Goal: Task Accomplishment & Management: Manage account settings

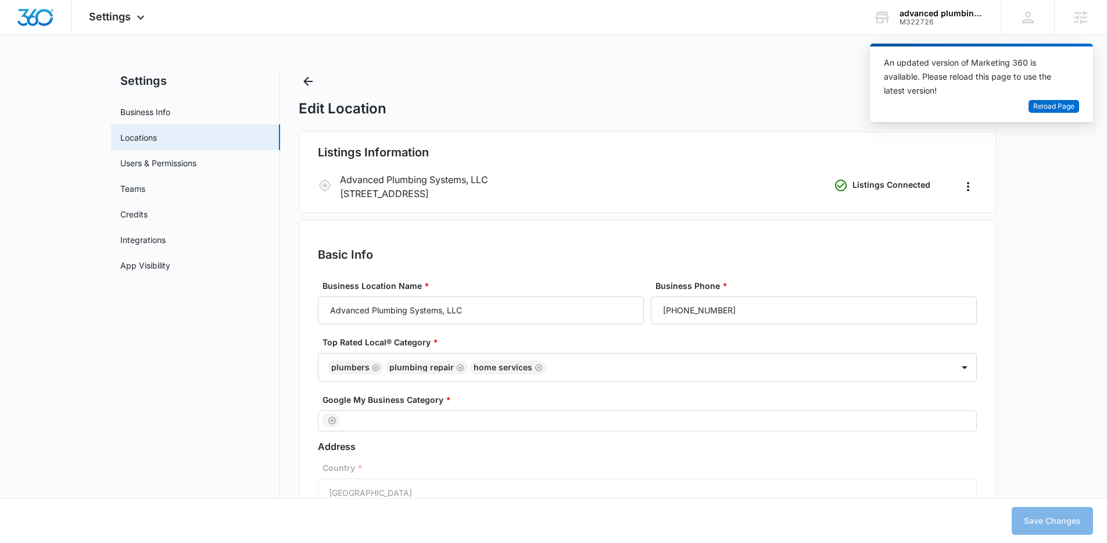
select select "[US_STATE]"
select select "2004"
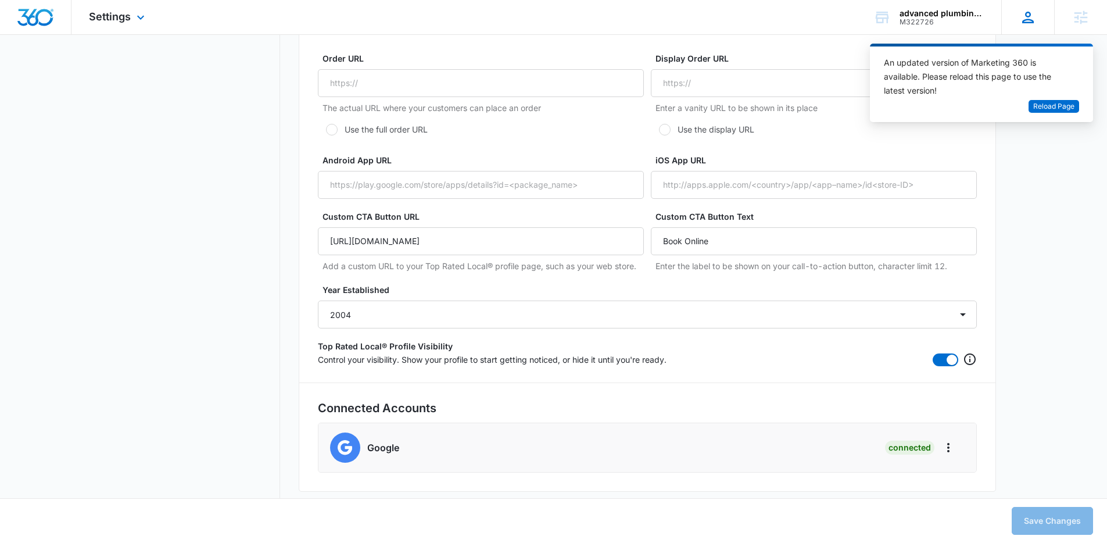
scroll to position [24, 0]
click at [1059, 109] on span "Reload Page" at bounding box center [1053, 106] width 41 height 11
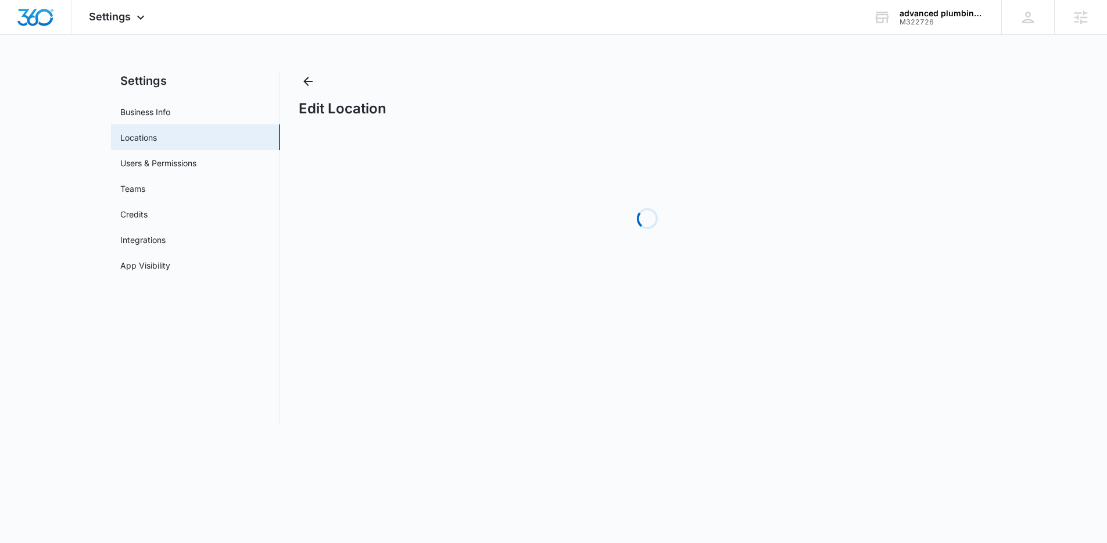
select select "[US_STATE]"
select select "2004"
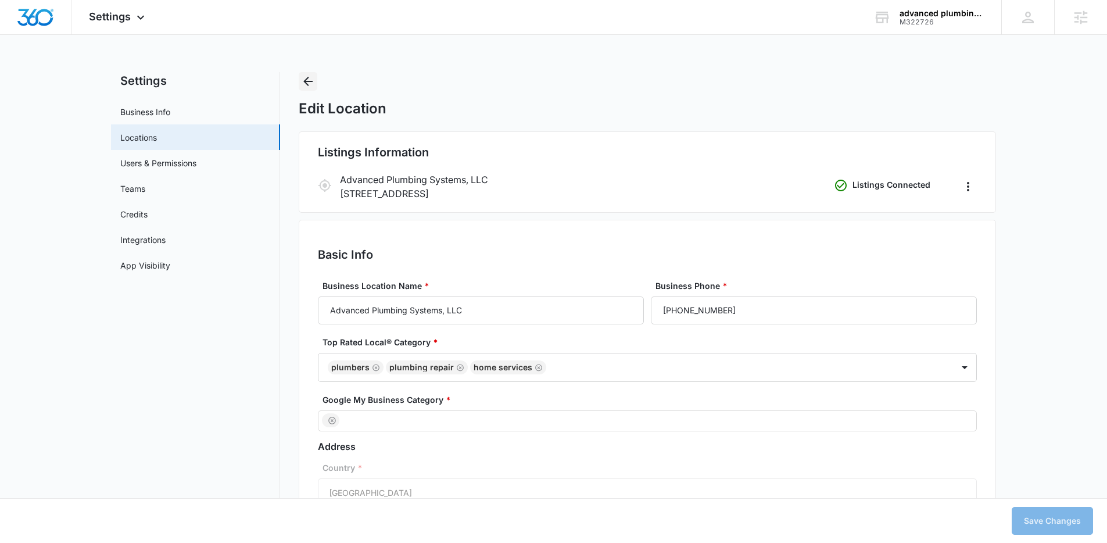
click at [305, 83] on icon "Back" at bounding box center [308, 81] width 14 height 14
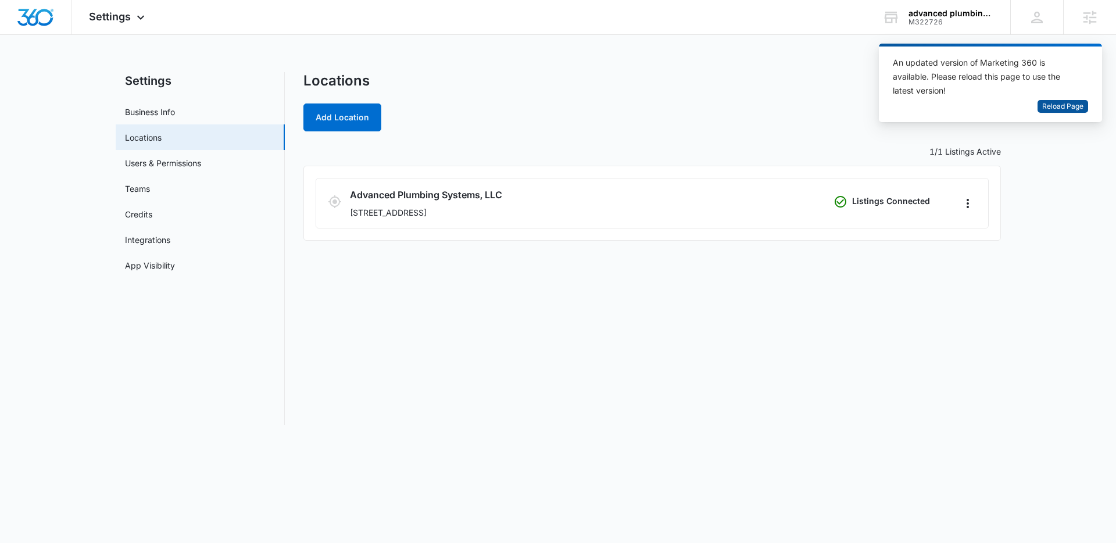
click at [1045, 107] on span "Reload Page" at bounding box center [1062, 106] width 41 height 11
click at [1045, 106] on span "Reload Page" at bounding box center [1062, 106] width 41 height 11
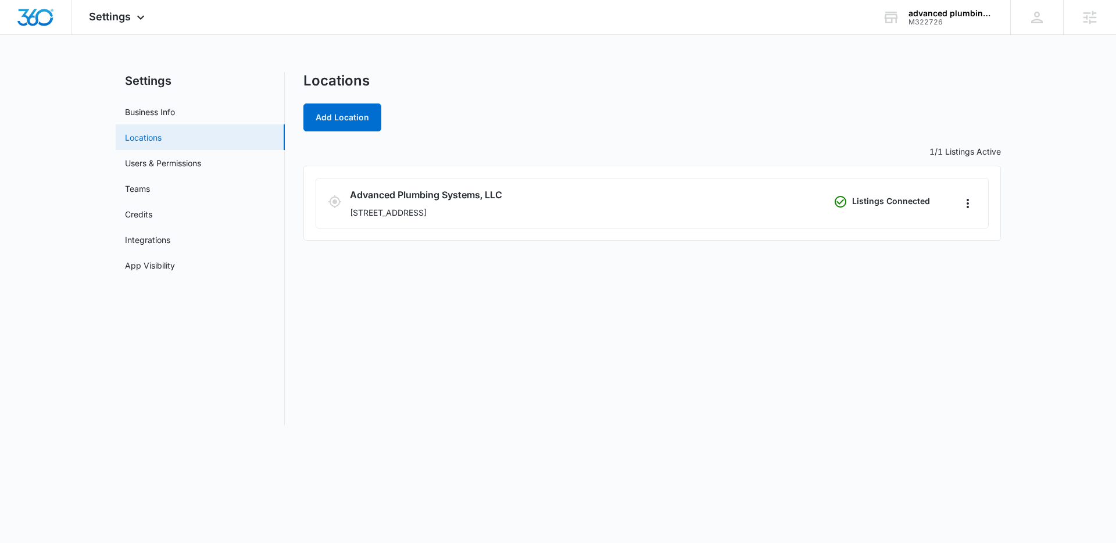
click at [142, 144] on link "Locations" at bounding box center [143, 137] width 37 height 12
click at [135, 23] on icon at bounding box center [141, 20] width 14 height 14
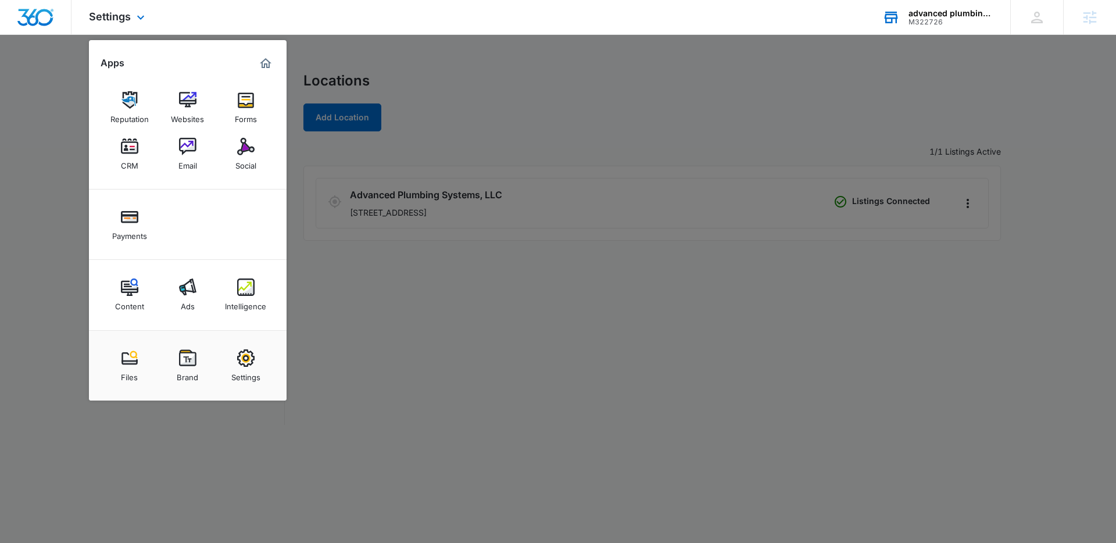
click at [934, 19] on div "M322726" at bounding box center [950, 22] width 85 height 8
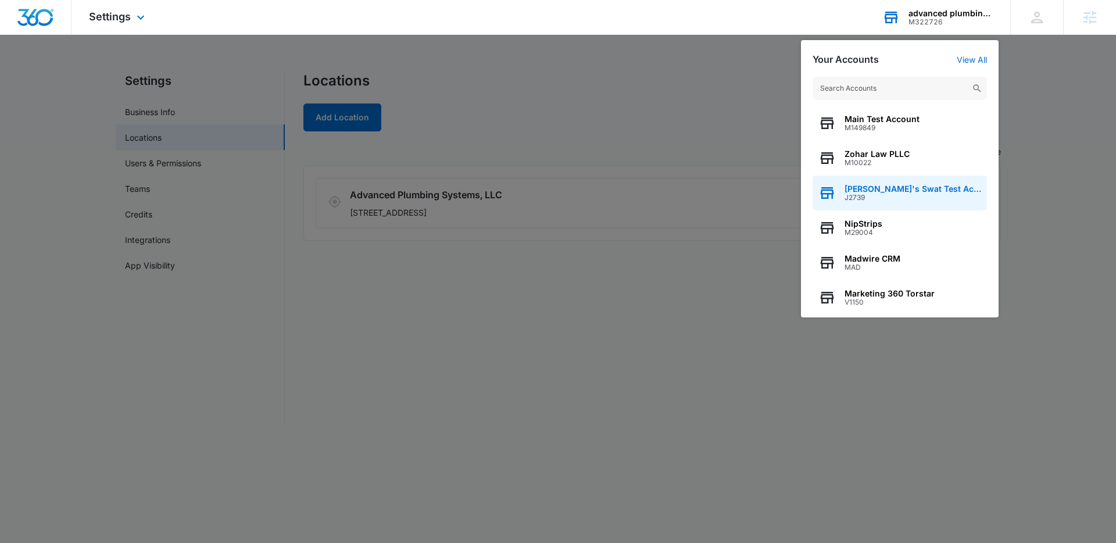
click at [874, 198] on span "J2739" at bounding box center [912, 197] width 137 height 8
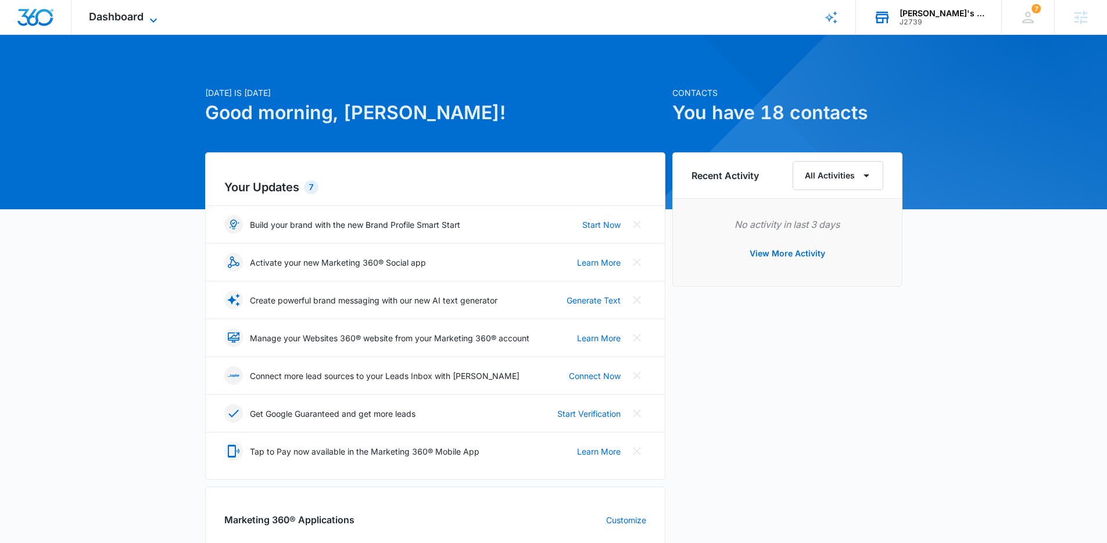
click at [109, 16] on span "Dashboard" at bounding box center [116, 16] width 55 height 12
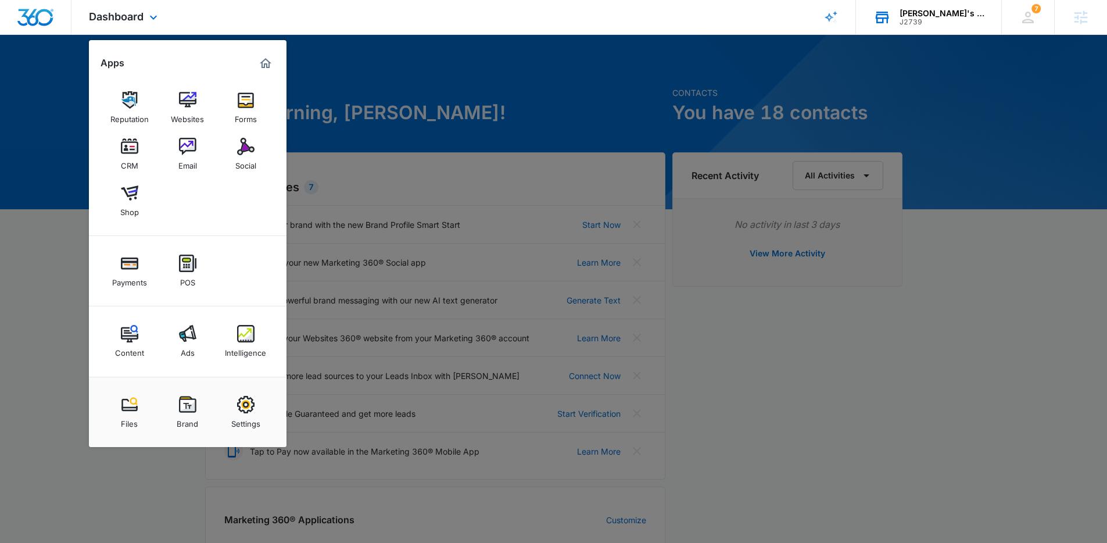
click at [249, 436] on div "Files Brand Settings" at bounding box center [188, 412] width 198 height 70
click at [246, 407] on img at bounding box center [245, 404] width 17 height 17
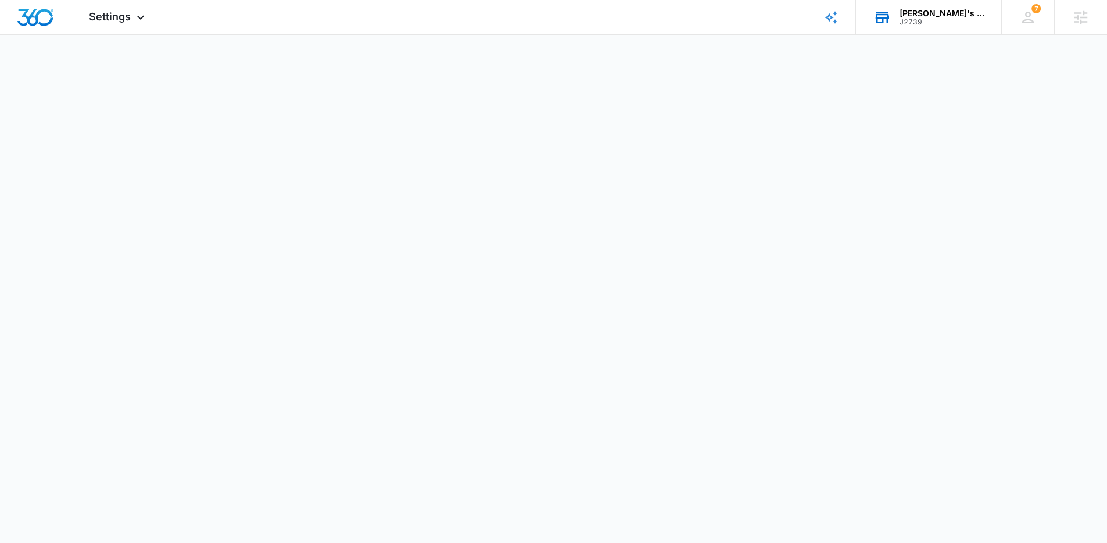
select select "US"
select select "America/Denver"
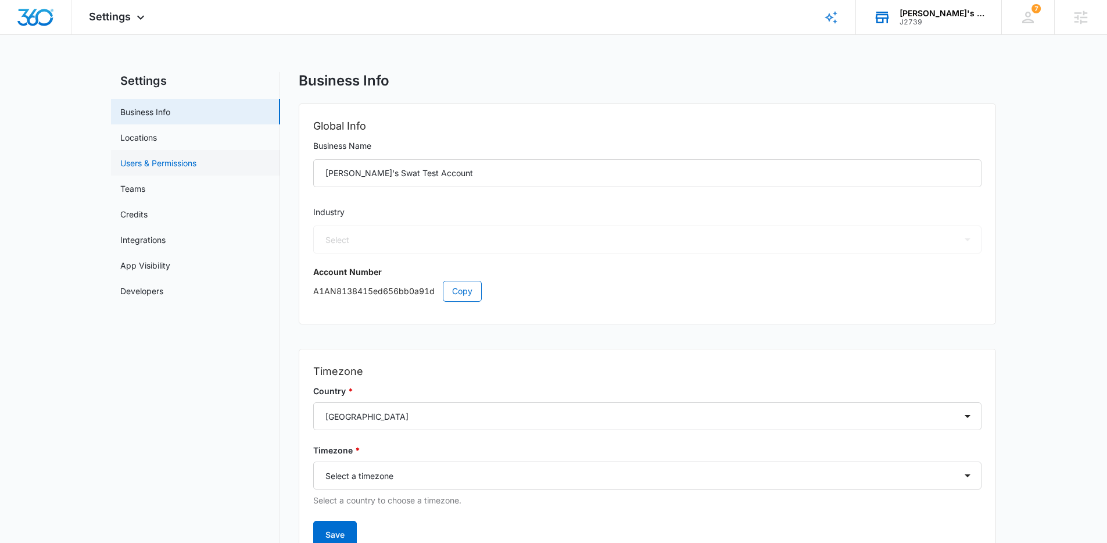
select select "33"
click at [157, 137] on link "Locations" at bounding box center [138, 137] width 37 height 12
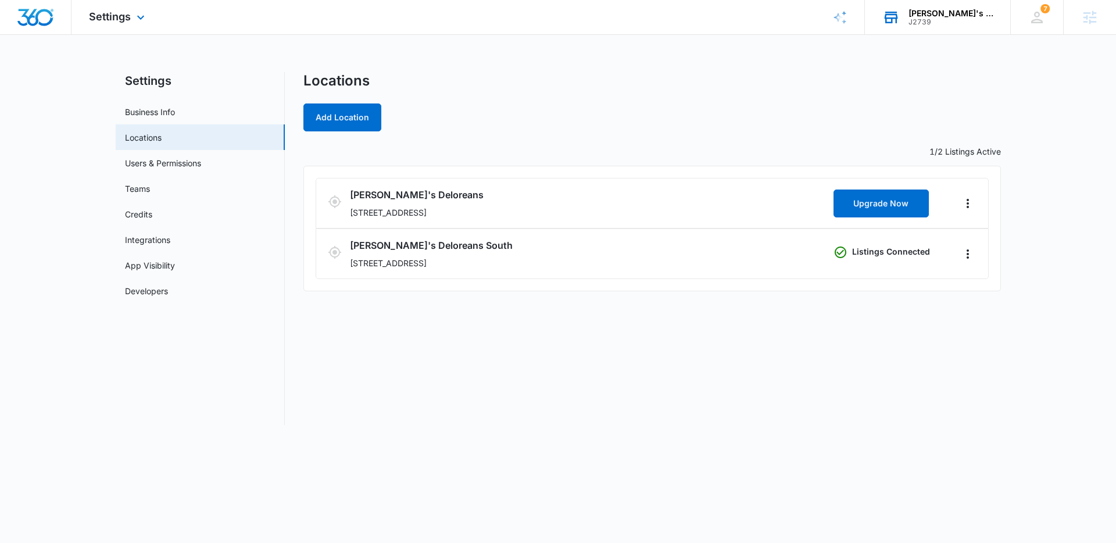
click at [134, 27] on div "Settings Apps Reputation Websites Forms CRM Email Social Shop Payments POS Cont…" at bounding box center [118, 17] width 94 height 34
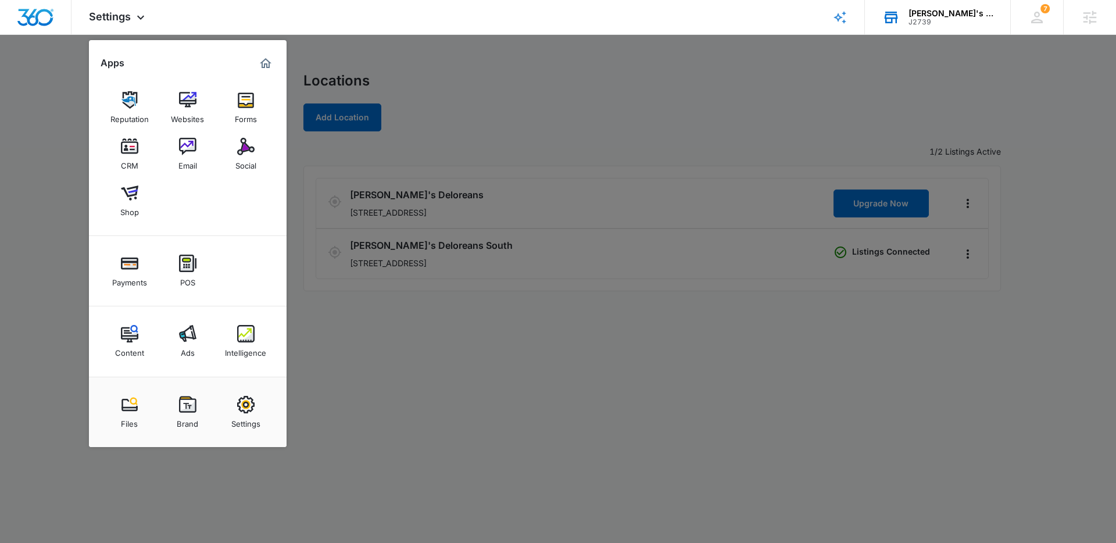
click at [135, 108] on link "Reputation" at bounding box center [129, 107] width 44 height 44
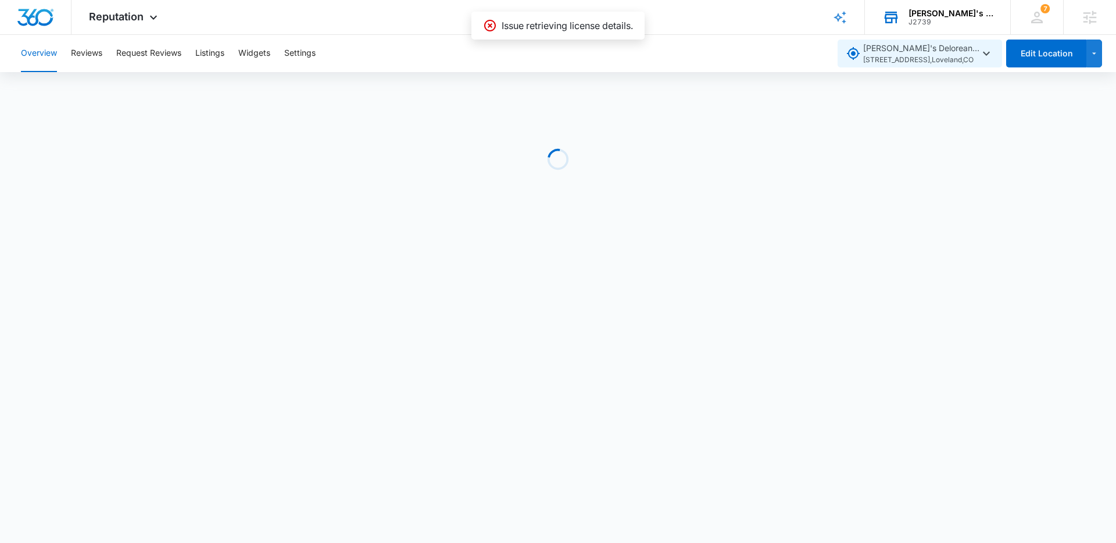
click at [899, 51] on span "Marty's Deloreans South 123 SW 1st Street , Loveland , CO" at bounding box center [921, 54] width 116 height 24
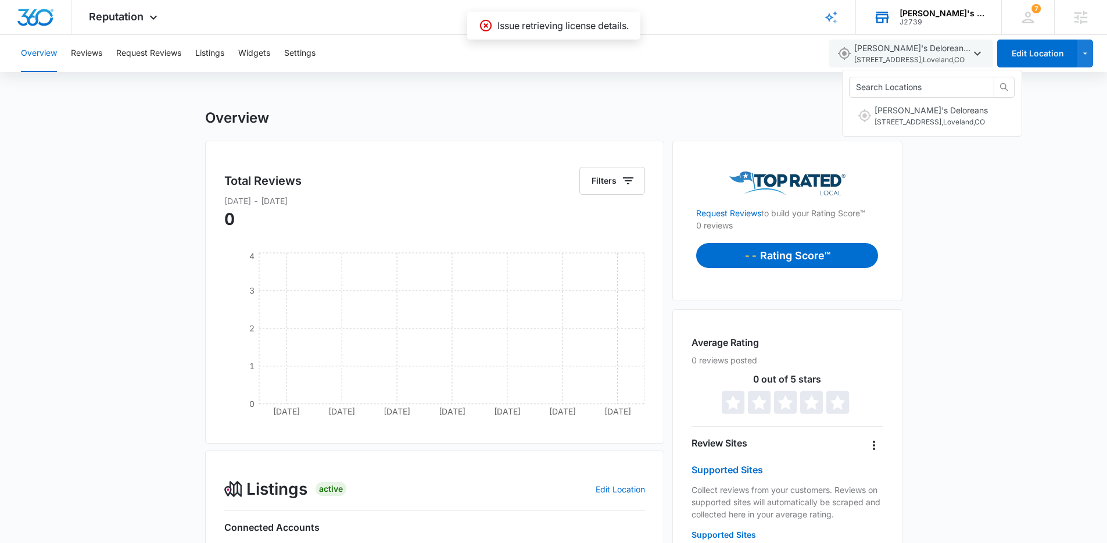
drag, startPoint x: 533, startPoint y: 68, endPoint x: 426, endPoint y: 72, distance: 107.0
click at [532, 68] on div "Overview Reviews Request Reviews Listings Widgets Settings" at bounding box center [417, 53] width 806 height 37
click at [199, 53] on button "Listings" at bounding box center [209, 53] width 29 height 37
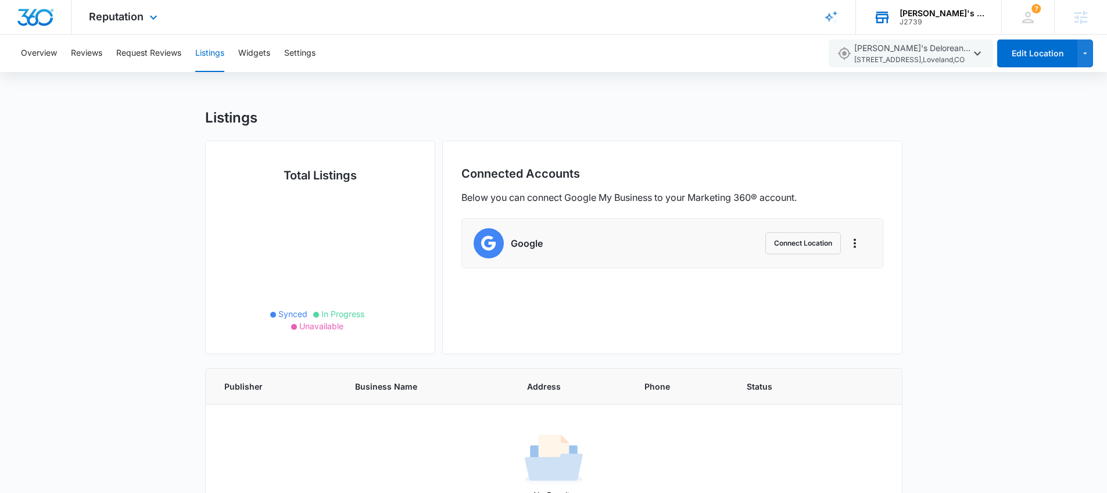
click at [124, 0] on div "Reputation Apps Reputation Websites Forms CRM Email Social Shop Payments POS Co…" at bounding box center [124, 17] width 106 height 34
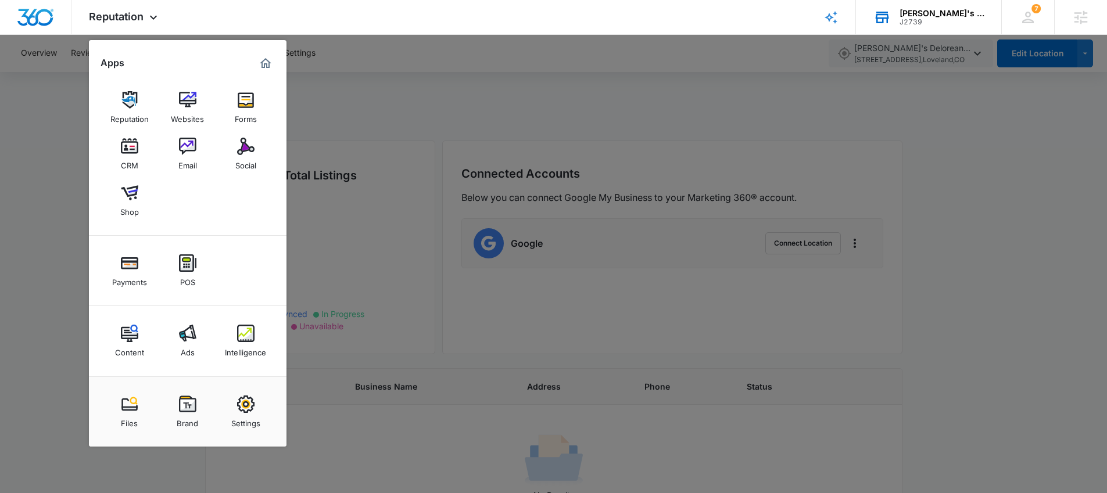
drag, startPoint x: 428, startPoint y: 31, endPoint x: 346, endPoint y: 73, distance: 91.5
click at [427, 33] on div "Reputation Apps Reputation Websites Forms CRM Email Social Shop Payments POS Co…" at bounding box center [553, 17] width 1107 height 35
drag, startPoint x: 384, startPoint y: 69, endPoint x: 363, endPoint y: 86, distance: 26.9
click at [384, 69] on div at bounding box center [553, 246] width 1107 height 493
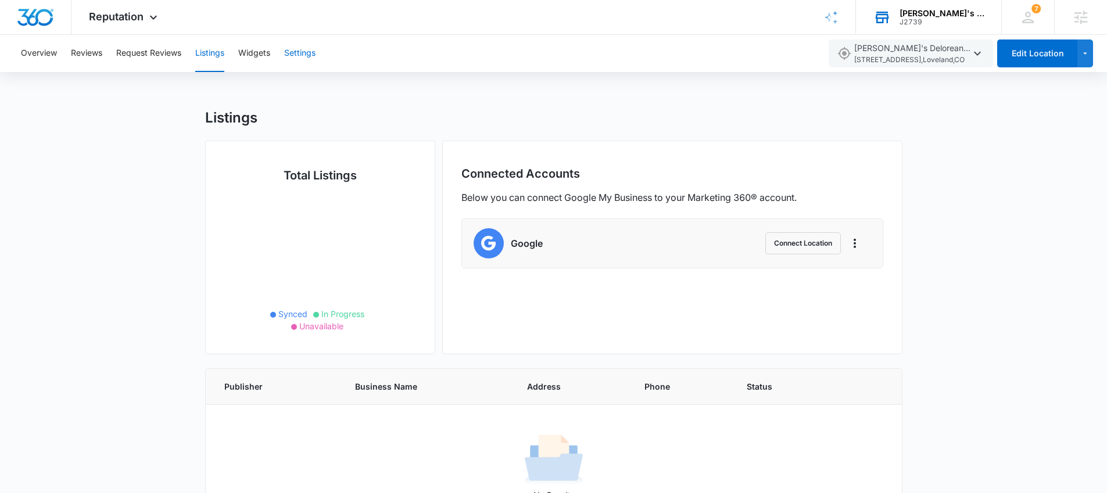
click at [302, 51] on button "Settings" at bounding box center [299, 53] width 31 height 37
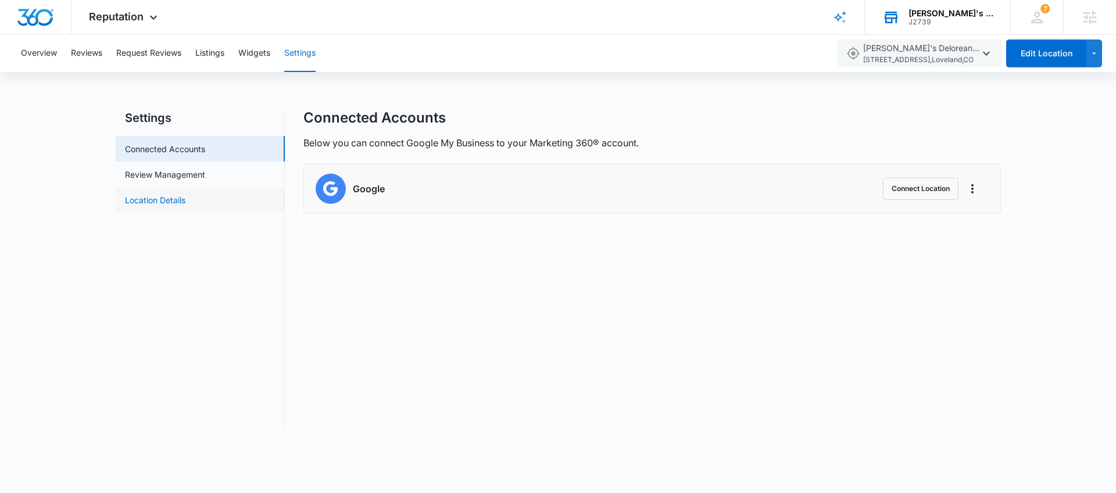
click at [185, 197] on link "Location Details" at bounding box center [155, 200] width 60 height 12
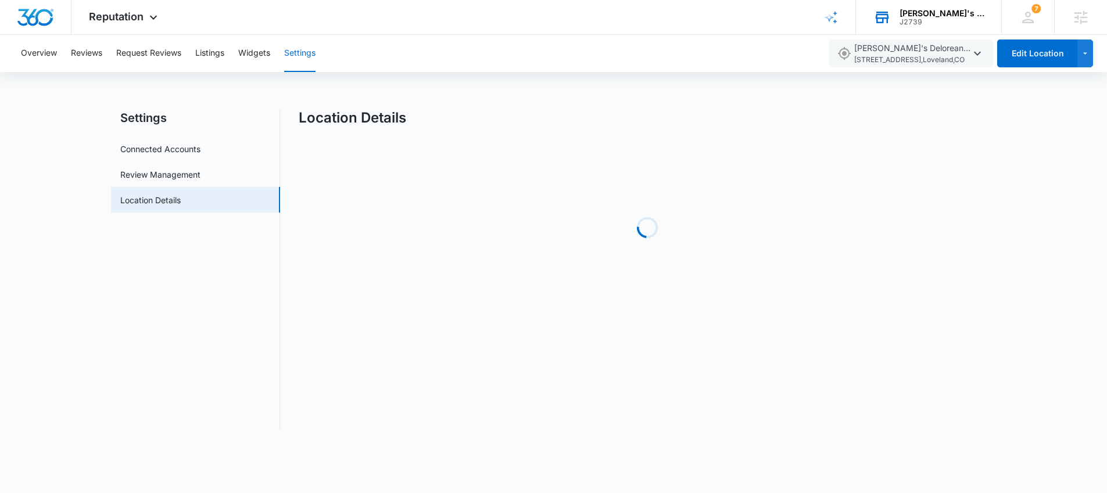
select select "[US_STATE]"
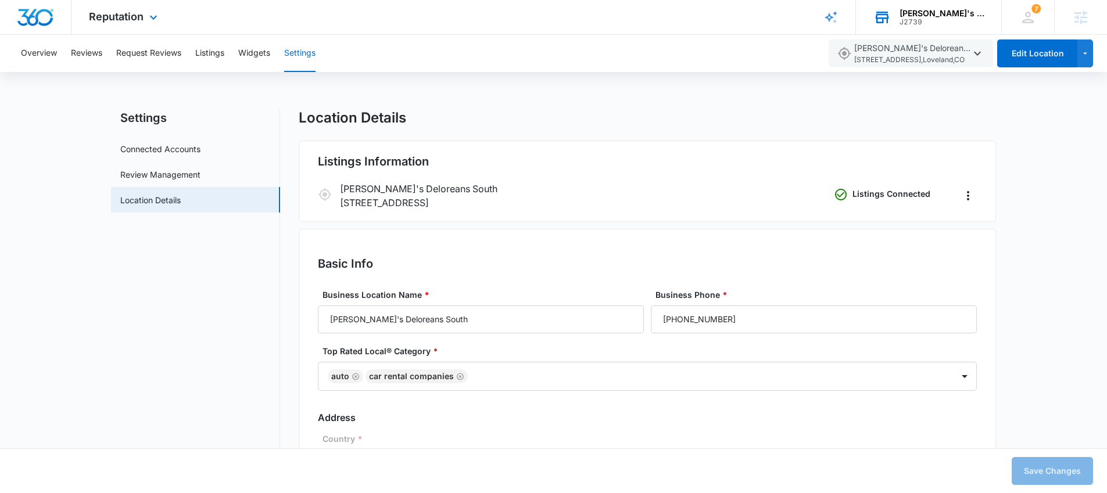
click at [160, 13] on div "Reputation Apps Reputation Websites Forms CRM Email Social Shop Payments POS Co…" at bounding box center [124, 17] width 106 height 34
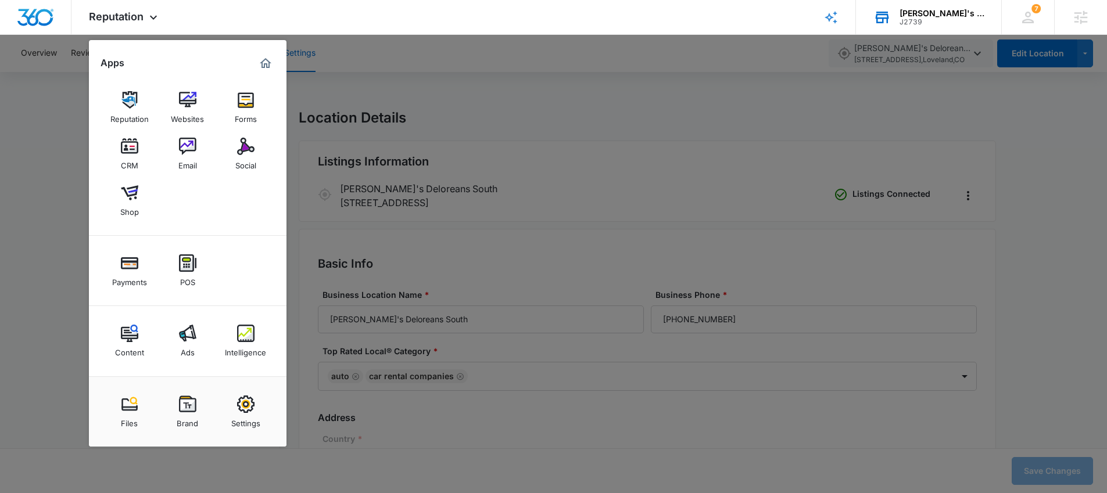
click at [256, 408] on link "Settings" at bounding box center [246, 412] width 44 height 44
select select "33"
select select "US"
select select "America/[GEOGRAPHIC_DATA]"
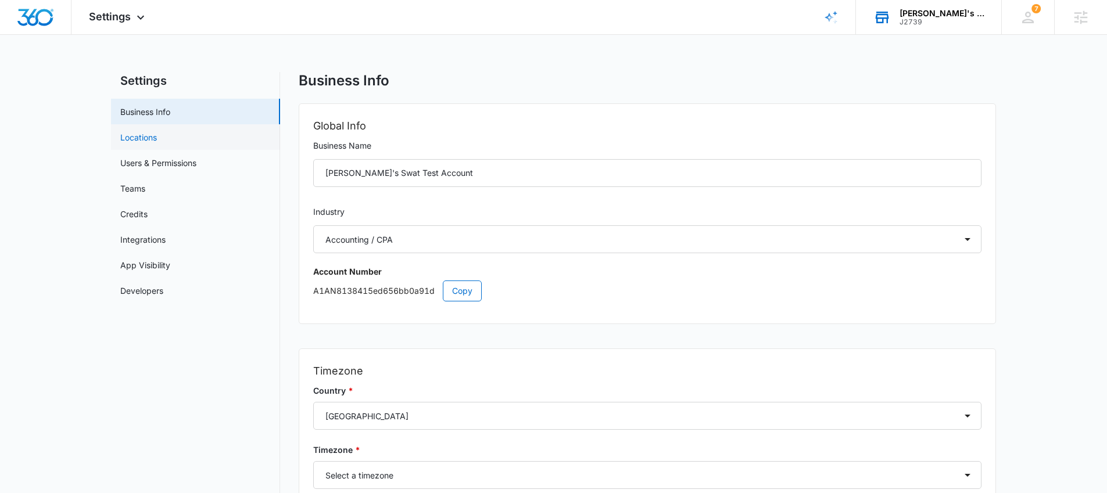
click at [157, 139] on link "Locations" at bounding box center [138, 137] width 37 height 12
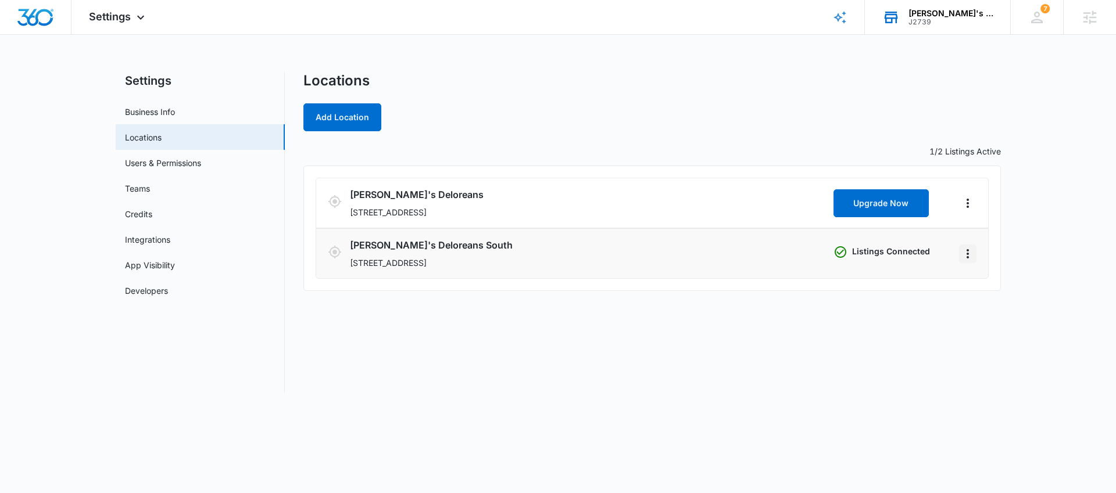
click at [970, 257] on icon "Actions" at bounding box center [967, 254] width 14 height 14
click at [988, 288] on link "Edit" at bounding box center [980, 286] width 15 height 10
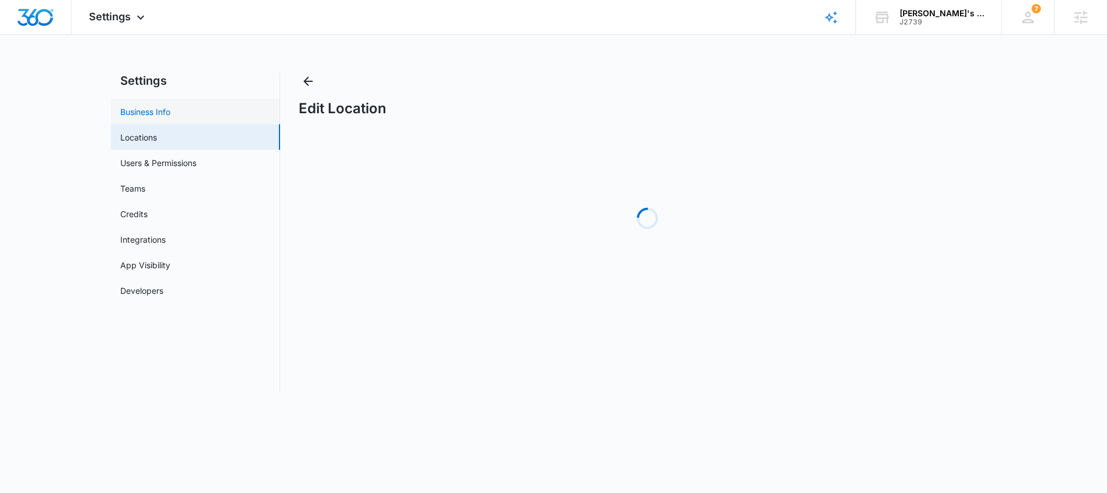
select select "[US_STATE]"
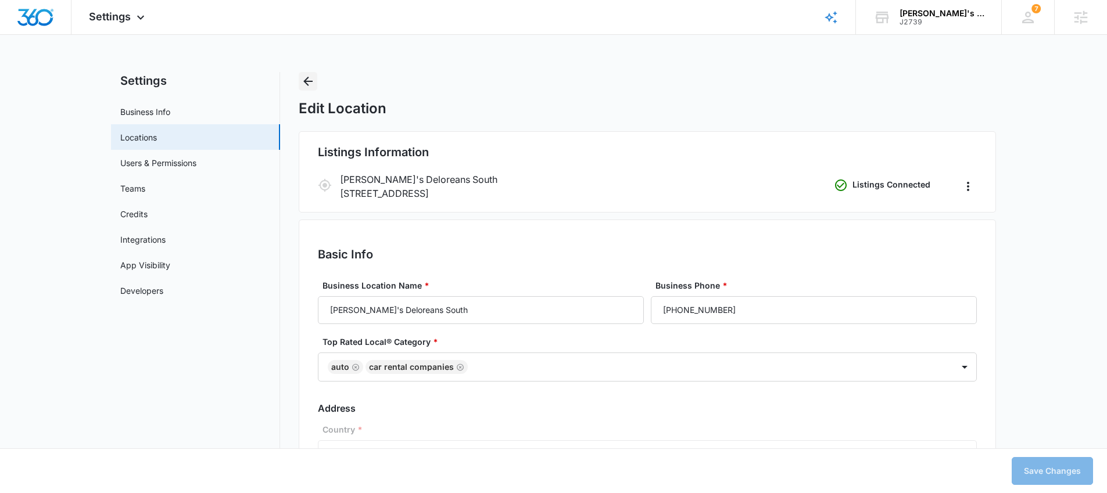
click at [309, 82] on icon "Back" at bounding box center [308, 81] width 14 height 14
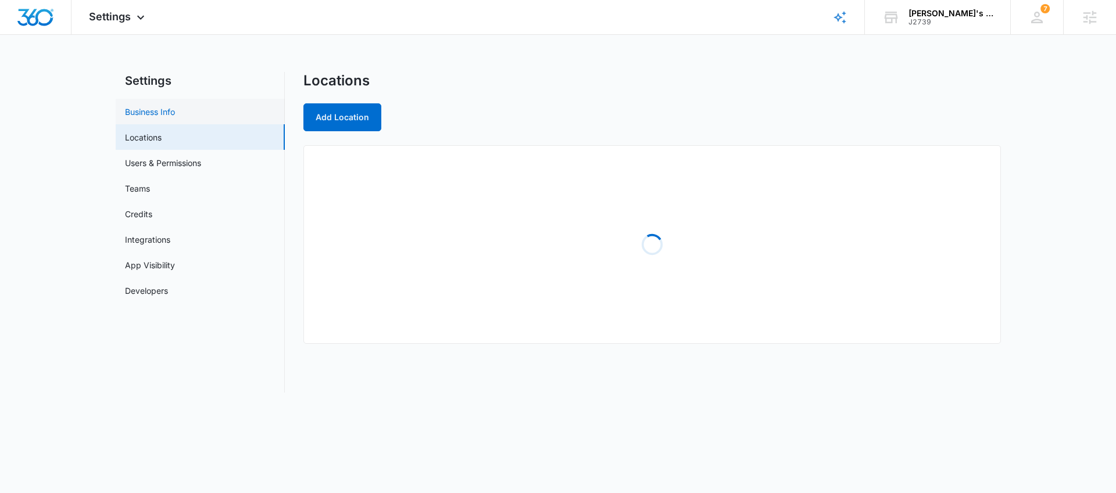
click at [164, 117] on link "Business Info" at bounding box center [150, 112] width 50 height 12
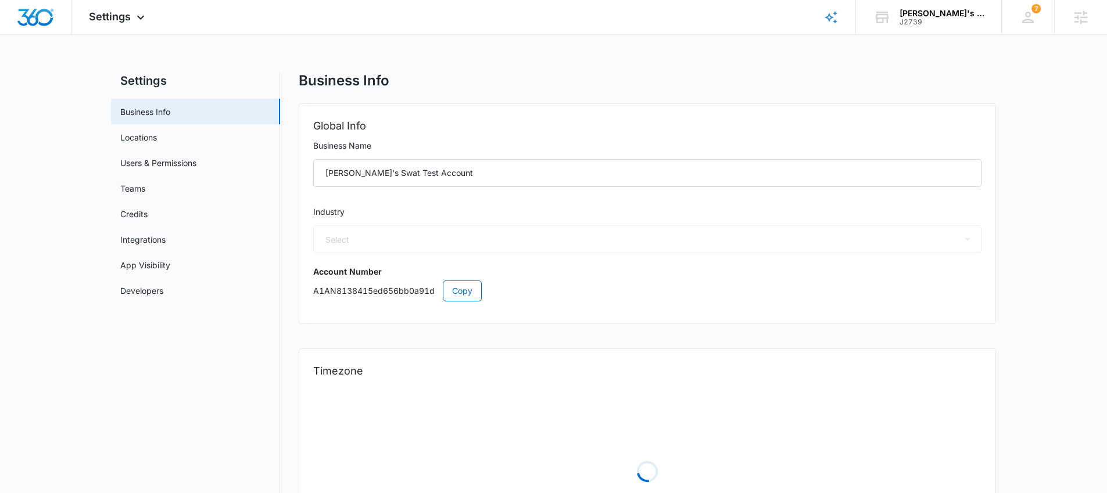
select select "33"
select select "US"
select select "America/Denver"
click at [456, 296] on span "Copy" at bounding box center [462, 291] width 20 height 13
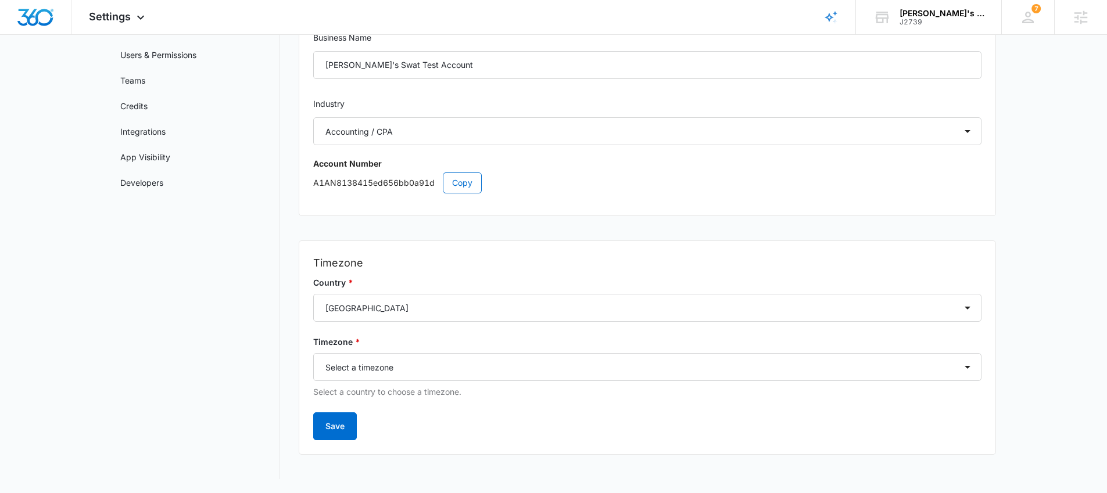
scroll to position [23, 0]
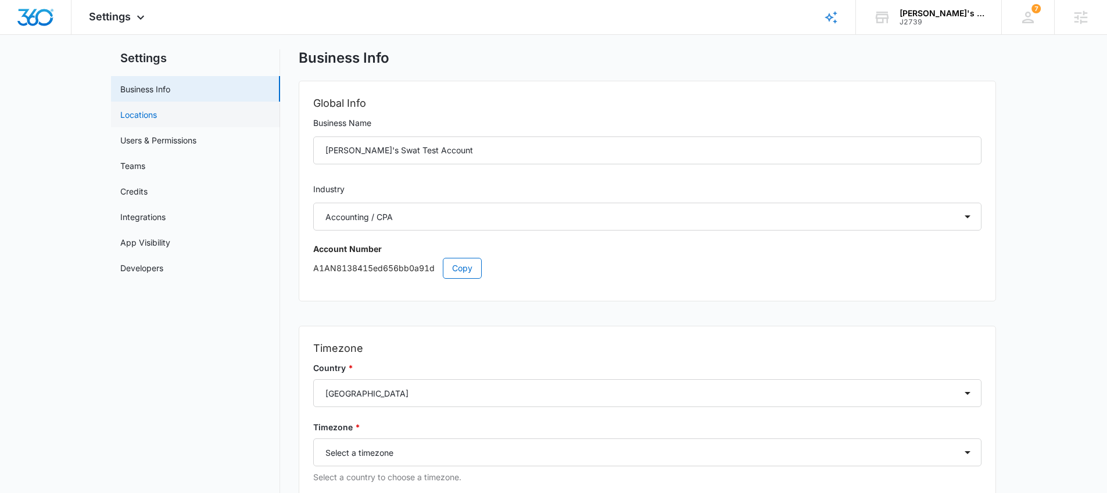
click at [153, 116] on link "Locations" at bounding box center [138, 115] width 37 height 12
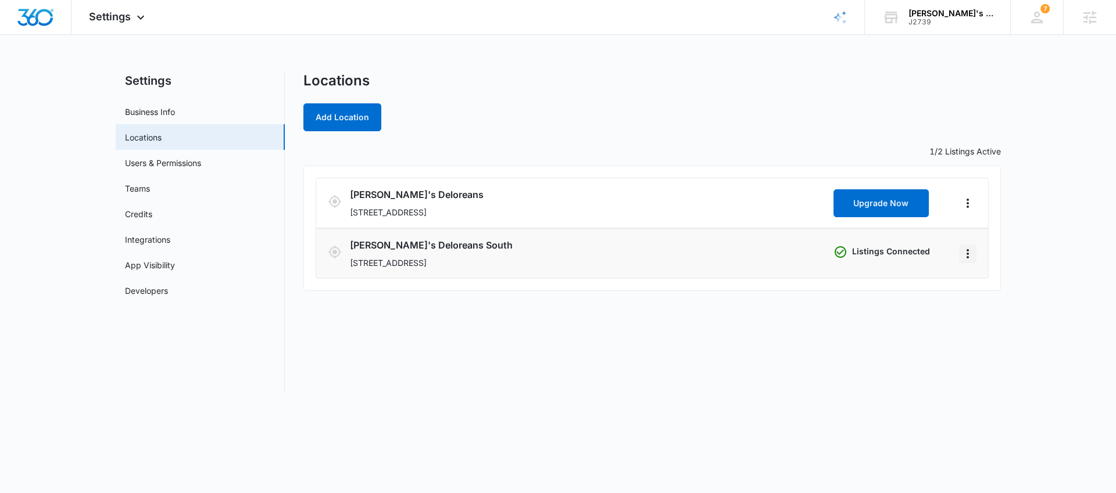
click at [968, 255] on icon "Actions" at bounding box center [967, 254] width 14 height 14
click at [980, 282] on link "Edit" at bounding box center [980, 286] width 15 height 10
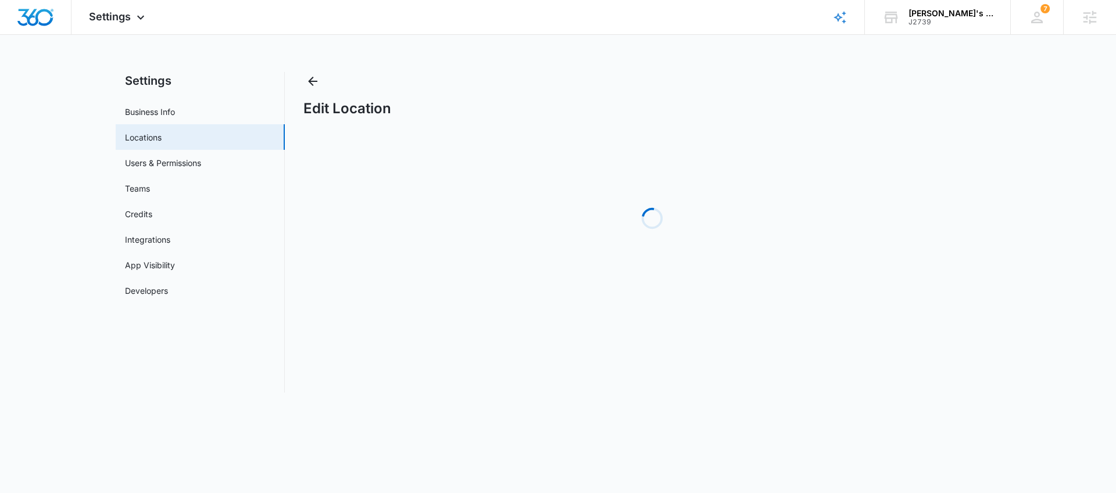
select select "[US_STATE]"
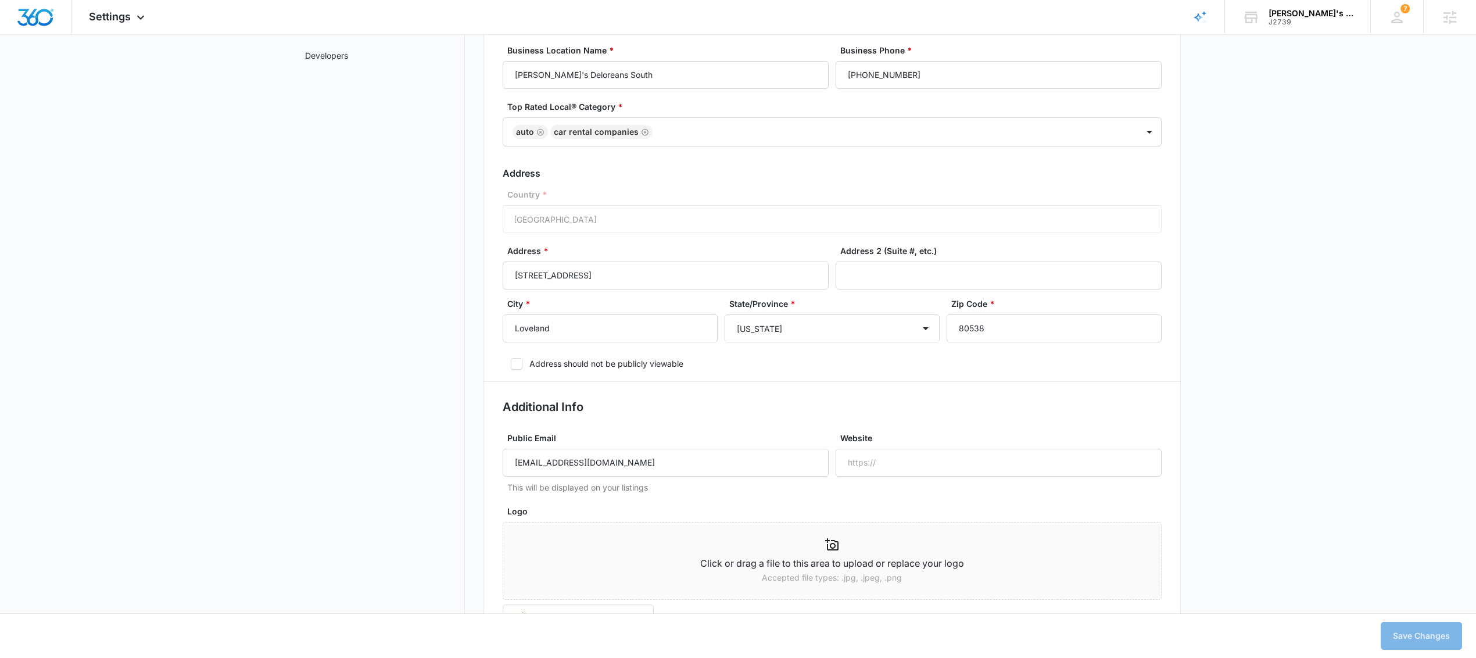
scroll to position [251, 0]
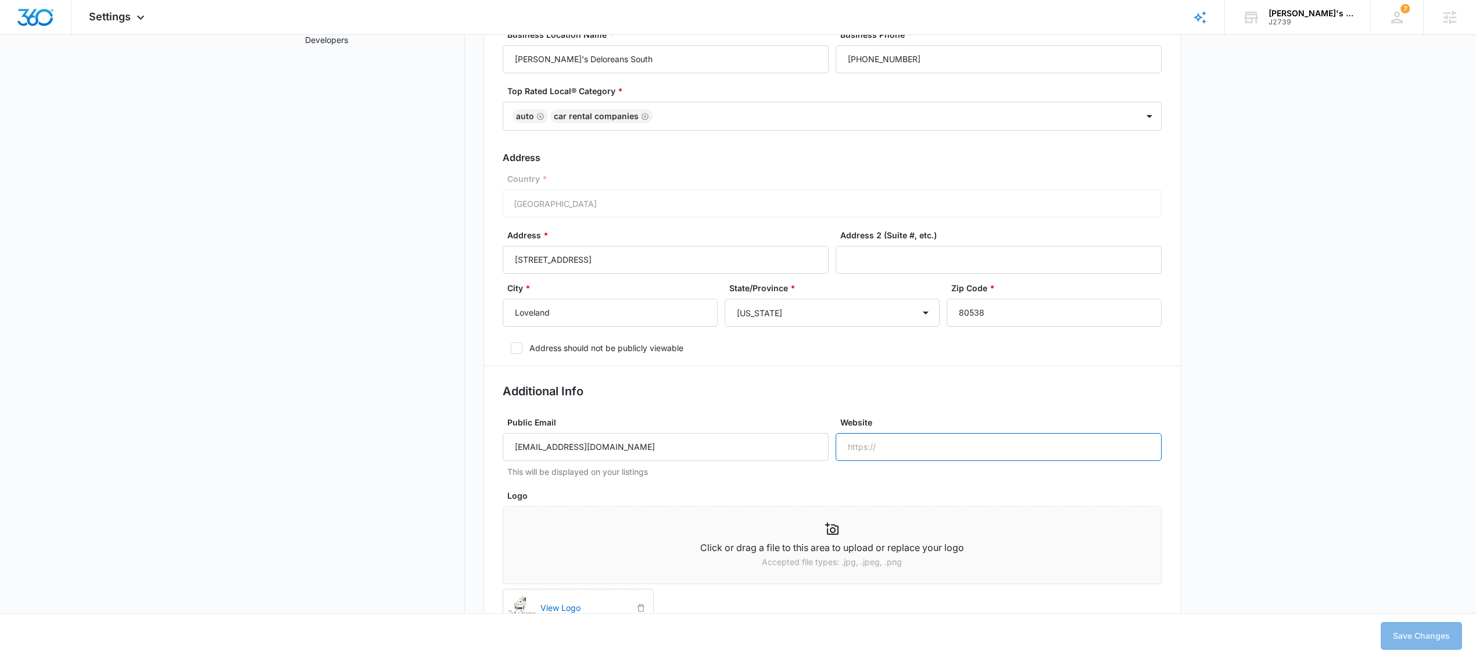
click at [928, 450] on input "Website" at bounding box center [999, 447] width 326 height 28
type input "wedion"
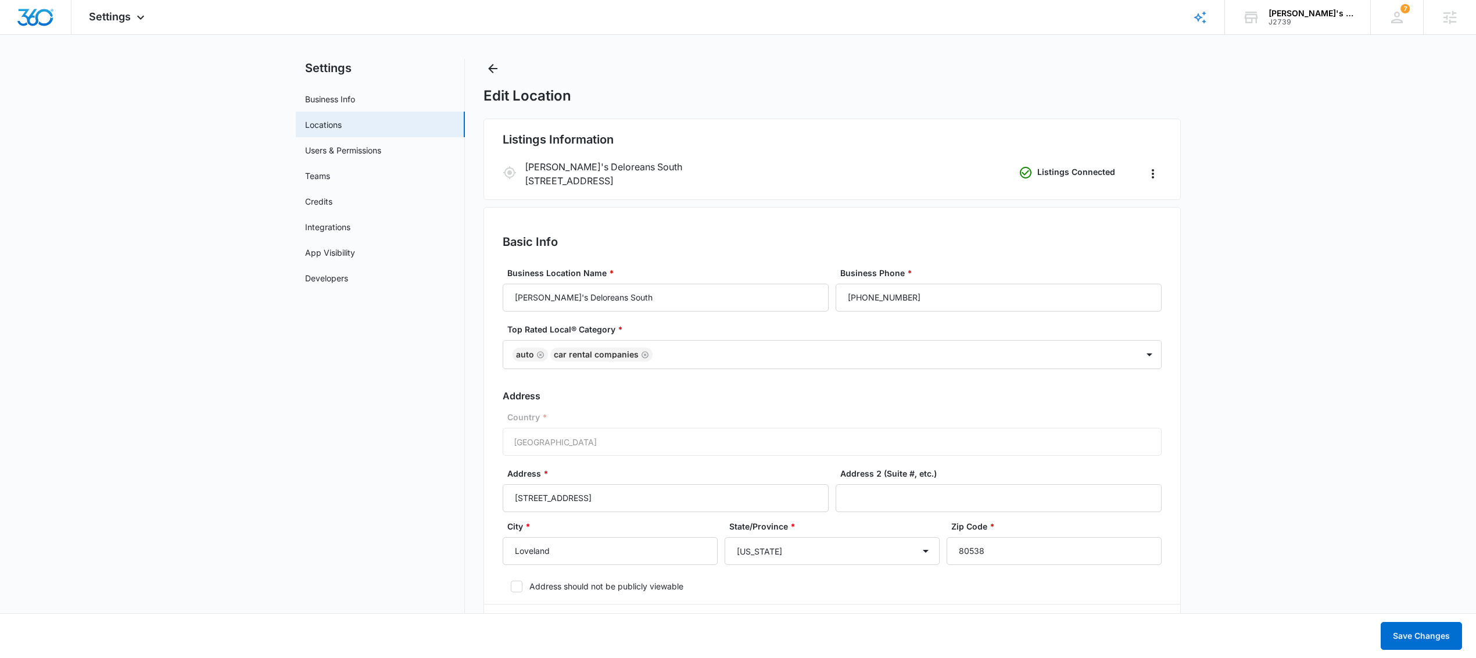
scroll to position [0, 0]
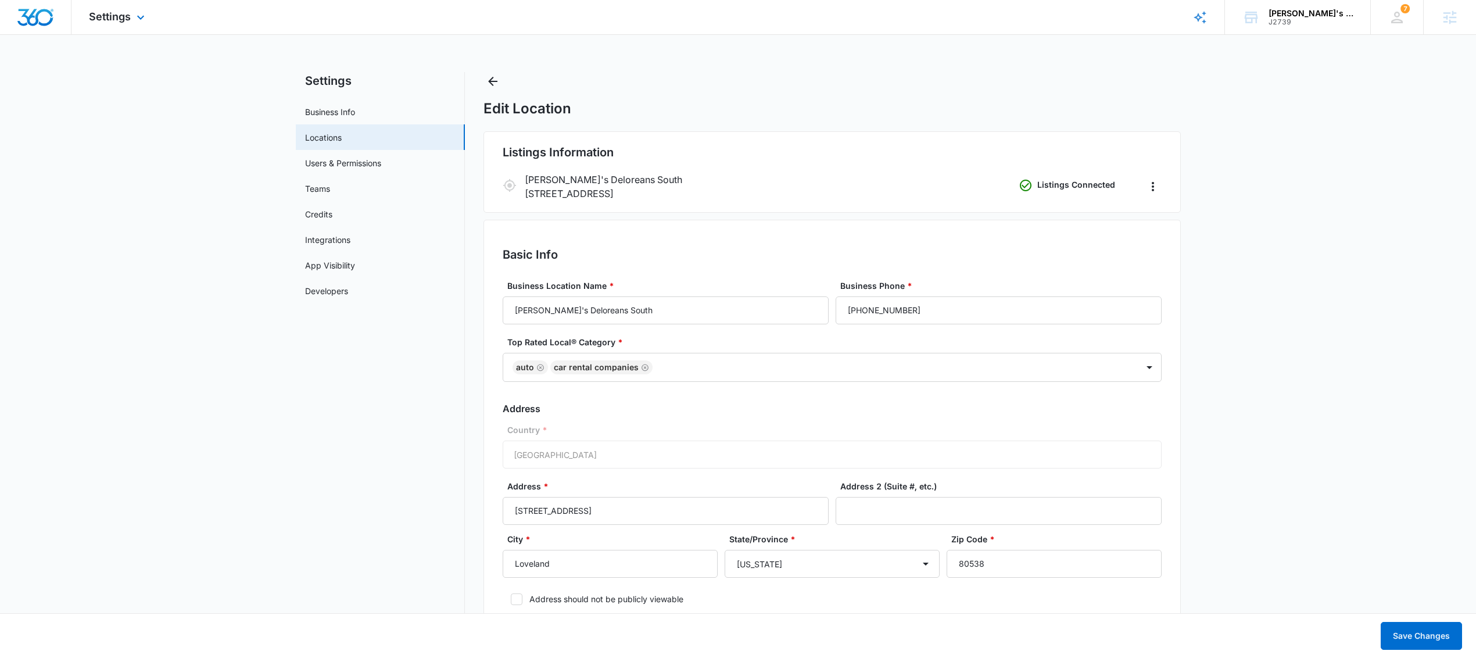
click at [145, 26] on div "Settings Apps Reputation Websites Forms CRM Email Social Shop Payments POS Cont…" at bounding box center [118, 17] width 94 height 34
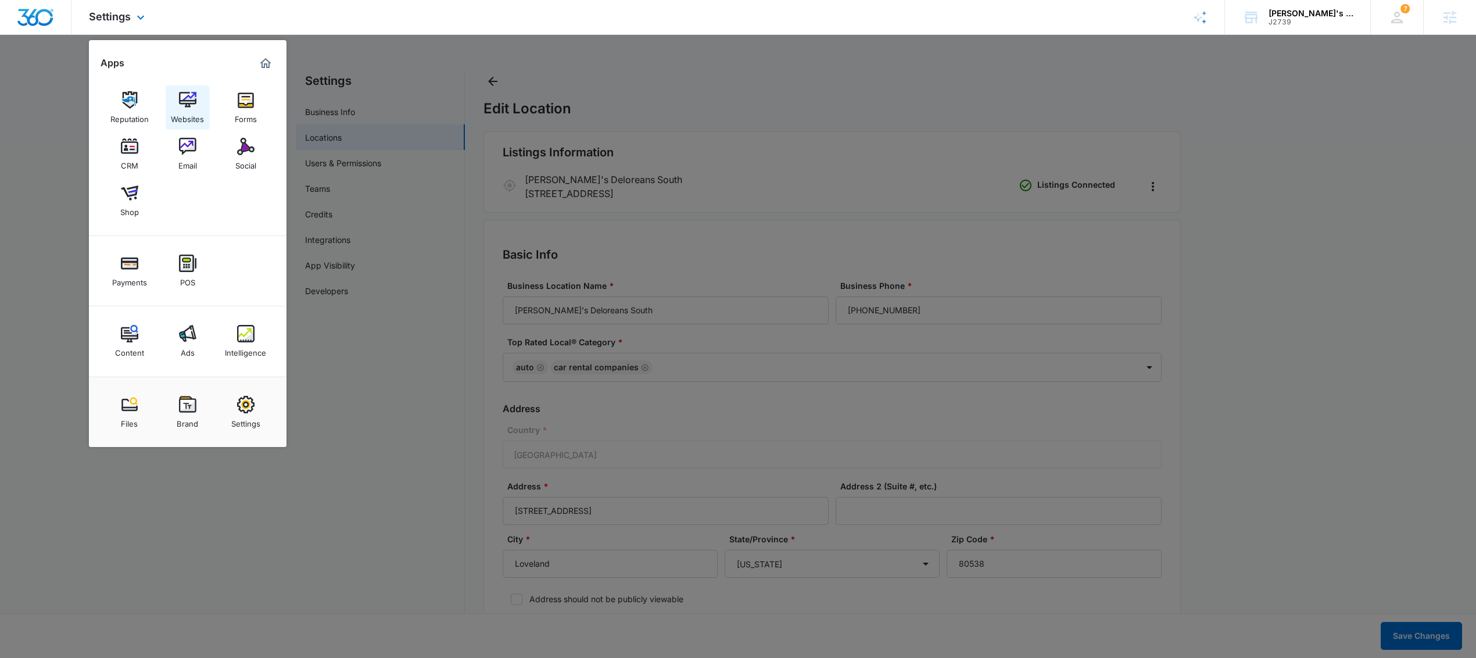
click at [200, 111] on div "Websites" at bounding box center [187, 116] width 33 height 15
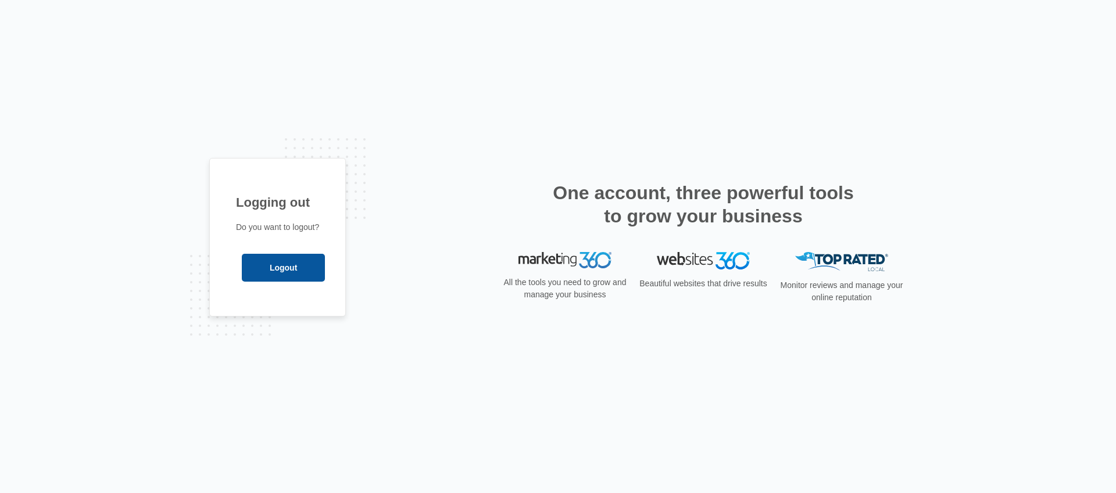
click at [295, 265] on input "Logout" at bounding box center [283, 268] width 83 height 28
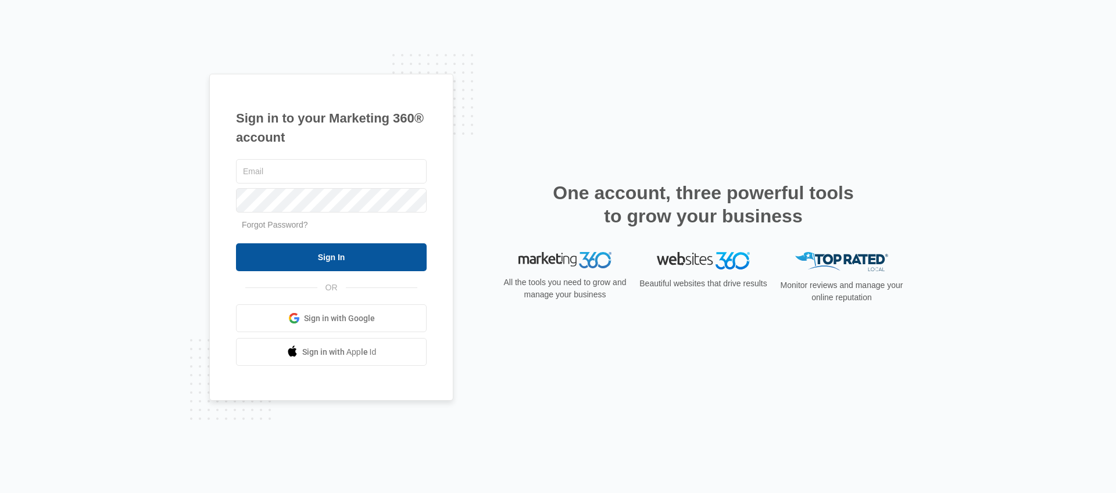
type input "[PERSON_NAME][EMAIL_ADDRESS][PERSON_NAME][DOMAIN_NAME]"
click at [306, 246] on input "Sign In" at bounding box center [331, 257] width 191 height 28
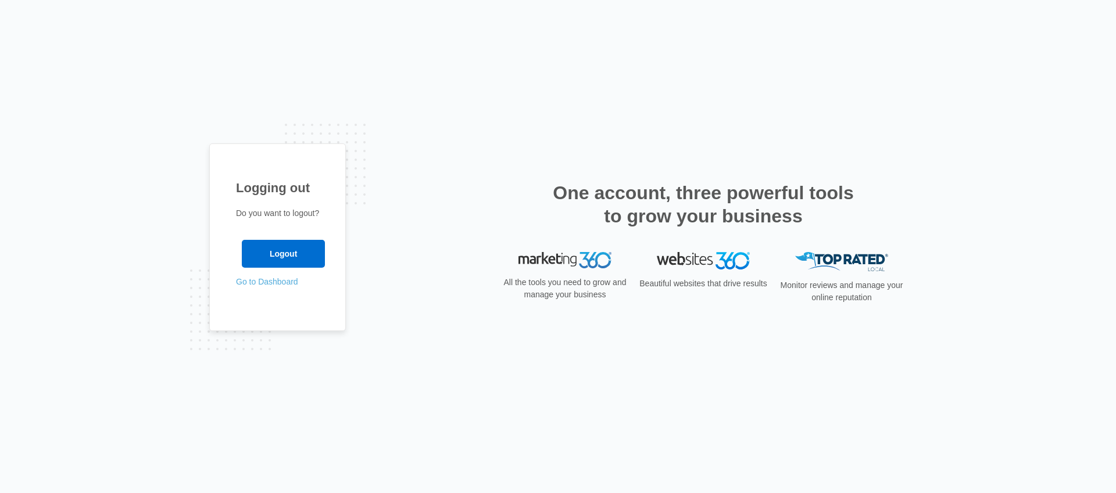
click at [265, 284] on link "Go to Dashboard" at bounding box center [267, 281] width 62 height 9
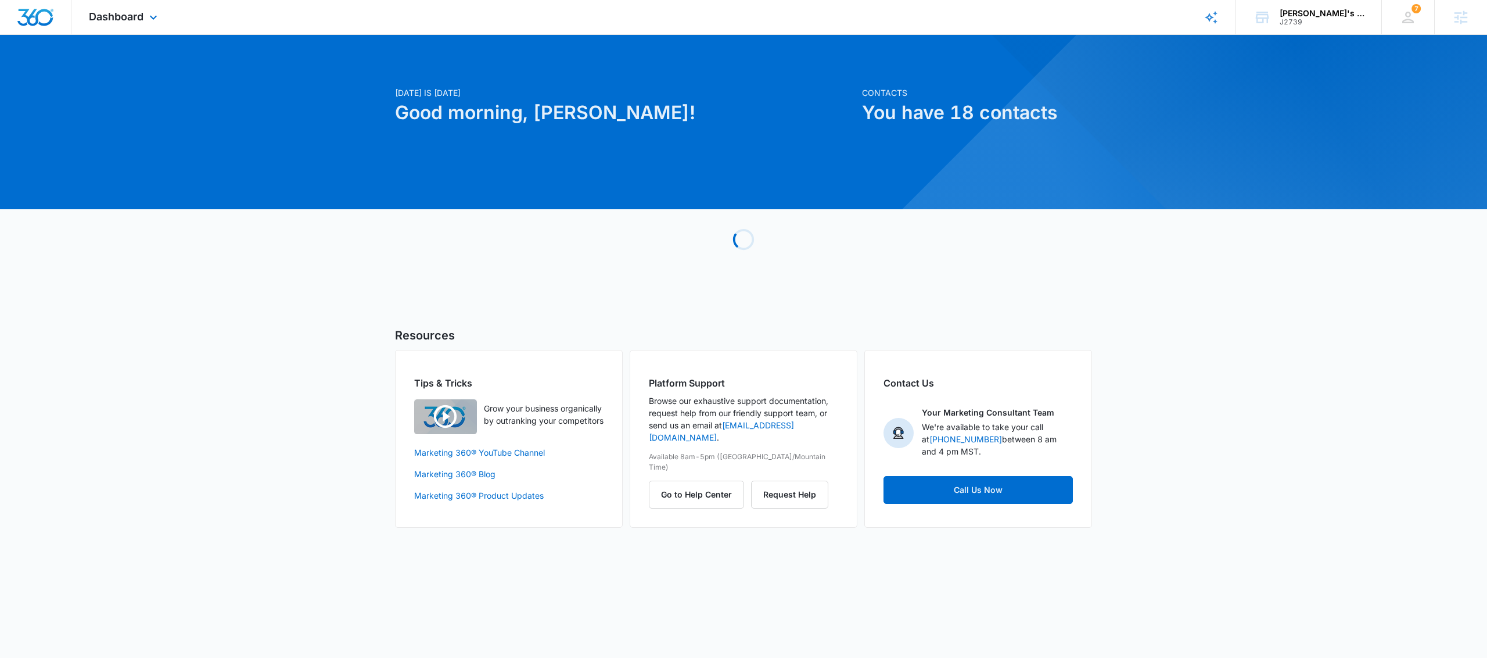
click at [150, 1] on div "Dashboard Apps Reputation Websites Forms CRM Email Social Shop Payments POS Con…" at bounding box center [124, 17] width 106 height 34
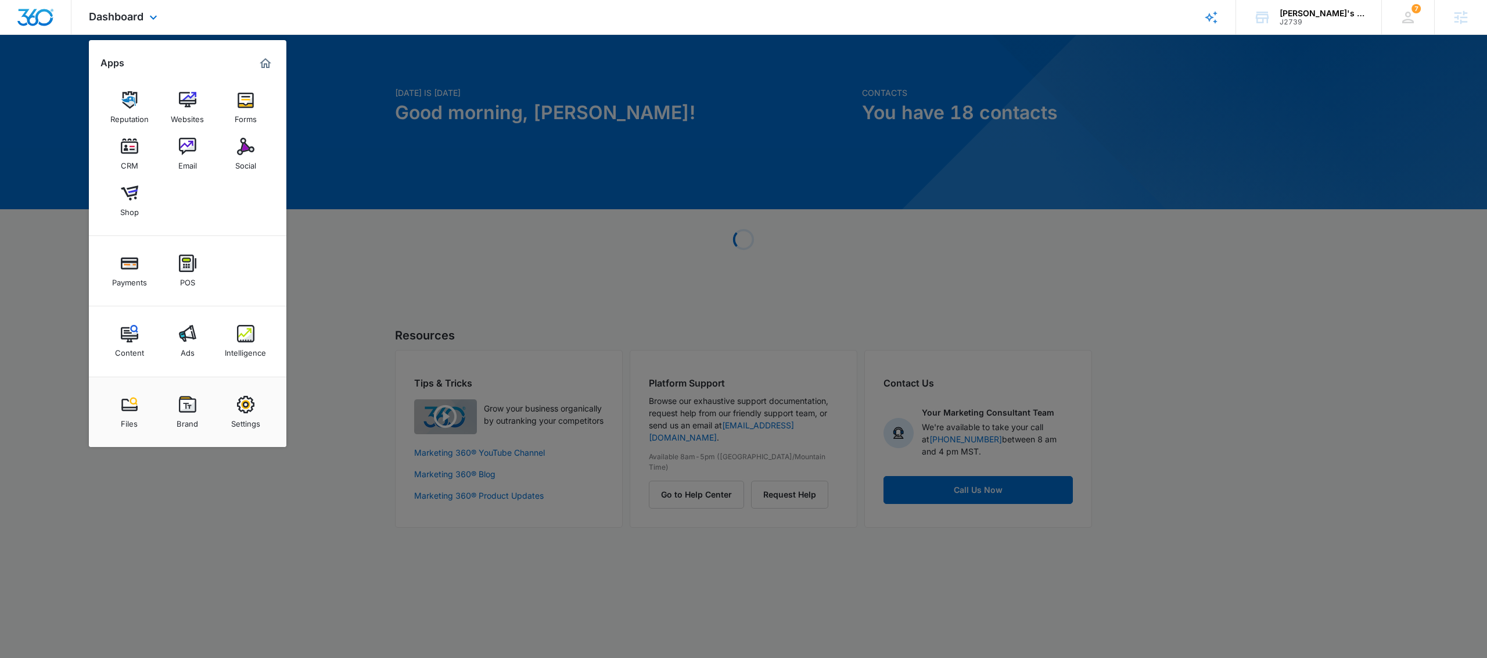
click at [238, 442] on div "Files Brand Settings" at bounding box center [188, 412] width 198 height 70
click at [241, 419] on div "Settings" at bounding box center [245, 420] width 29 height 15
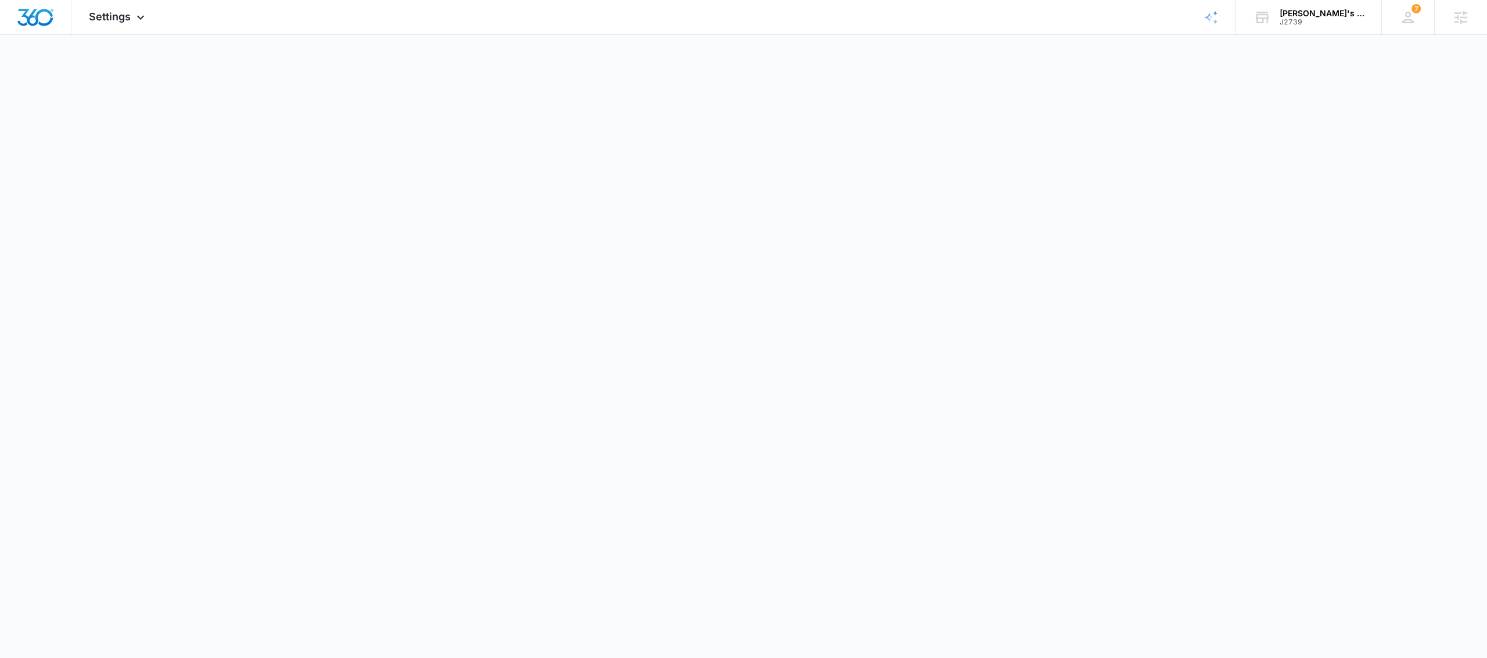
select select "US"
select select "America/Denver"
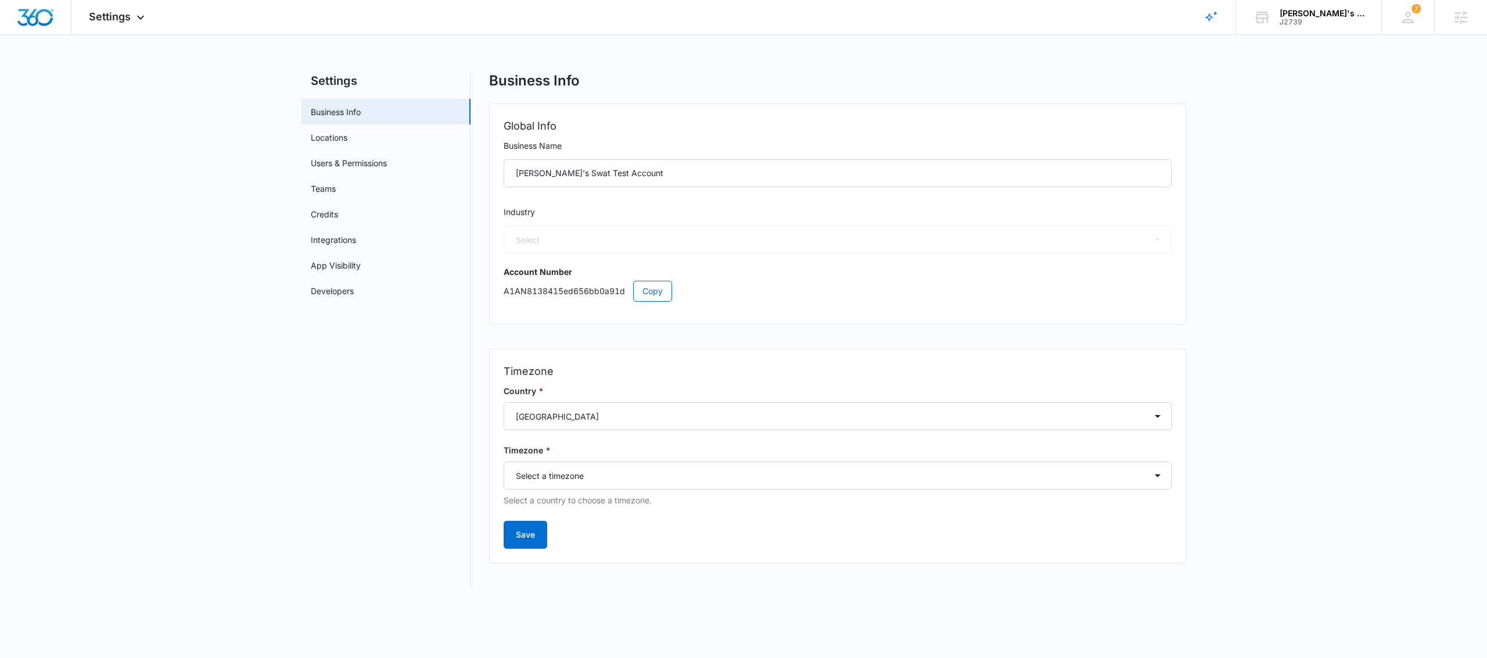
select select "33"
click at [340, 137] on link "Locations" at bounding box center [329, 137] width 37 height 12
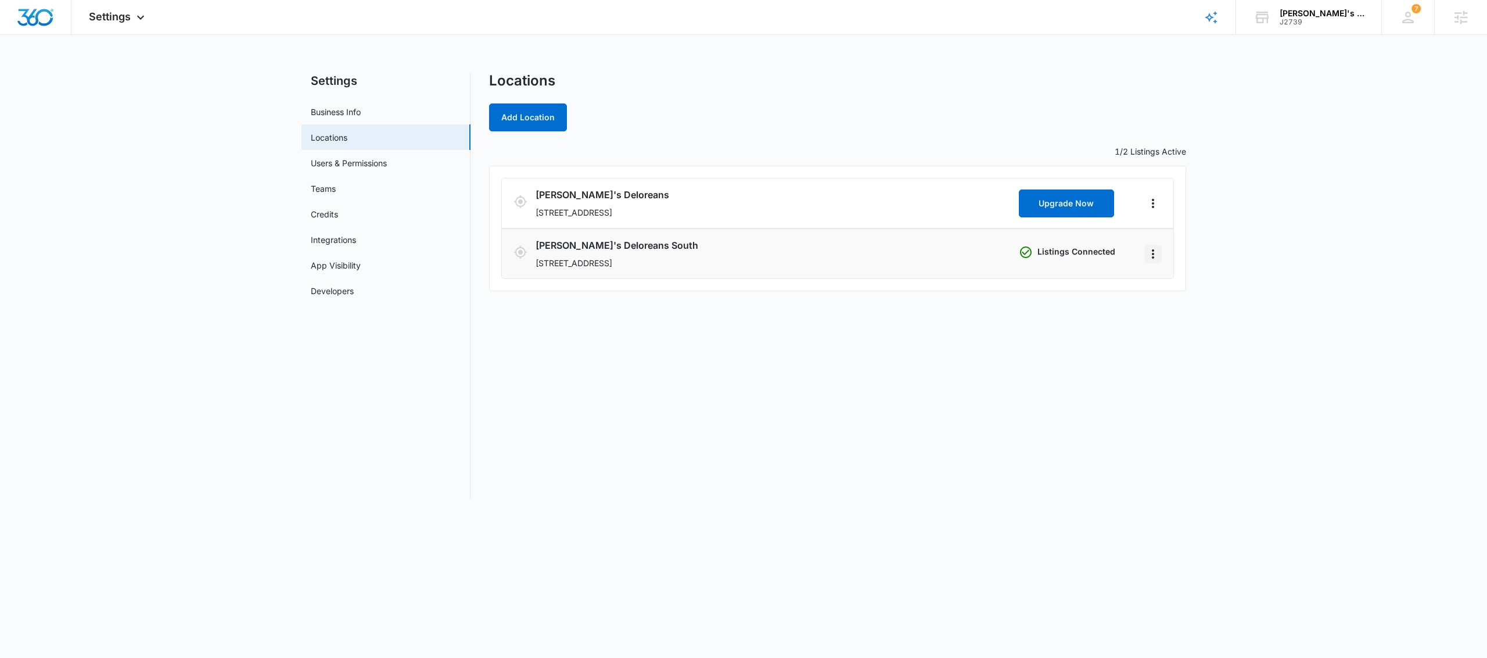
click at [1149, 255] on icon "Actions" at bounding box center [1153, 254] width 14 height 14
click at [1164, 281] on link "Edit" at bounding box center [1166, 286] width 15 height 10
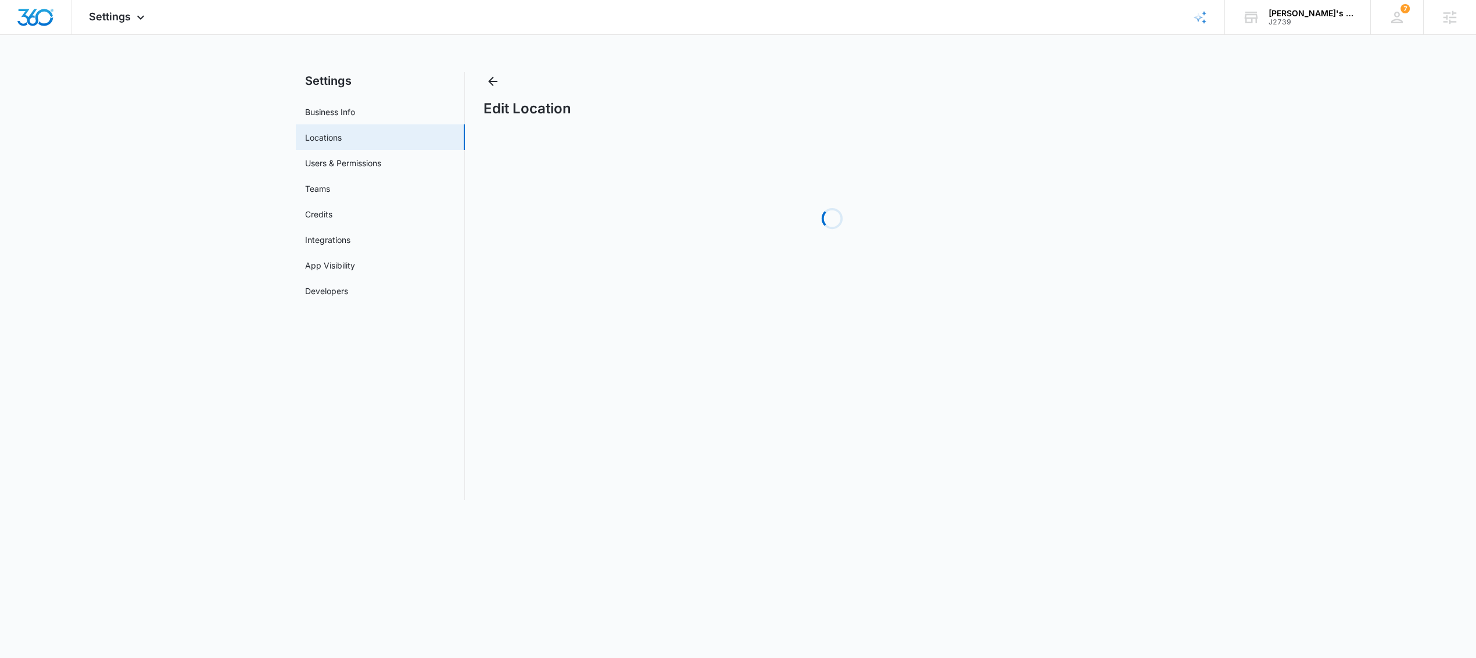
select select "[US_STATE]"
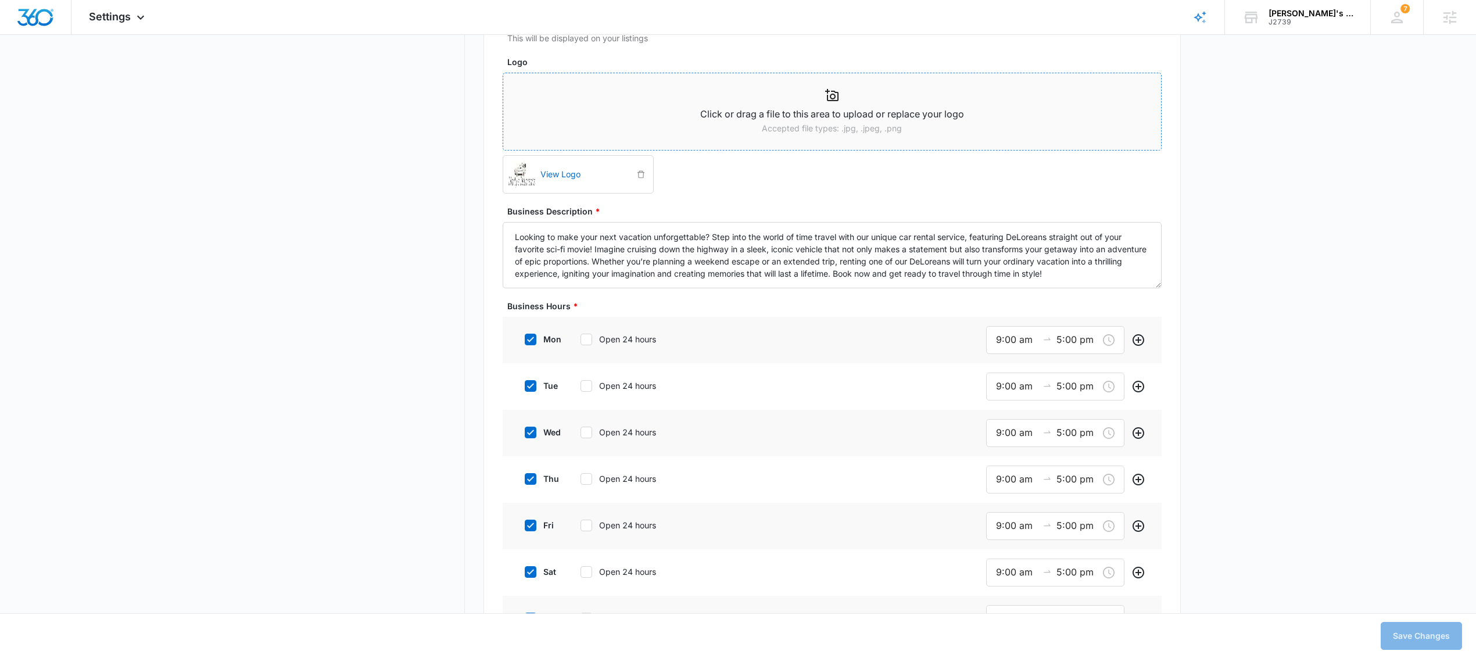
scroll to position [419, 0]
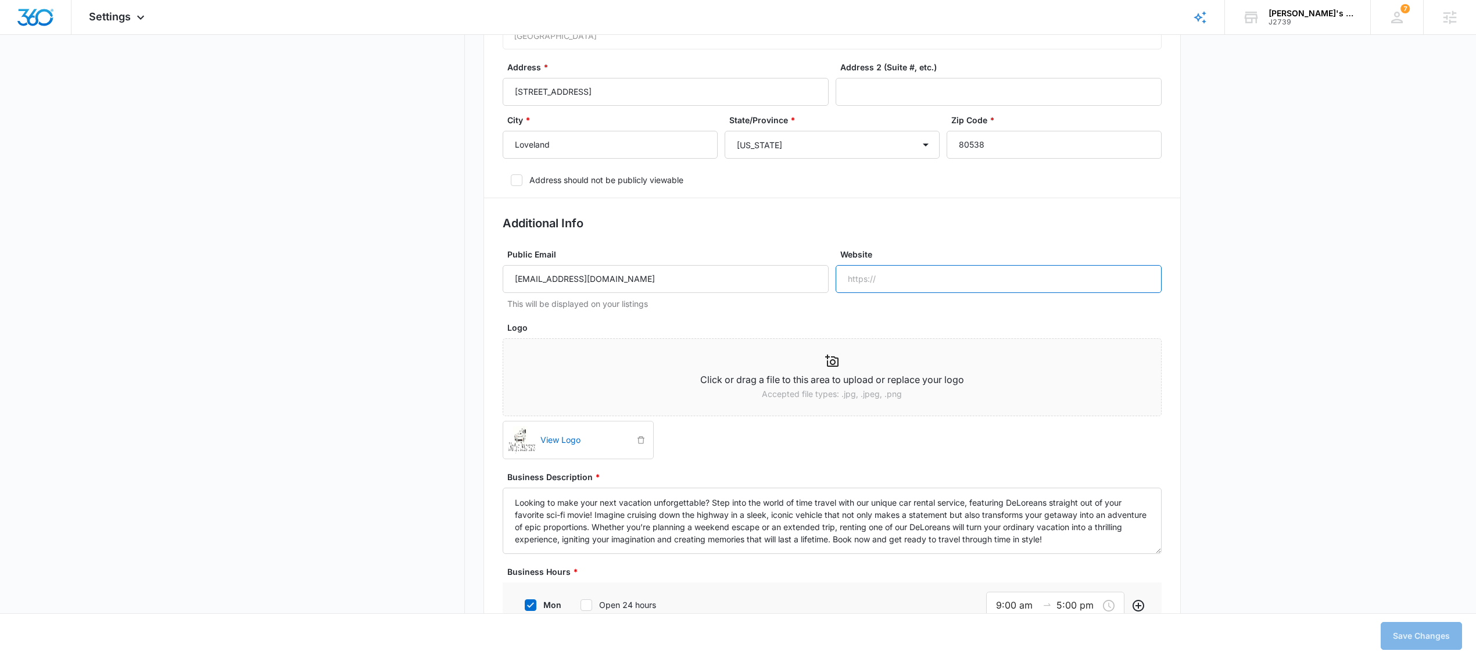
click at [892, 274] on input "Website" at bounding box center [999, 279] width 326 height 28
paste input "[URL][DOMAIN_NAME]"
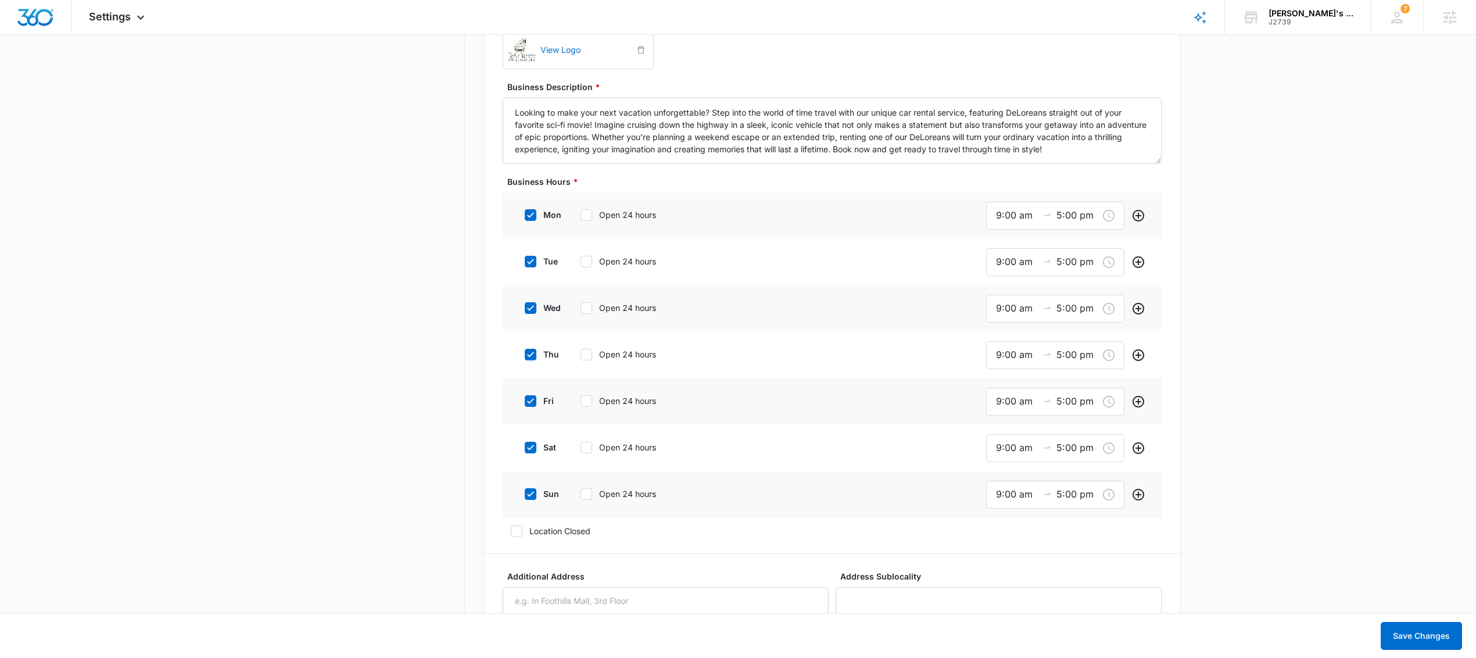
scroll to position [1221, 0]
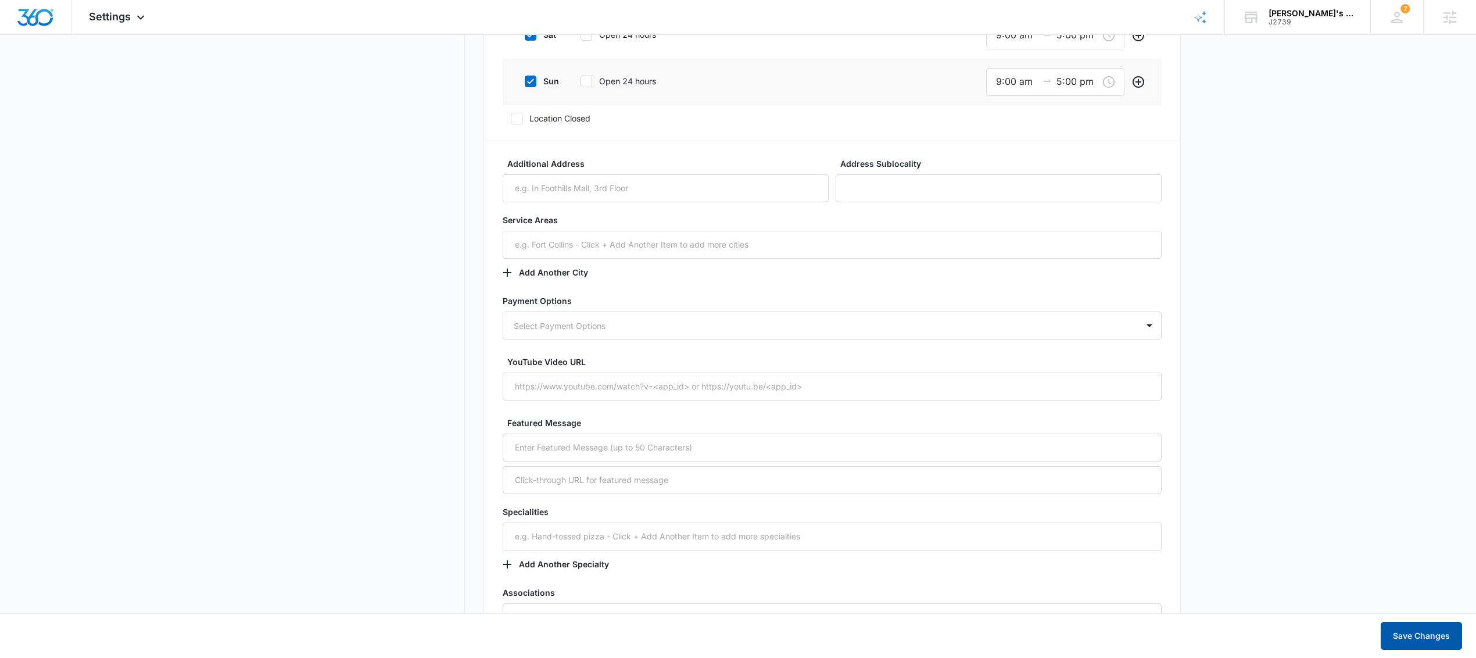
type input "[URL][DOMAIN_NAME]"
click at [1420, 637] on button "Save Changes" at bounding box center [1421, 636] width 81 height 28
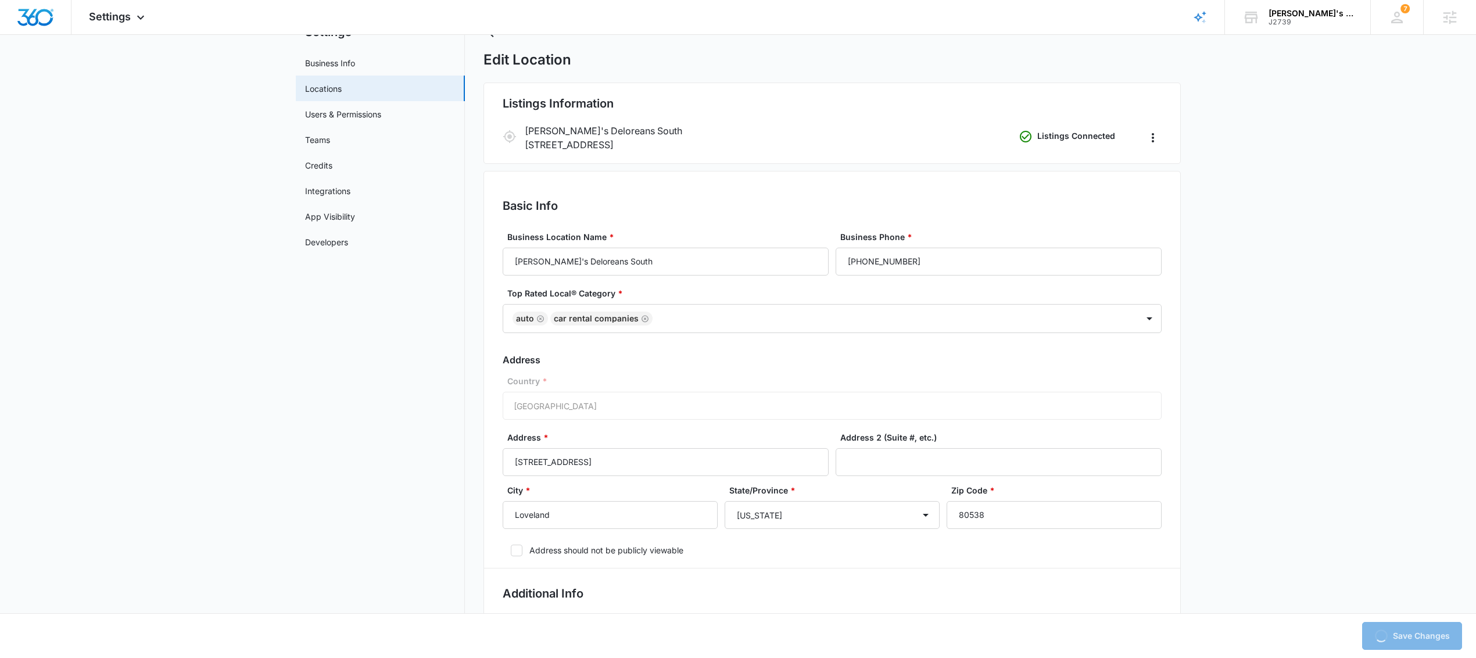
scroll to position [0, 0]
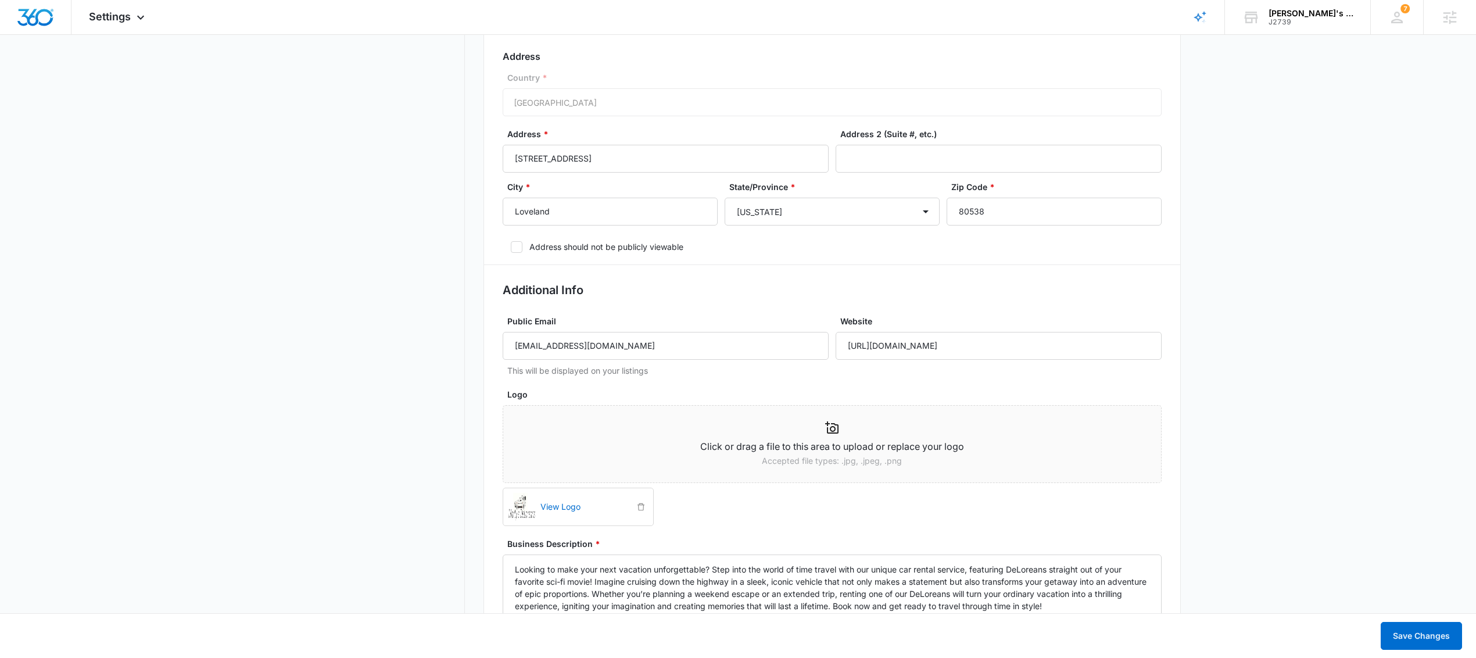
scroll to position [614, 0]
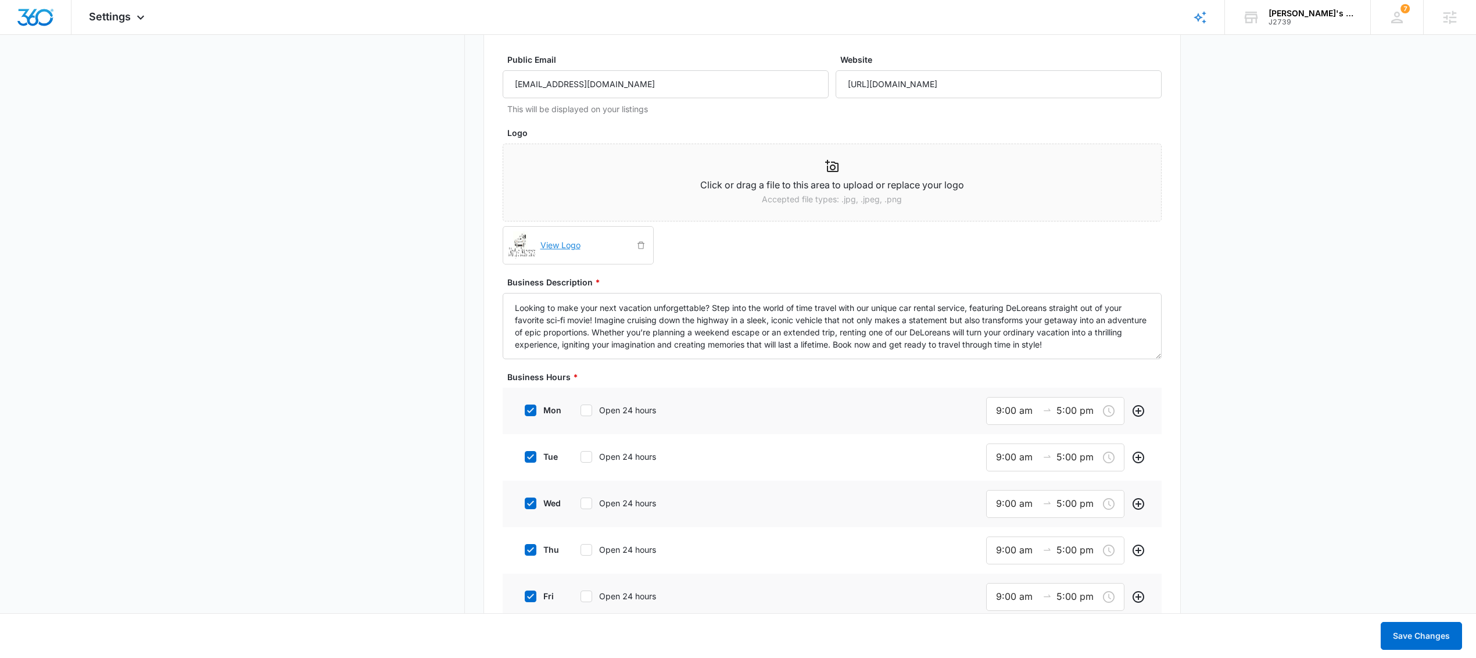
click at [542, 241] on link "View Logo" at bounding box center [585, 245] width 98 height 26
click at [642, 246] on icon "delete" at bounding box center [641, 245] width 8 height 8
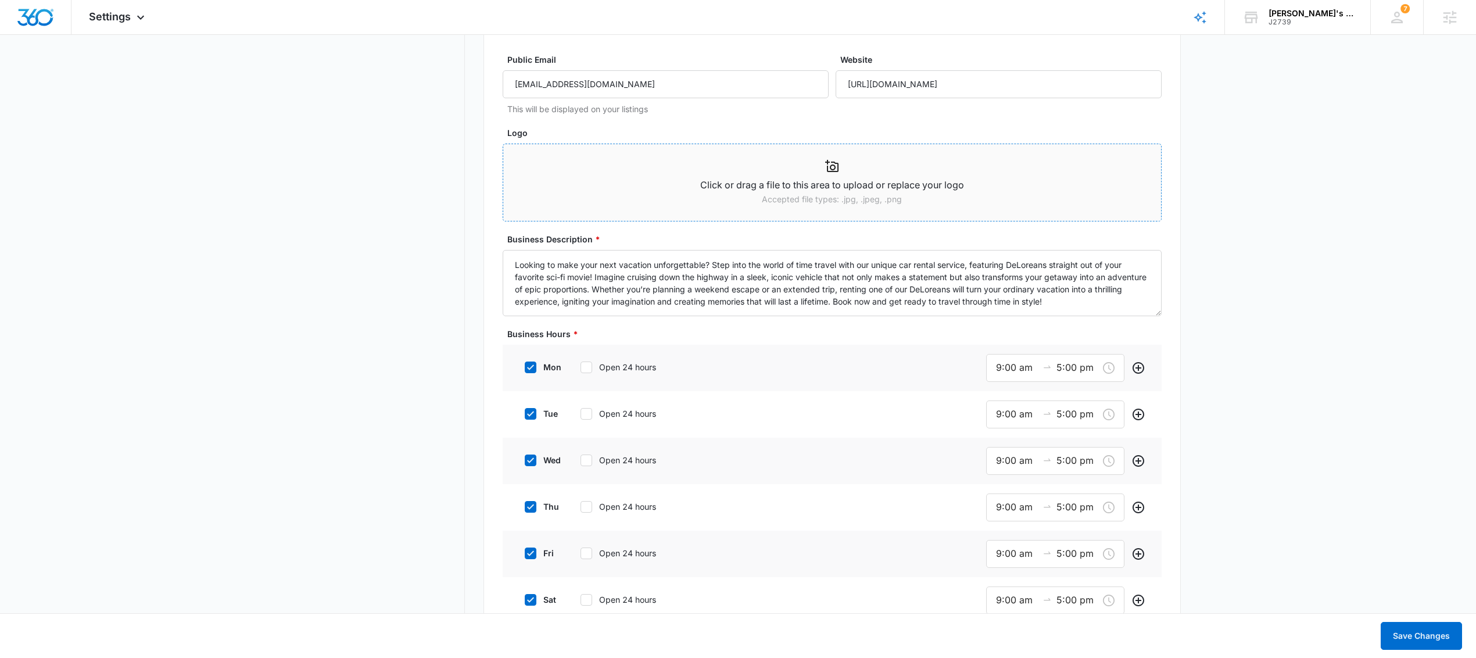
click at [773, 183] on p "Click or drag a file to this area to upload or replace your logo" at bounding box center [832, 185] width 658 height 15
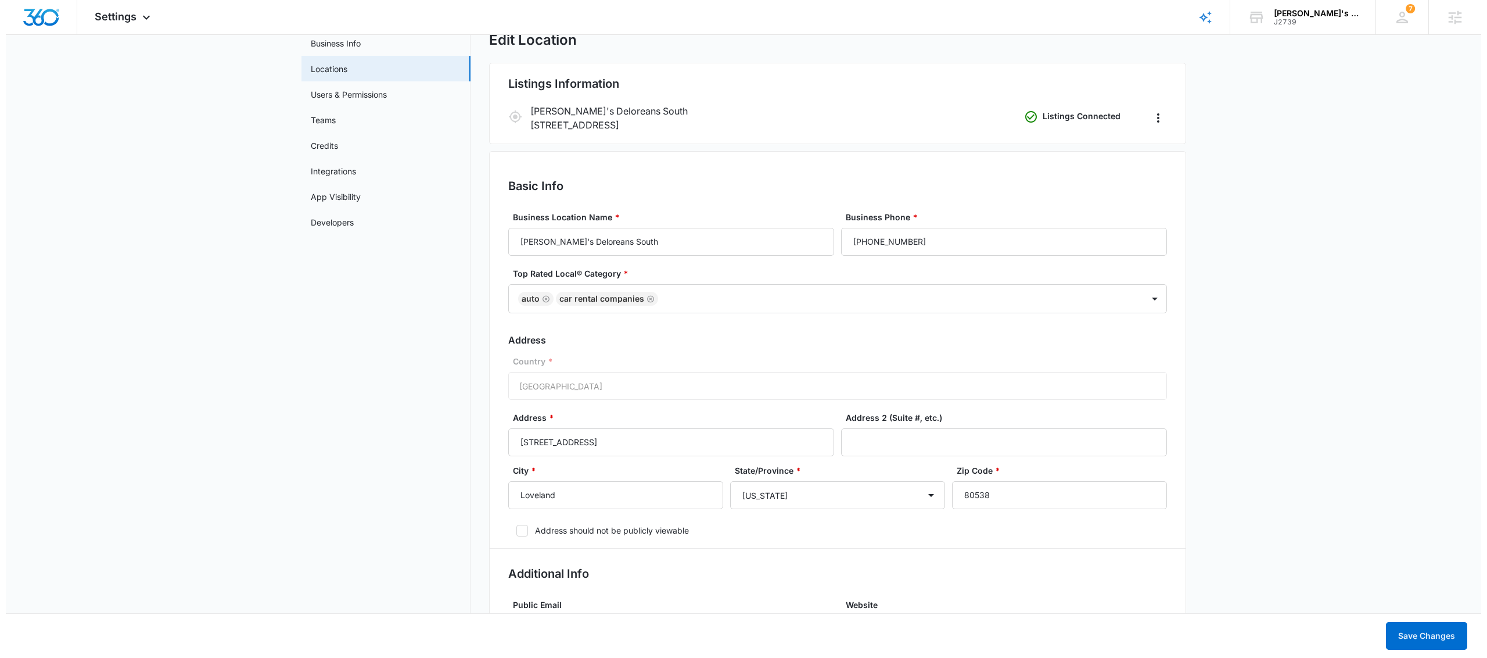
scroll to position [0, 0]
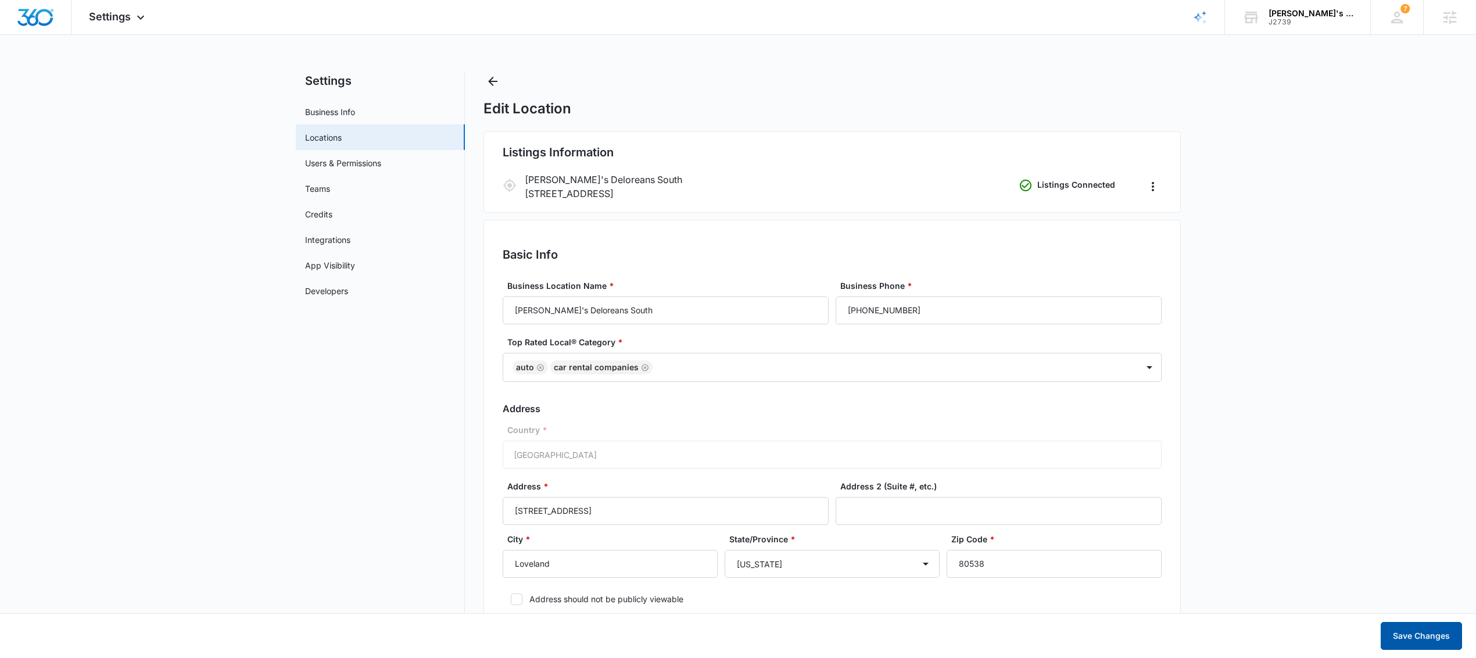
click at [1408, 637] on button "Save Changes" at bounding box center [1421, 636] width 81 height 28
click at [137, 25] on div "Settings Apps Reputation Websites Forms CRM Email Social Shop Payments POS Cont…" at bounding box center [118, 17] width 94 height 34
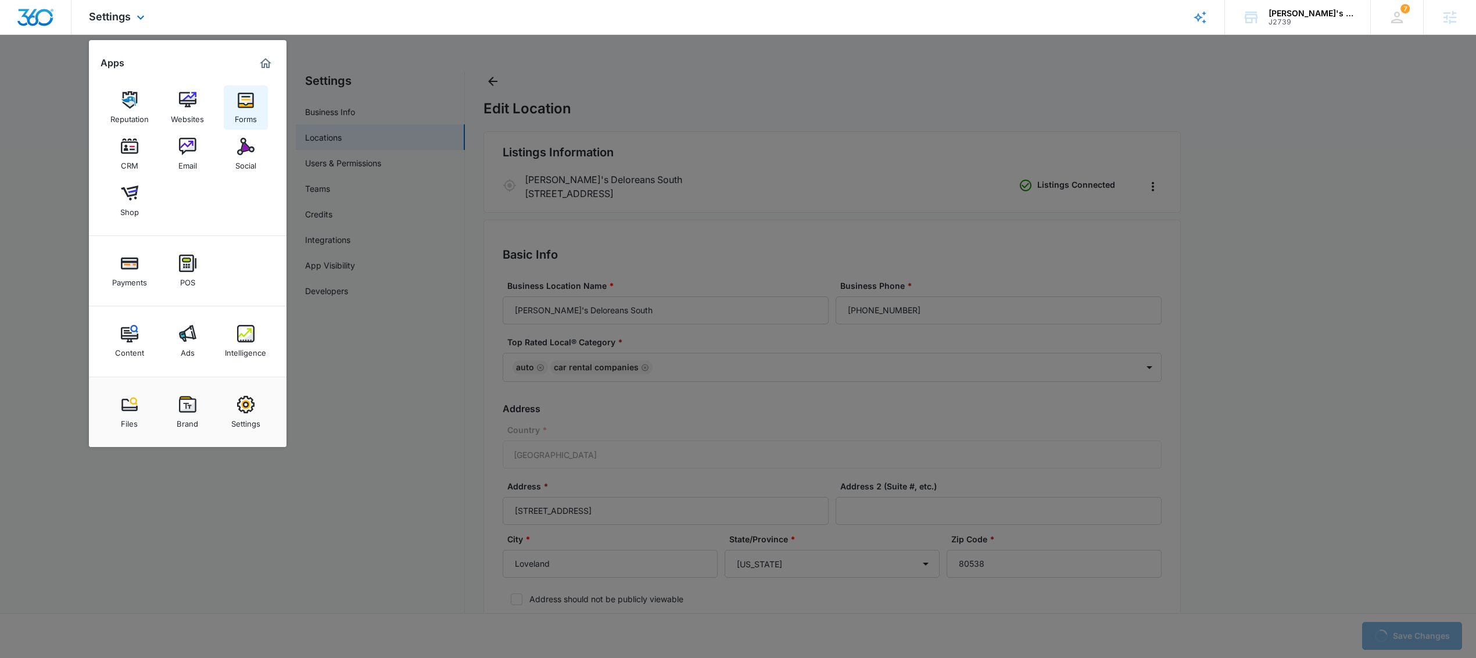
click at [238, 106] on img at bounding box center [245, 99] width 17 height 17
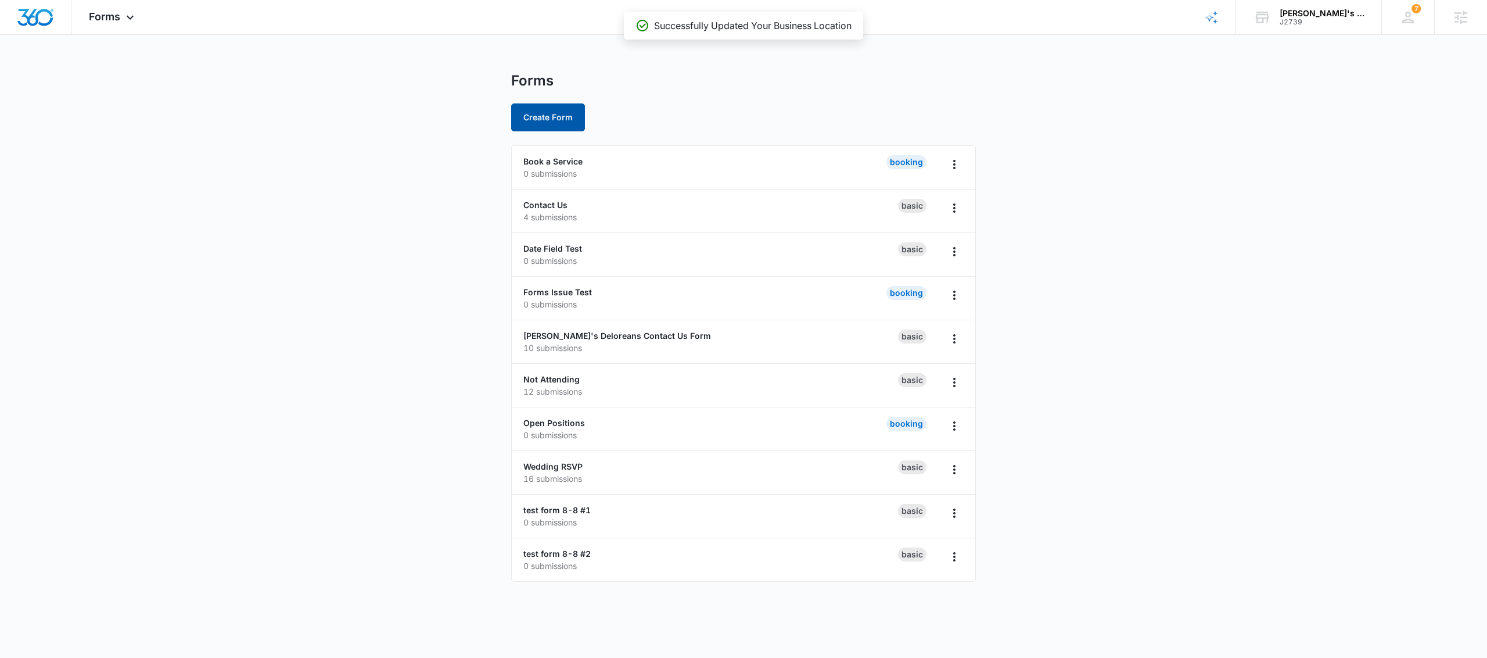
click at [560, 117] on button "Create Form" at bounding box center [548, 117] width 74 height 28
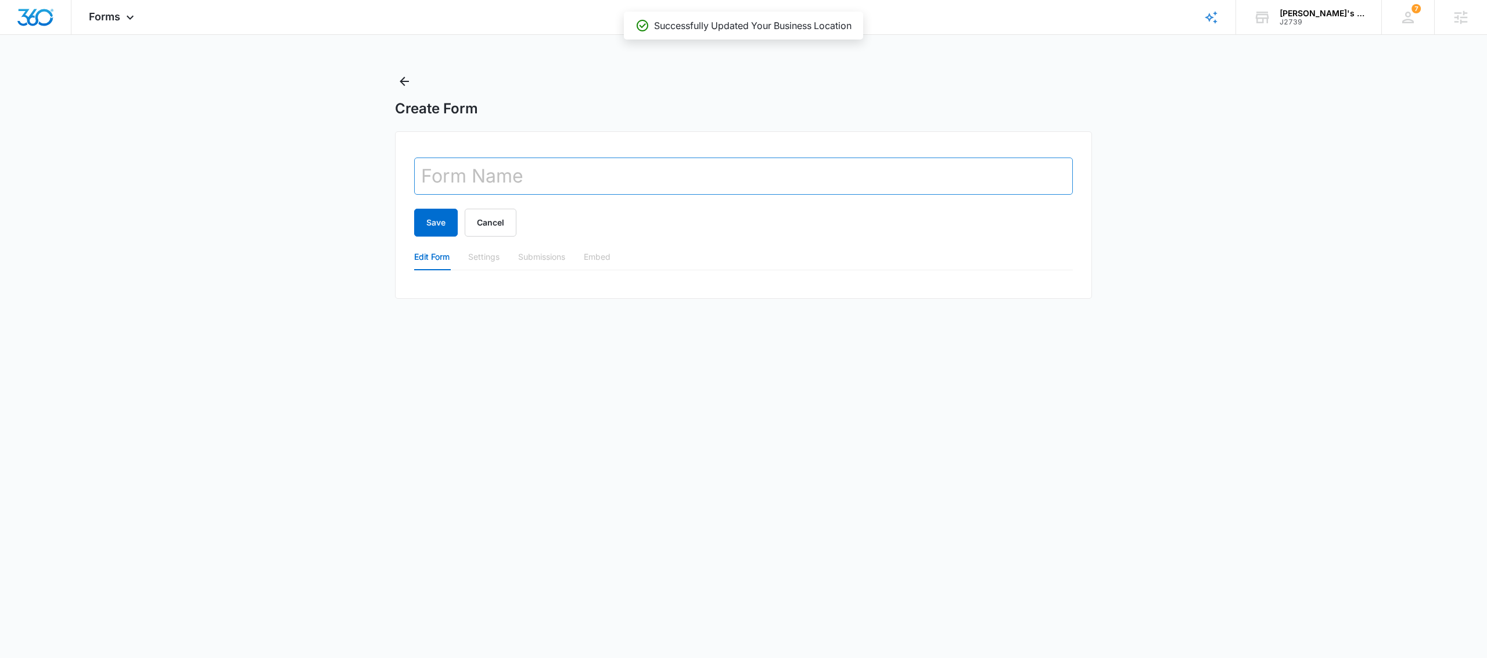
click at [579, 173] on input "text" at bounding box center [743, 175] width 659 height 37
type input "test 8-11"
click at [432, 209] on button "Save" at bounding box center [436, 223] width 44 height 28
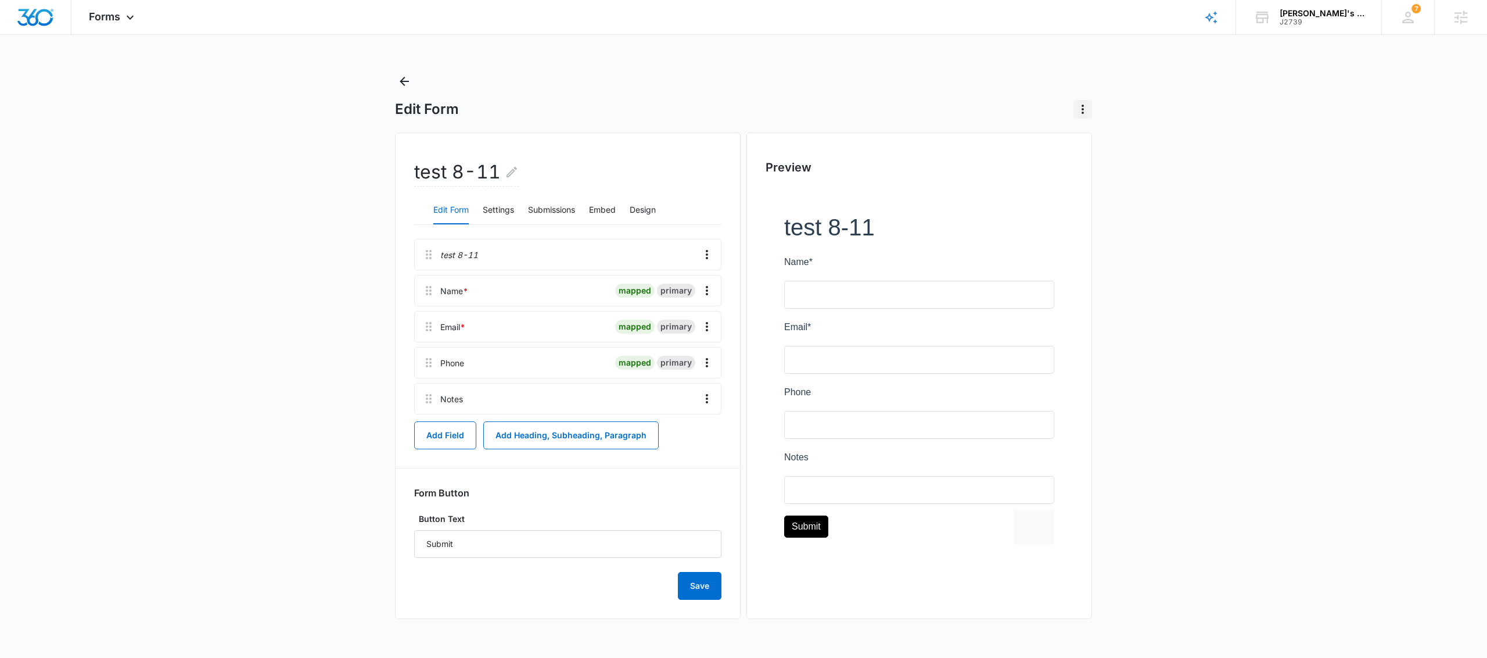
click at [1084, 111] on icon "Actions" at bounding box center [1083, 109] width 14 height 14
click at [1112, 143] on div "Delete Form" at bounding box center [1110, 142] width 45 height 8
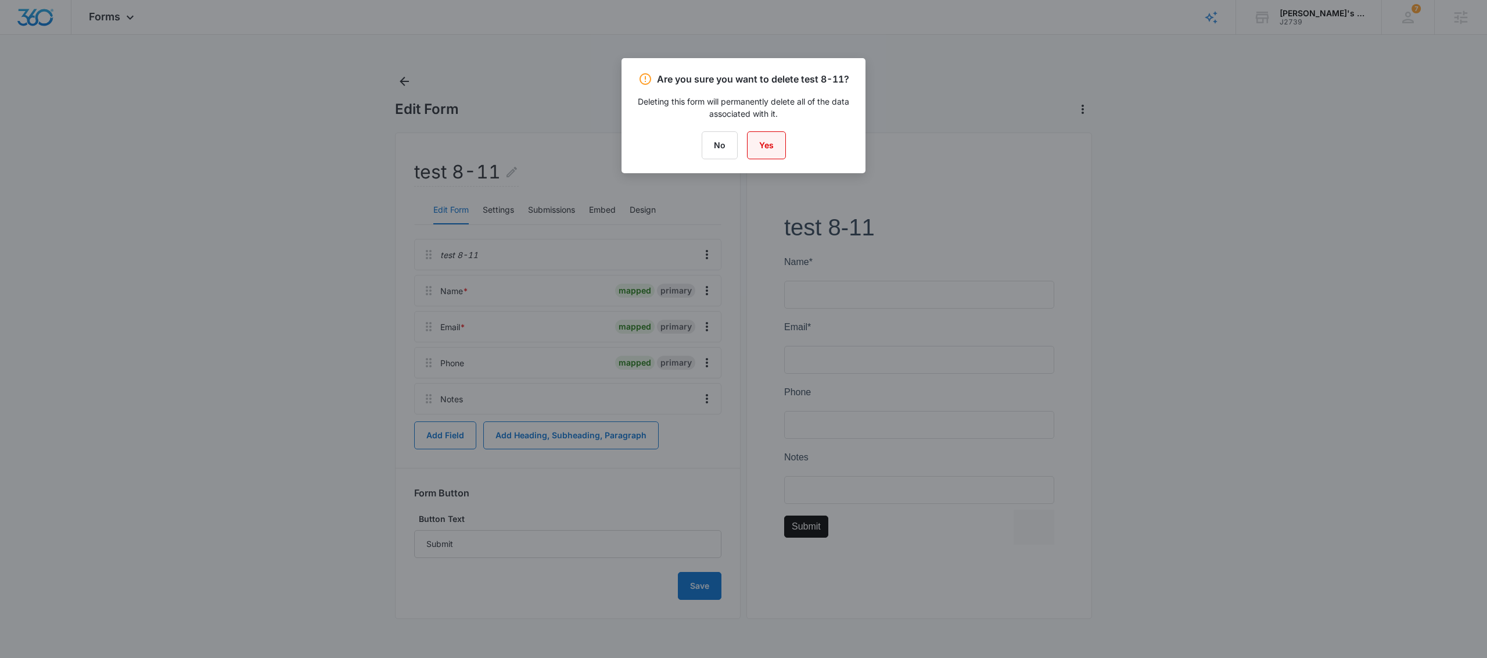
click at [760, 146] on button "Yes" at bounding box center [766, 145] width 39 height 28
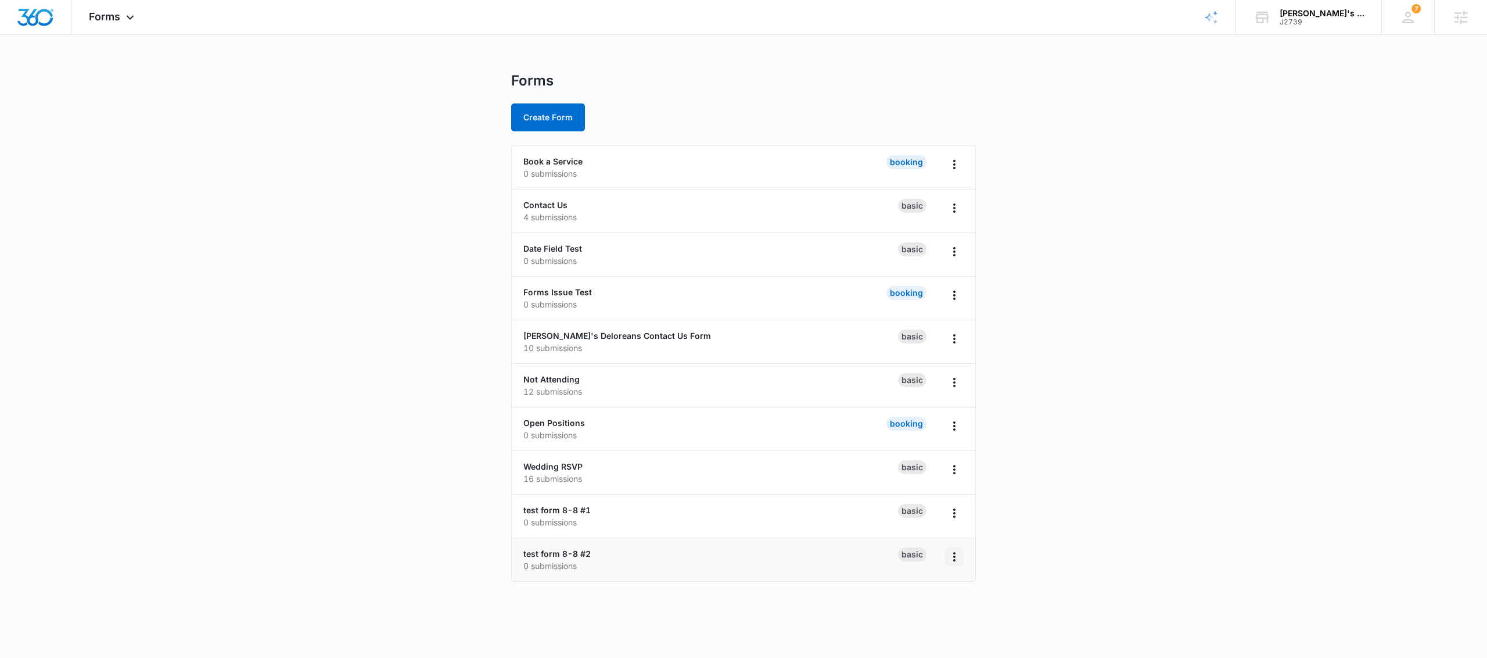
click at [956, 561] on icon "Overflow Menu" at bounding box center [955, 557] width 14 height 14
click at [914, 627] on div "Delete" at bounding box center [917, 626] width 36 height 8
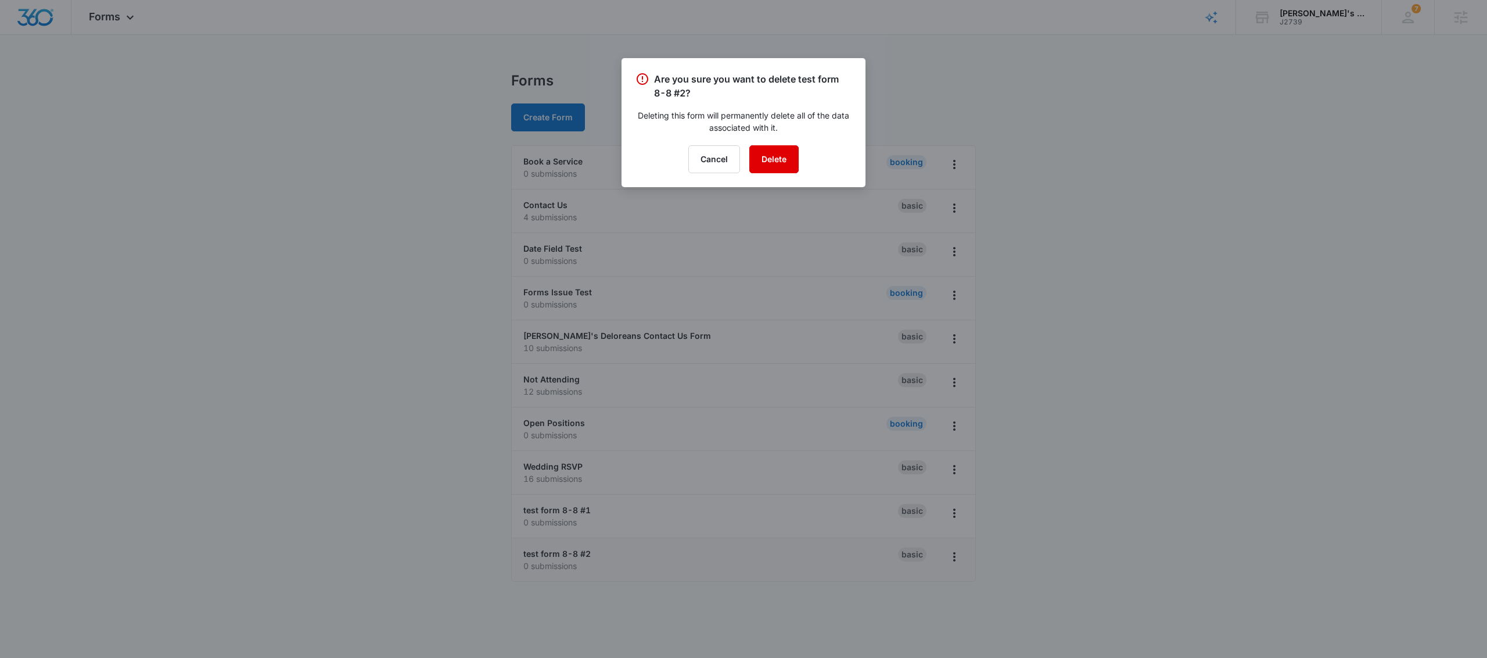
drag, startPoint x: 780, startPoint y: 167, endPoint x: 803, endPoint y: 202, distance: 41.9
click at [779, 167] on button "Delete" at bounding box center [774, 159] width 49 height 28
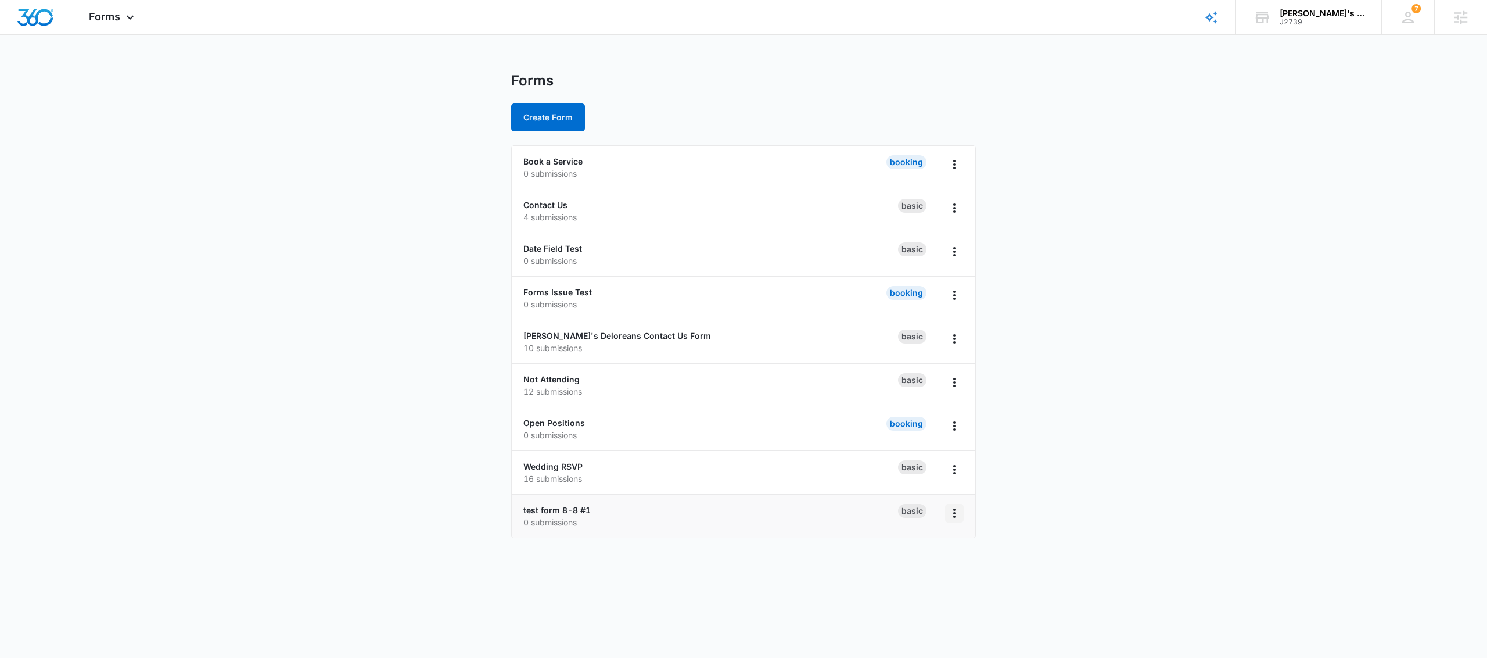
click at [955, 513] on icon "Overflow Menu" at bounding box center [955, 513] width 14 height 14
click at [913, 583] on div "Delete" at bounding box center [917, 583] width 36 height 8
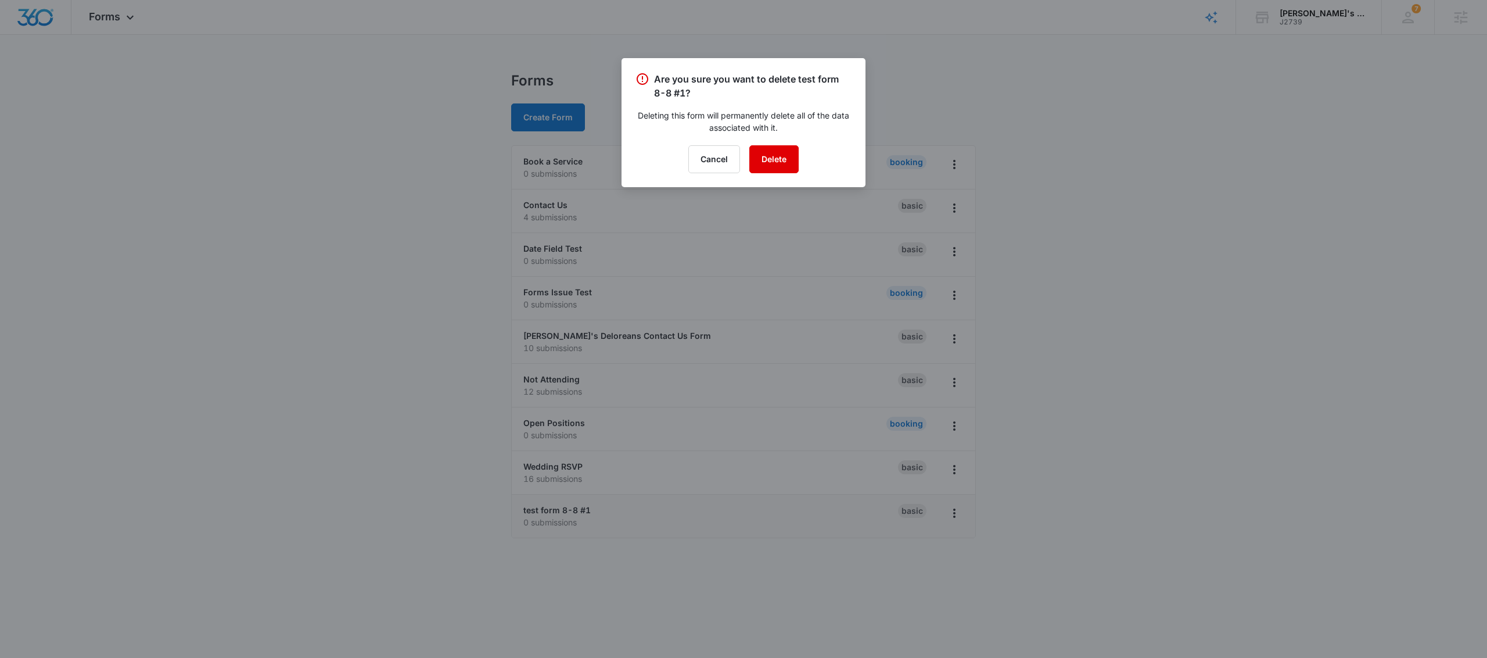
click at [795, 161] on button "Delete" at bounding box center [774, 159] width 49 height 28
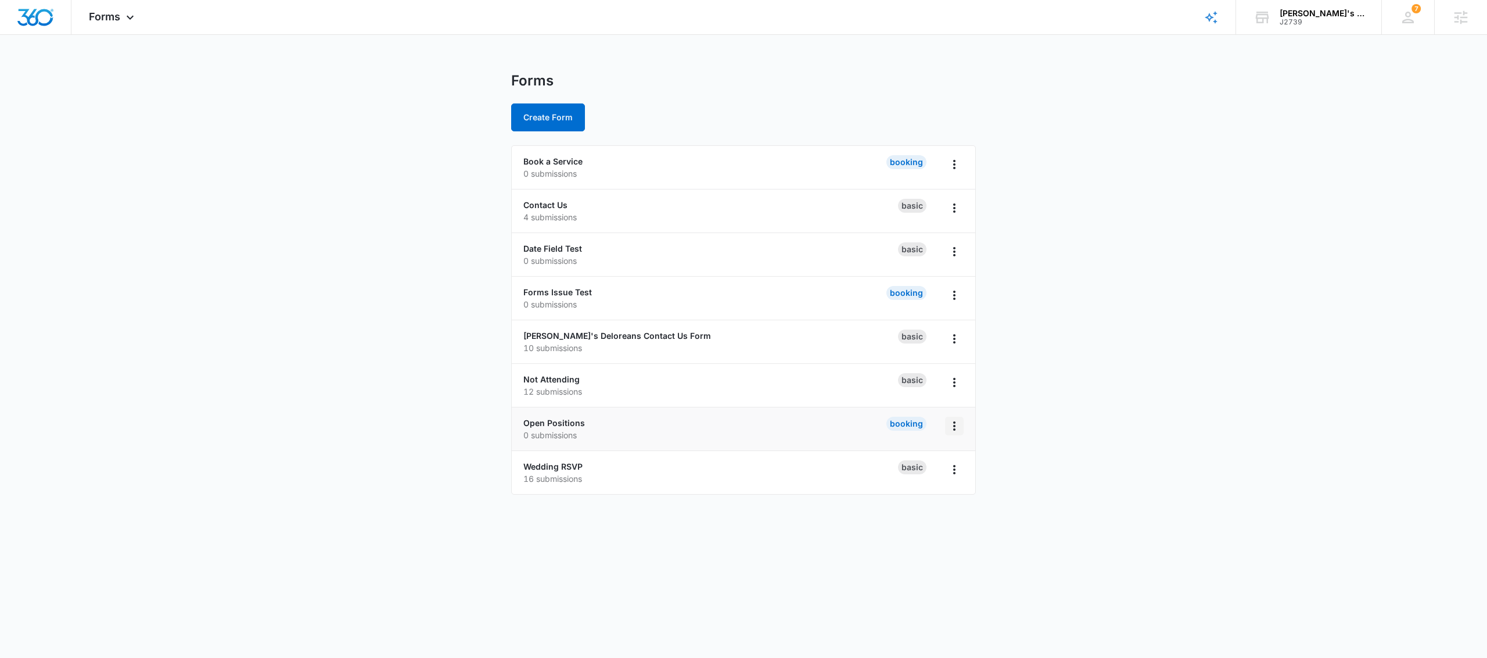
click at [953, 429] on icon "Overflow Menu" at bounding box center [955, 426] width 14 height 14
click at [913, 493] on div "Delete" at bounding box center [917, 495] width 36 height 8
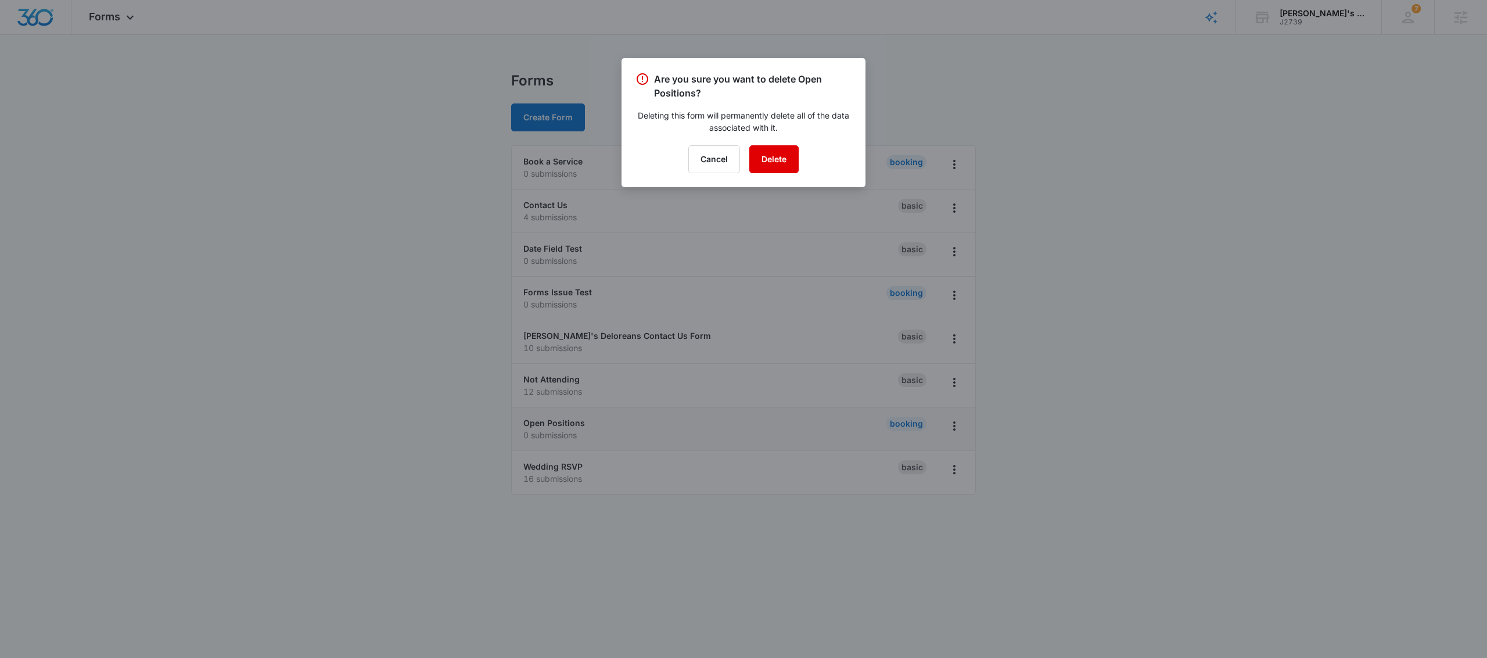
click at [798, 163] on button "Delete" at bounding box center [774, 159] width 49 height 28
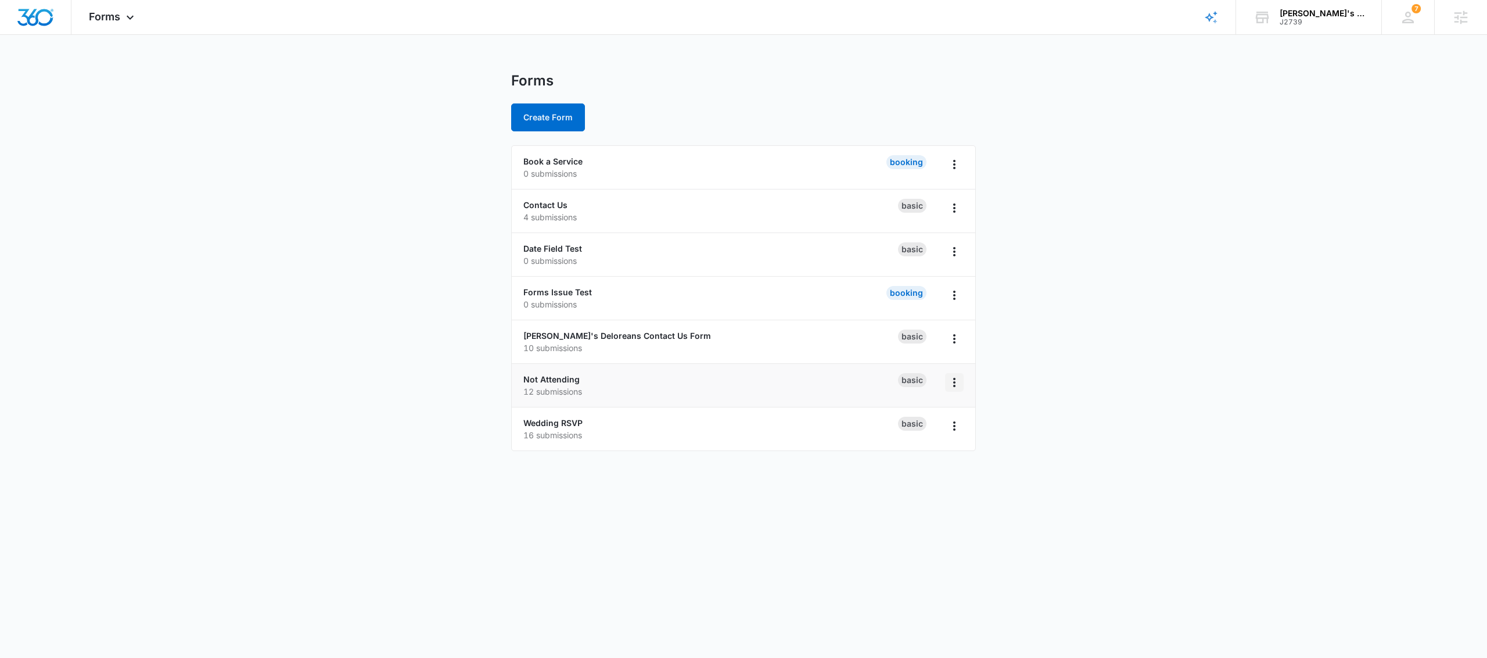
click at [959, 388] on icon "Overflow Menu" at bounding box center [955, 382] width 14 height 14
click at [1031, 375] on main "Forms Create Form Book a Service 0 submissions Booking Contact Us 4 submissions…" at bounding box center [743, 268] width 1487 height 393
click at [950, 298] on icon "Overflow Menu" at bounding box center [955, 295] width 14 height 14
click at [927, 368] on button "Delete" at bounding box center [925, 362] width 78 height 17
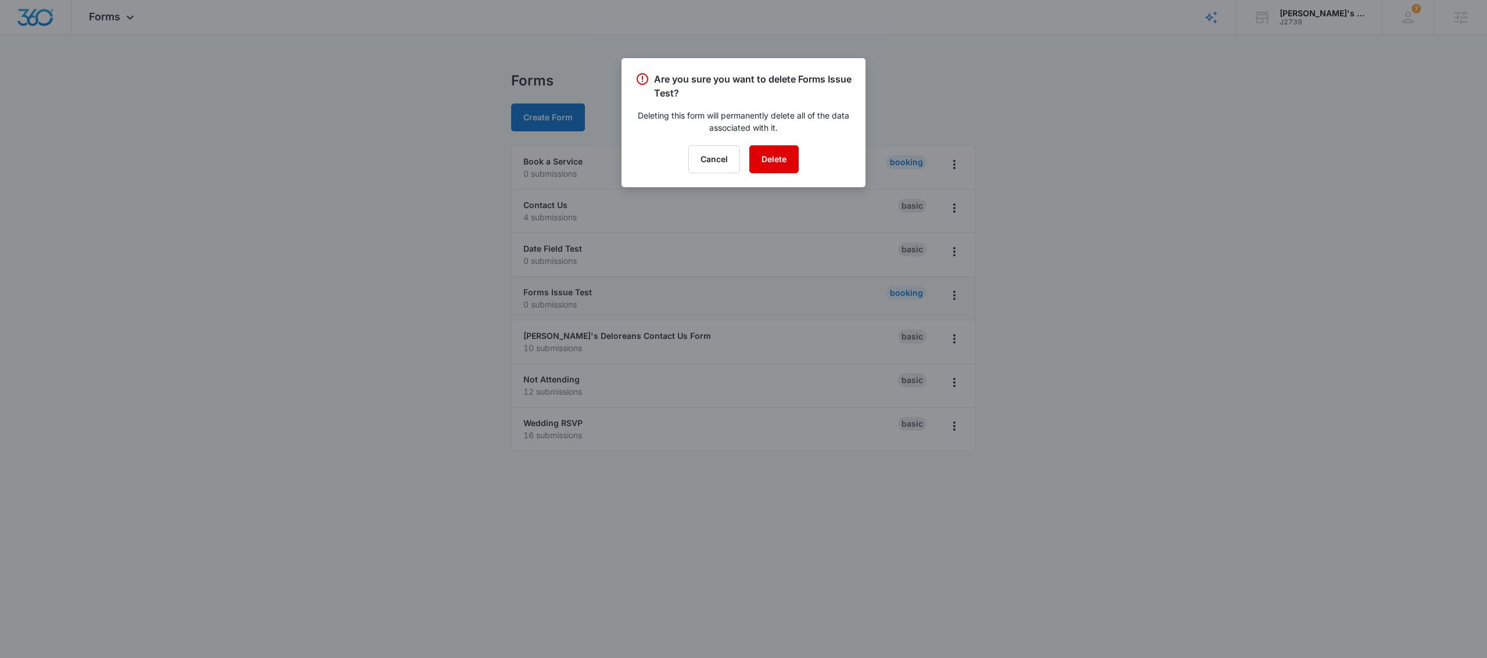
click at [772, 152] on button "Delete" at bounding box center [774, 159] width 49 height 28
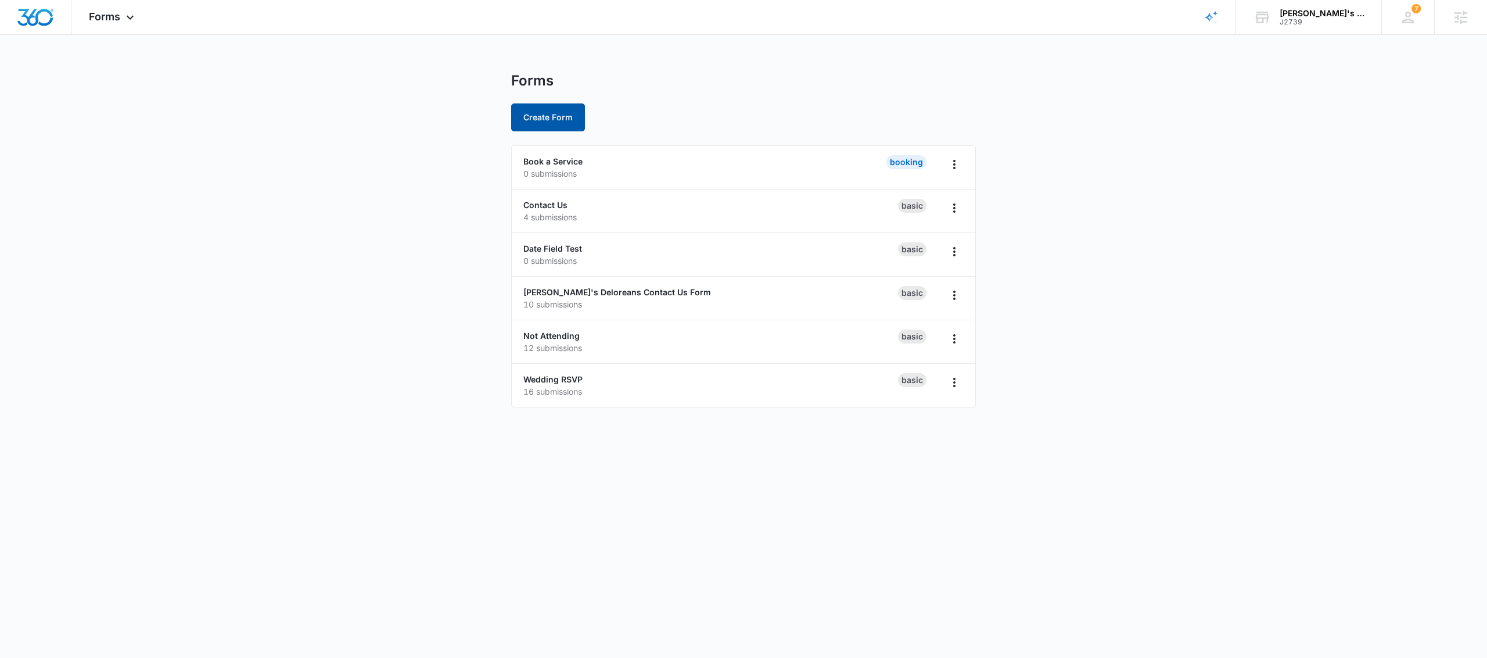
click at [536, 113] on button "Create Form" at bounding box center [548, 117] width 74 height 28
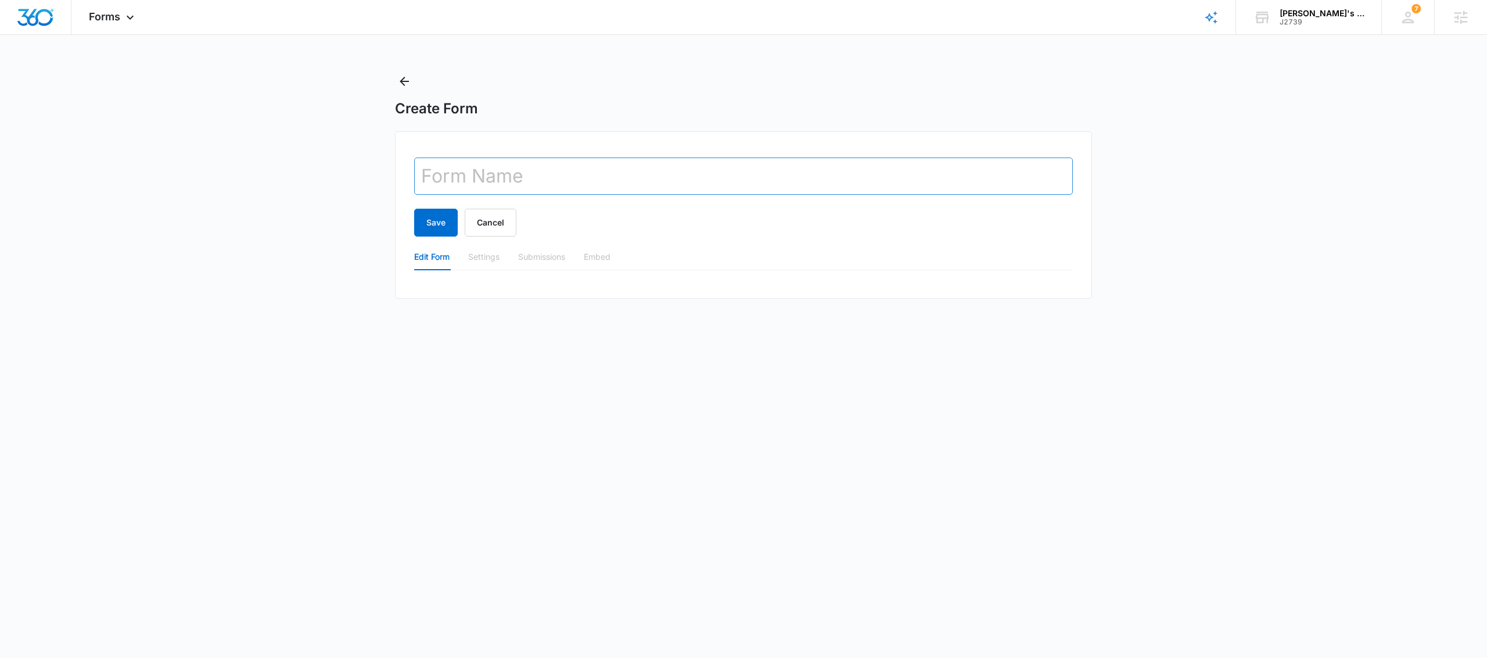
click at [478, 173] on input "text" at bounding box center [743, 175] width 659 height 37
type input "Contact Us Form"
click at [428, 230] on button "Save" at bounding box center [436, 223] width 44 height 28
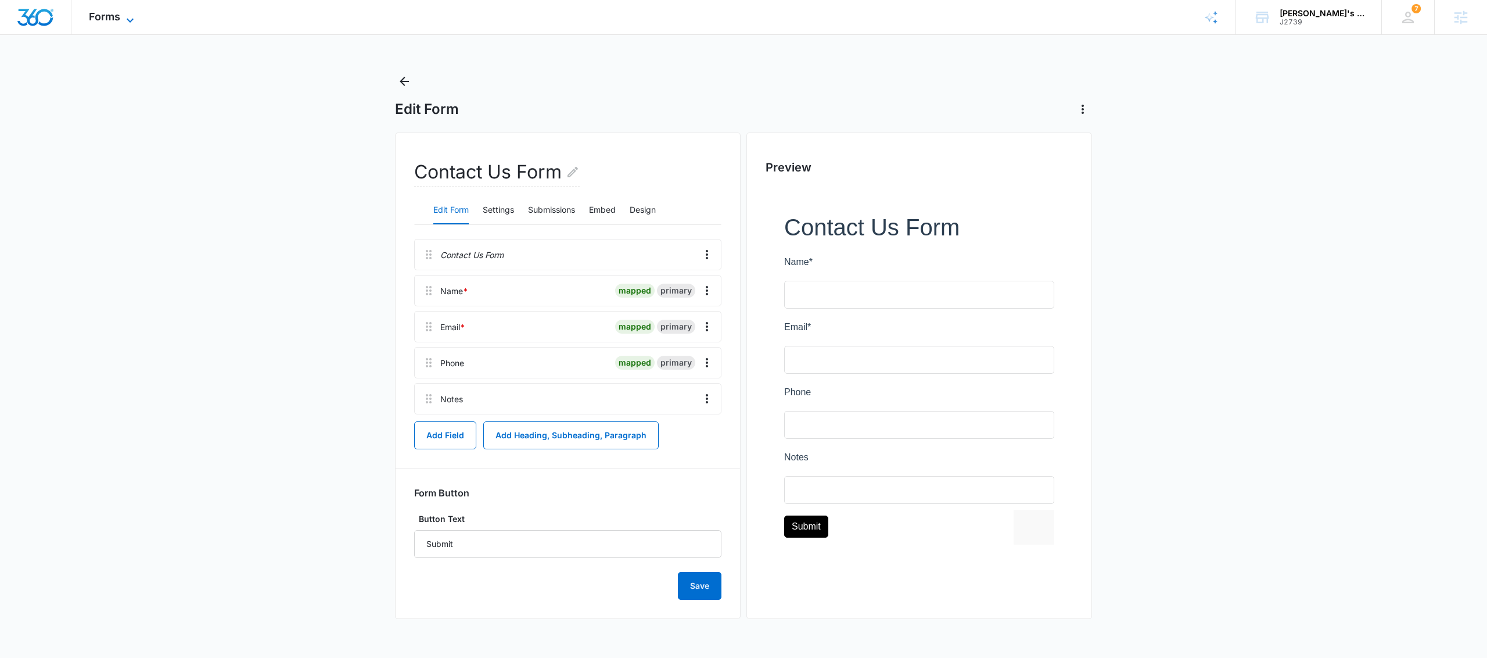
click at [134, 19] on icon at bounding box center [130, 20] width 14 height 14
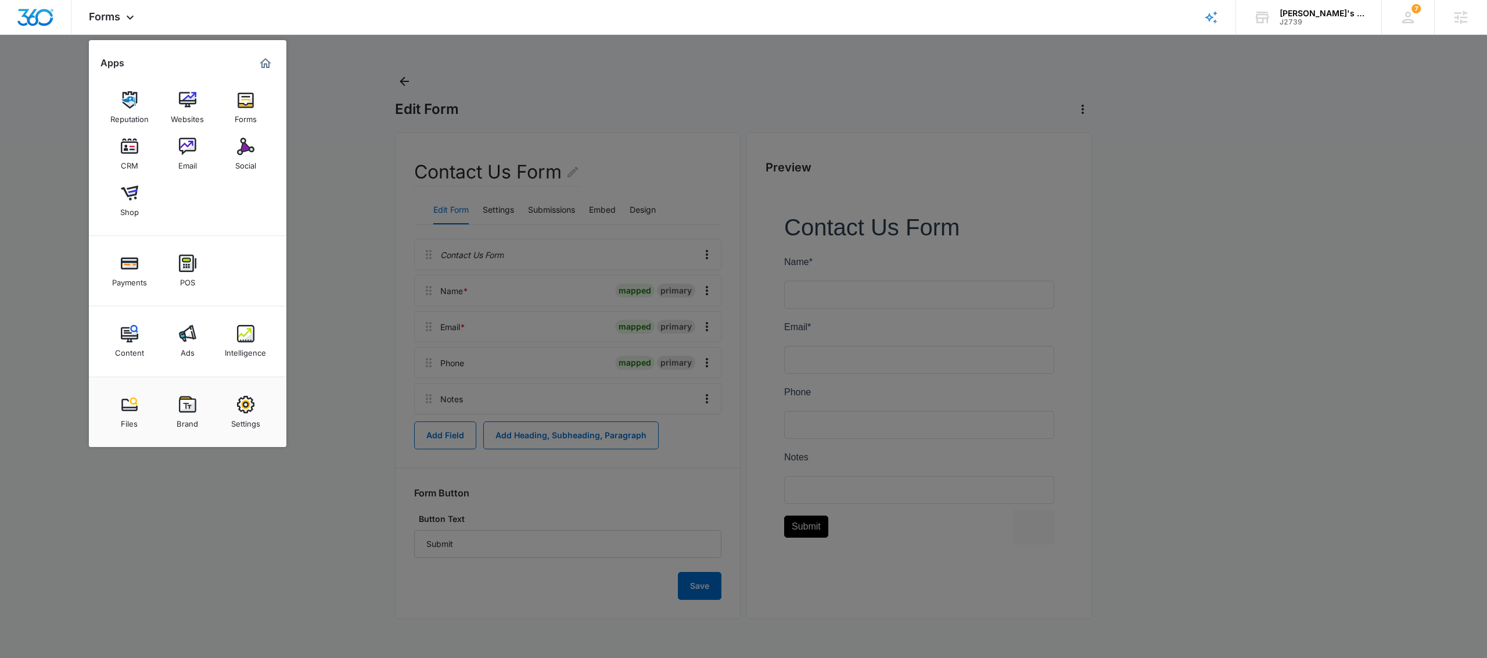
click at [242, 412] on img at bounding box center [245, 404] width 17 height 17
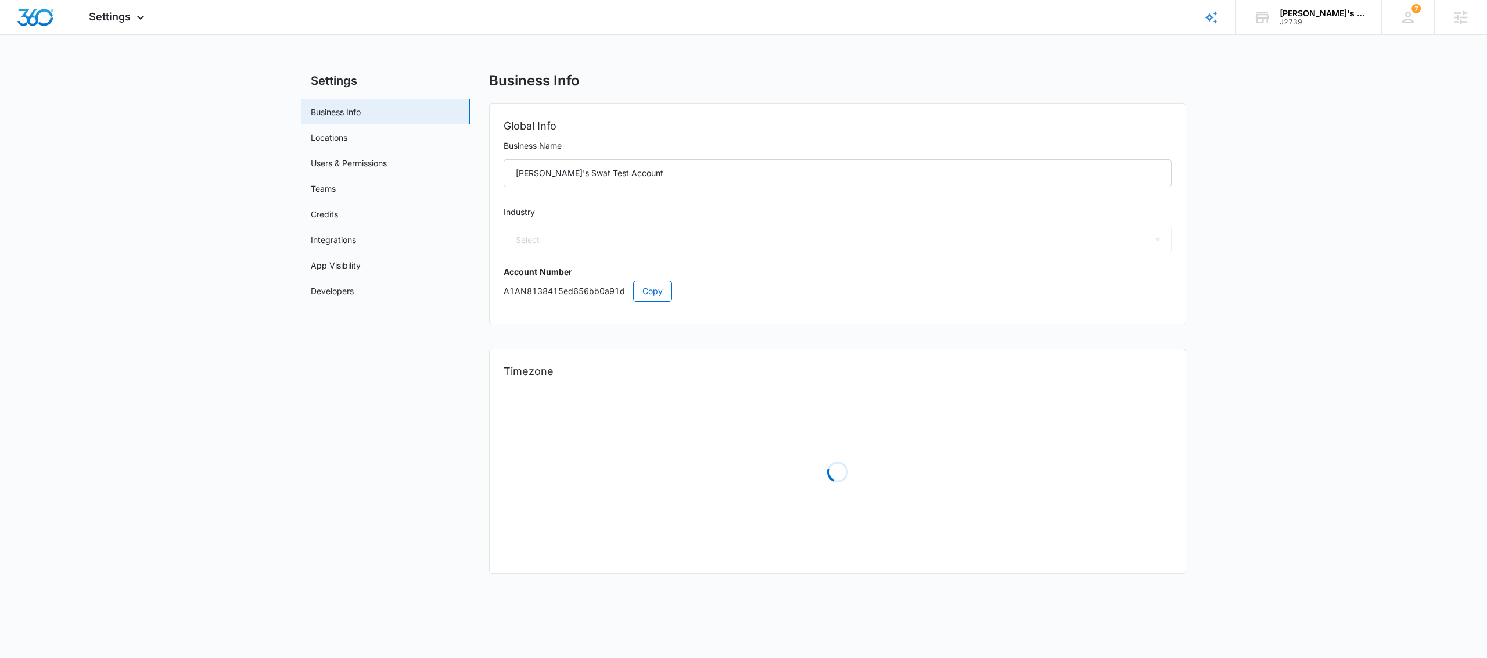
select select "33"
select select "US"
select select "America/[GEOGRAPHIC_DATA]"
click at [324, 142] on link "Locations" at bounding box center [329, 137] width 37 height 12
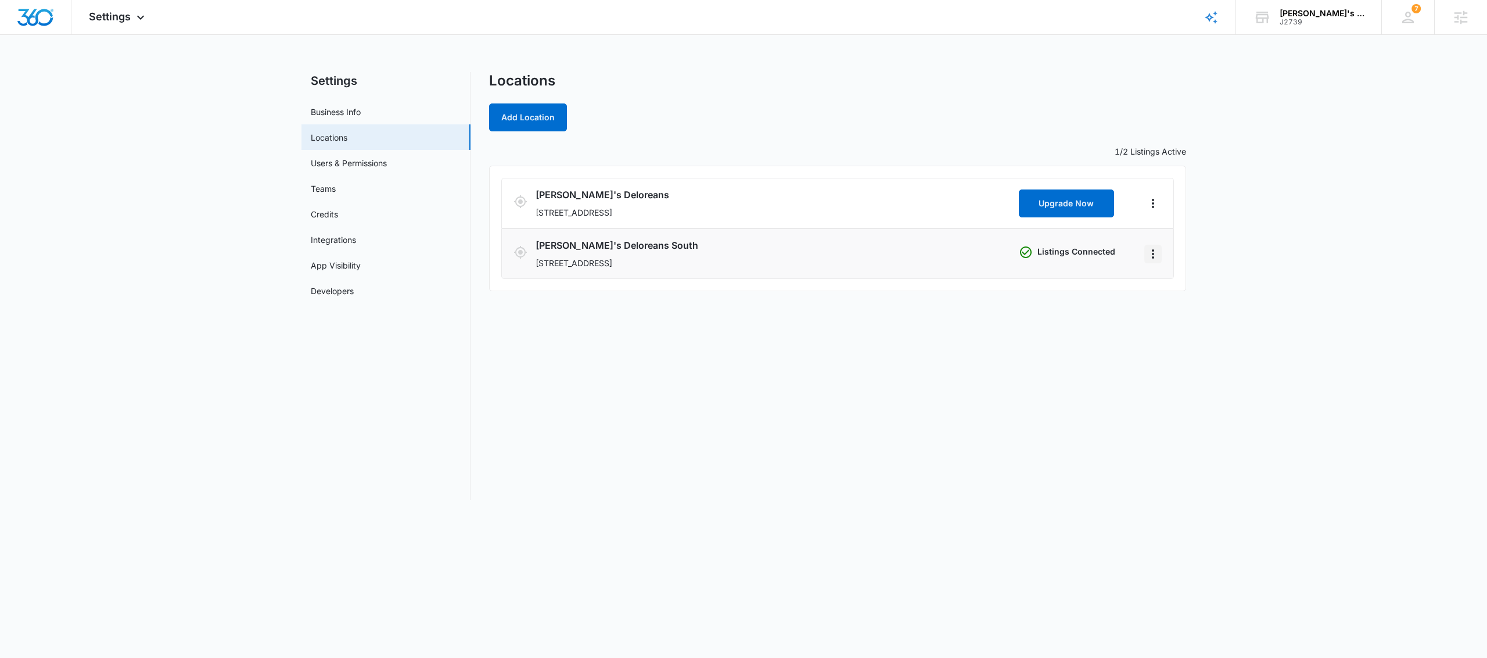
click at [1156, 257] on icon "Actions" at bounding box center [1153, 254] width 14 height 14
click at [1165, 288] on link "Edit" at bounding box center [1166, 286] width 15 height 10
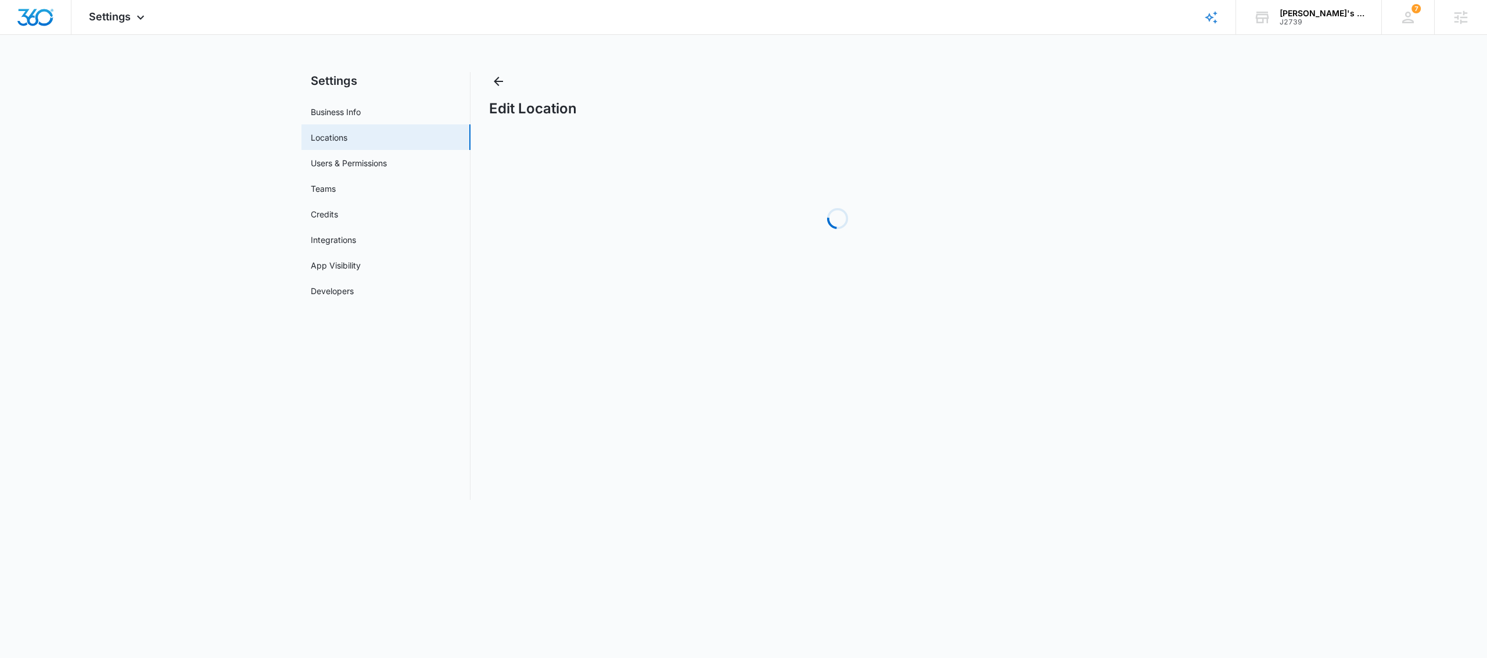
select select "[US_STATE]"
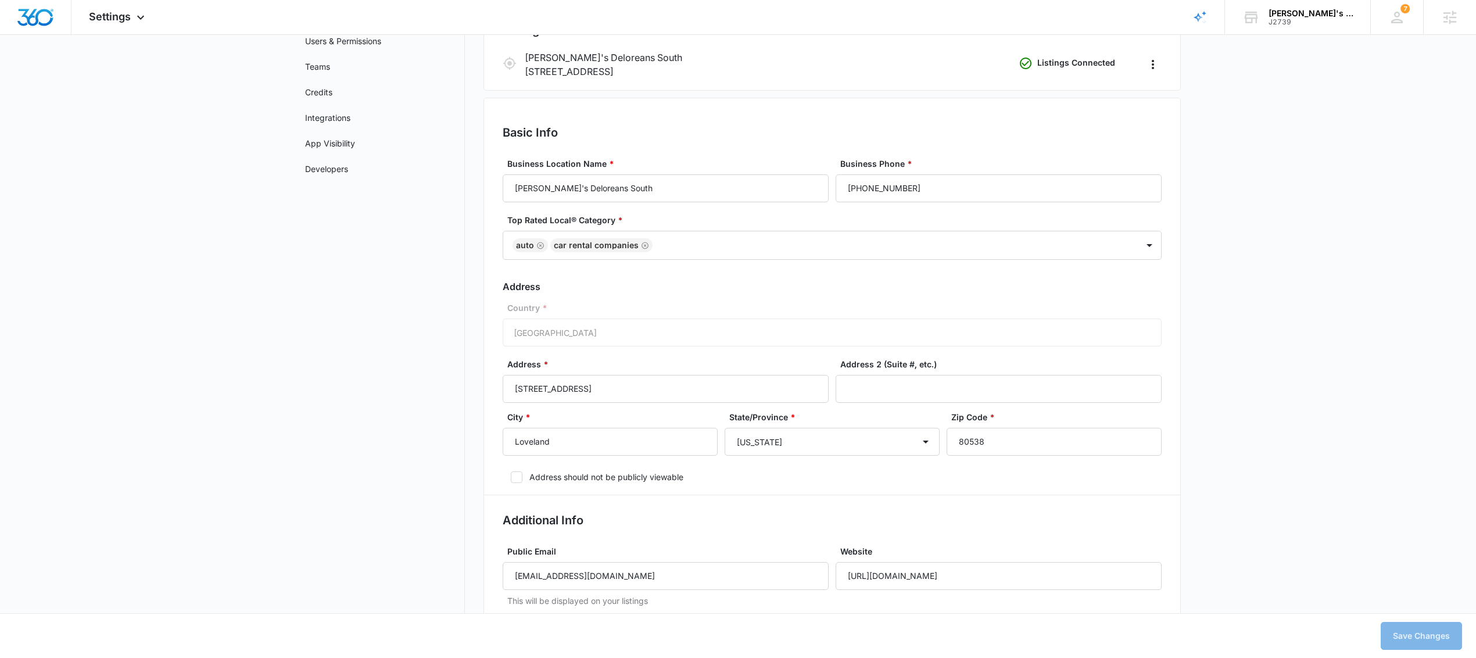
scroll to position [148, 0]
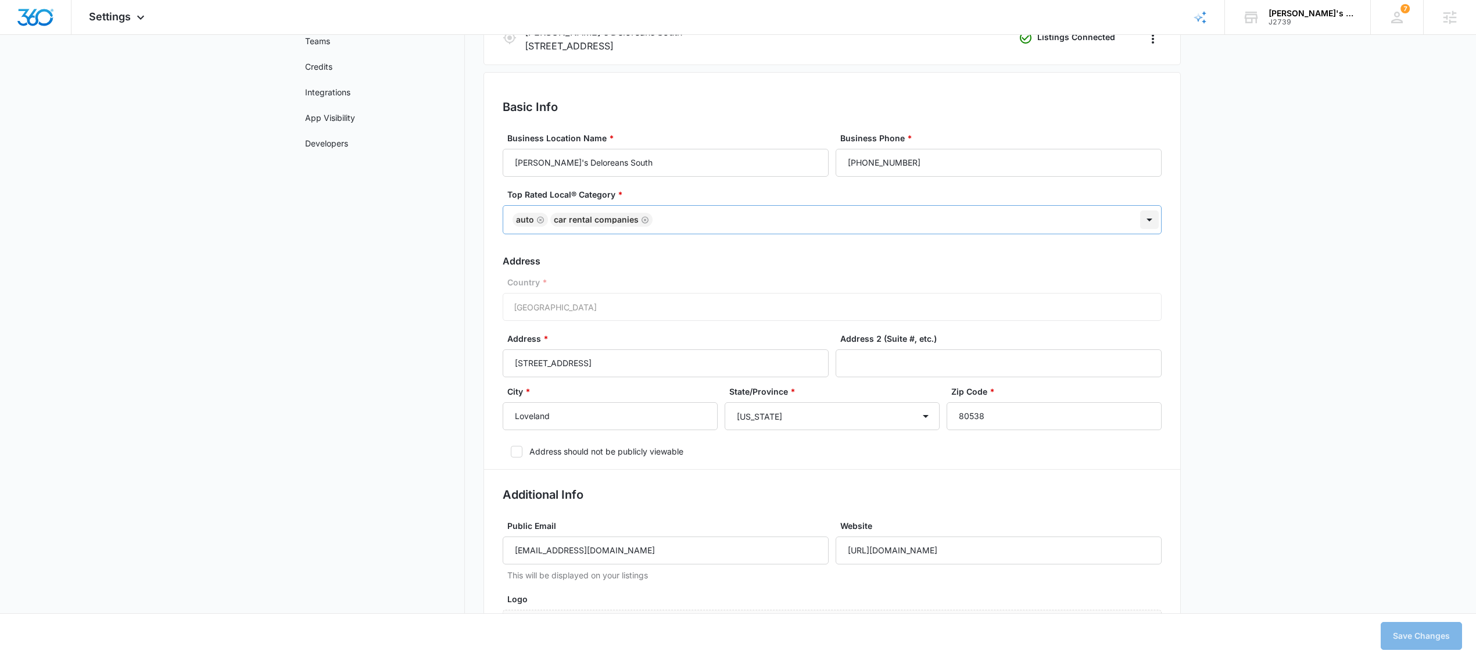
click at [1147, 220] on div at bounding box center [1149, 219] width 19 height 19
type input "car"
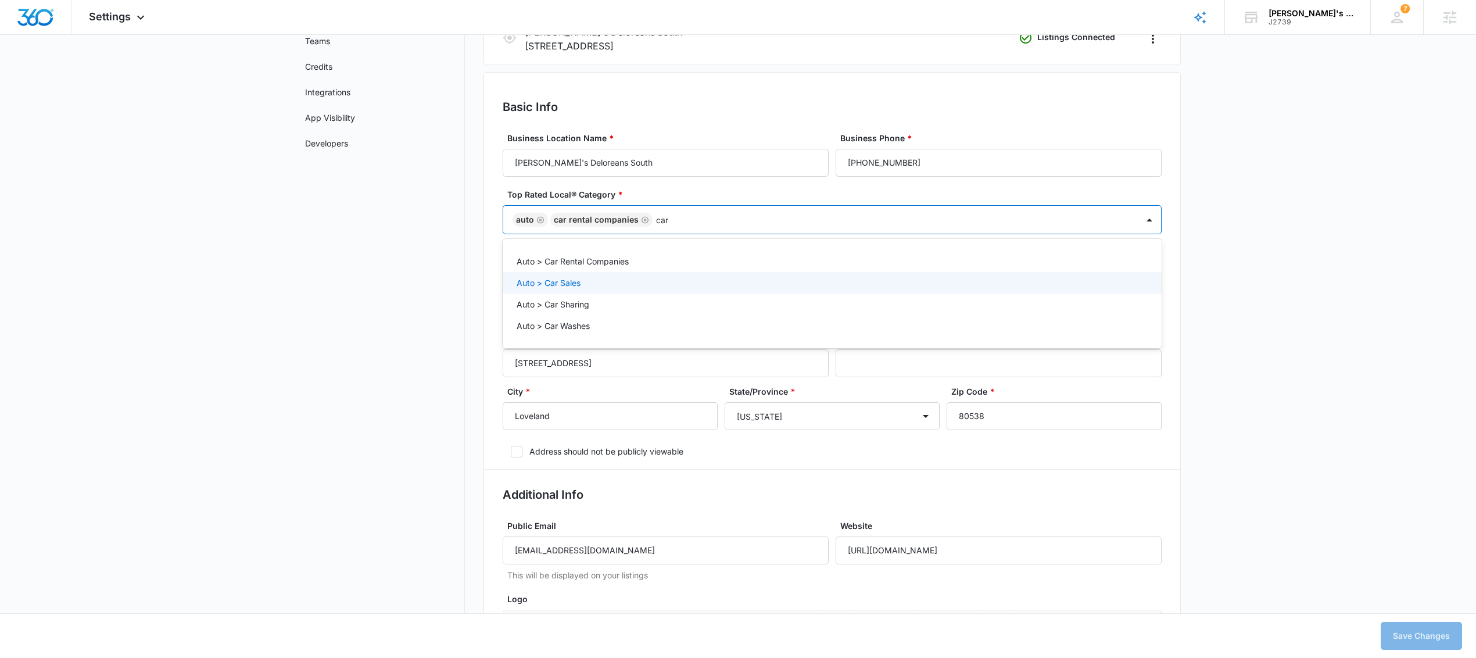
click at [583, 285] on div "Auto > Car Sales" at bounding box center [831, 283] width 629 height 12
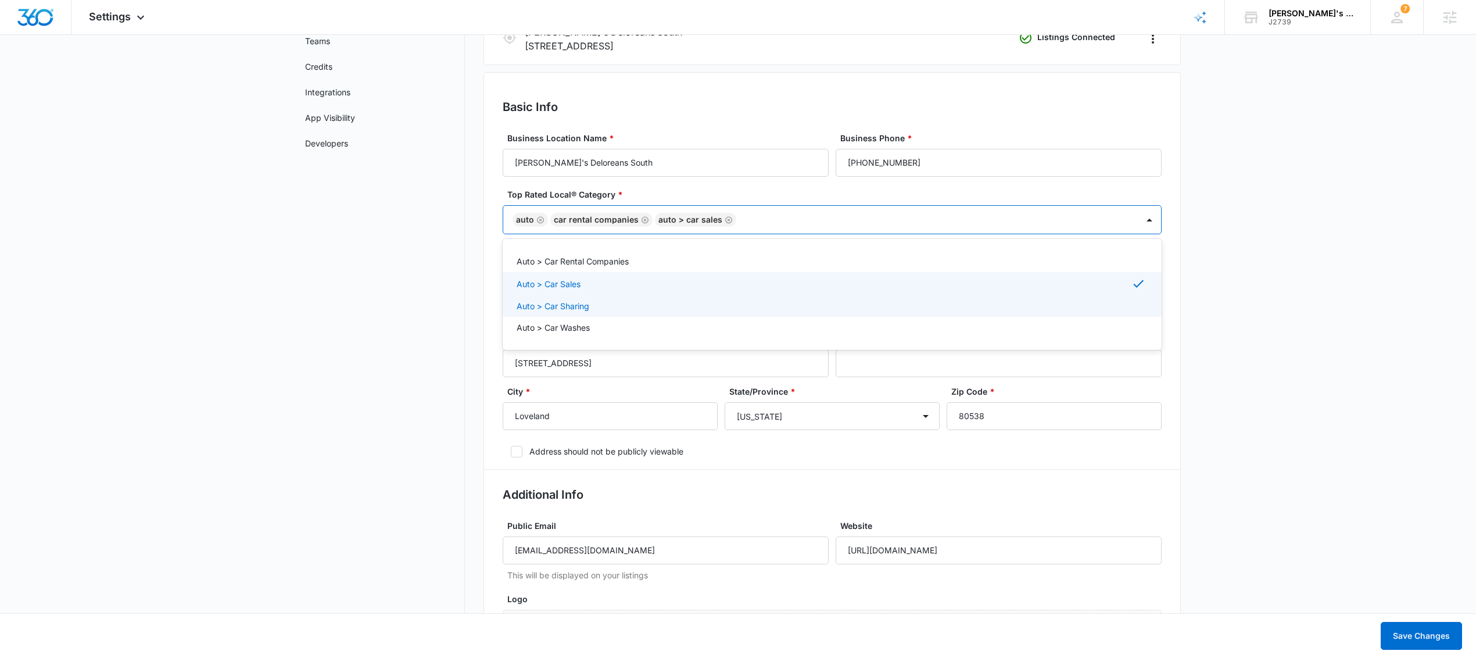
click at [590, 307] on div "Auto > Car Sharing" at bounding box center [831, 306] width 629 height 12
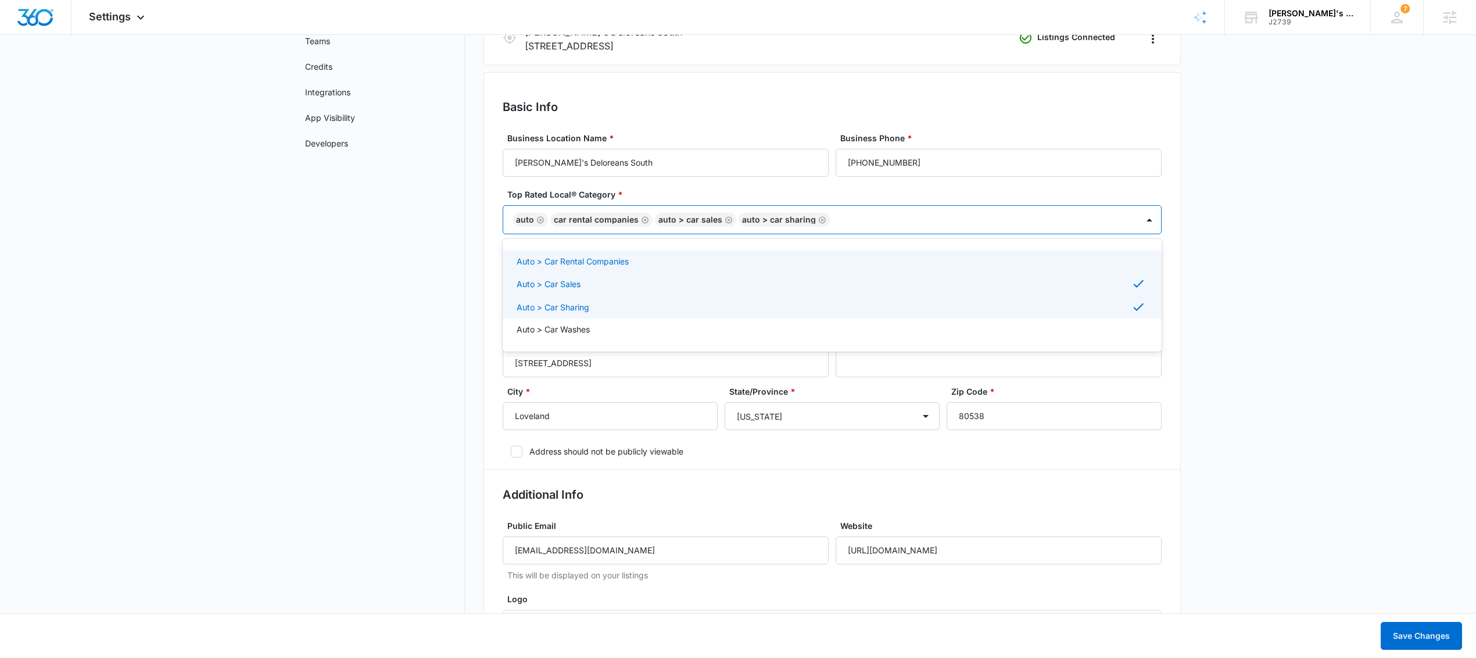
click at [672, 264] on div "Auto > Car Rental Companies" at bounding box center [831, 261] width 629 height 12
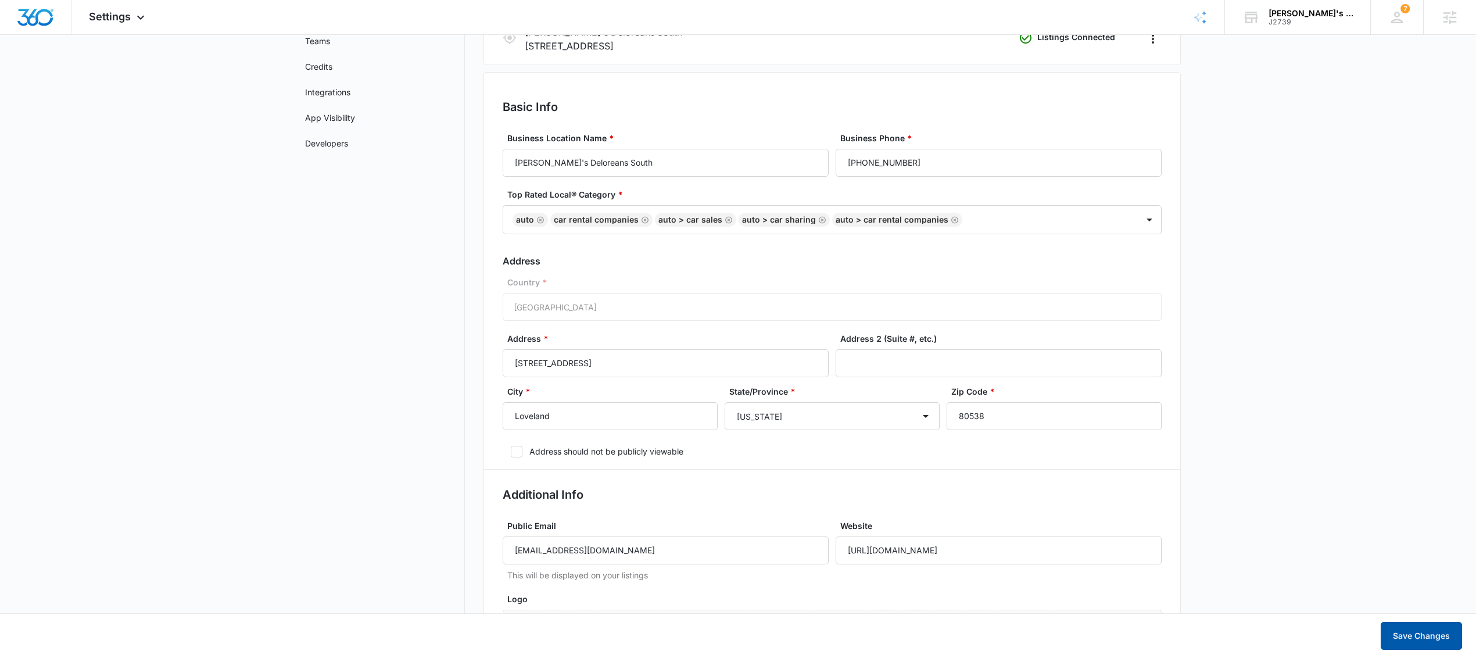
click at [1440, 628] on button "Save Changes" at bounding box center [1421, 636] width 81 height 28
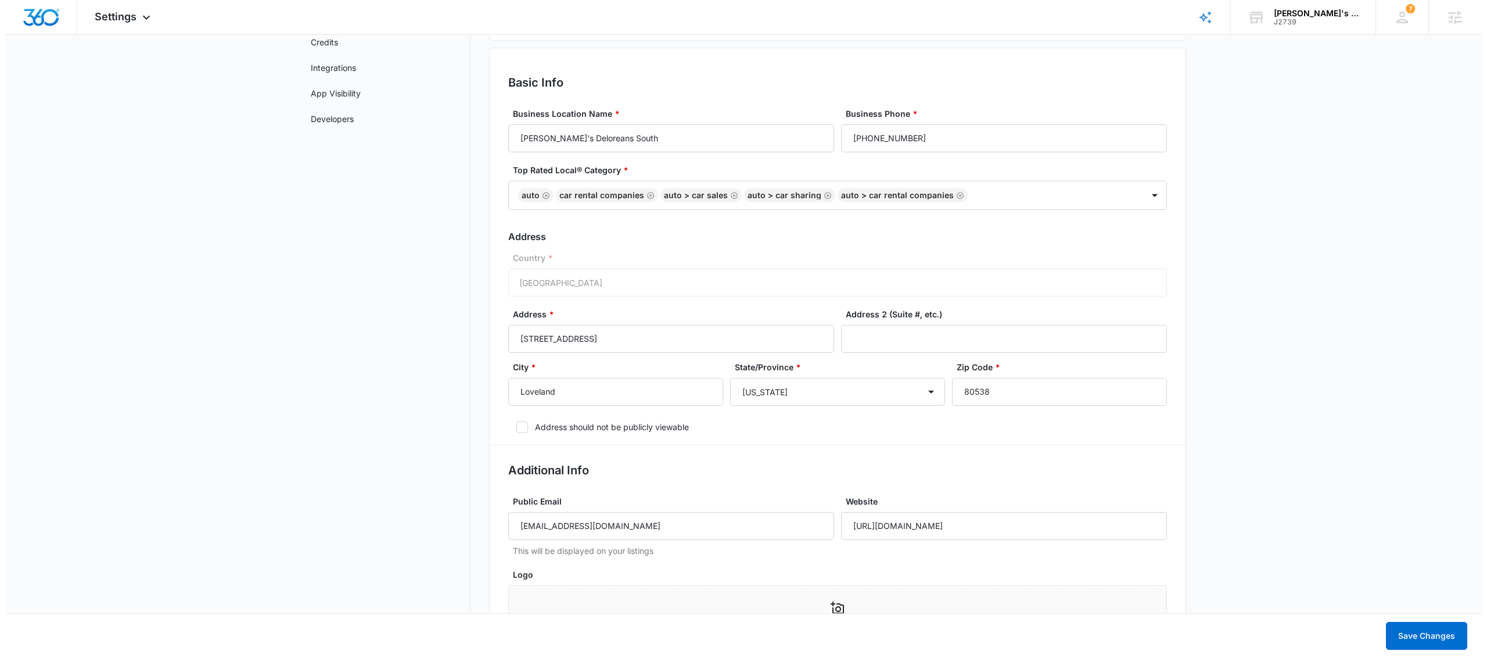
scroll to position [0, 0]
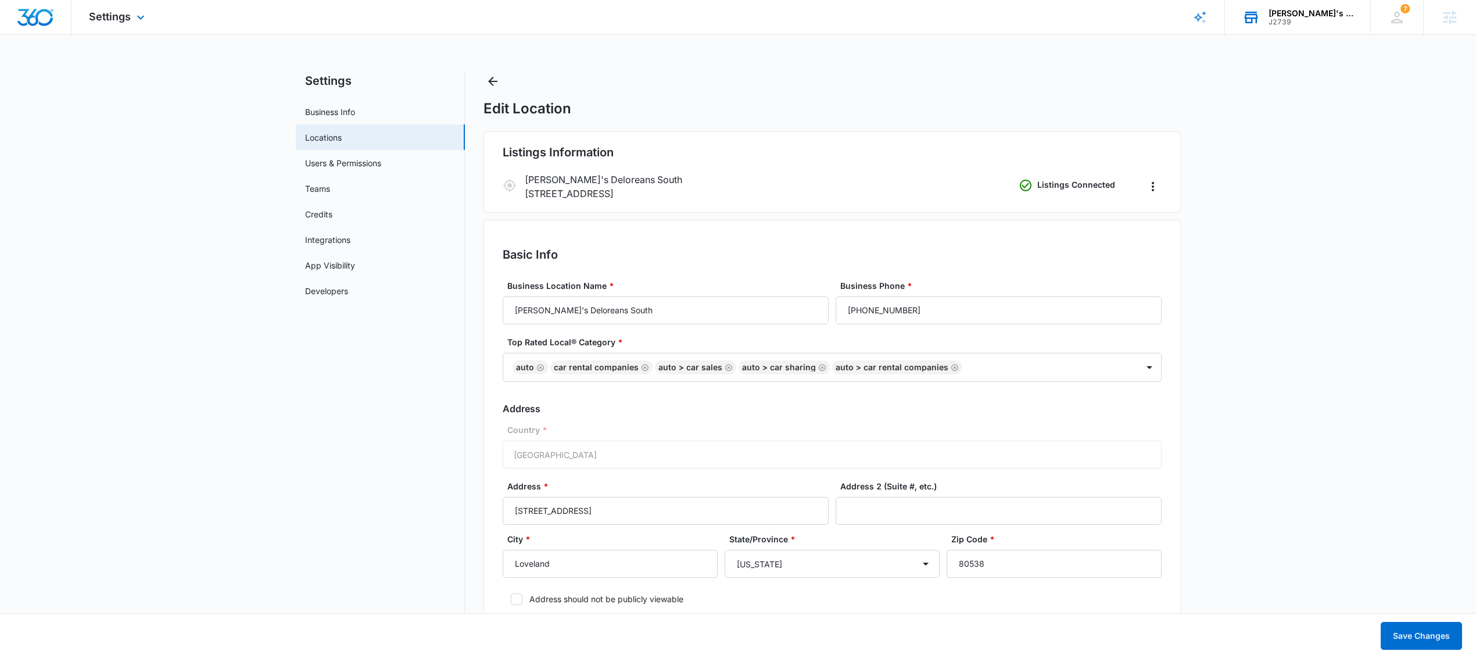
click at [1277, 18] on div "J2739" at bounding box center [1310, 22] width 85 height 8
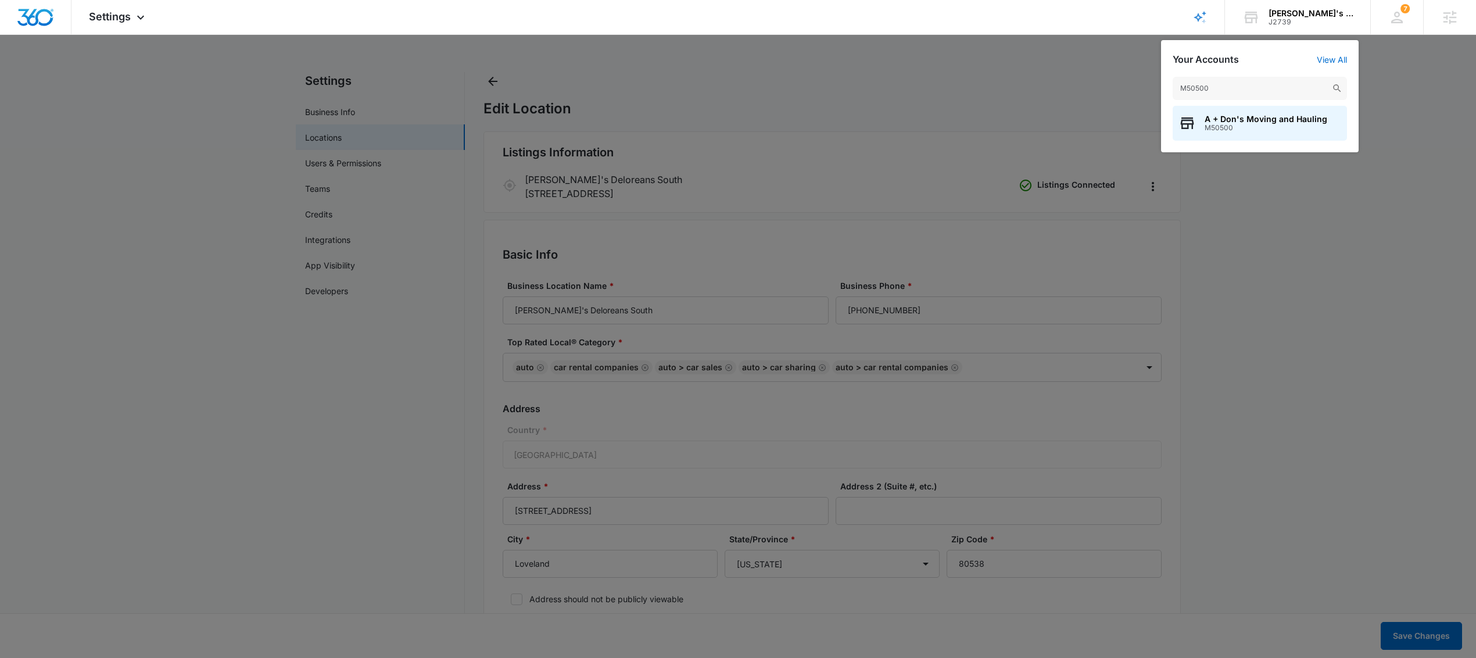
type input "M50500"
click at [1234, 125] on span "M50500" at bounding box center [1265, 128] width 123 height 8
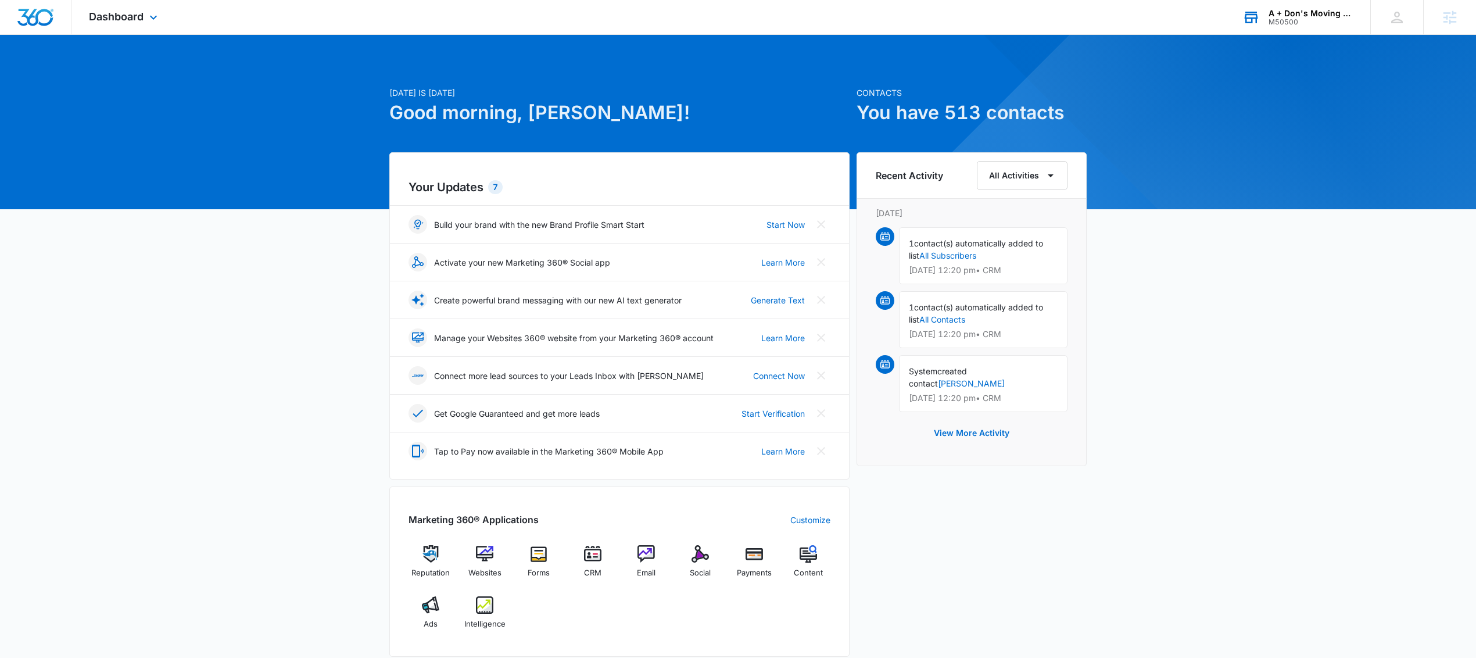
click at [145, 22] on div "Dashboard Apps Reputation Websites Forms CRM Email Social Payments Content Ads …" at bounding box center [124, 17] width 106 height 34
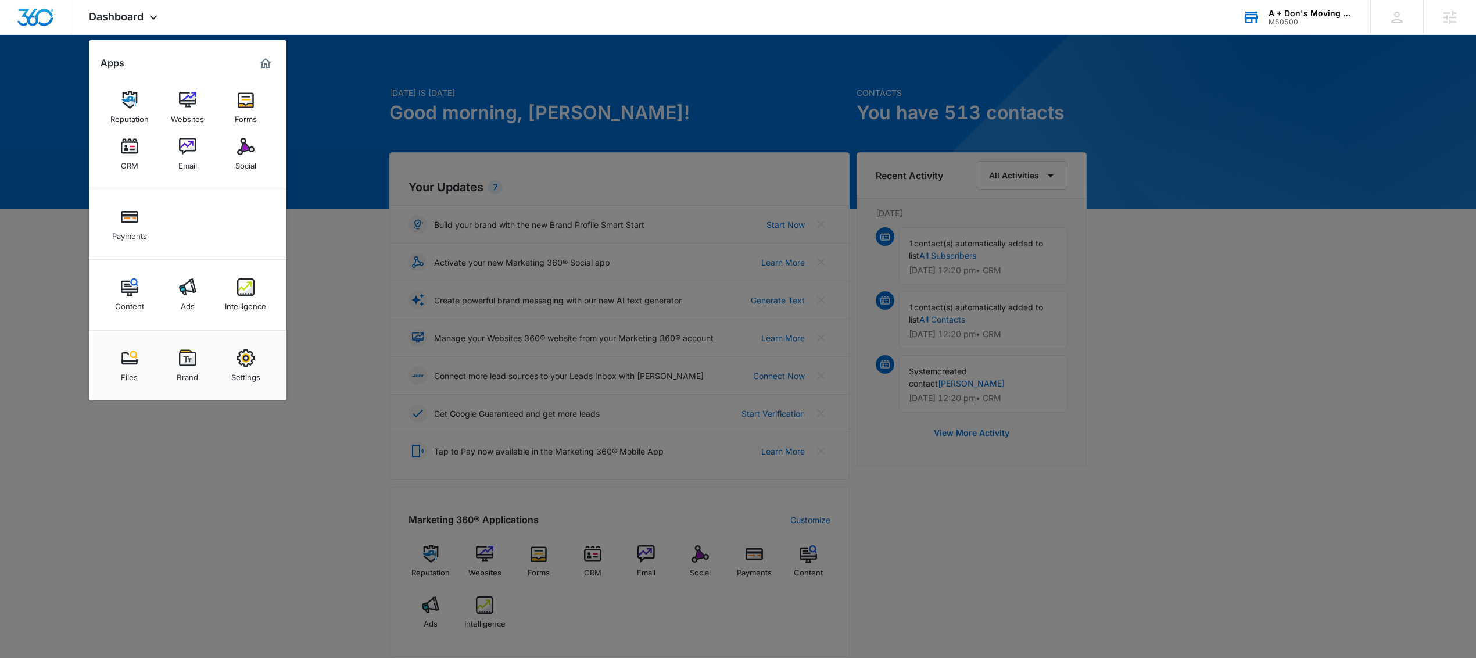
click at [186, 289] on img at bounding box center [187, 286] width 17 height 17
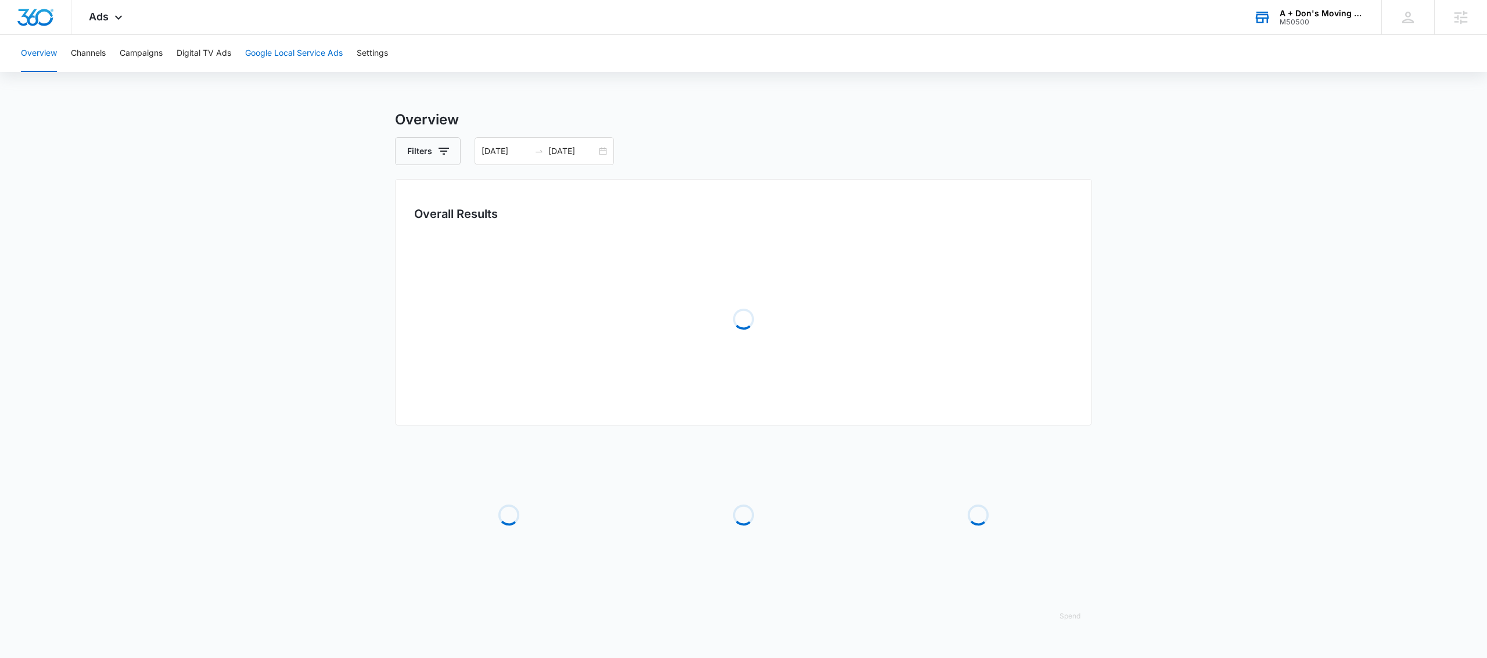
click at [295, 55] on button "Google Local Service Ads" at bounding box center [294, 53] width 98 height 37
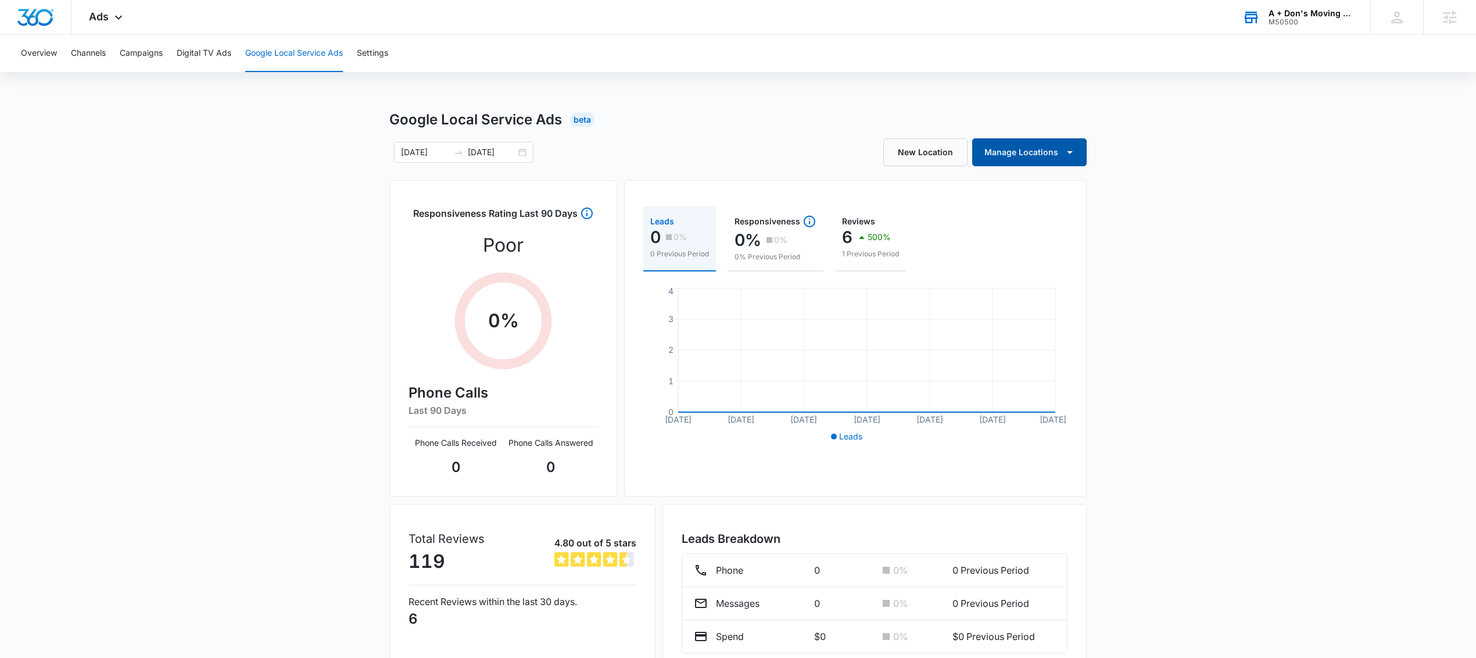
click at [1078, 149] on button "Manage Locations" at bounding box center [1029, 152] width 114 height 28
click at [1199, 154] on div "Google Local Service Ads Beta 07/11/2025 08/10/2025 New Location Manage Locatio…" at bounding box center [738, 411] width 1476 height 605
click at [1078, 156] on button "Manage Locations" at bounding box center [1029, 152] width 114 height 28
click at [1015, 191] on div "A Don's Moving and Hauling" at bounding box center [1042, 190] width 108 height 8
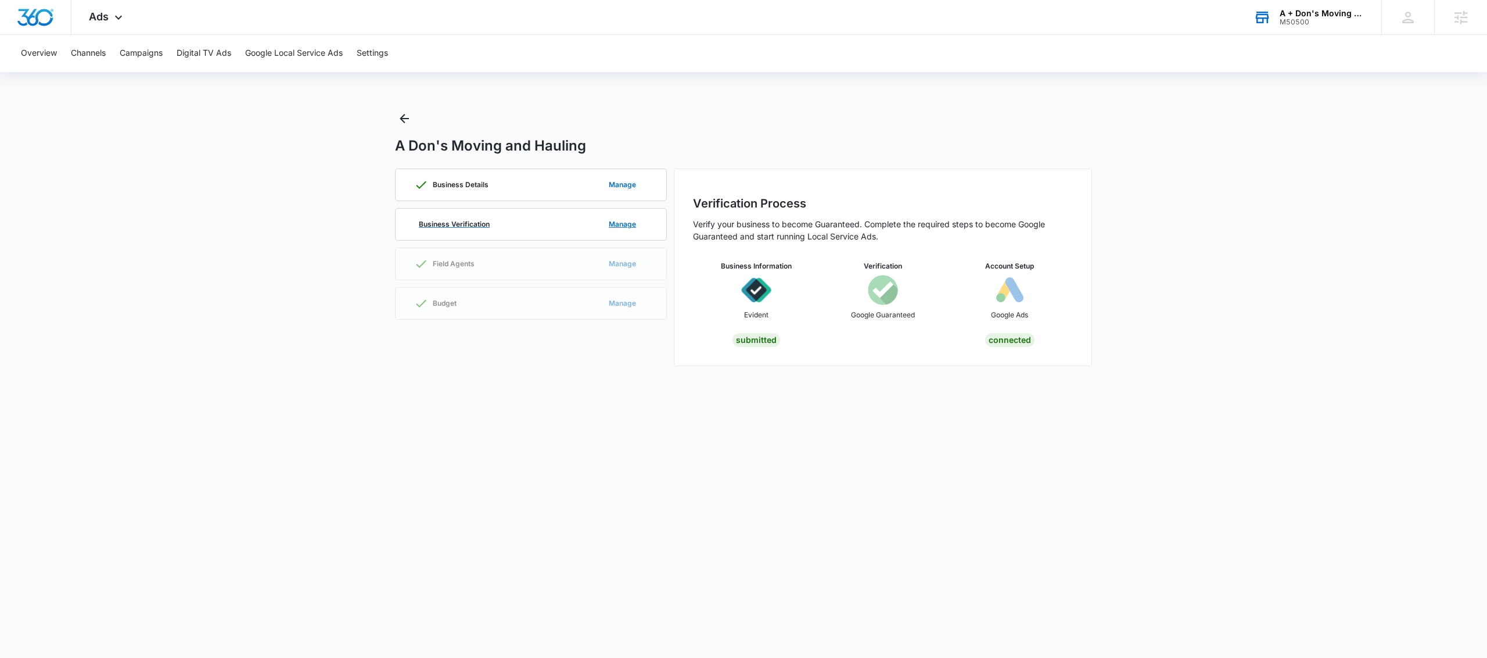
click at [596, 221] on div "Business Verification Manage" at bounding box center [531, 224] width 234 height 31
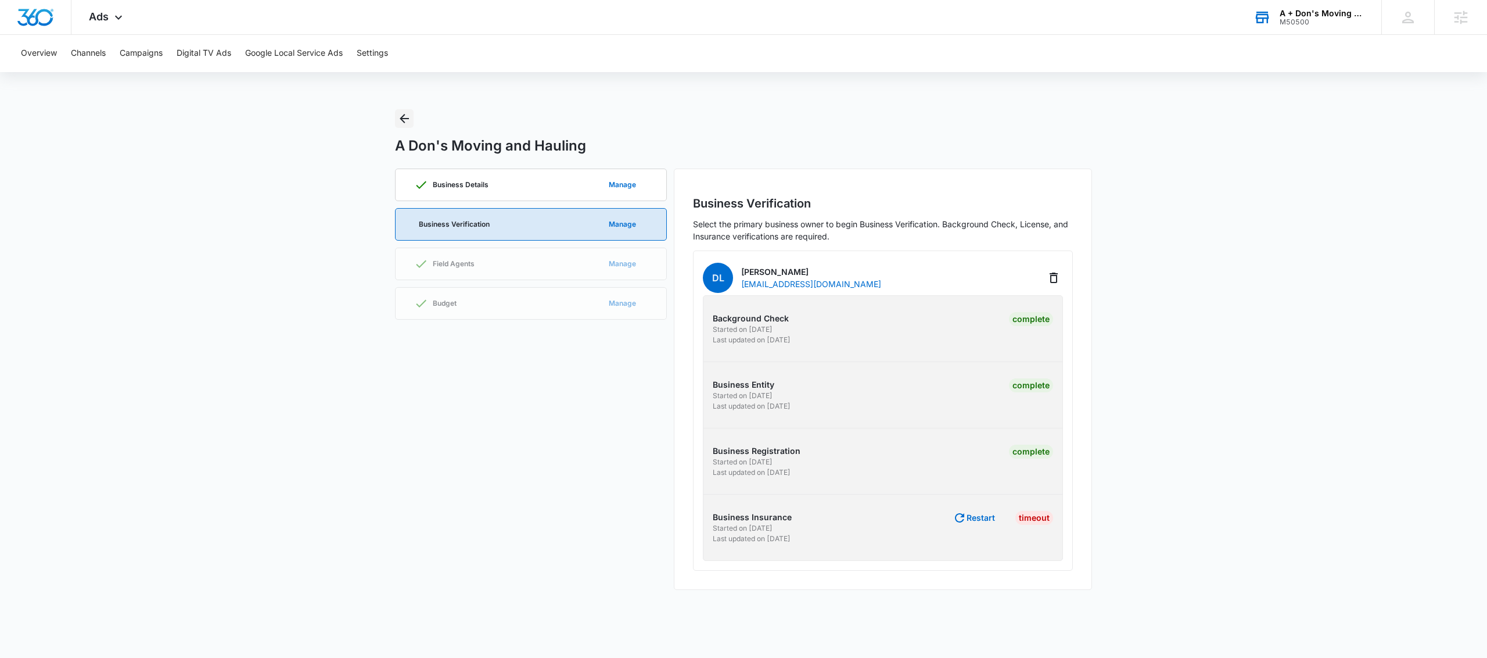
click at [397, 116] on button "Back" at bounding box center [404, 118] width 19 height 19
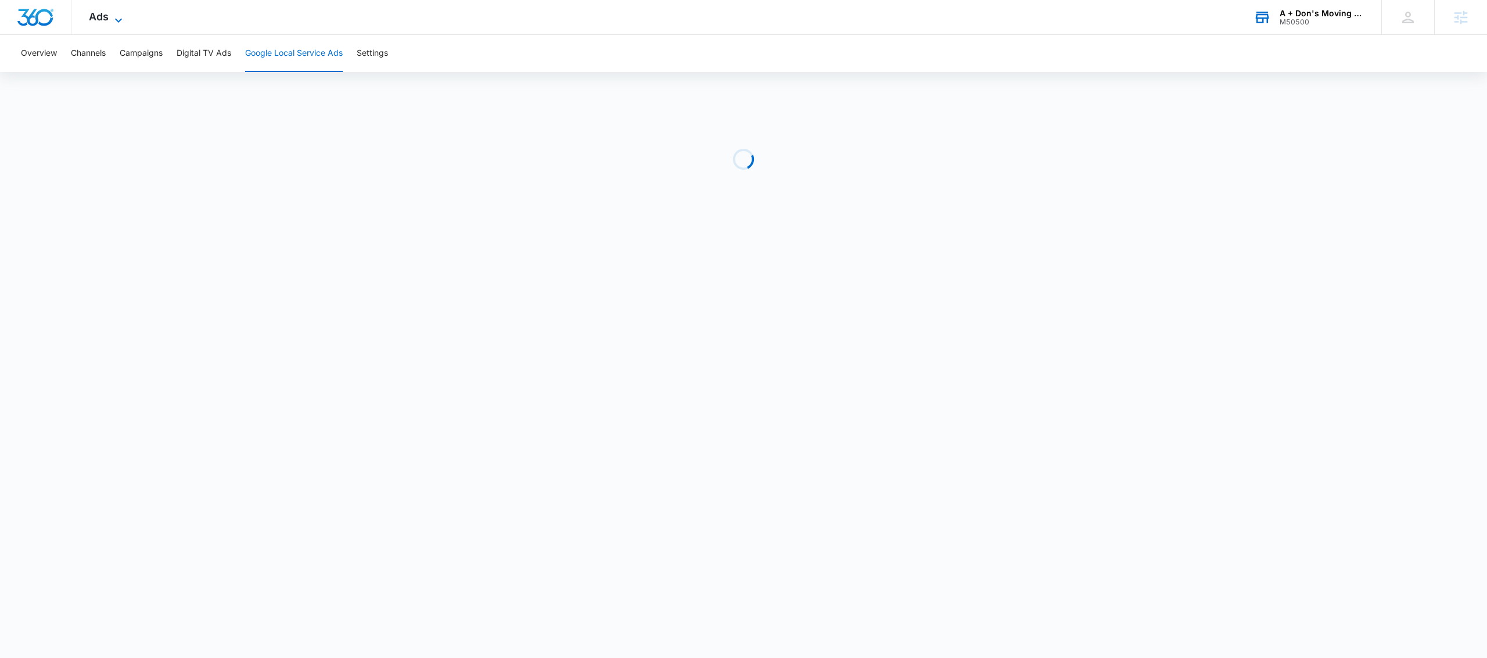
click at [110, 18] on div "Ads Apps Reputation Websites Forms CRM Email Social Payments Content Ads Intell…" at bounding box center [106, 17] width 71 height 34
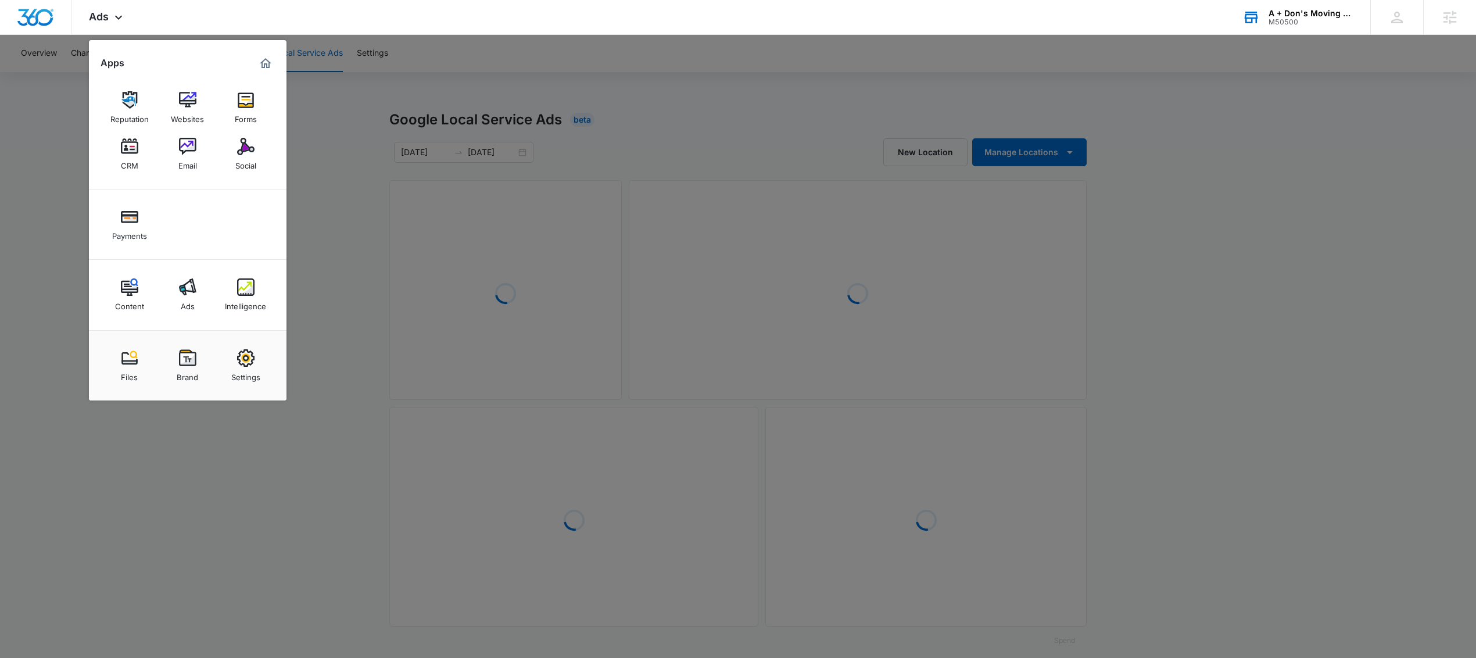
click at [240, 370] on div "Settings" at bounding box center [245, 374] width 29 height 15
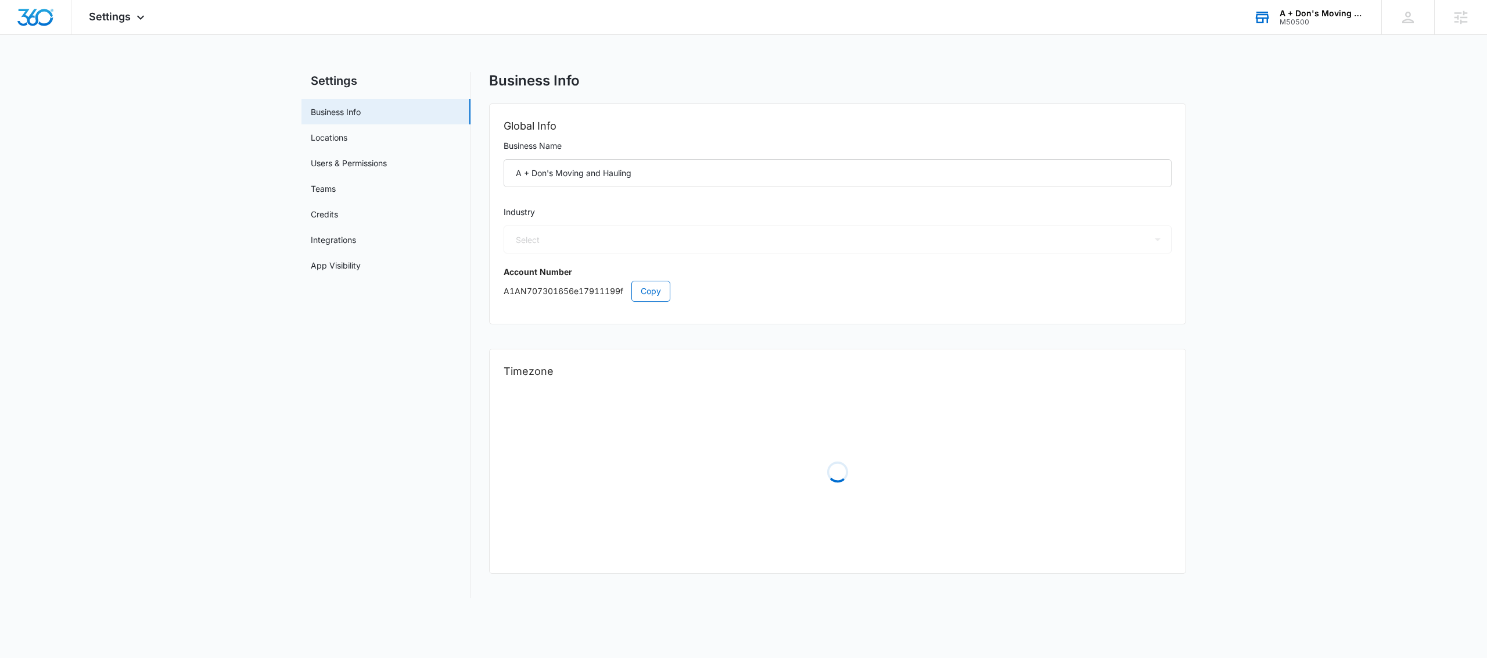
select select "43"
select select "US"
select select "America/[GEOGRAPHIC_DATA]"
click at [333, 137] on link "Locations" at bounding box center [329, 137] width 37 height 12
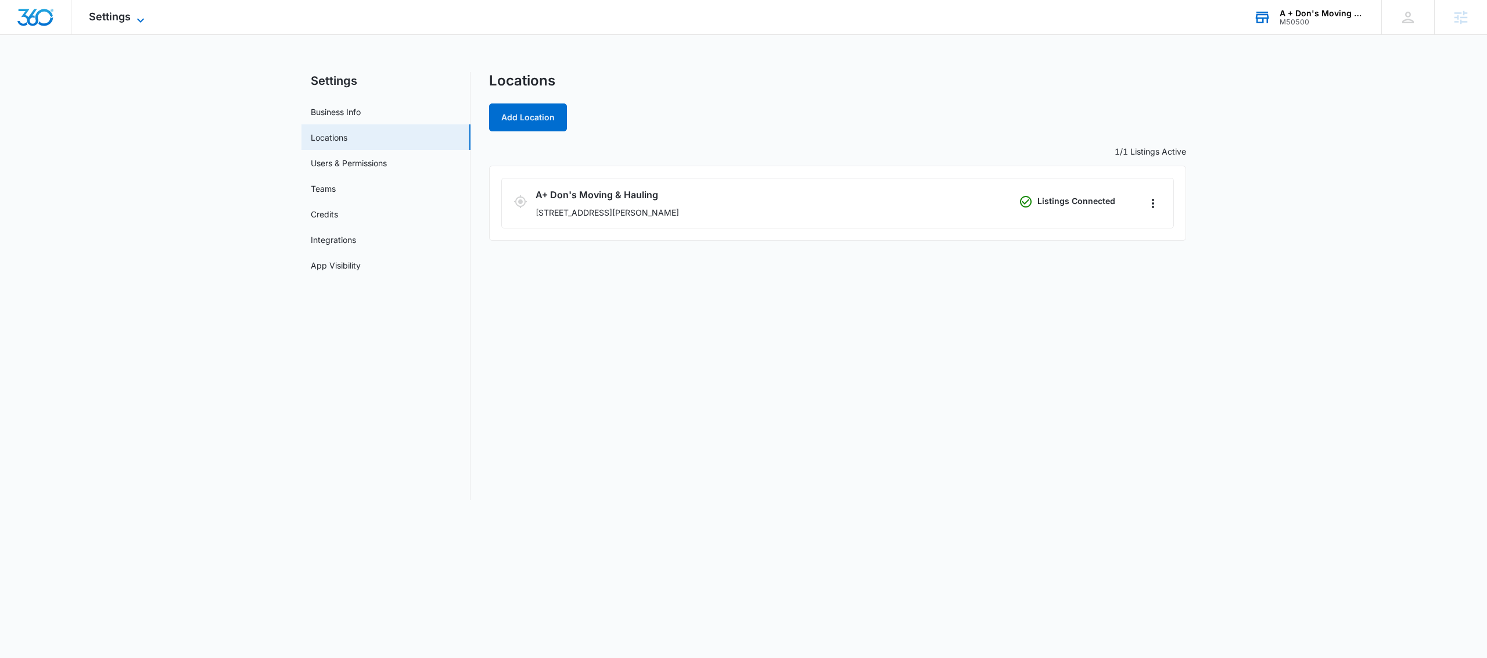
click at [125, 16] on span "Settings" at bounding box center [110, 16] width 42 height 12
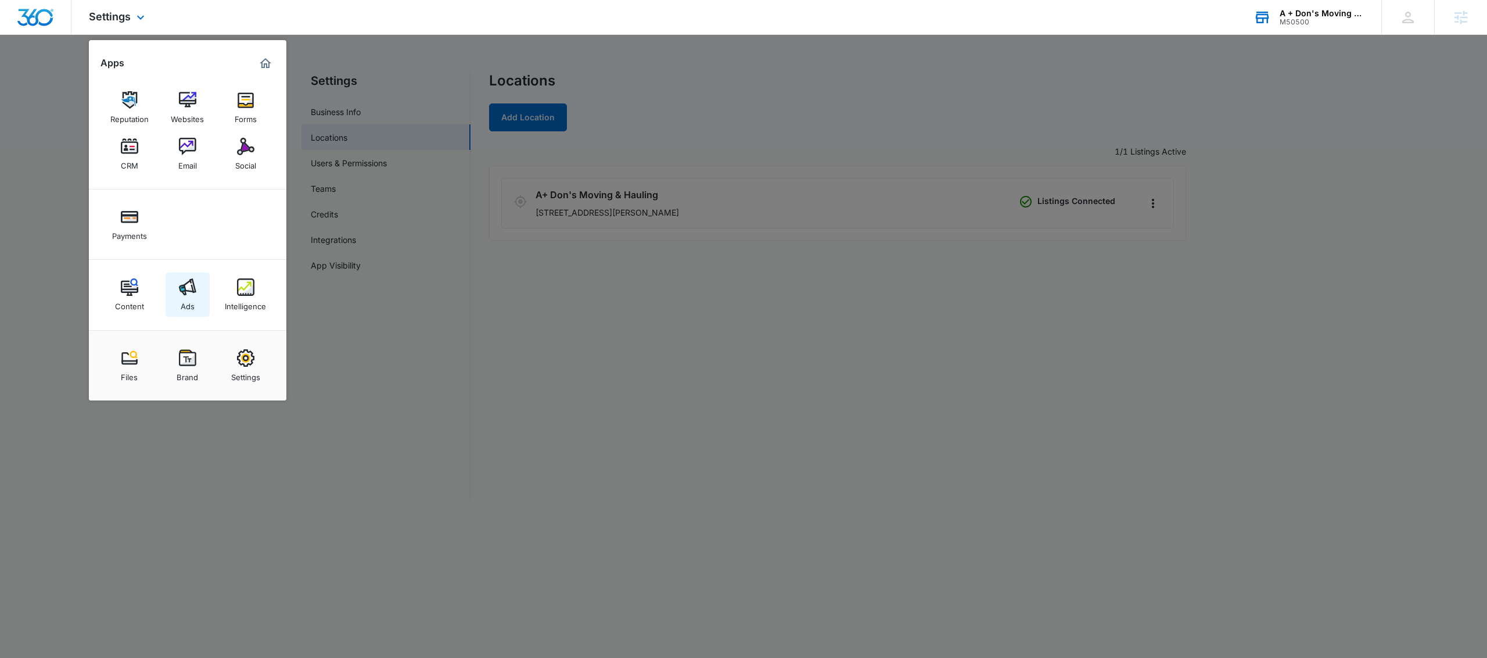
click at [187, 289] on img at bounding box center [187, 286] width 17 height 17
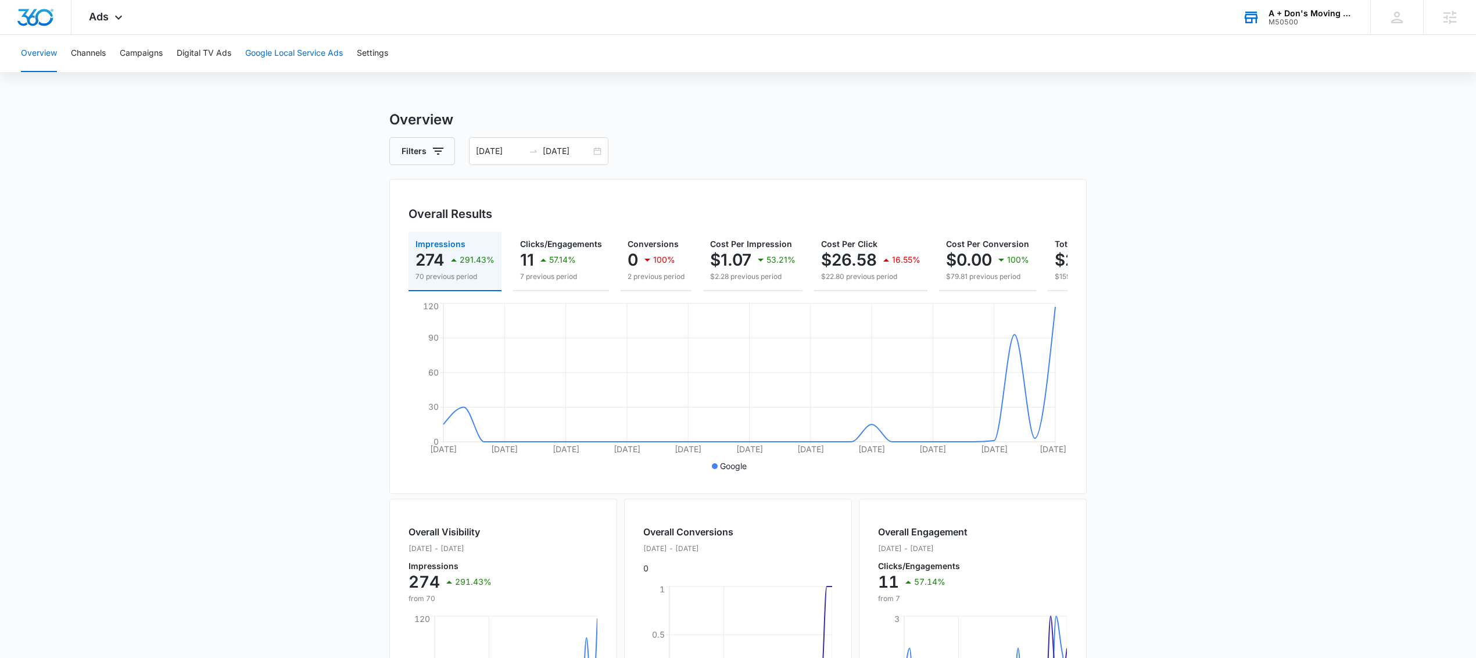
click at [300, 55] on button "Google Local Service Ads" at bounding box center [294, 53] width 98 height 37
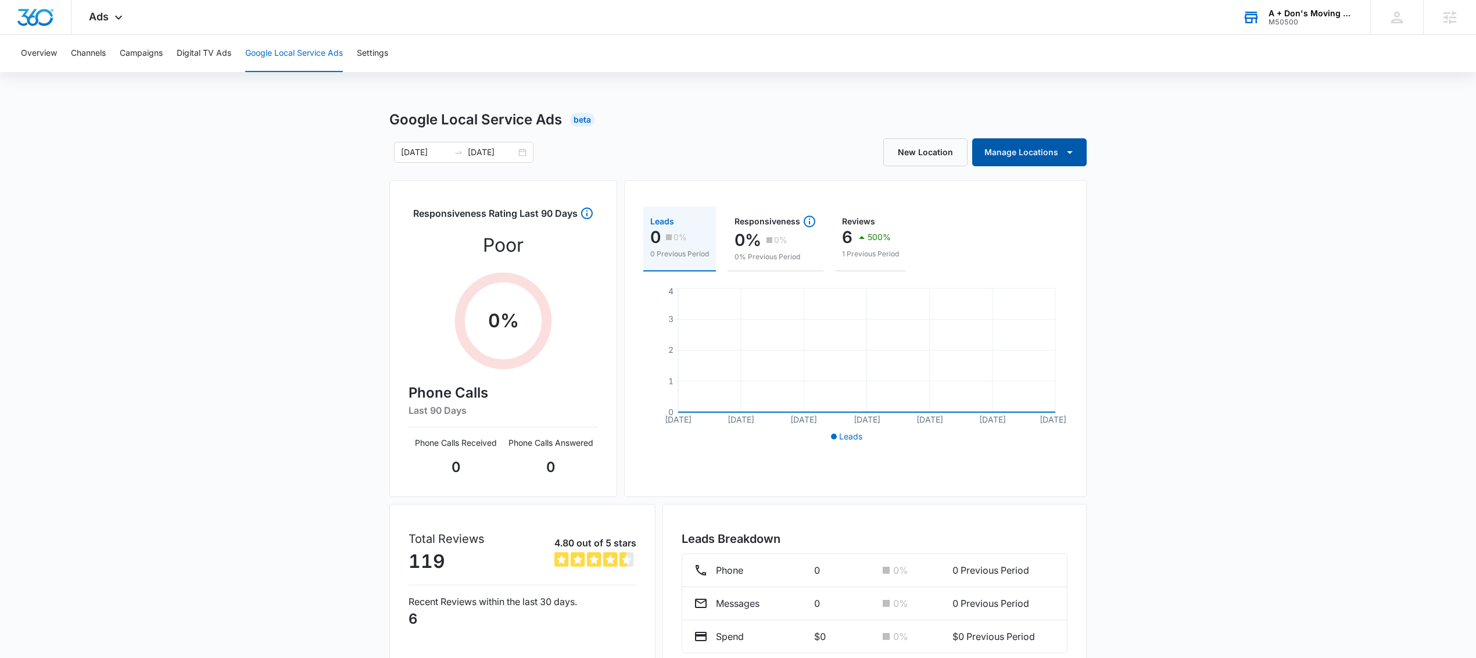
click at [1082, 152] on button "Manage Locations" at bounding box center [1029, 152] width 114 height 28
click at [1137, 139] on div "Google Local Service Ads Beta 07/11/2025 08/10/2025 New Location Manage Locatio…" at bounding box center [738, 411] width 1476 height 605
click at [1086, 153] on button "Manage Locations" at bounding box center [1029, 152] width 114 height 28
click at [1063, 211] on div "A+ Don's Moving & Hauling" at bounding box center [1042, 207] width 108 height 8
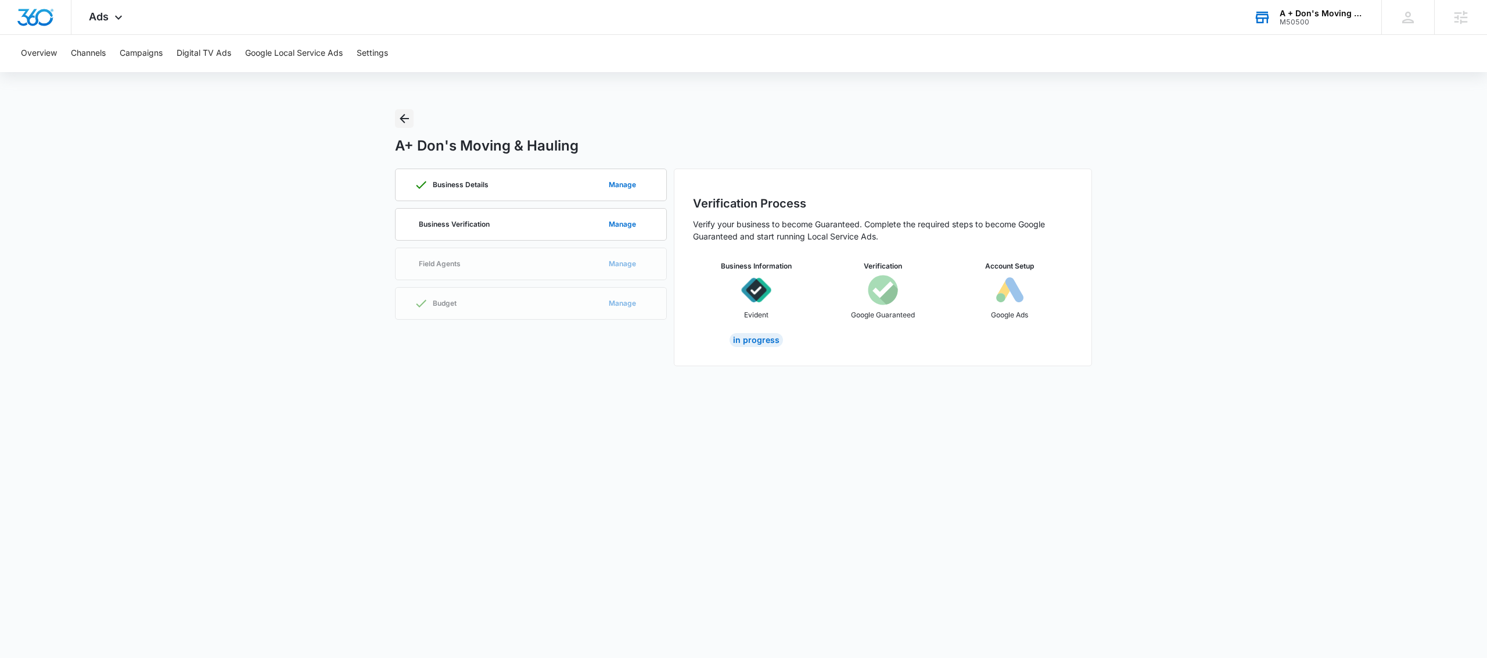
click at [399, 115] on icon "Back" at bounding box center [404, 119] width 14 height 14
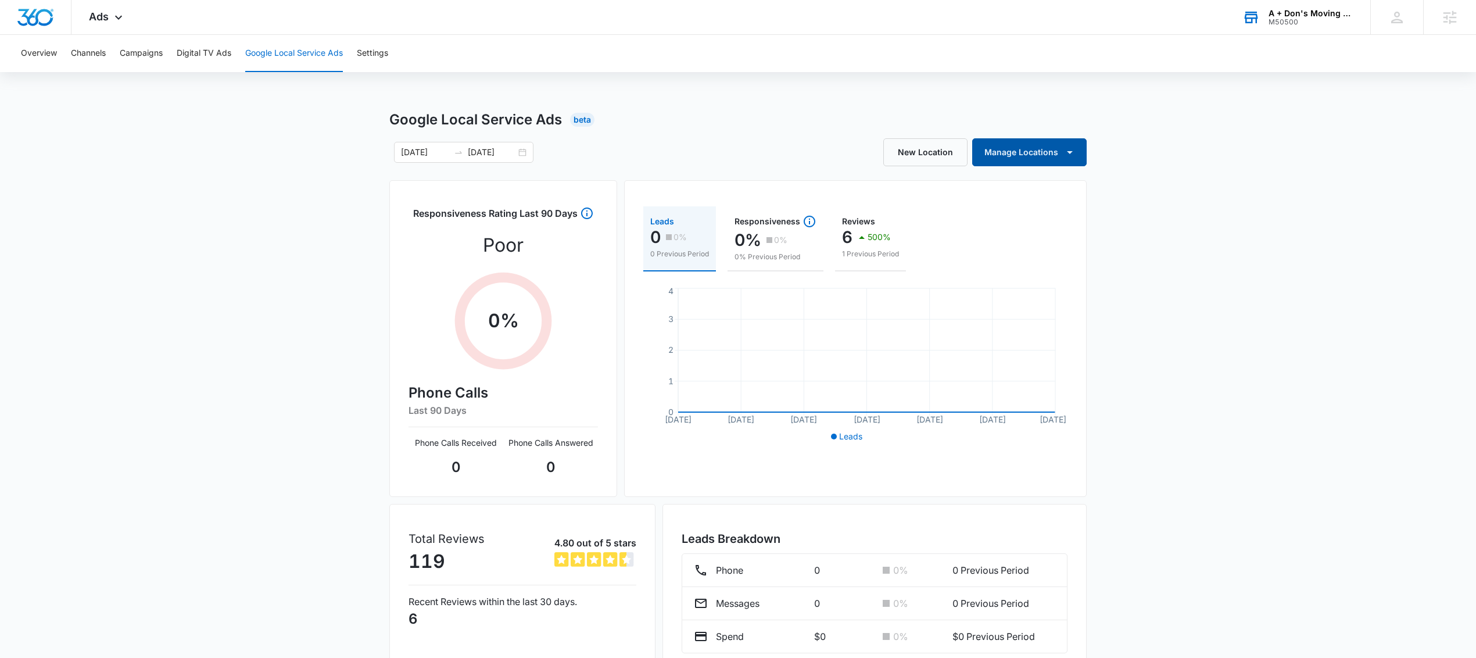
click at [1065, 152] on icon "button" at bounding box center [1070, 152] width 14 height 14
click at [1064, 193] on div "A Don's Moving and Hauling" at bounding box center [1042, 190] width 108 height 8
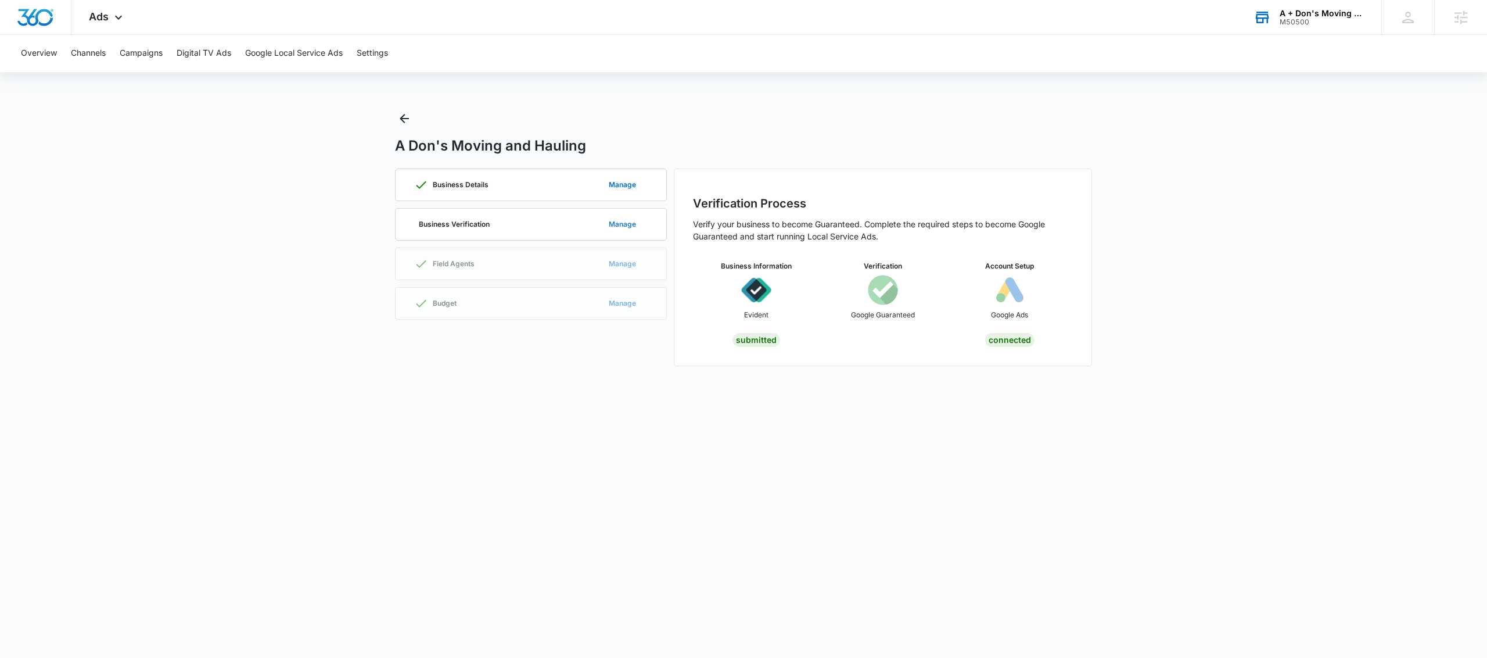
click at [612, 224] on button "Manage" at bounding box center [622, 224] width 51 height 28
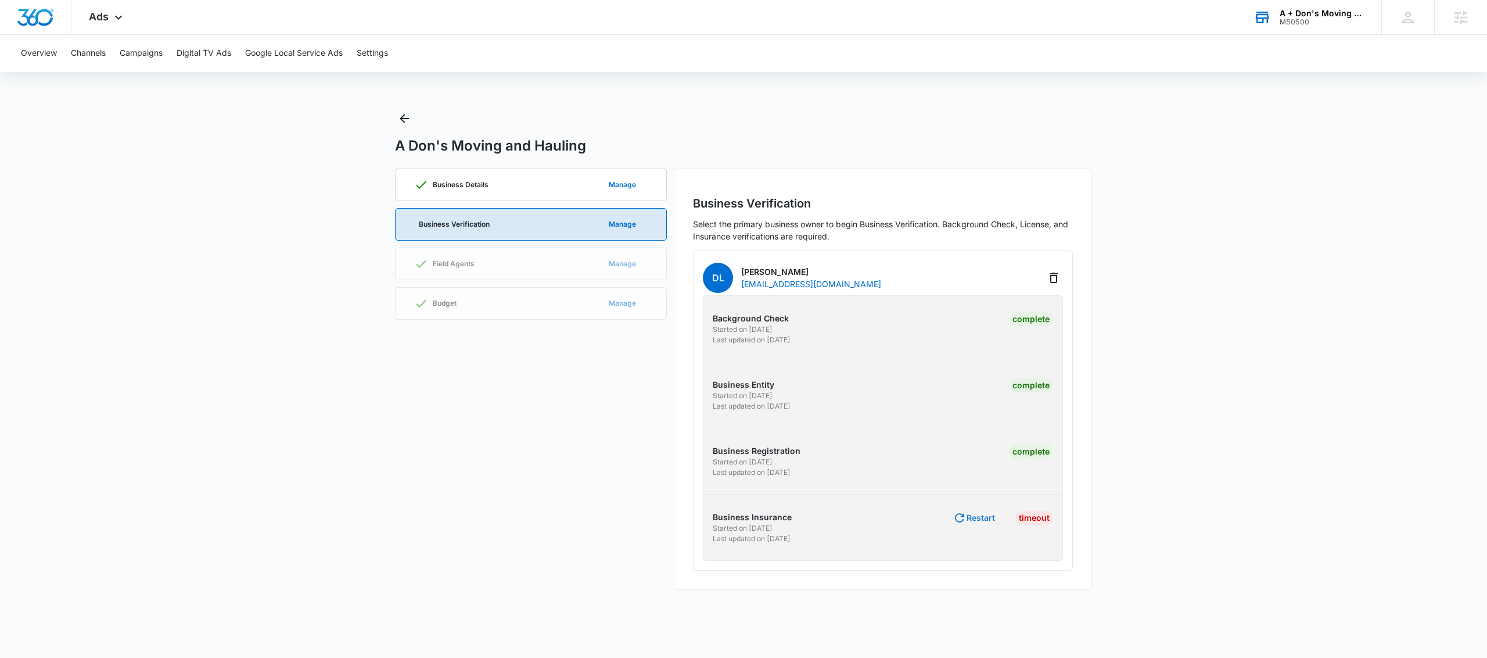
click at [974, 521] on button "Restart" at bounding box center [974, 518] width 42 height 14
click at [980, 519] on button "Go to Evident" at bounding box center [968, 517] width 53 height 8
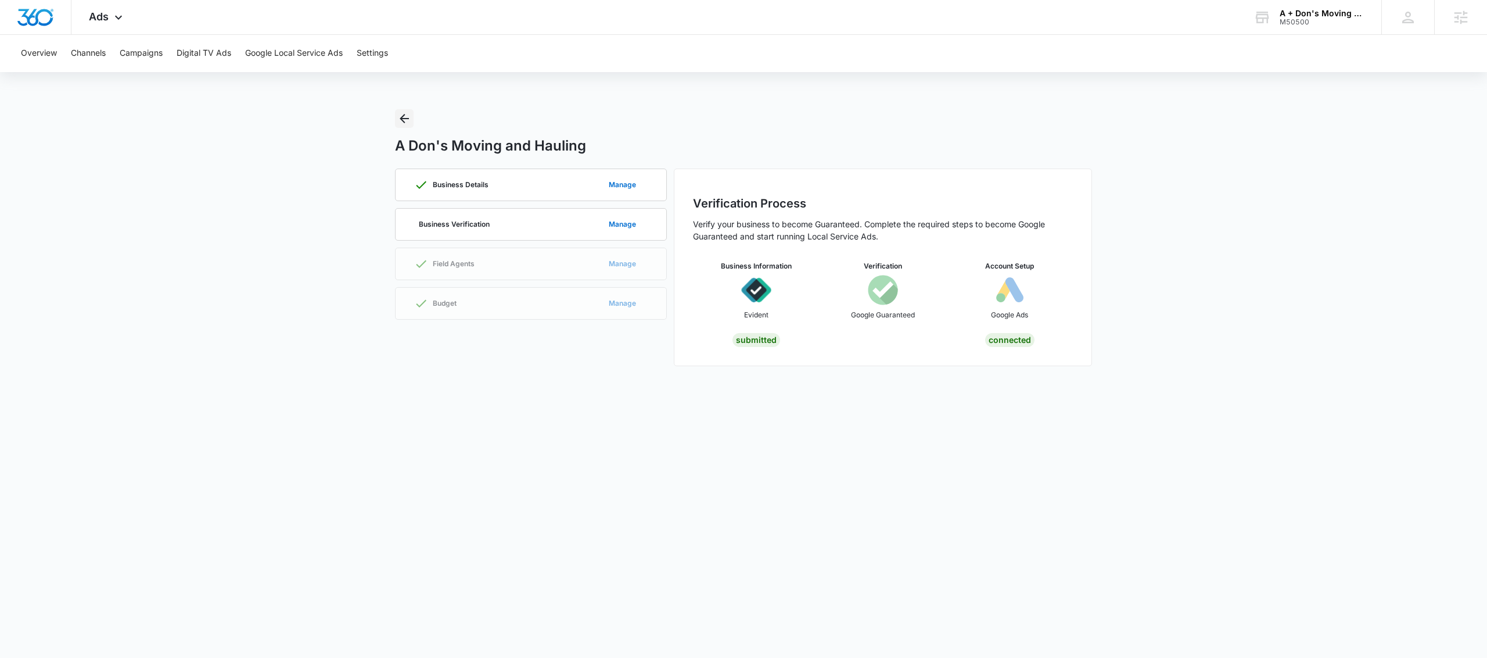
click at [407, 117] on icon "Back" at bounding box center [404, 119] width 14 height 14
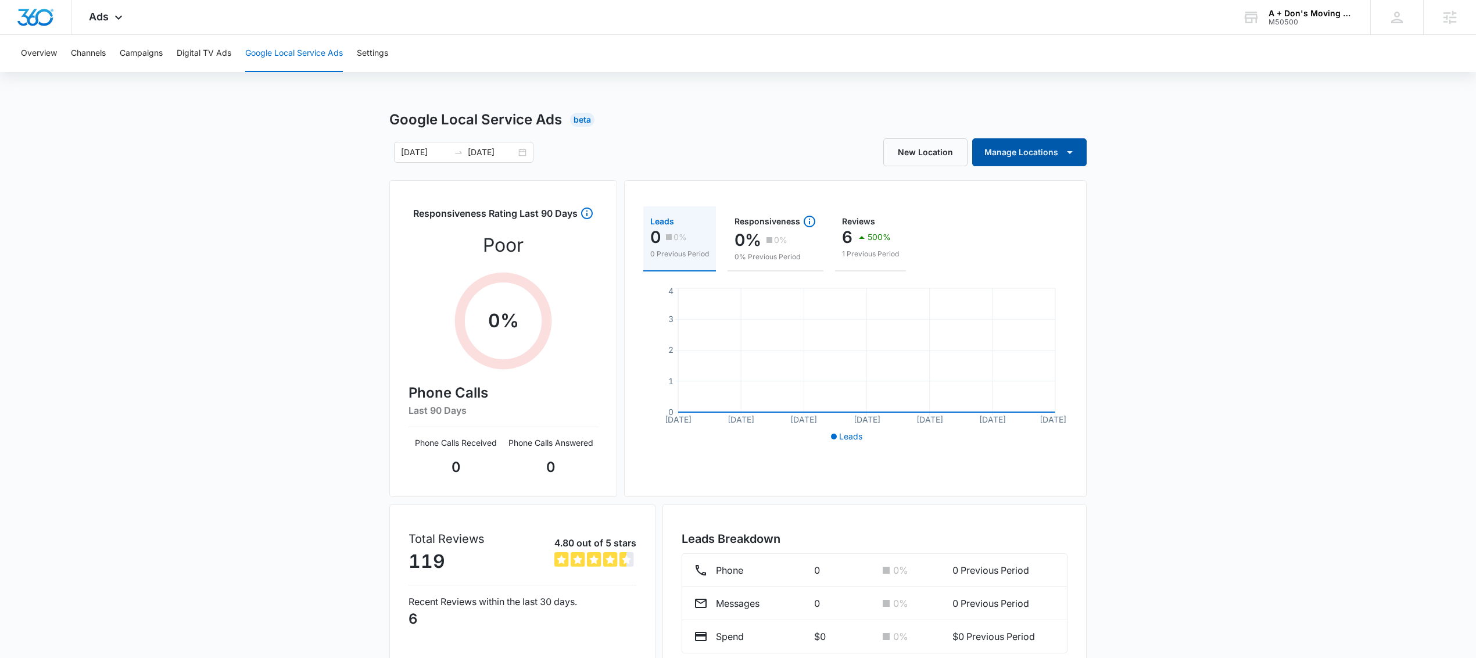
click at [1071, 162] on button "Manage Locations" at bounding box center [1029, 152] width 114 height 28
click at [1066, 211] on link "A+ Don's Moving & Hauling" at bounding box center [1049, 207] width 150 height 17
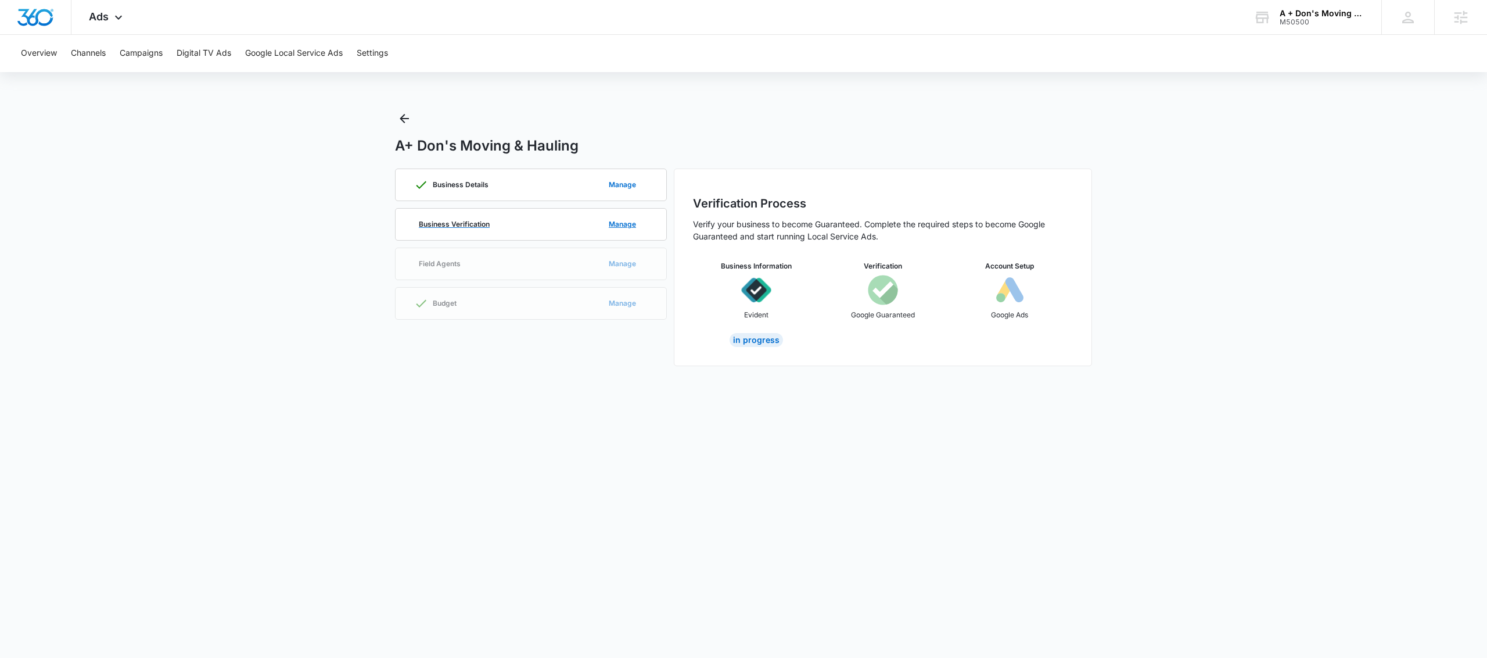
click at [527, 220] on div "Business Verification Manage" at bounding box center [531, 224] width 234 height 31
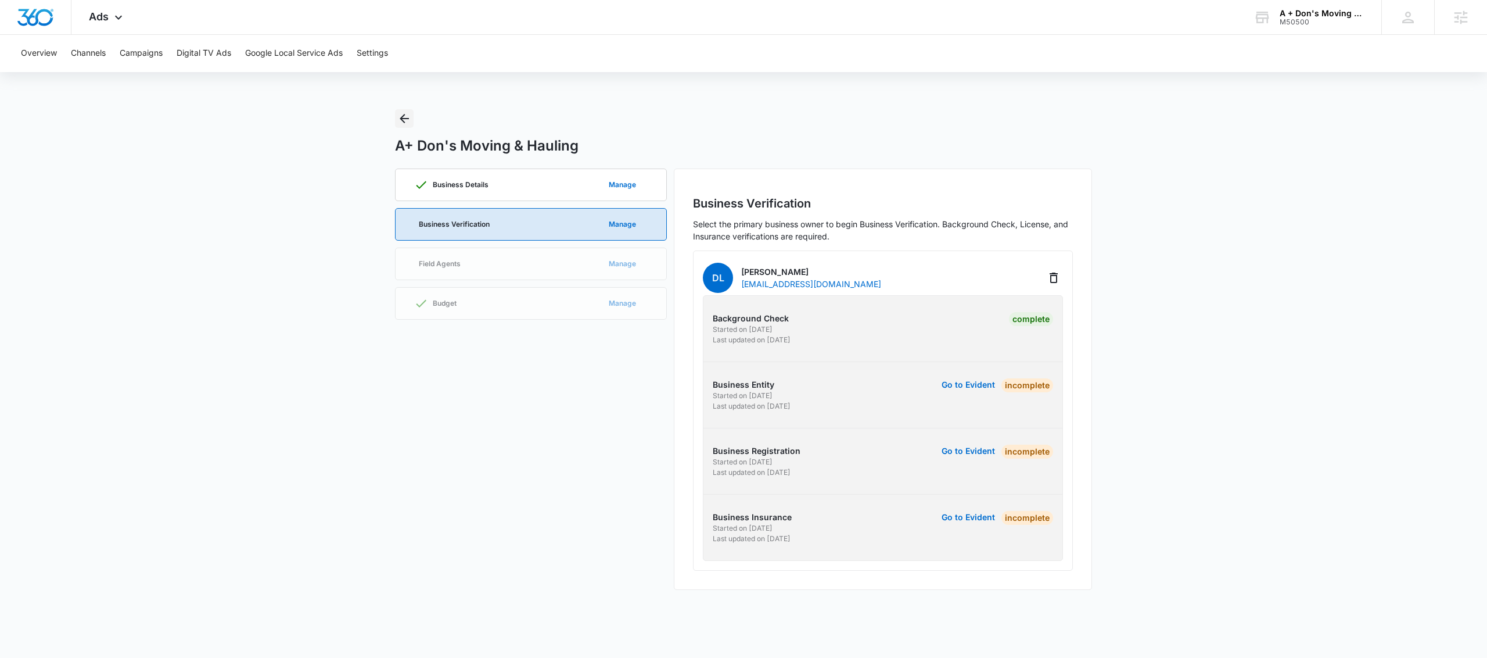
click at [404, 119] on icon "Back" at bounding box center [404, 119] width 14 height 14
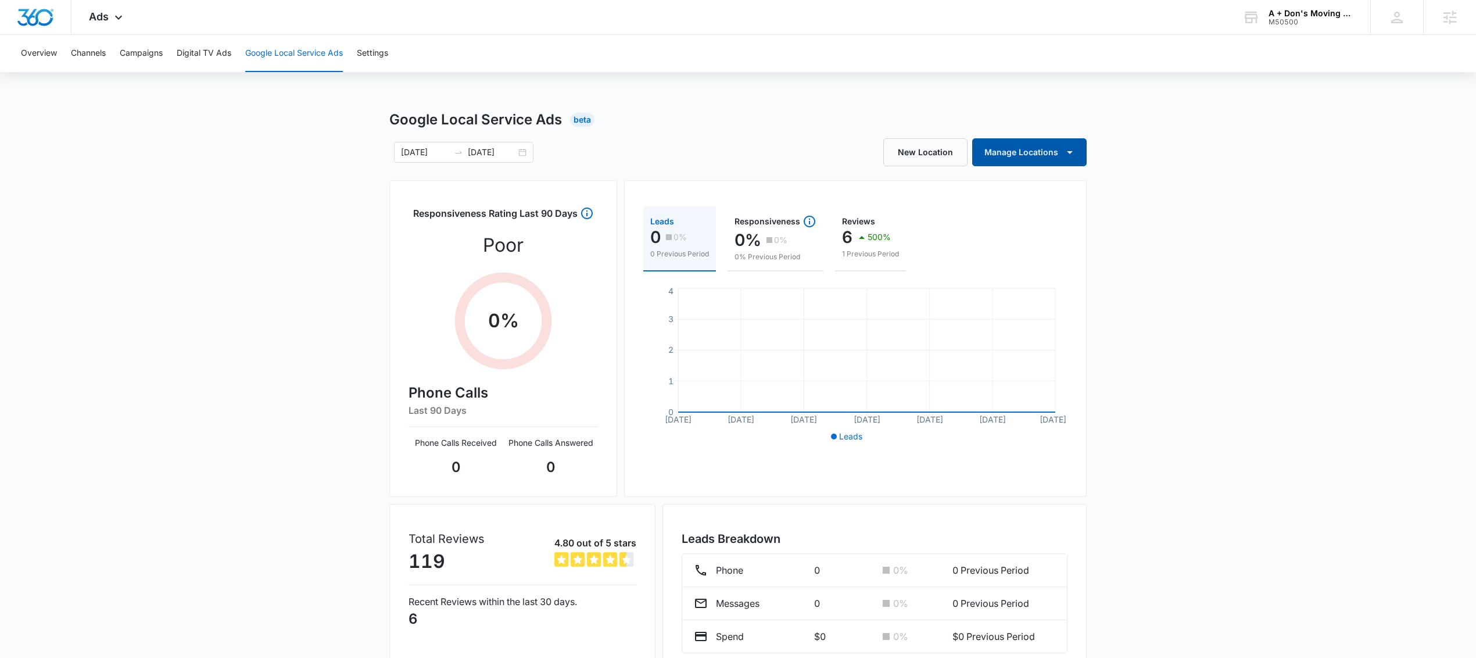
click at [1045, 150] on button "Manage Locations" at bounding box center [1029, 152] width 114 height 28
click at [1037, 189] on div "A Don's Moving and Hauling" at bounding box center [1042, 190] width 108 height 8
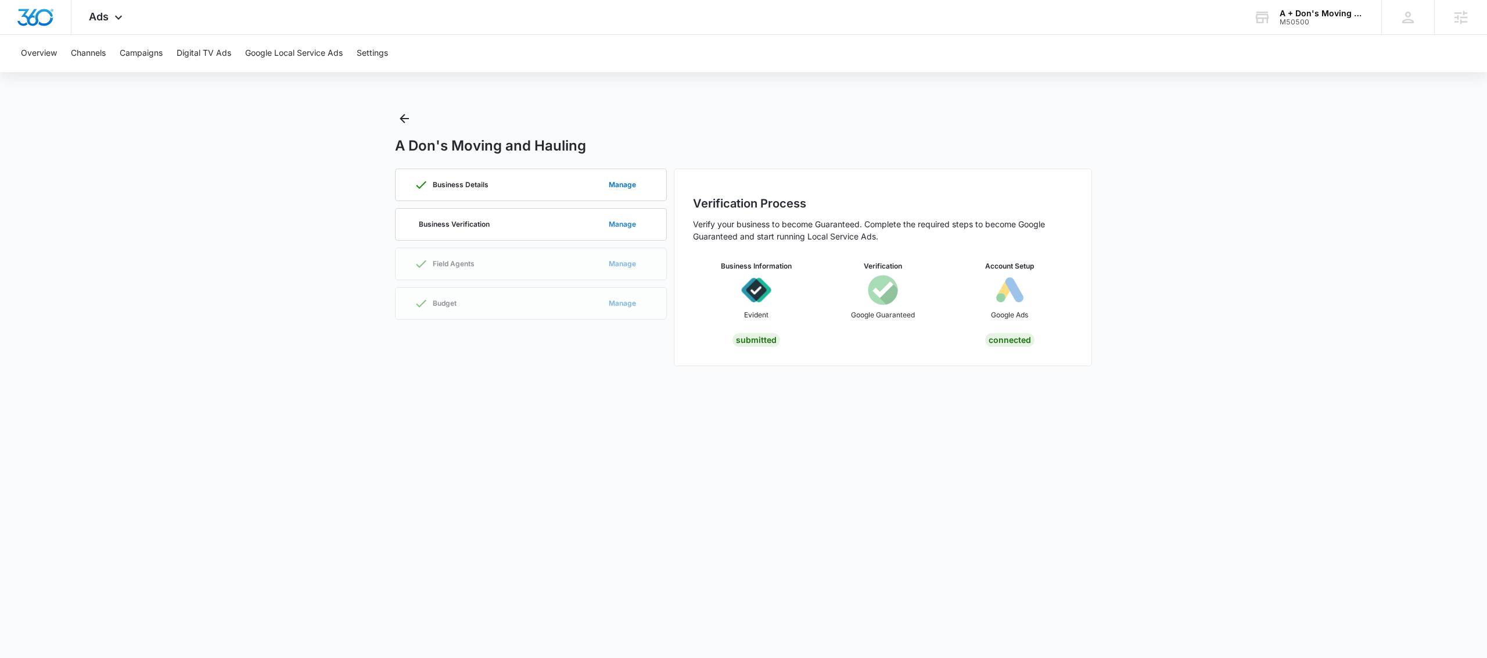
click at [623, 222] on button "Manage" at bounding box center [622, 224] width 51 height 28
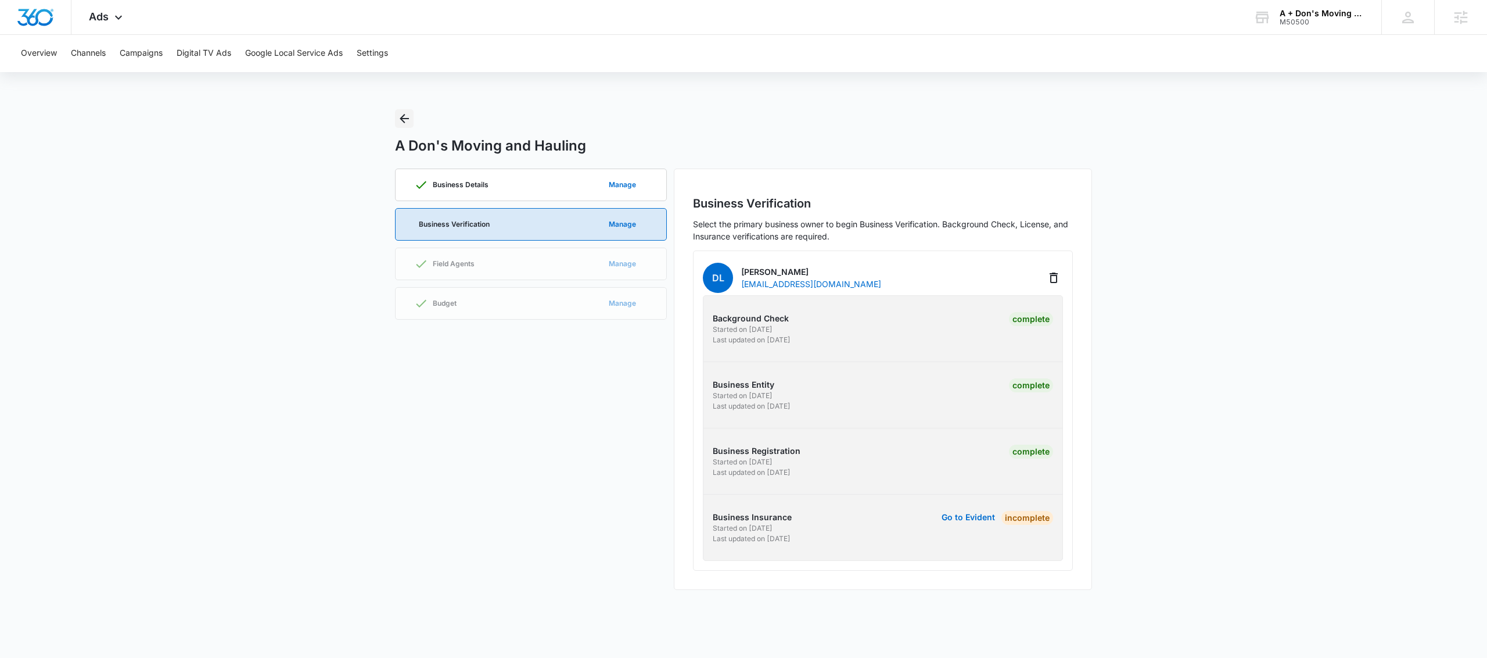
click at [404, 116] on icon "Back" at bounding box center [404, 119] width 14 height 14
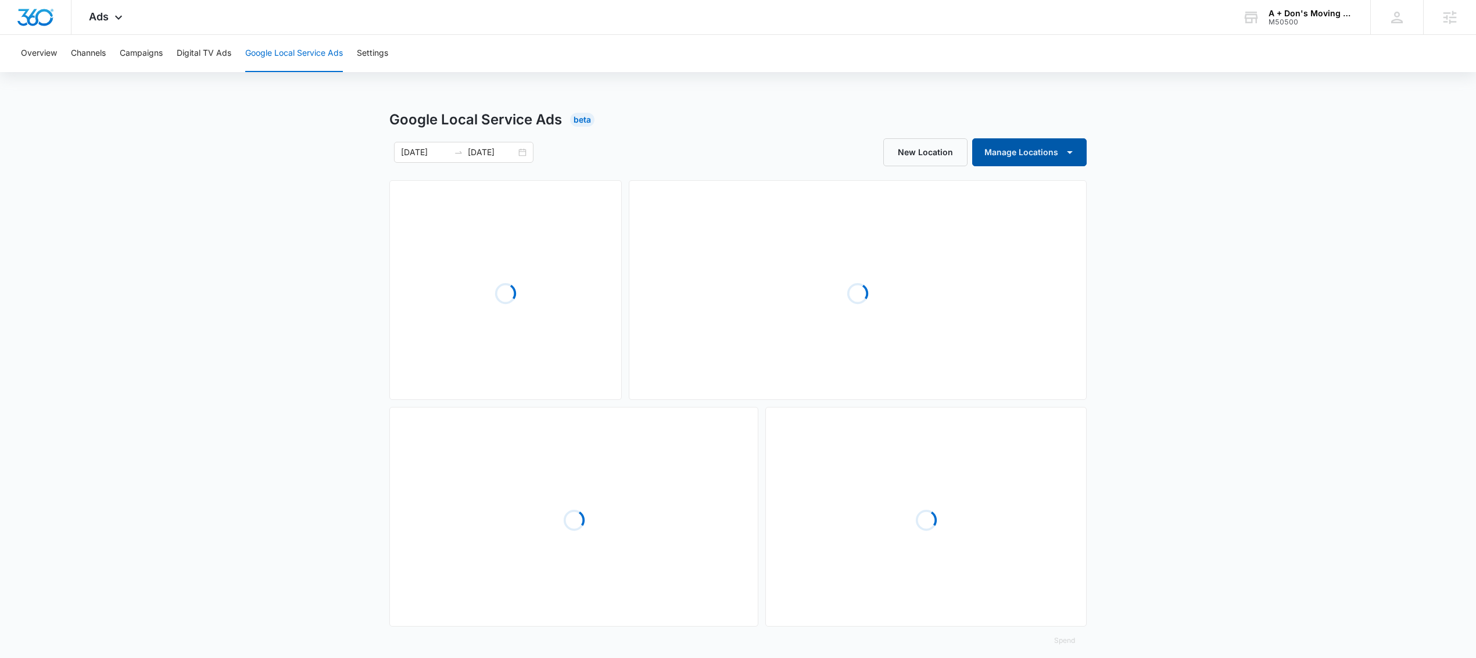
click at [1069, 147] on icon "button" at bounding box center [1070, 152] width 14 height 14
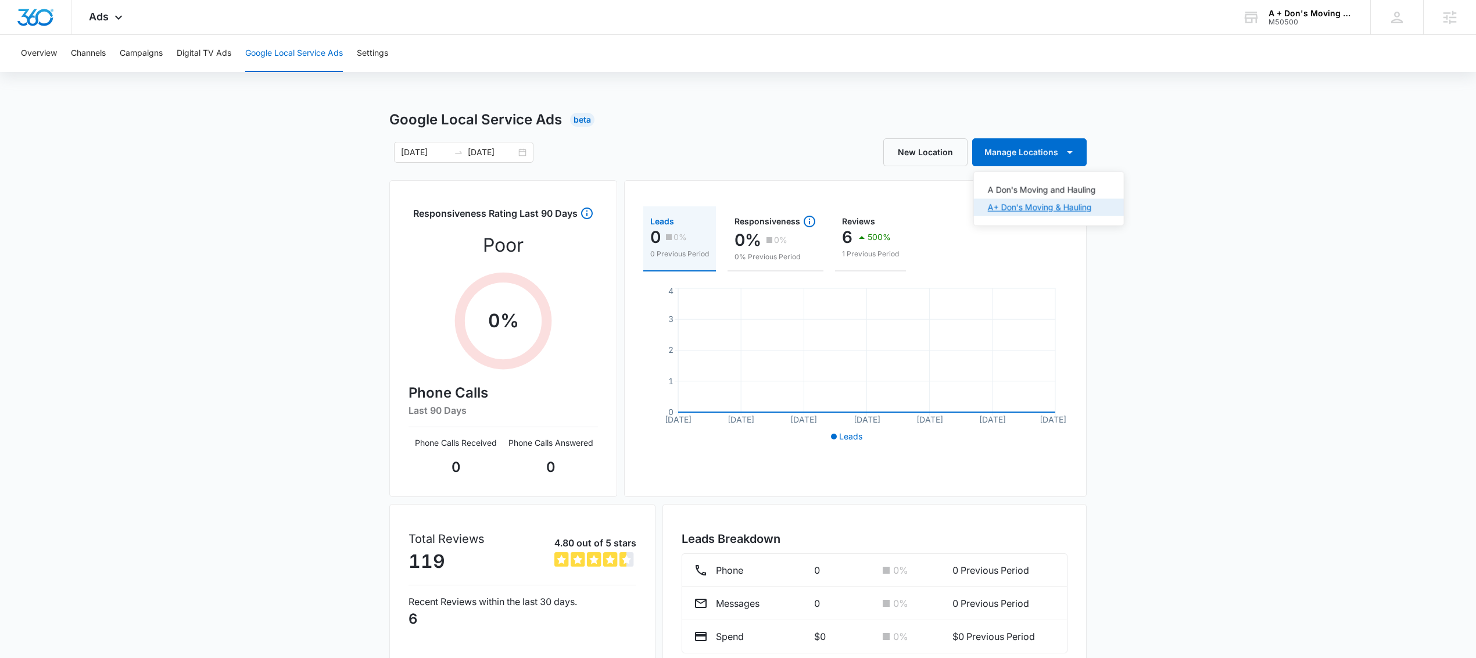
click at [1040, 210] on div "A+ Don's Moving & Hauling" at bounding box center [1042, 207] width 108 height 8
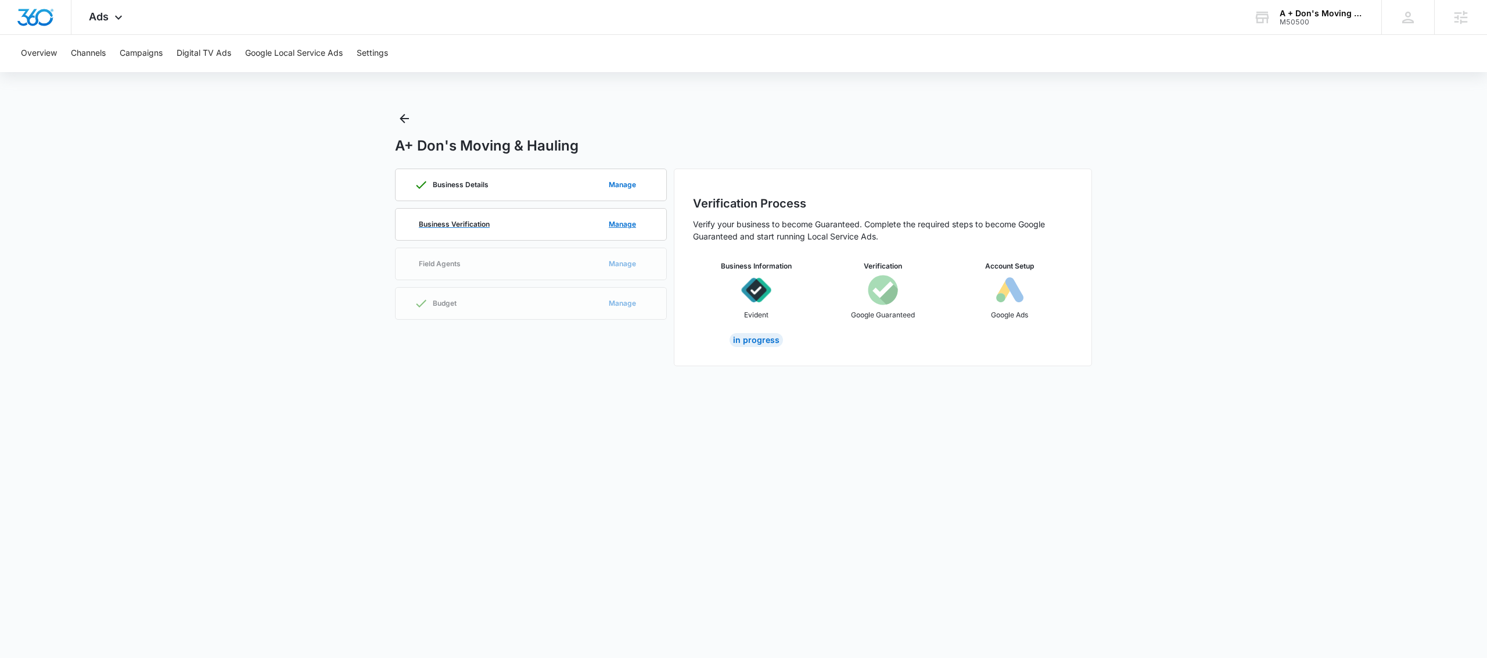
click at [574, 231] on div "Business Verification Manage" at bounding box center [531, 224] width 234 height 31
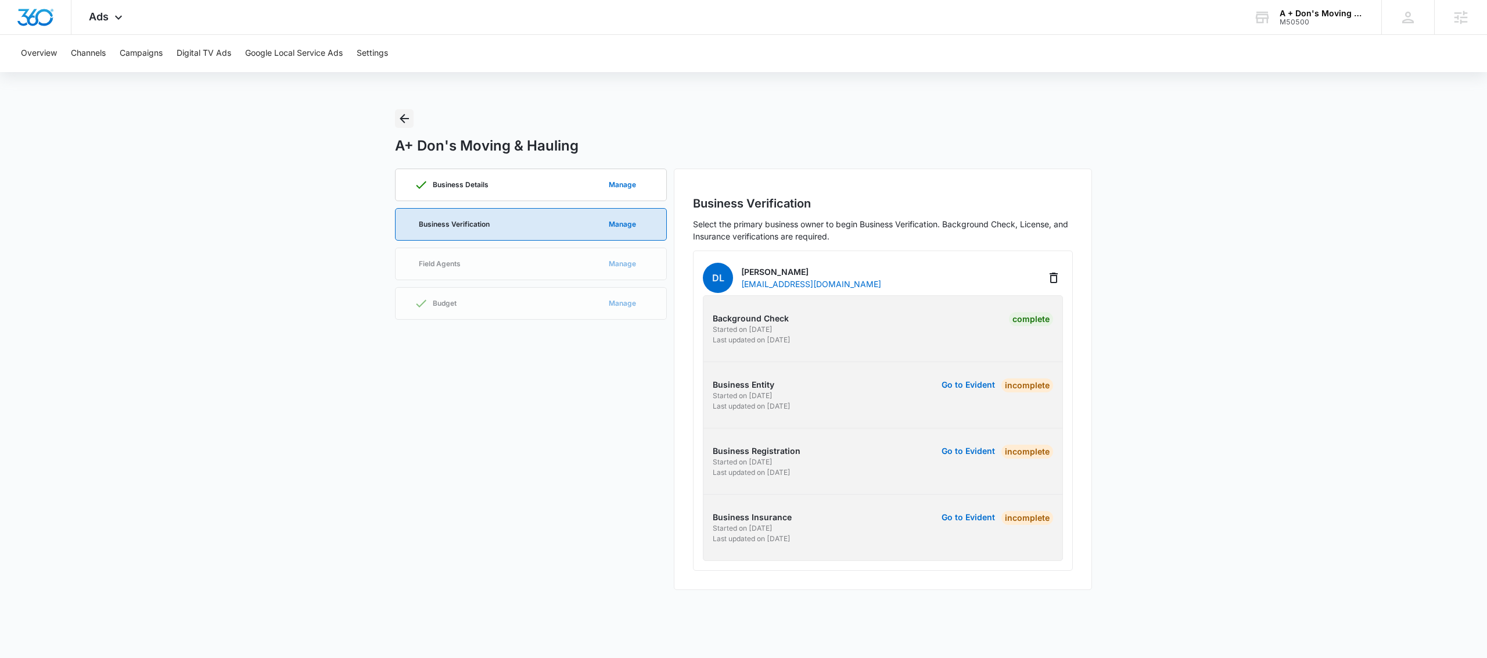
click at [400, 117] on icon "Back" at bounding box center [404, 119] width 14 height 14
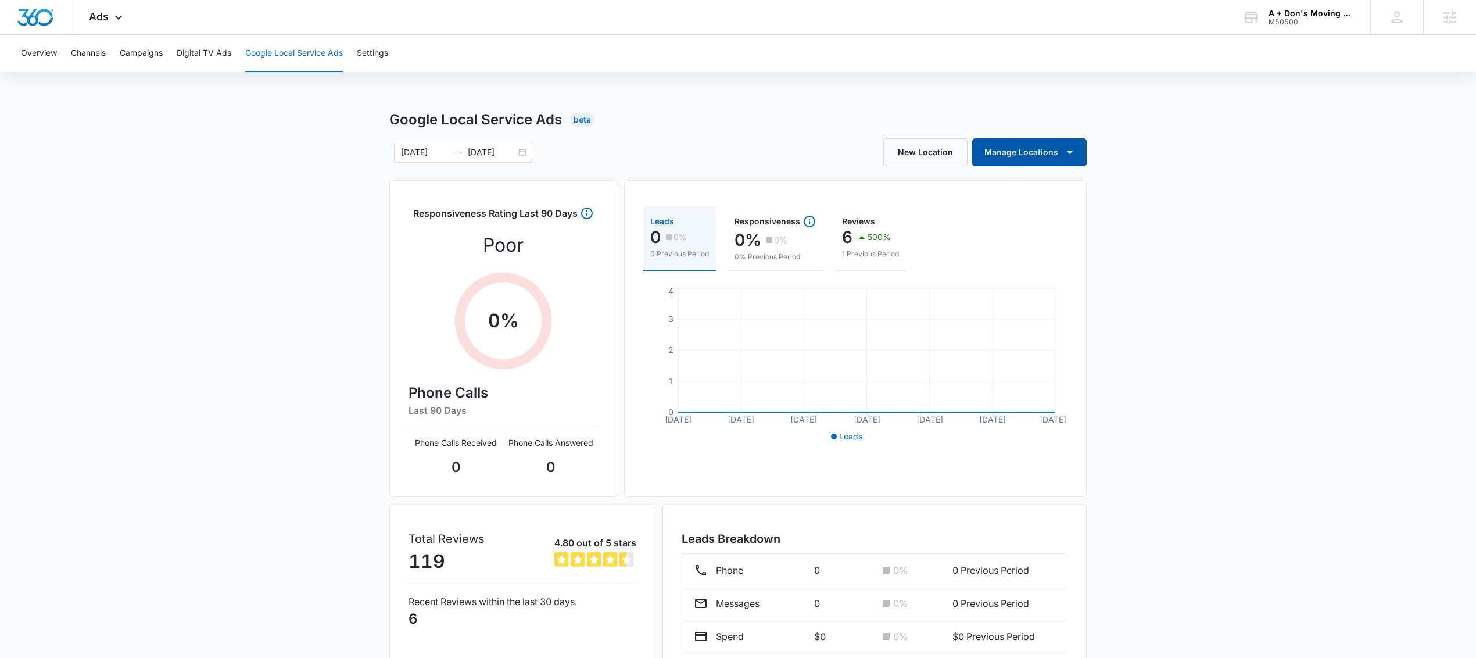
click at [1069, 153] on icon "button" at bounding box center [1070, 152] width 6 height 3
click at [1055, 207] on div "A+ Don's Moving & Hauling" at bounding box center [1042, 207] width 108 height 8
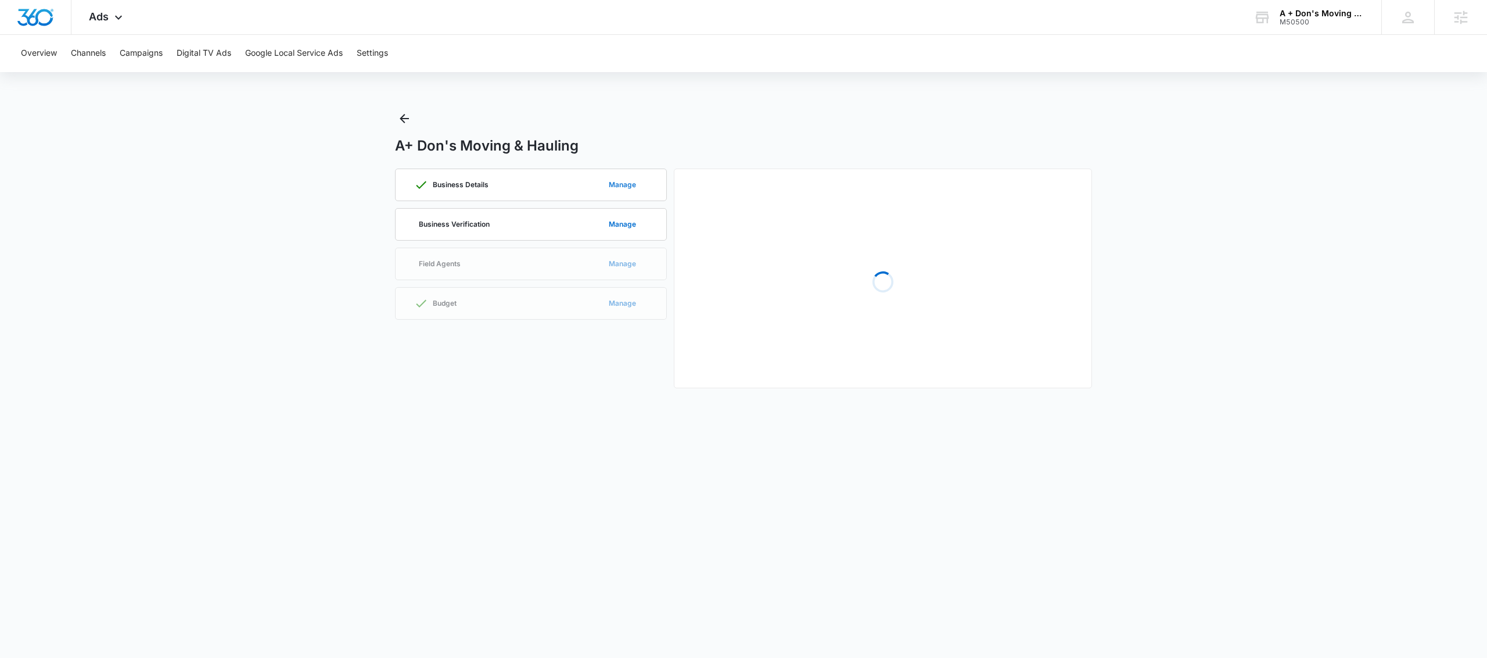
click at [597, 183] on button "Manage" at bounding box center [622, 185] width 51 height 28
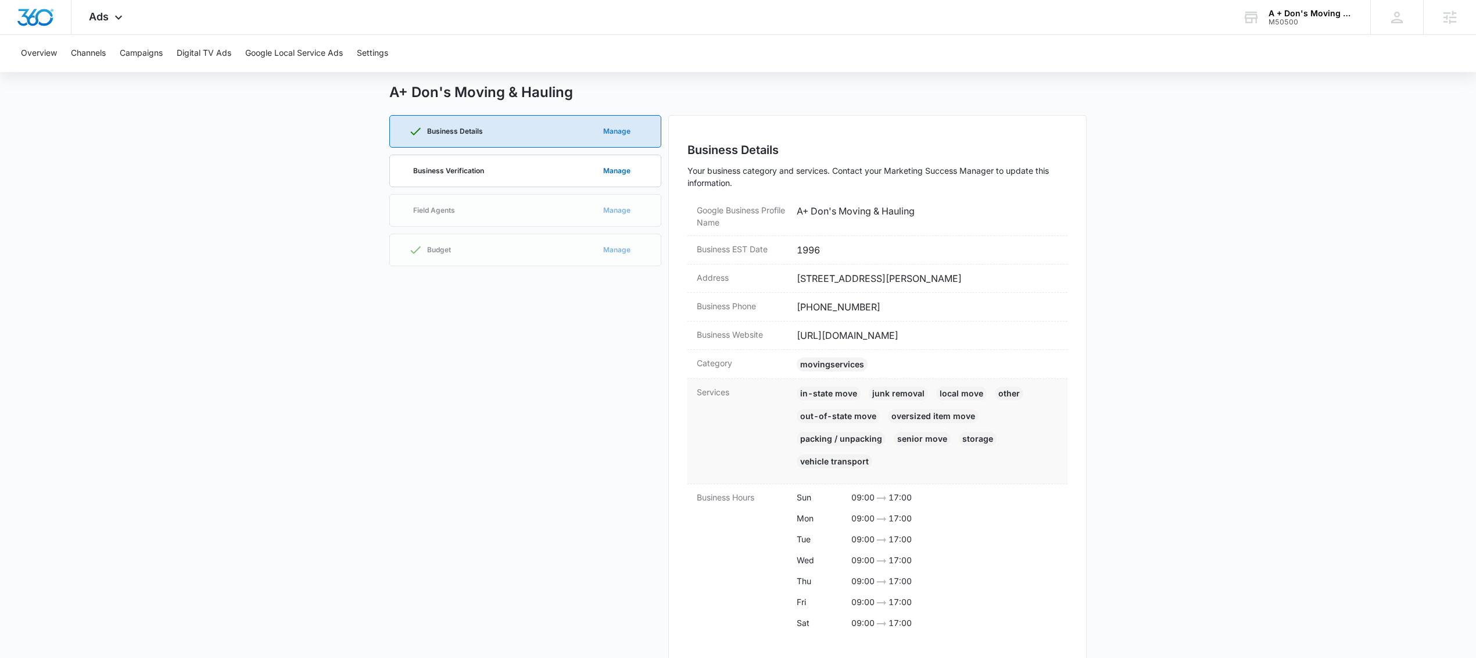
scroll to position [77, 0]
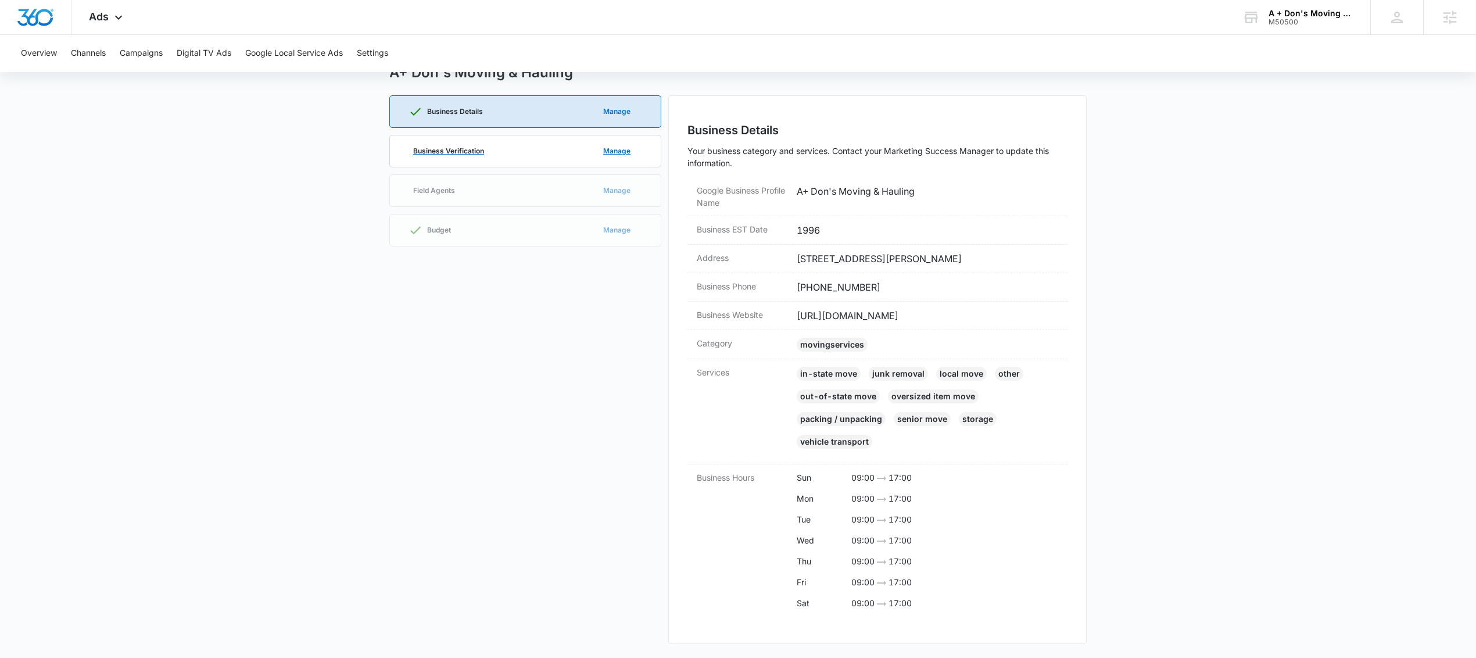
click at [538, 156] on div "Business Verification Manage" at bounding box center [525, 150] width 234 height 31
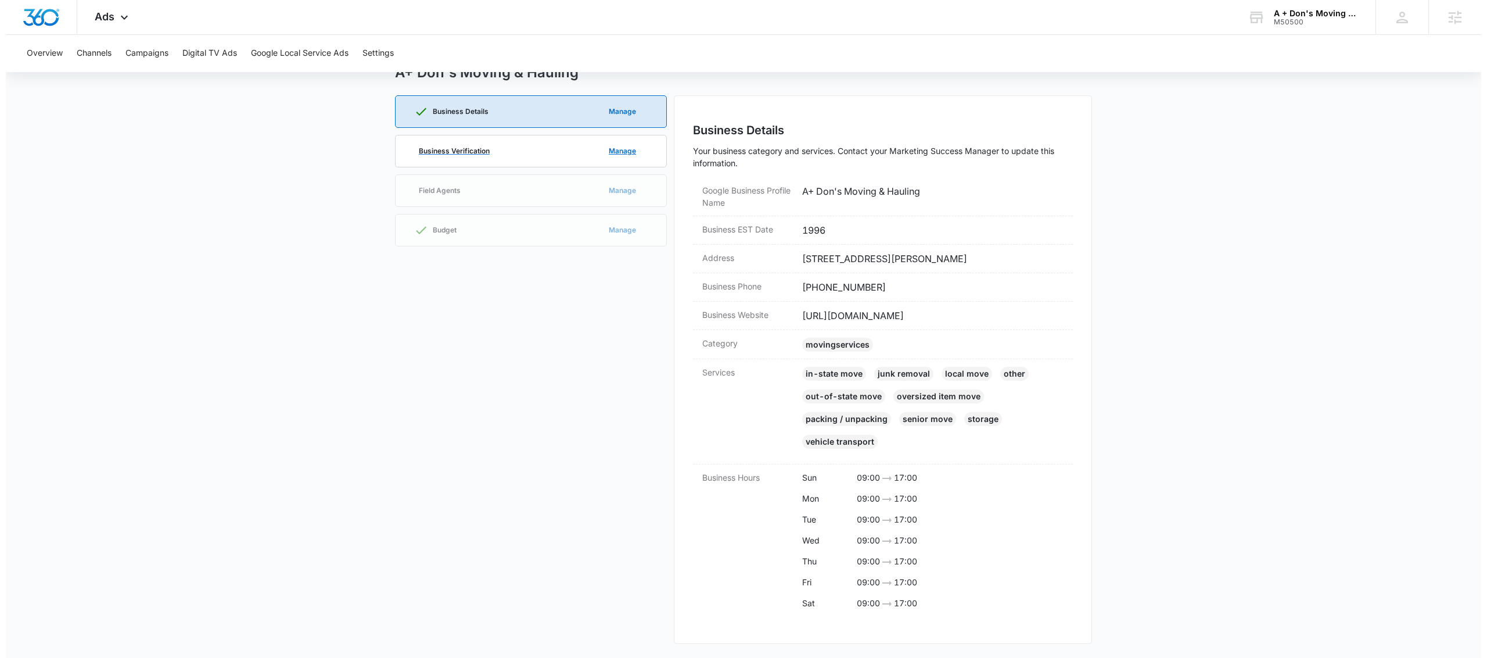
scroll to position [0, 0]
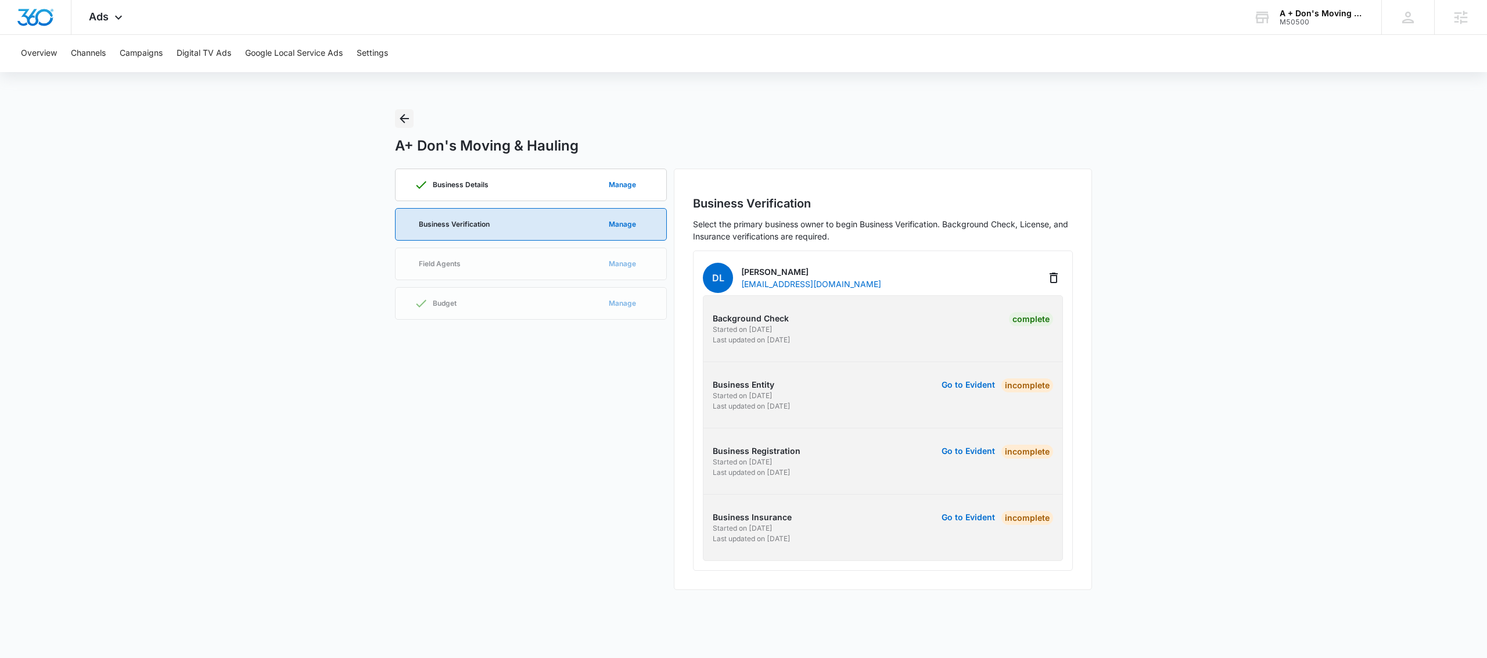
click at [402, 116] on icon "Back" at bounding box center [404, 119] width 14 height 14
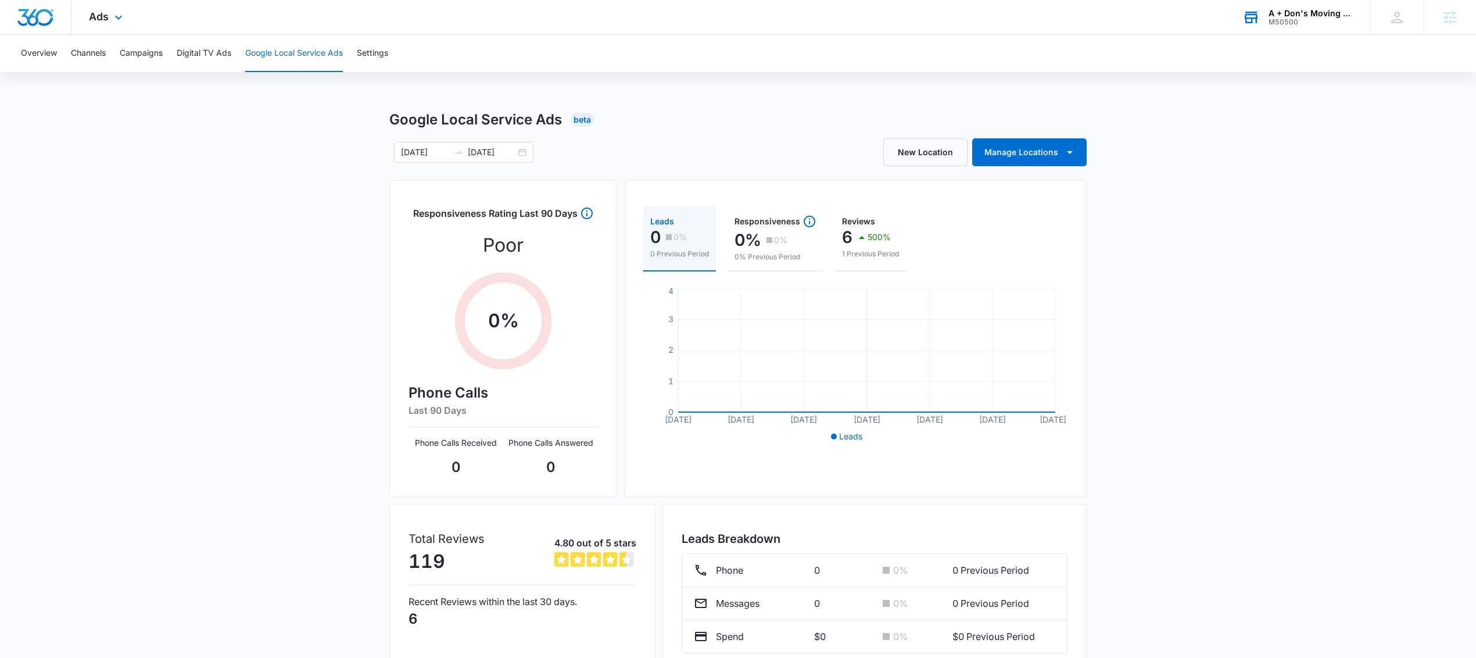
click at [1325, 18] on div "M50500" at bounding box center [1310, 22] width 85 height 8
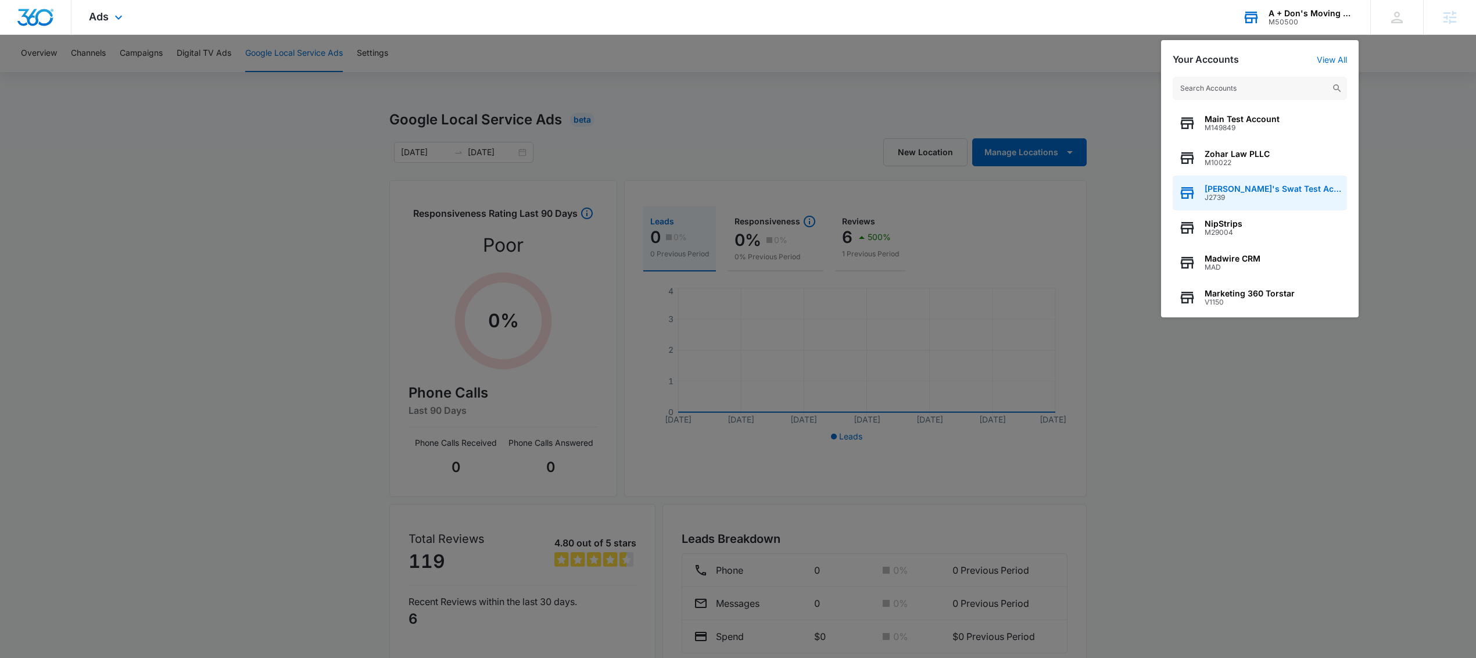
click at [1247, 201] on span "J2739" at bounding box center [1272, 197] width 137 height 8
click at [1242, 196] on span "J2739" at bounding box center [1272, 197] width 137 height 8
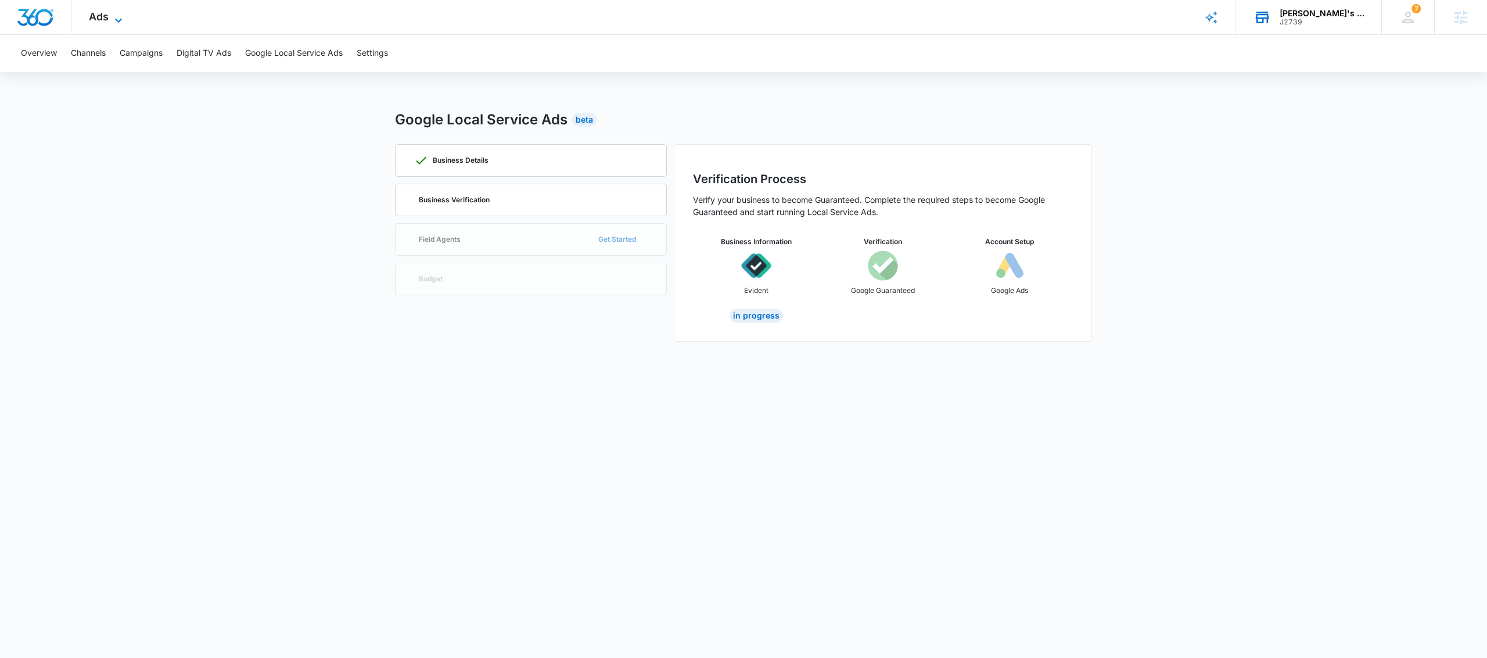
click at [95, 19] on span "Ads" at bounding box center [99, 16] width 20 height 12
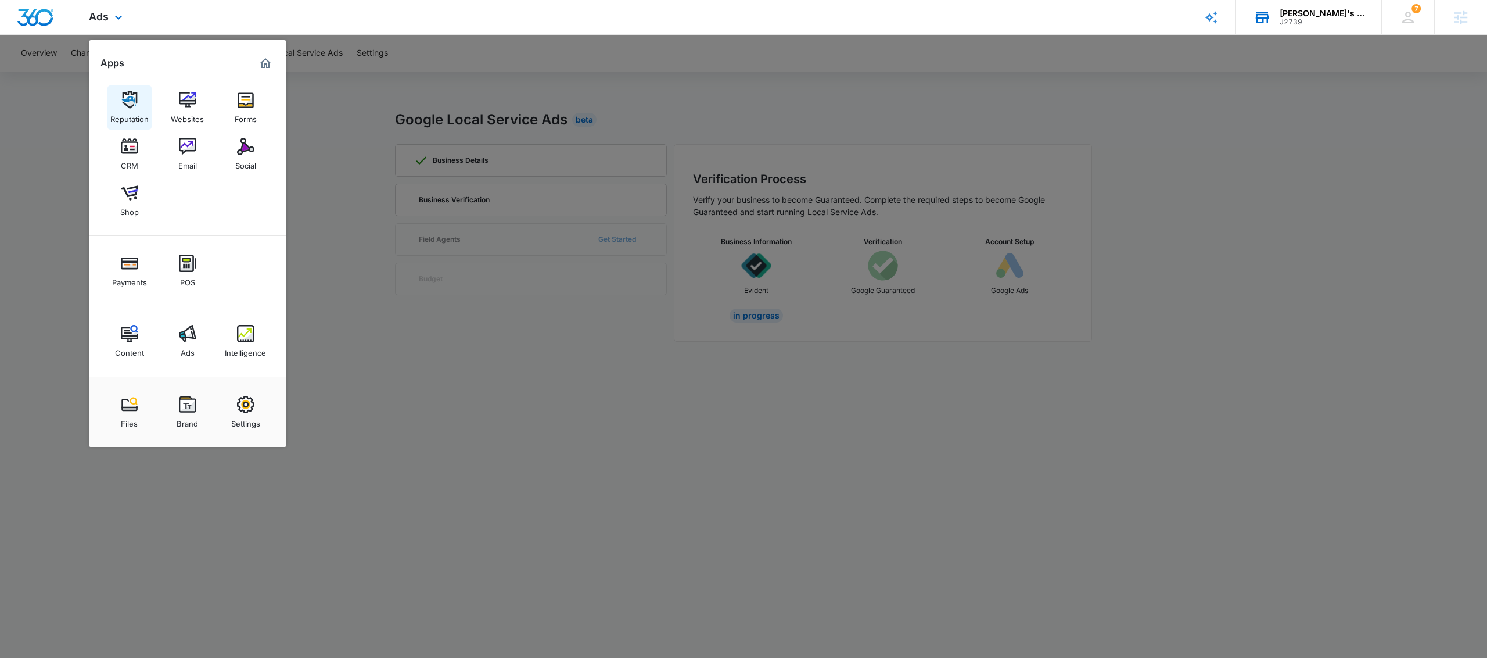
click at [128, 106] on img at bounding box center [129, 99] width 17 height 17
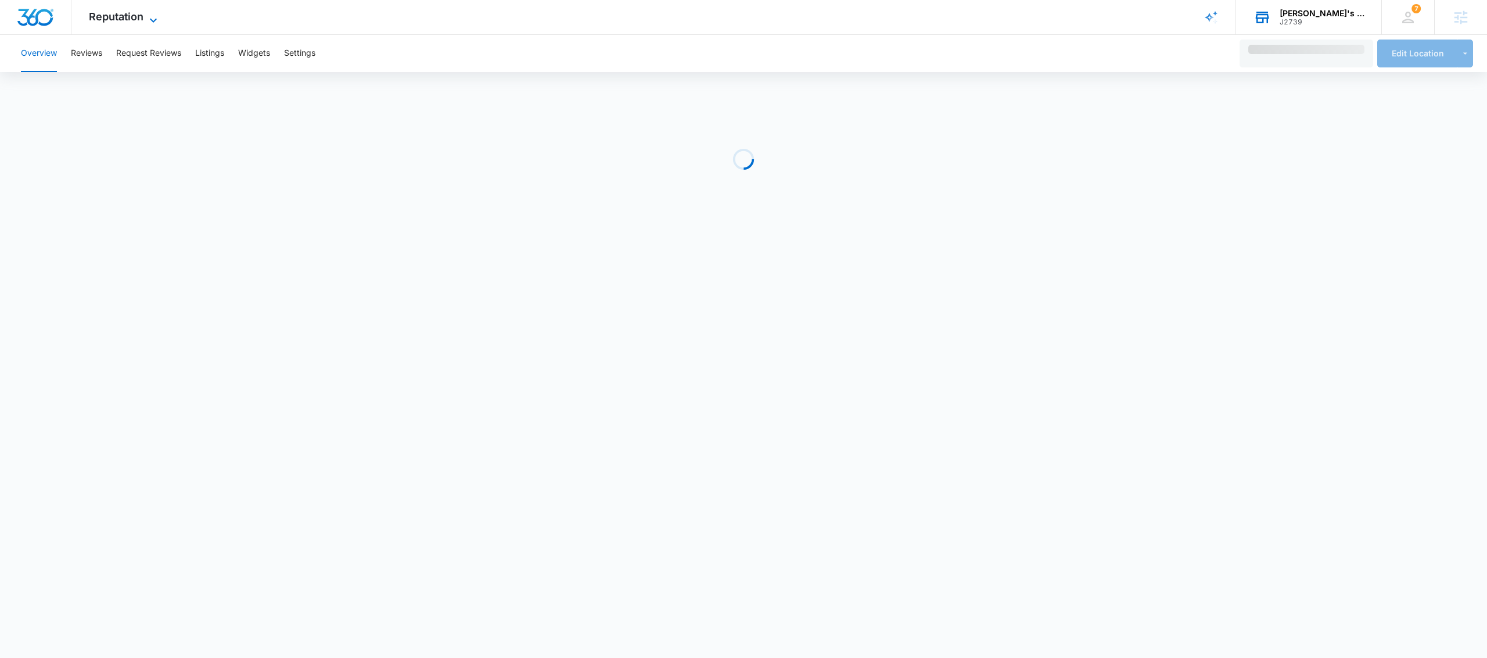
click at [133, 12] on span "Reputation" at bounding box center [116, 16] width 55 height 12
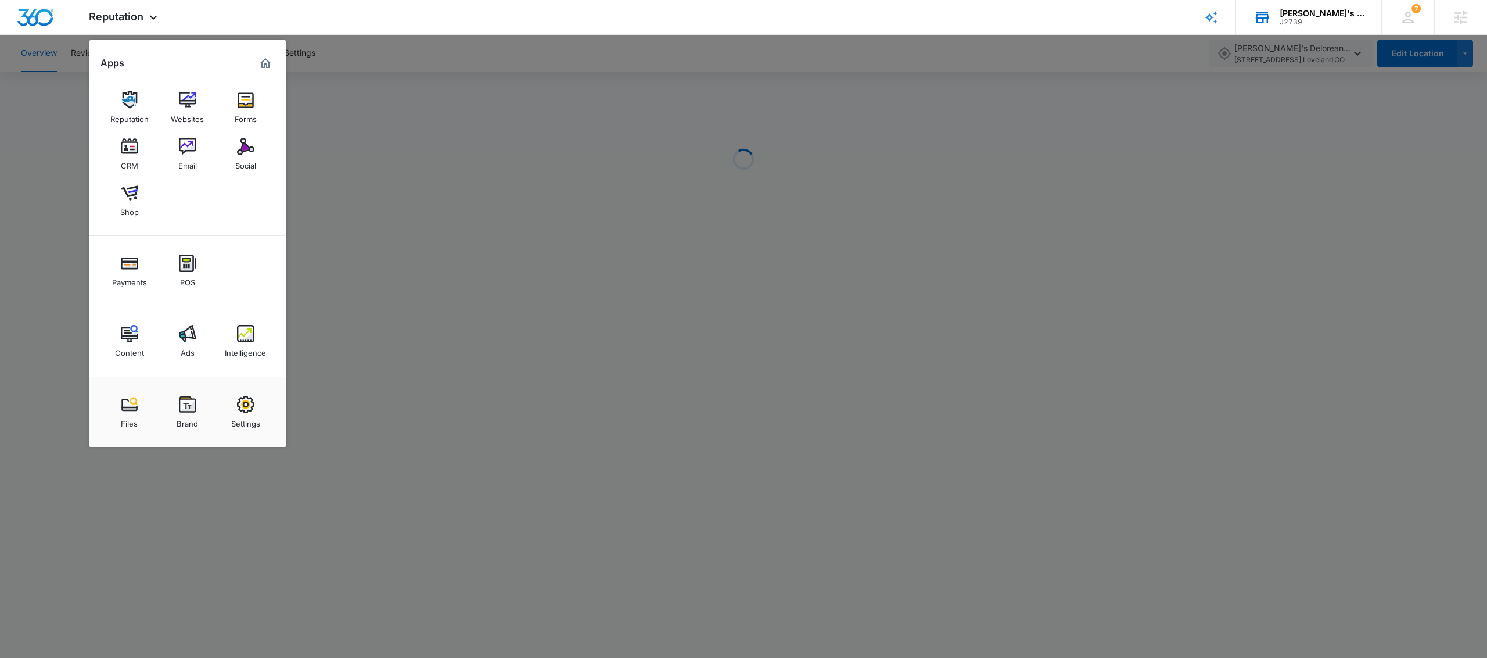
click at [235, 413] on link "Settings" at bounding box center [246, 412] width 44 height 44
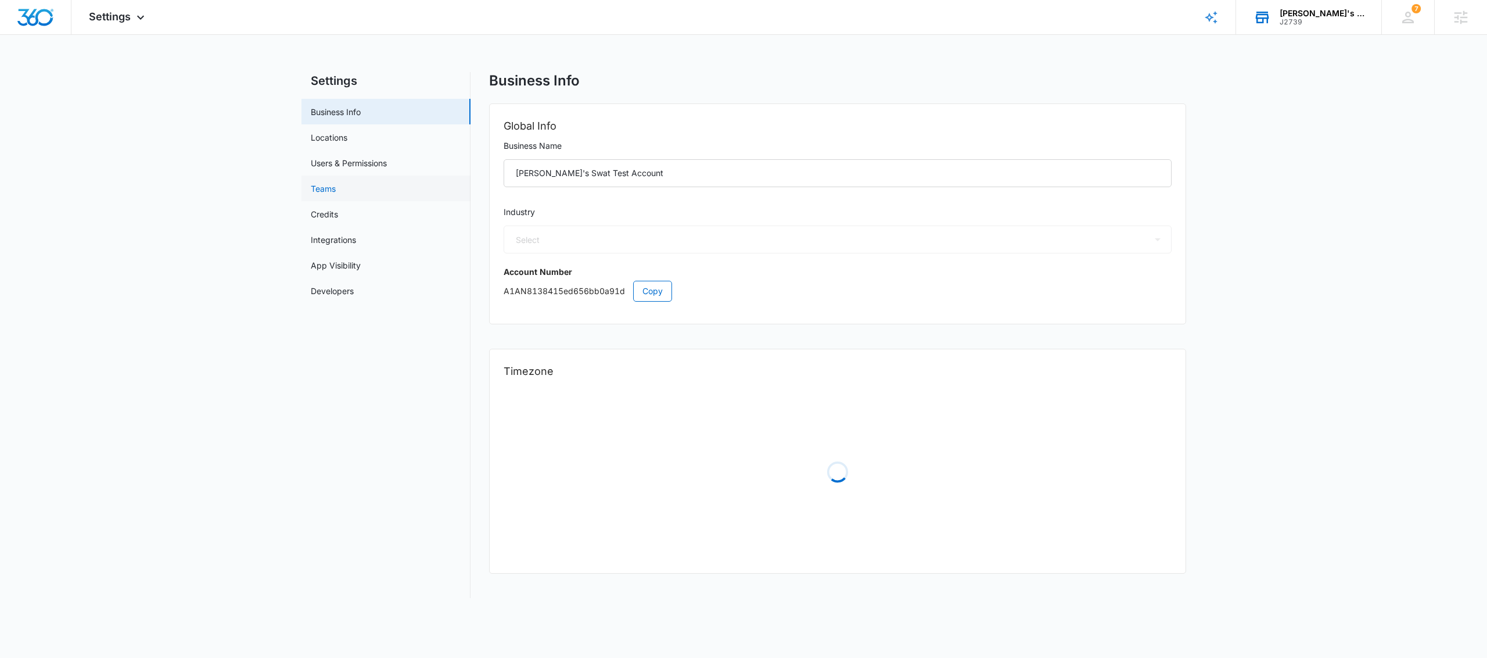
select select "33"
select select "US"
select select "America/[GEOGRAPHIC_DATA]"
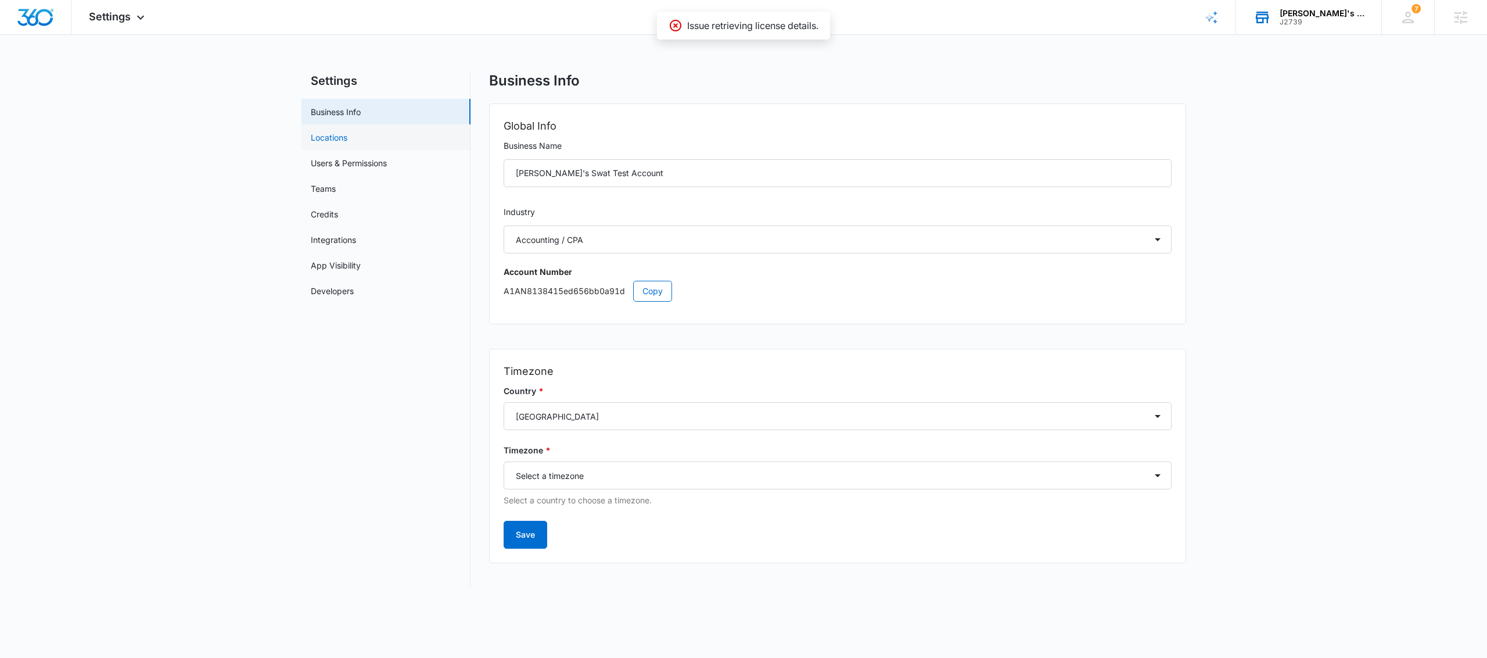
click at [347, 142] on link "Locations" at bounding box center [329, 137] width 37 height 12
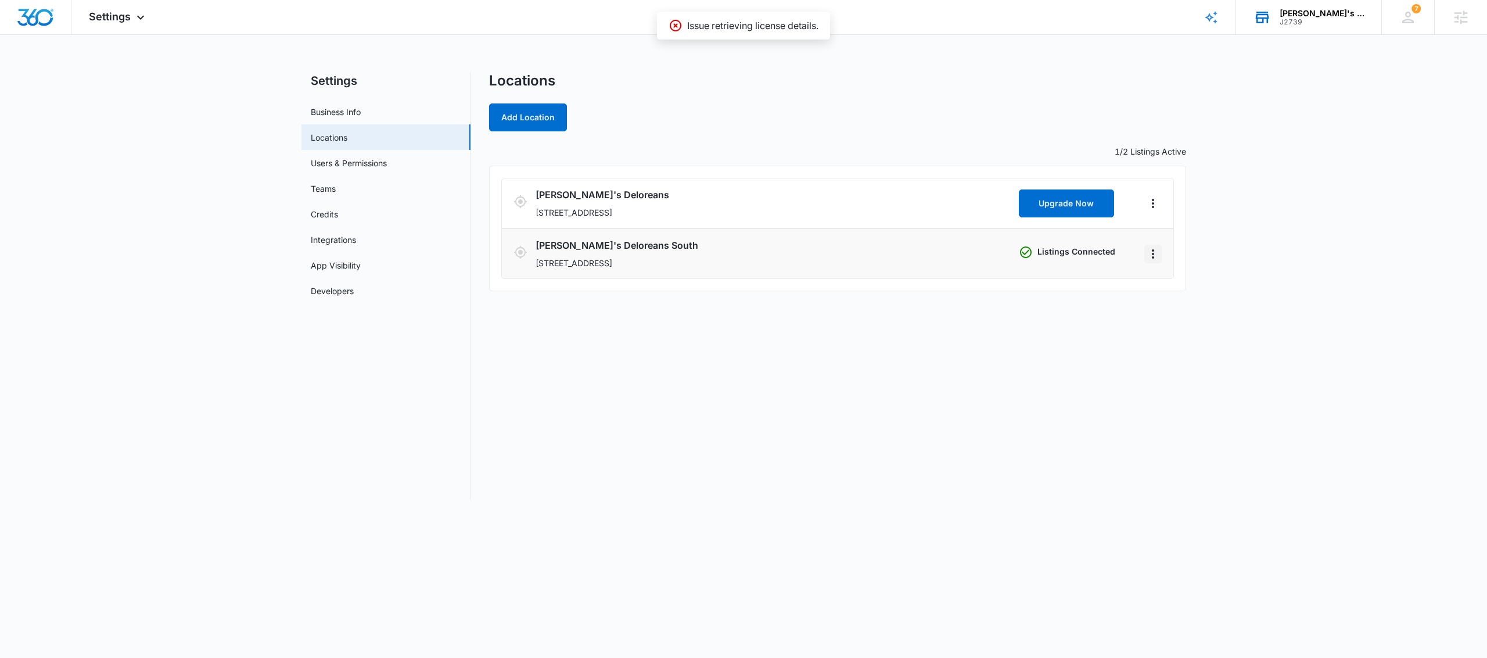
click at [1157, 252] on icon "Actions" at bounding box center [1153, 254] width 14 height 14
click at [1159, 281] on link "Edit" at bounding box center [1166, 286] width 15 height 10
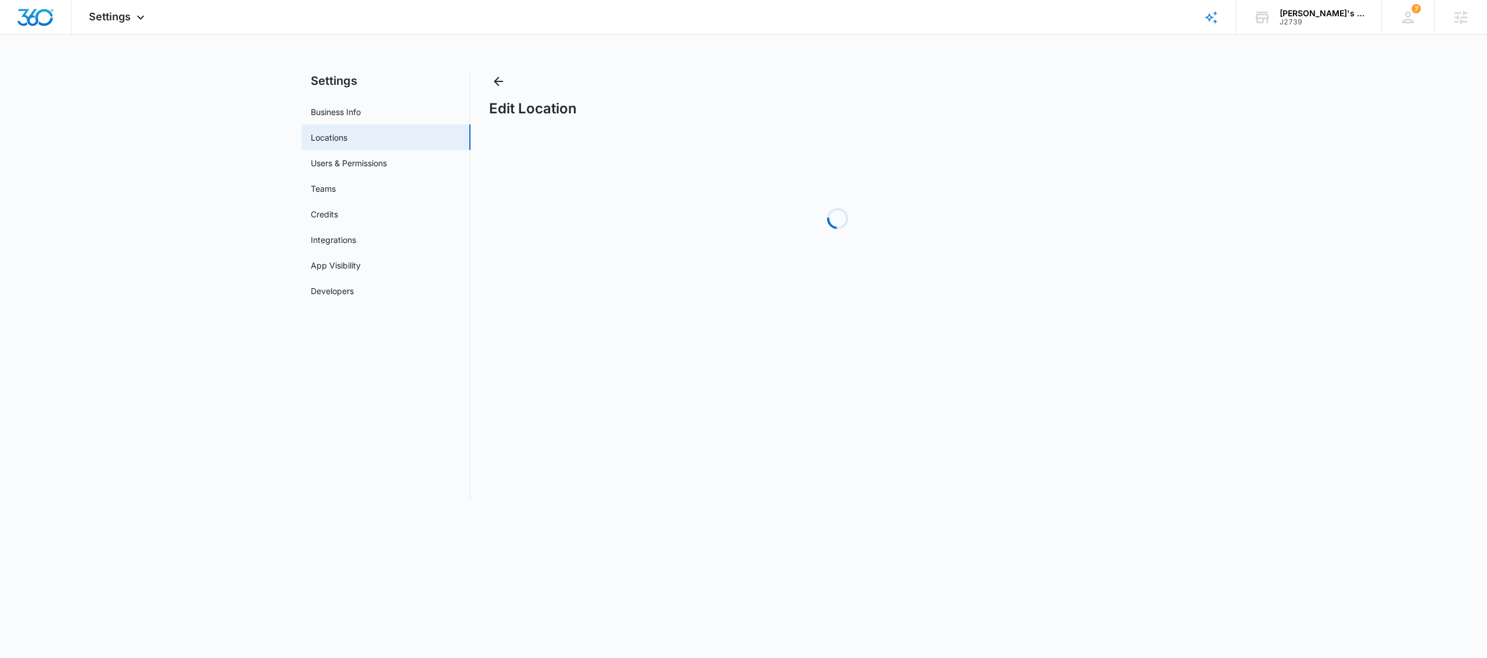
select select "[US_STATE]"
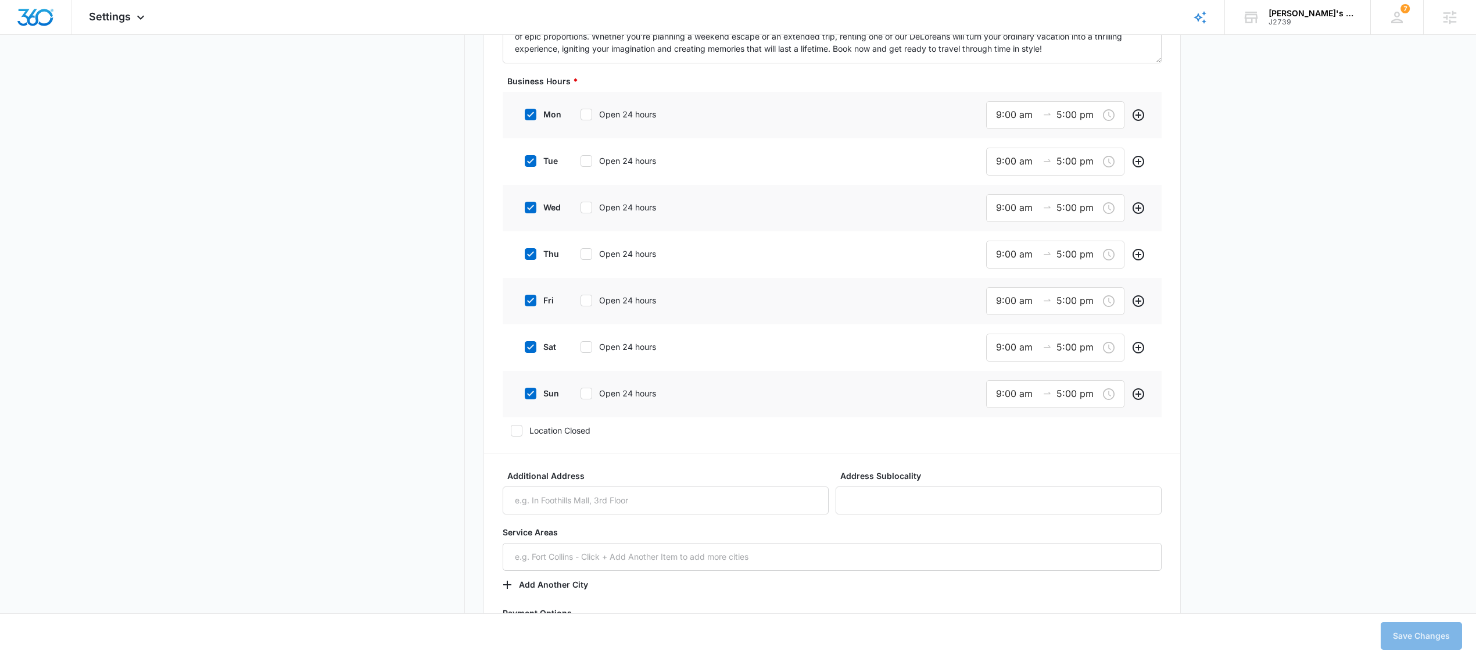
scroll to position [1152, 0]
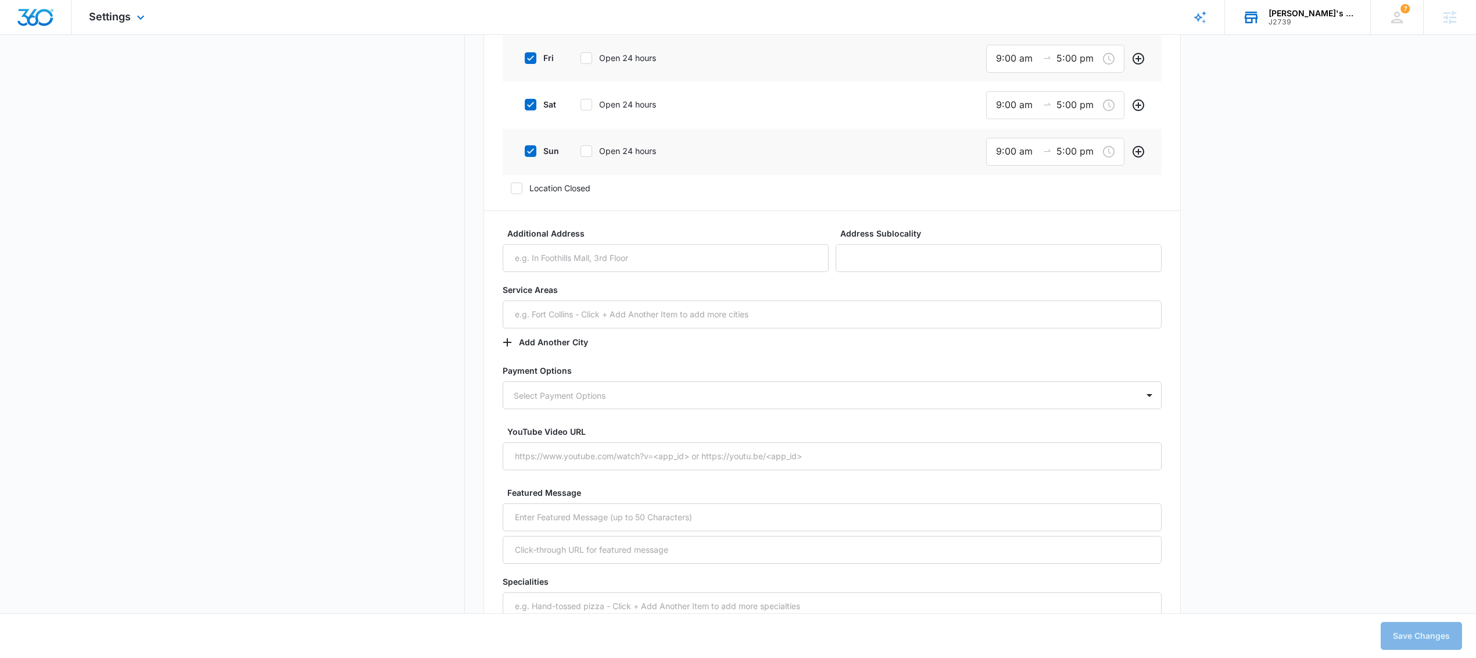
click at [1282, 23] on div "J2739" at bounding box center [1310, 22] width 85 height 8
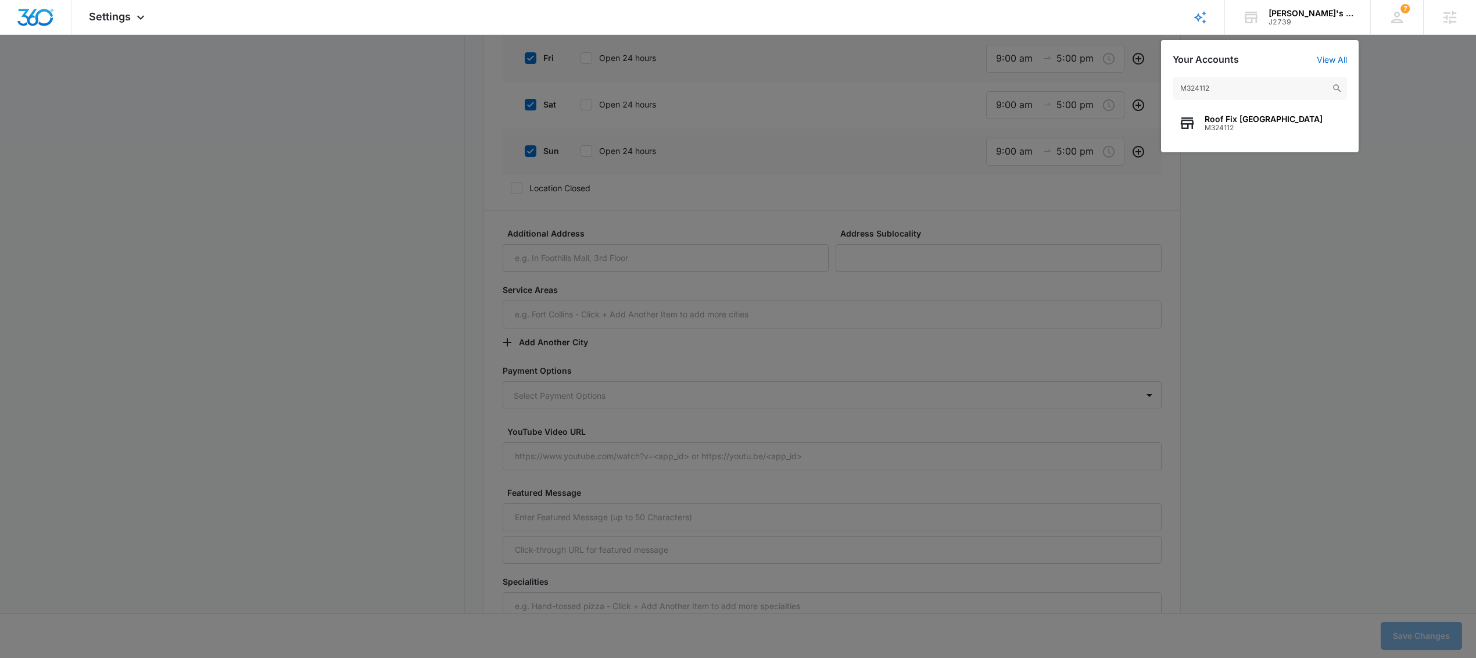
type input "M324112"
click at [1256, 129] on div "Roof Fix USA M324112" at bounding box center [1260, 123] width 174 height 35
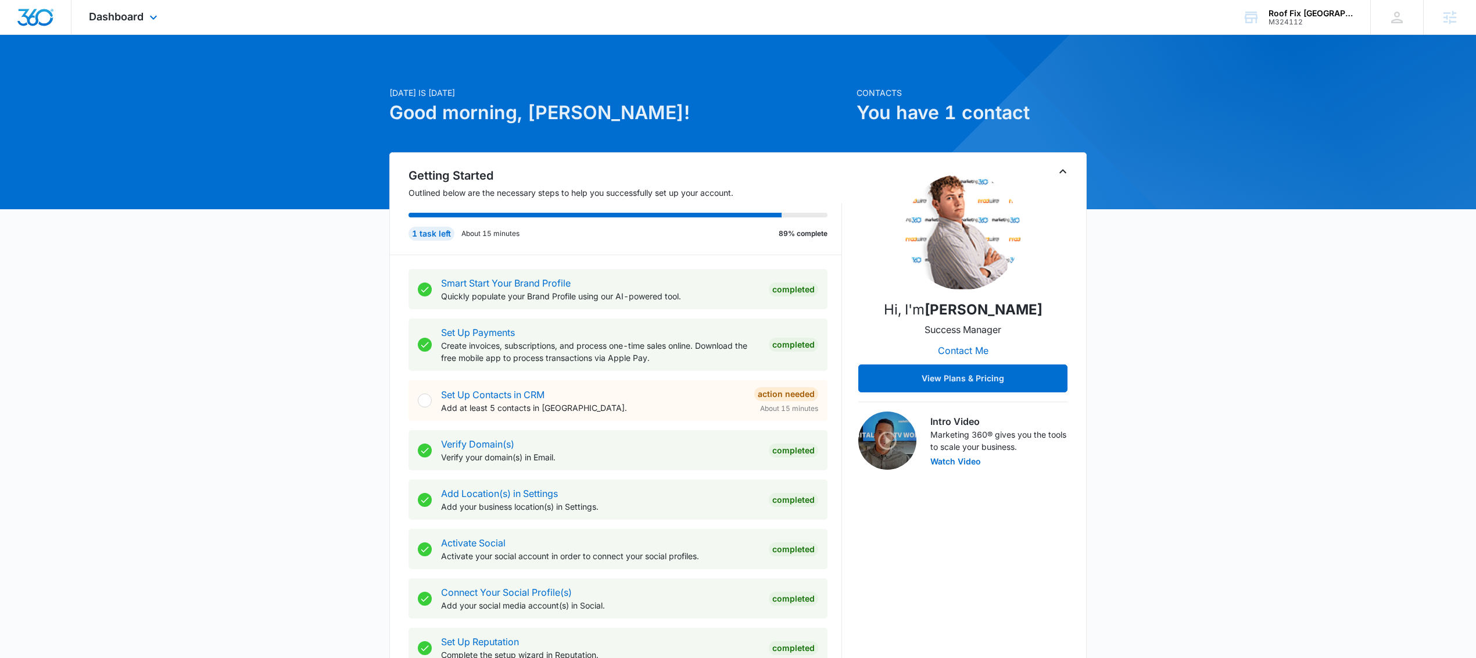
click at [144, 24] on div "Dashboard Apps Reputation Forms CRM Email Social Content Ads Intelligence Files…" at bounding box center [124, 17] width 106 height 34
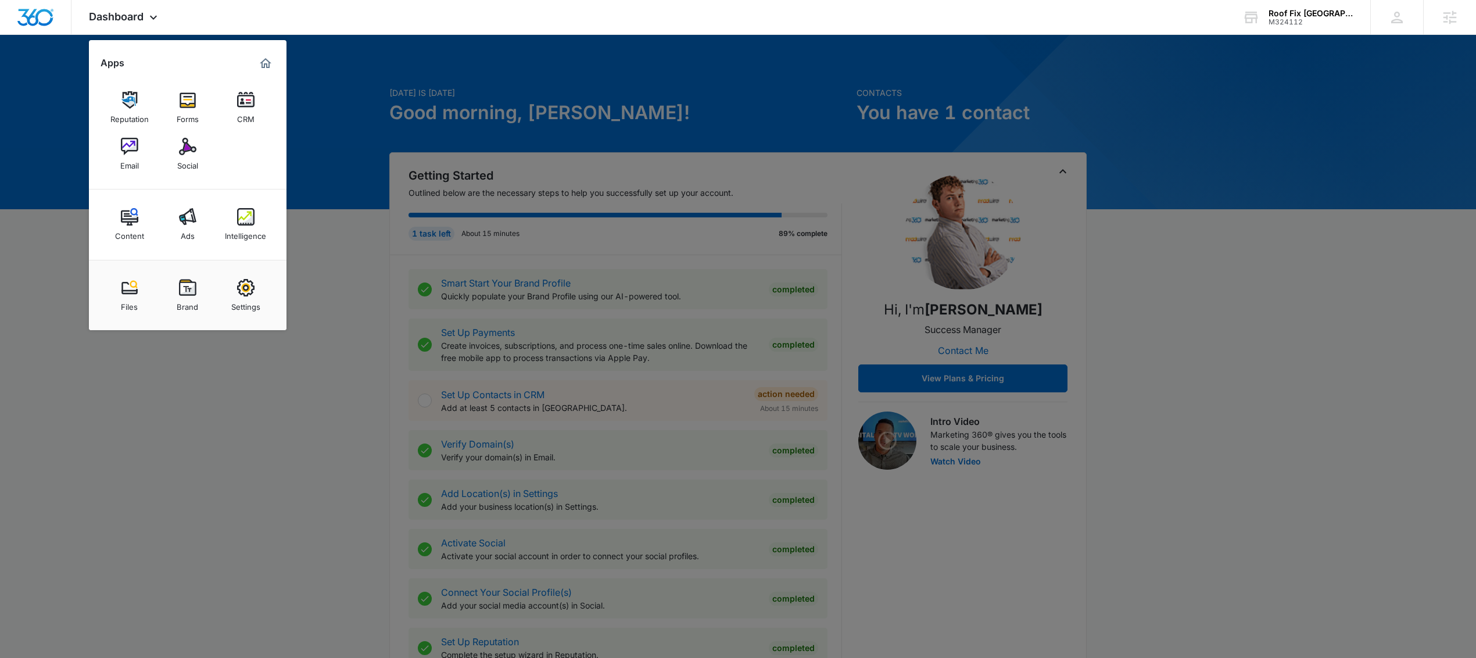
click at [189, 230] on div "Ads" at bounding box center [188, 232] width 14 height 15
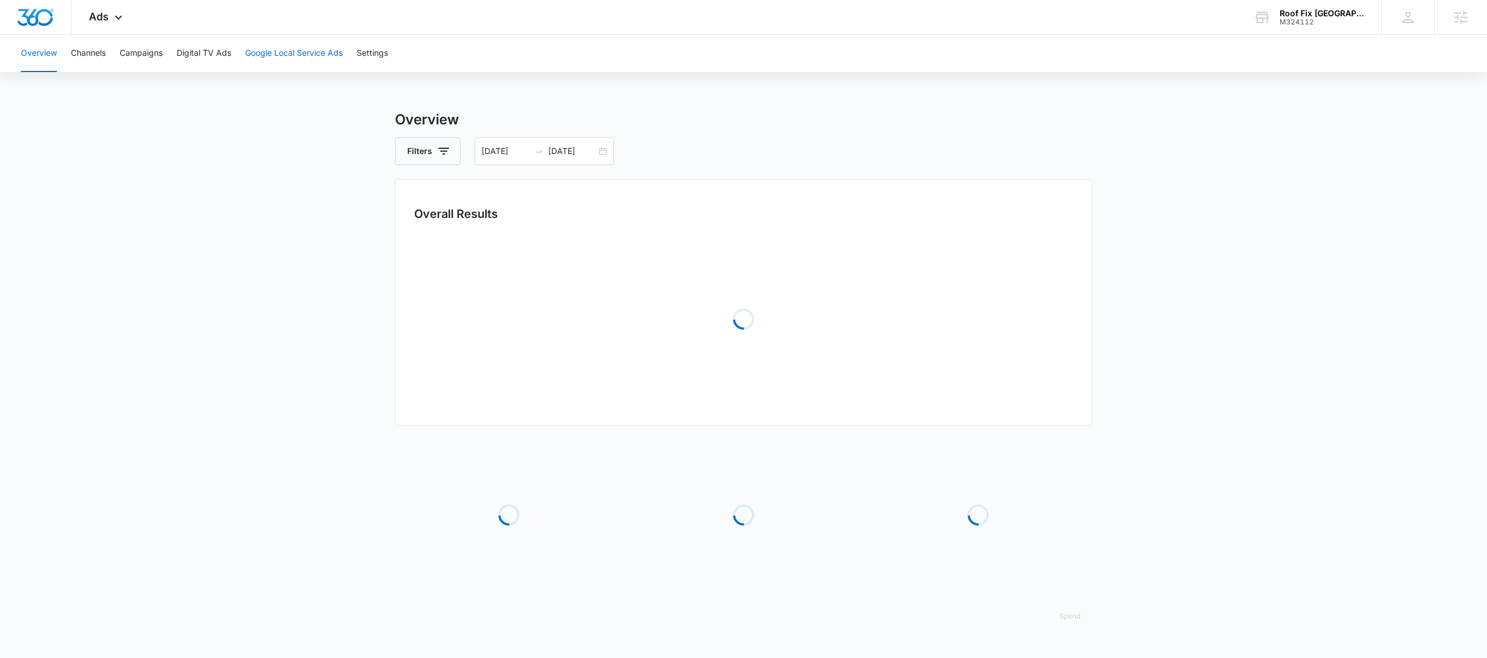
click at [302, 55] on button "Google Local Service Ads" at bounding box center [294, 53] width 98 height 37
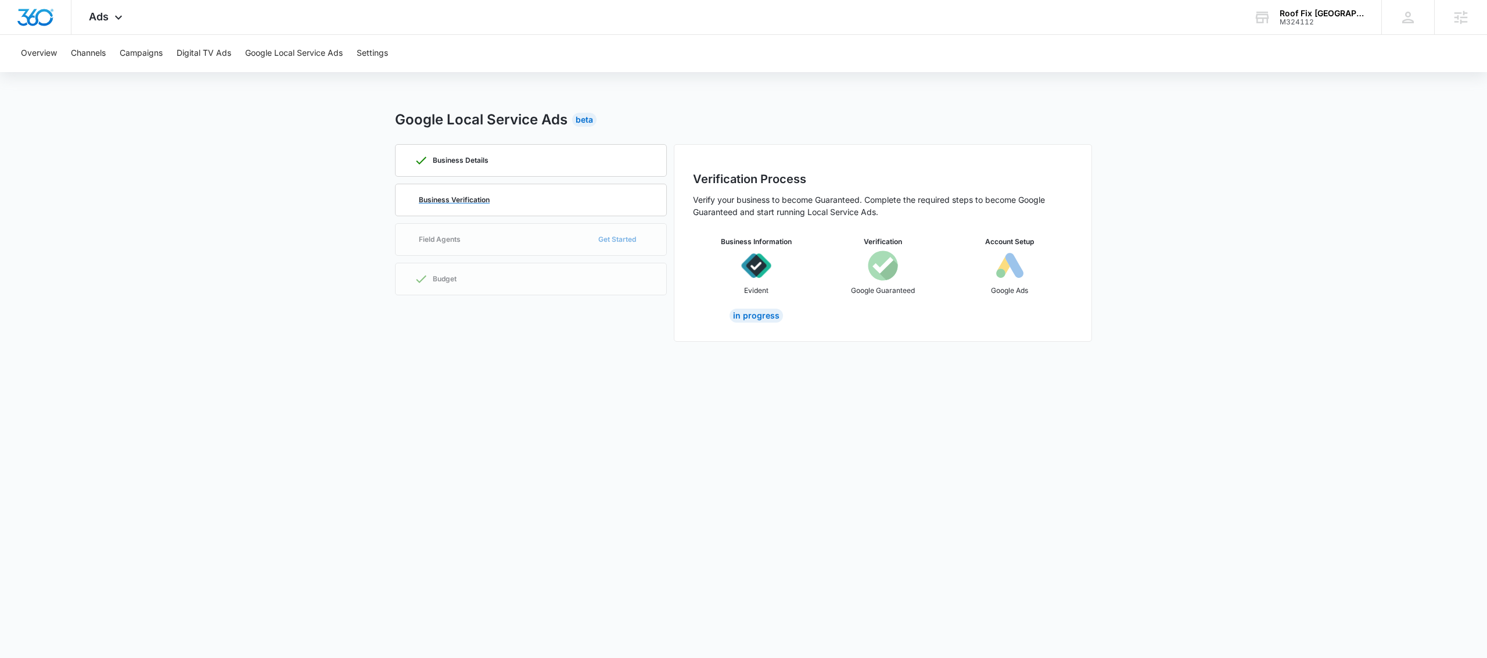
click at [458, 207] on div "Business Verification" at bounding box center [531, 199] width 234 height 31
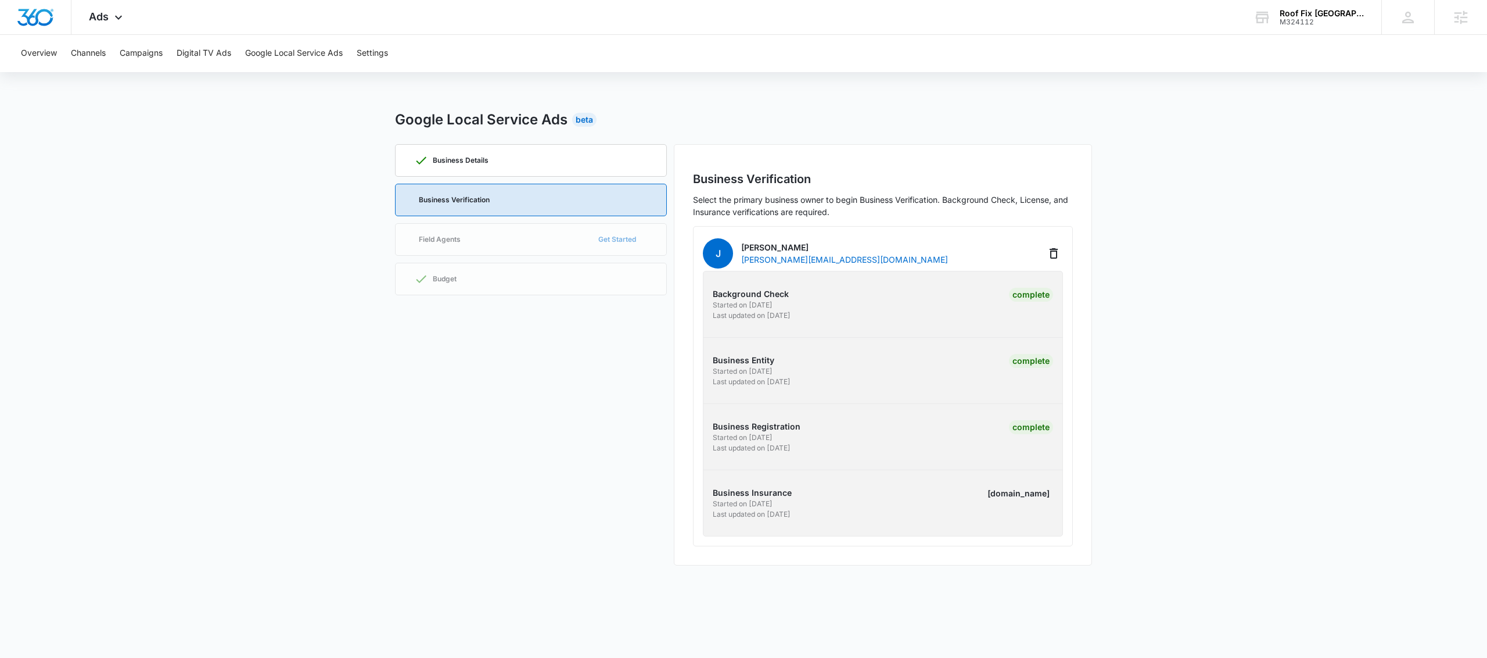
click at [1139, 450] on main "Google Local Service Ads Beta Business Details Business Verification Field Agen…" at bounding box center [743, 344] width 1487 height 470
drag, startPoint x: 844, startPoint y: 265, endPoint x: 742, endPoint y: 263, distance: 101.7
click at [742, 263] on div "J Jennifer RoofFix jennifer@rooffixusa.com" at bounding box center [883, 253] width 360 height 35
copy p "jennifer@rooffixusa.com"
click at [1337, 19] on div "M324112" at bounding box center [1322, 22] width 85 height 8
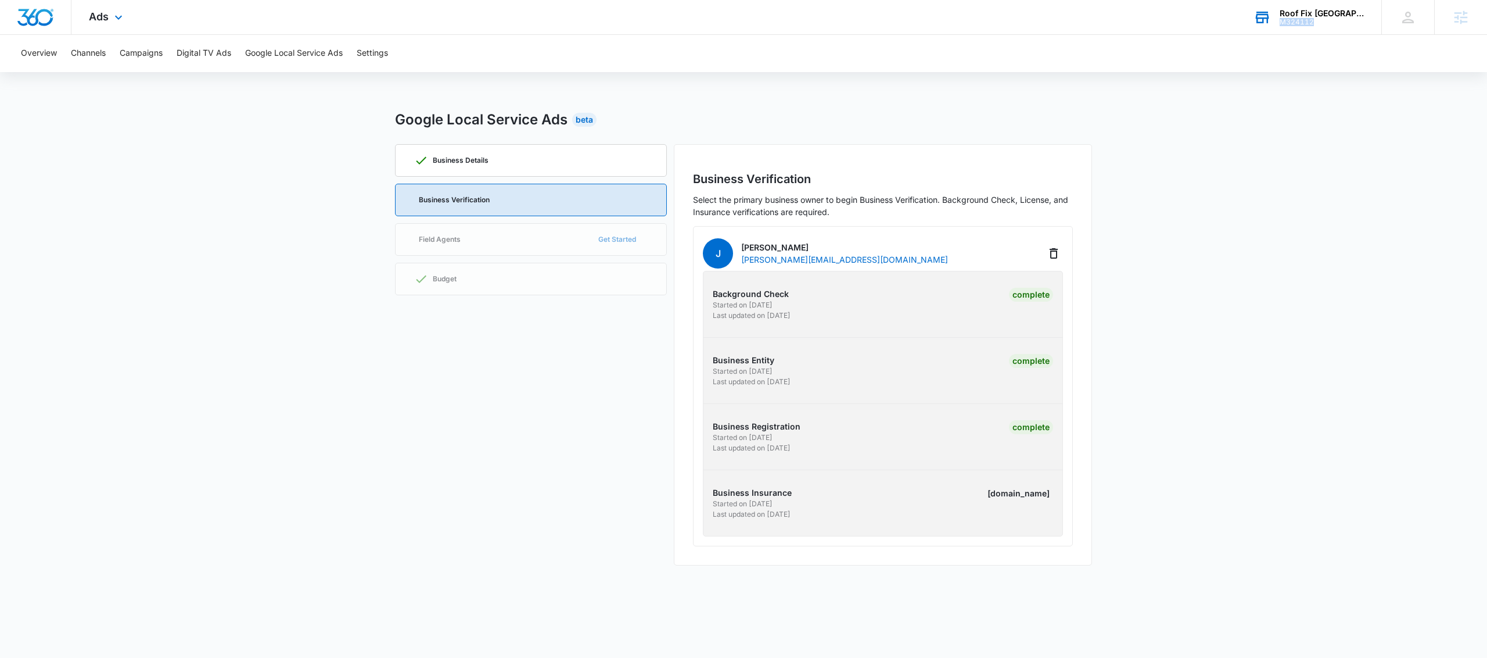
click at [1337, 19] on div "M324112" at bounding box center [1322, 22] width 85 height 8
click at [1311, 15] on div "Roof Fix USA M324112 Your Accounts View All" at bounding box center [1308, 17] width 145 height 34
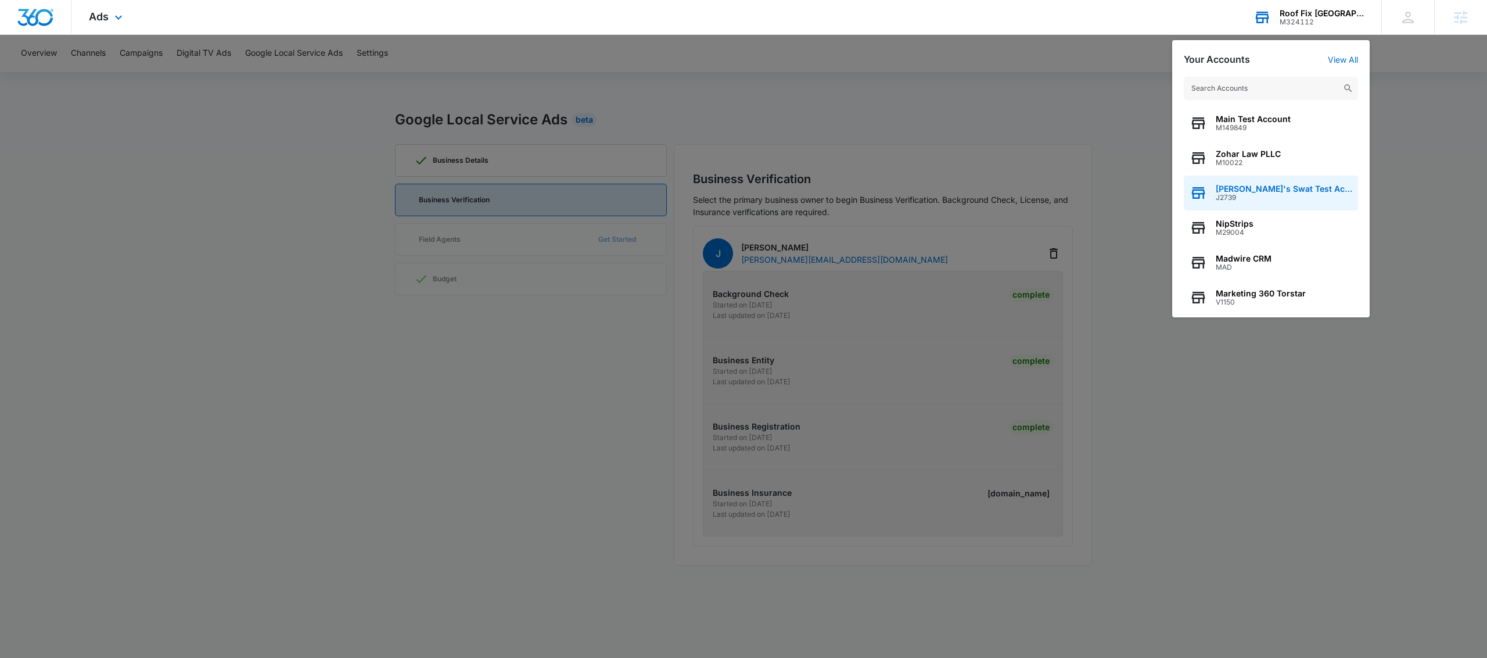
click at [1253, 195] on span "J2739" at bounding box center [1284, 197] width 137 height 8
click at [1229, 198] on span "J2739" at bounding box center [1284, 197] width 137 height 8
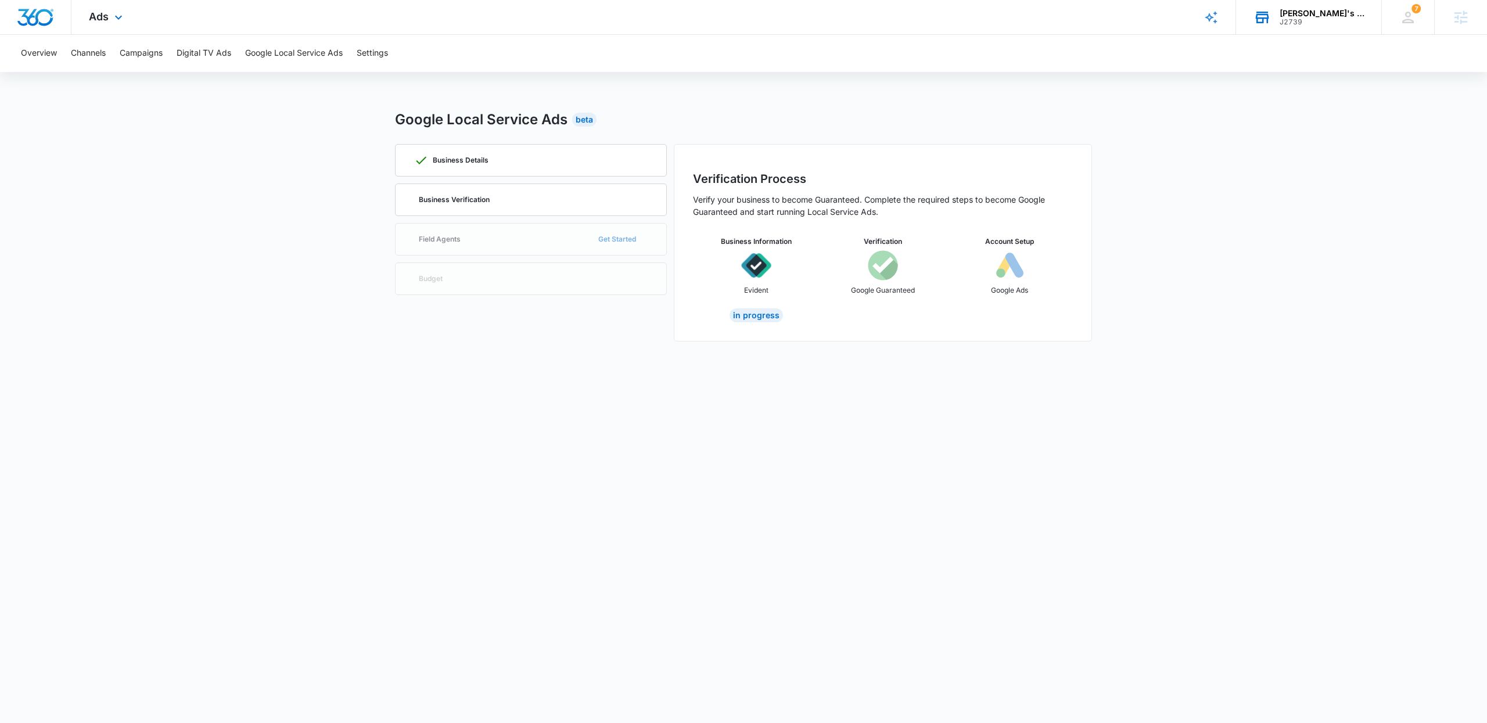
click at [109, 19] on div "Ads Apps Reputation Websites Forms CRM Email Social Shop Payments POS Content A…" at bounding box center [106, 17] width 71 height 34
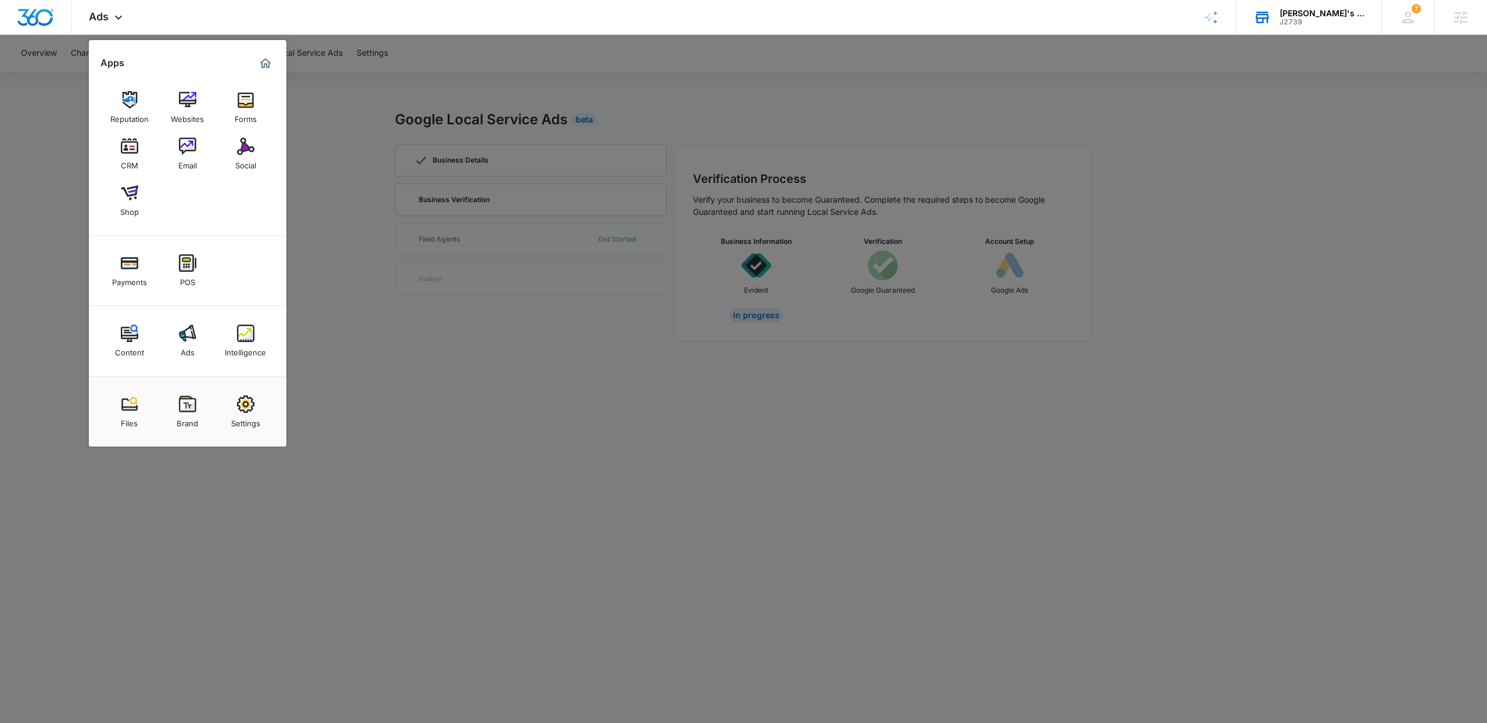
click at [250, 407] on img at bounding box center [245, 404] width 17 height 17
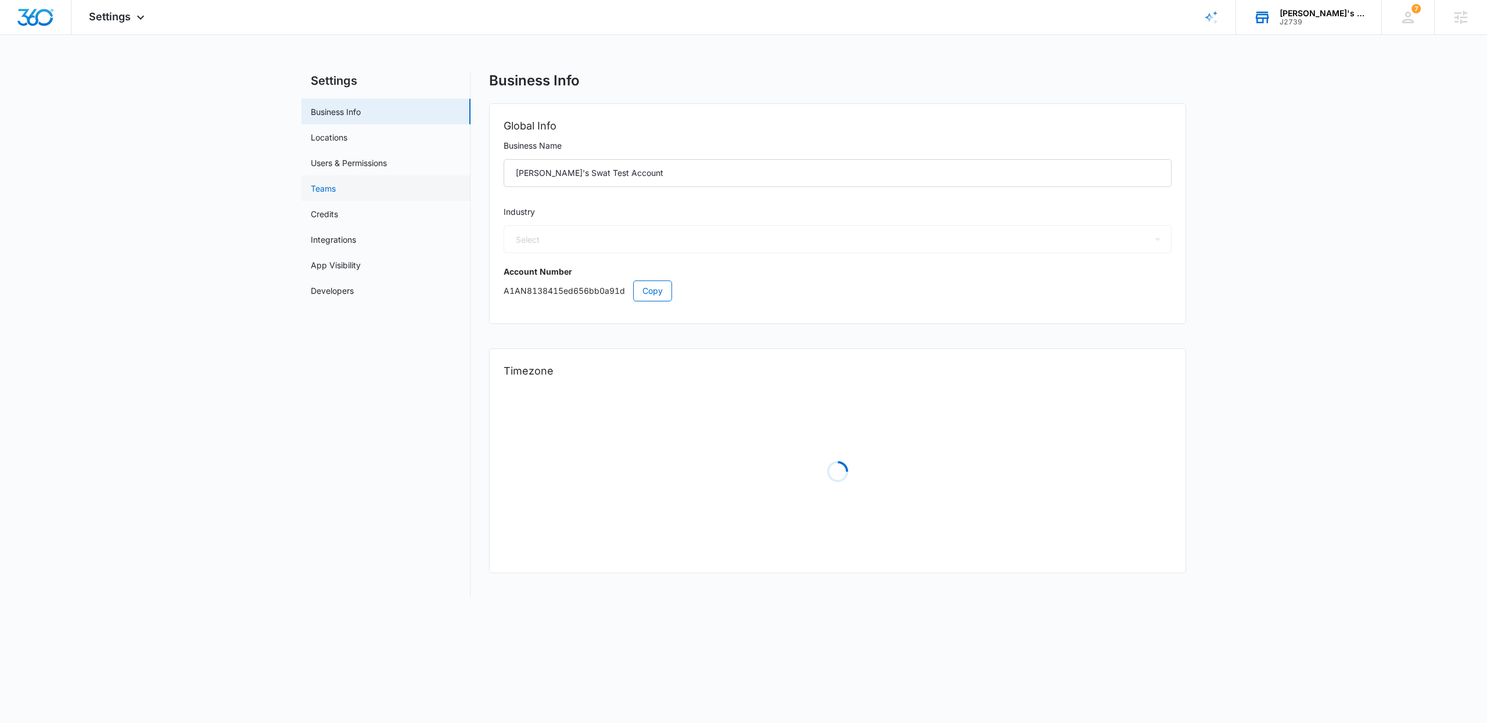
select select "33"
select select "US"
select select "America/[GEOGRAPHIC_DATA]"
click at [336, 131] on link "Locations" at bounding box center [329, 137] width 37 height 12
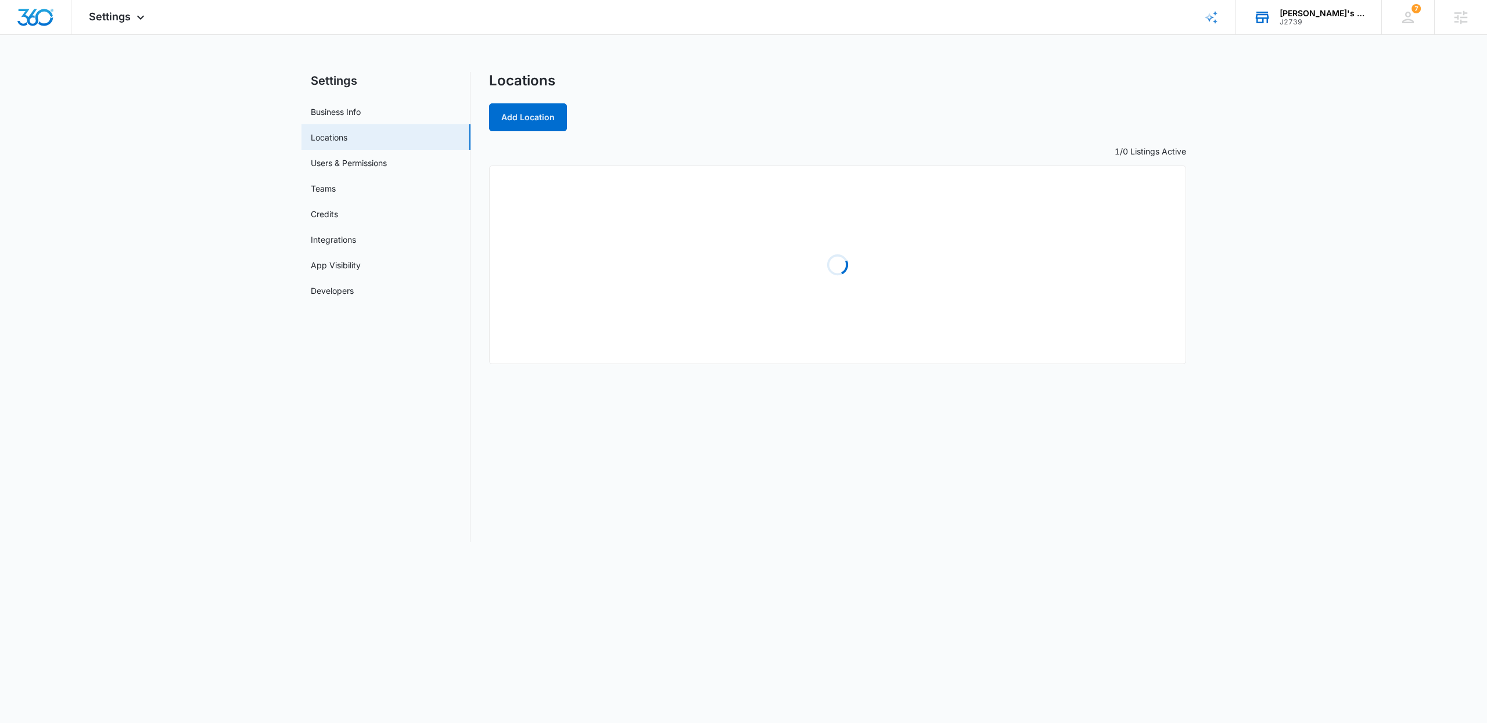
click at [862, 100] on div "Locations Add Location" at bounding box center [837, 101] width 697 height 59
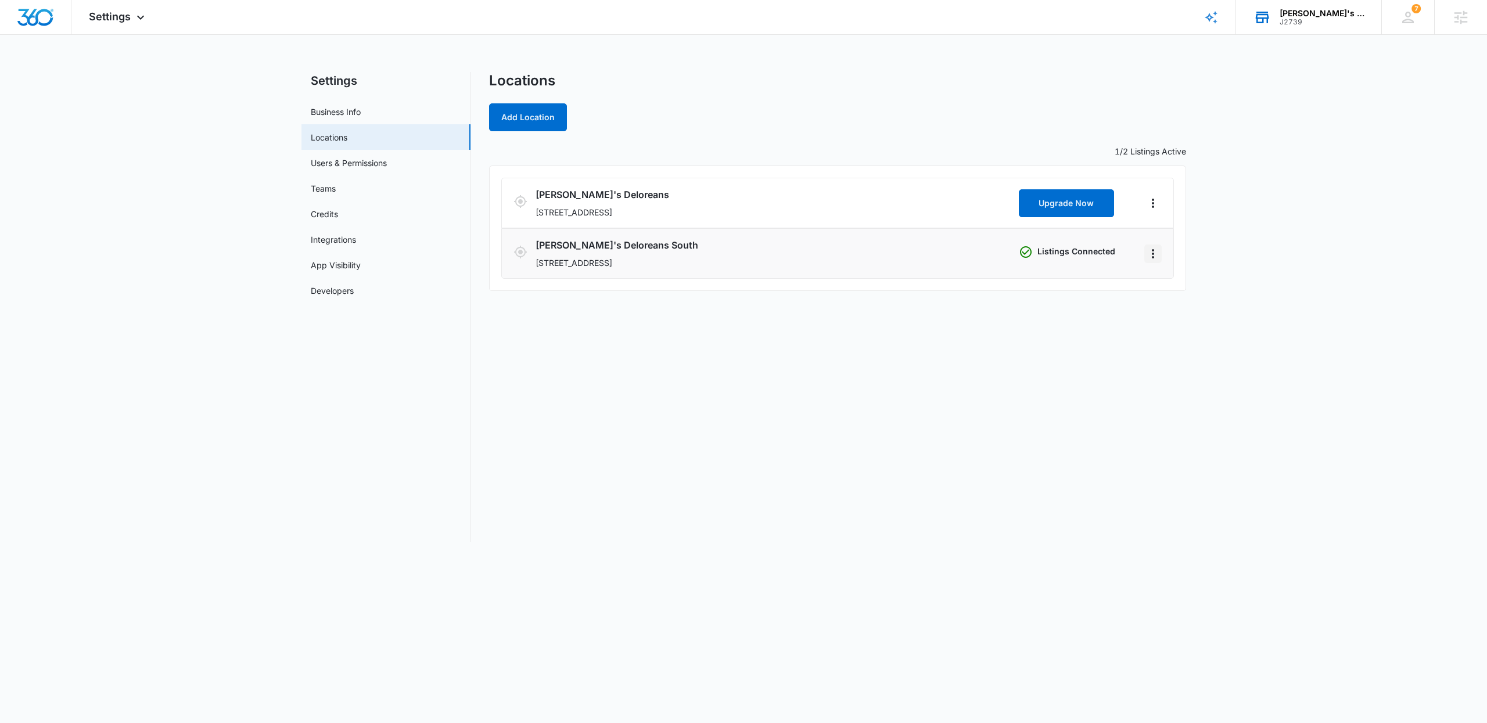
click at [1155, 258] on icon "Actions" at bounding box center [1153, 254] width 14 height 14
click at [1173, 287] on link "Edit" at bounding box center [1166, 286] width 15 height 10
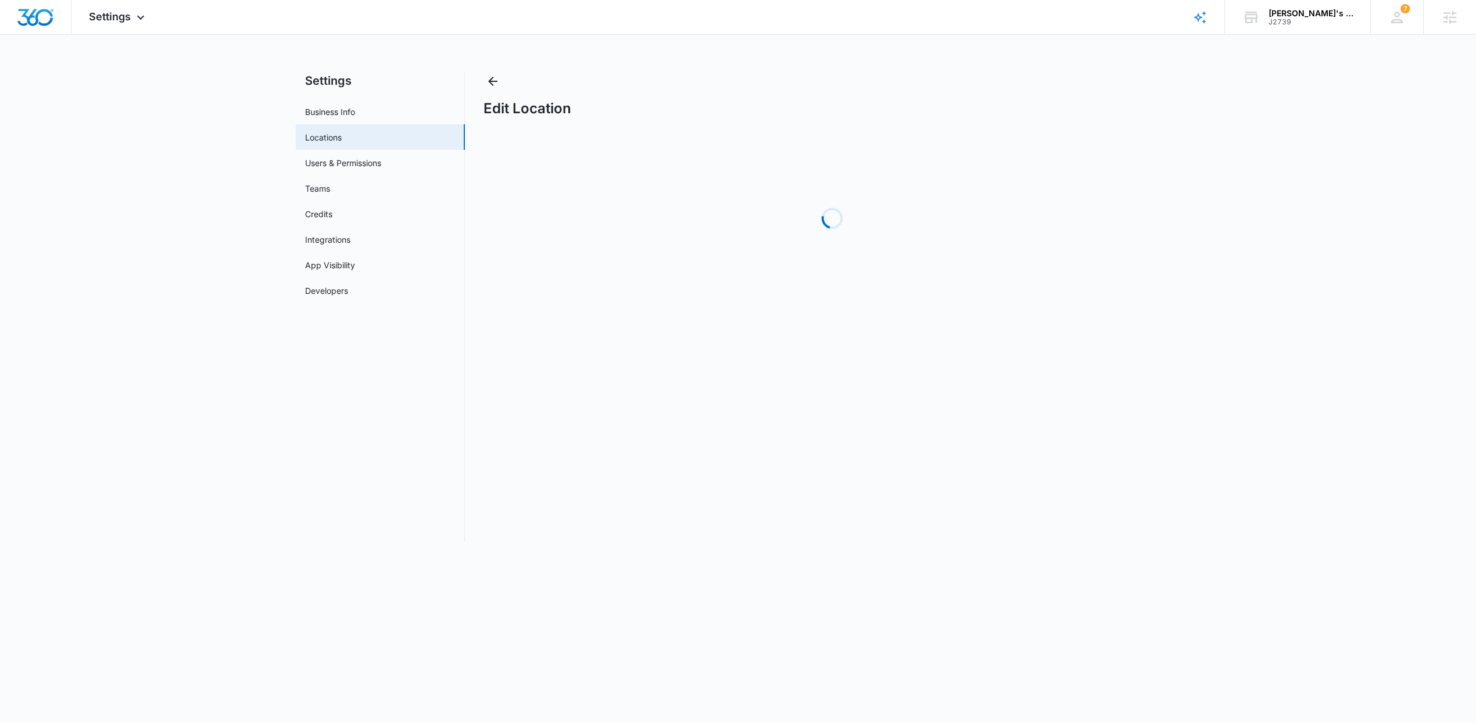
select select "[US_STATE]"
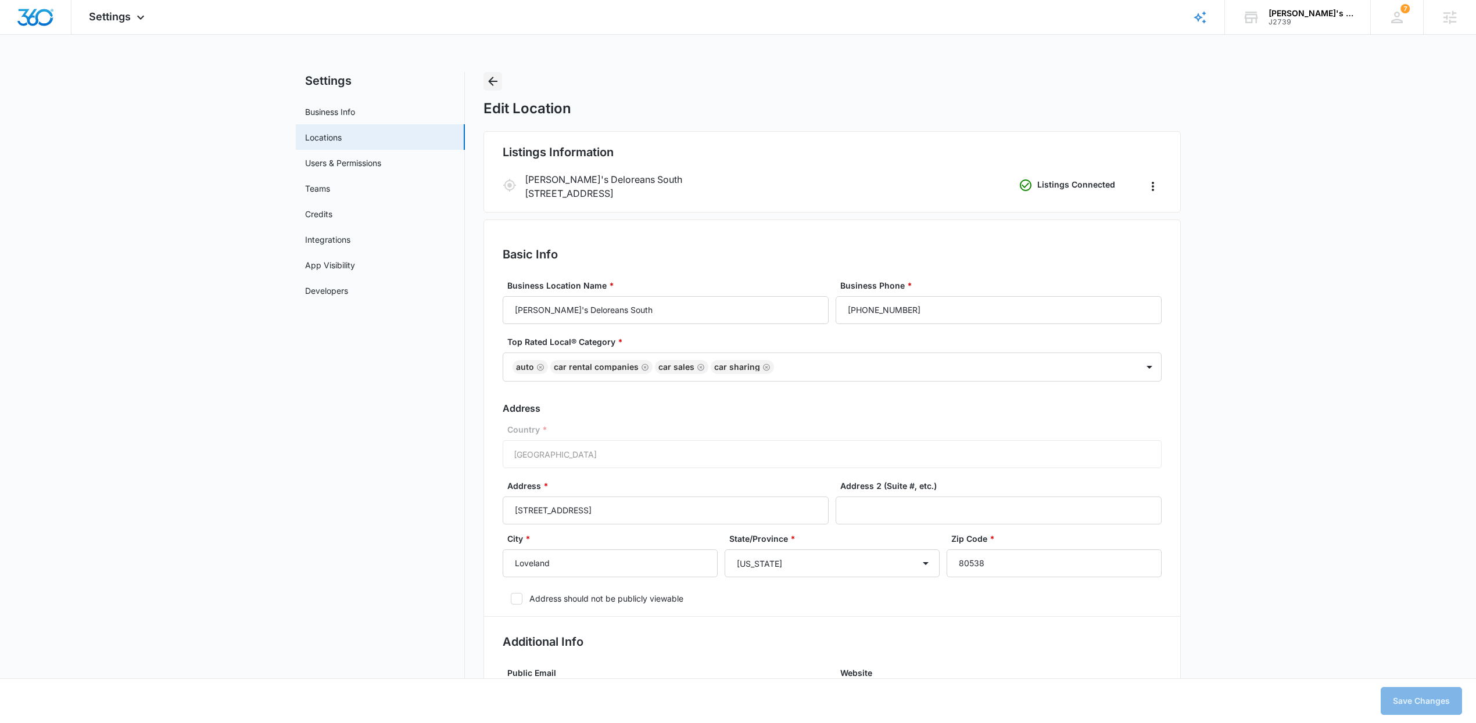
click at [496, 84] on icon "Back" at bounding box center [493, 81] width 14 height 14
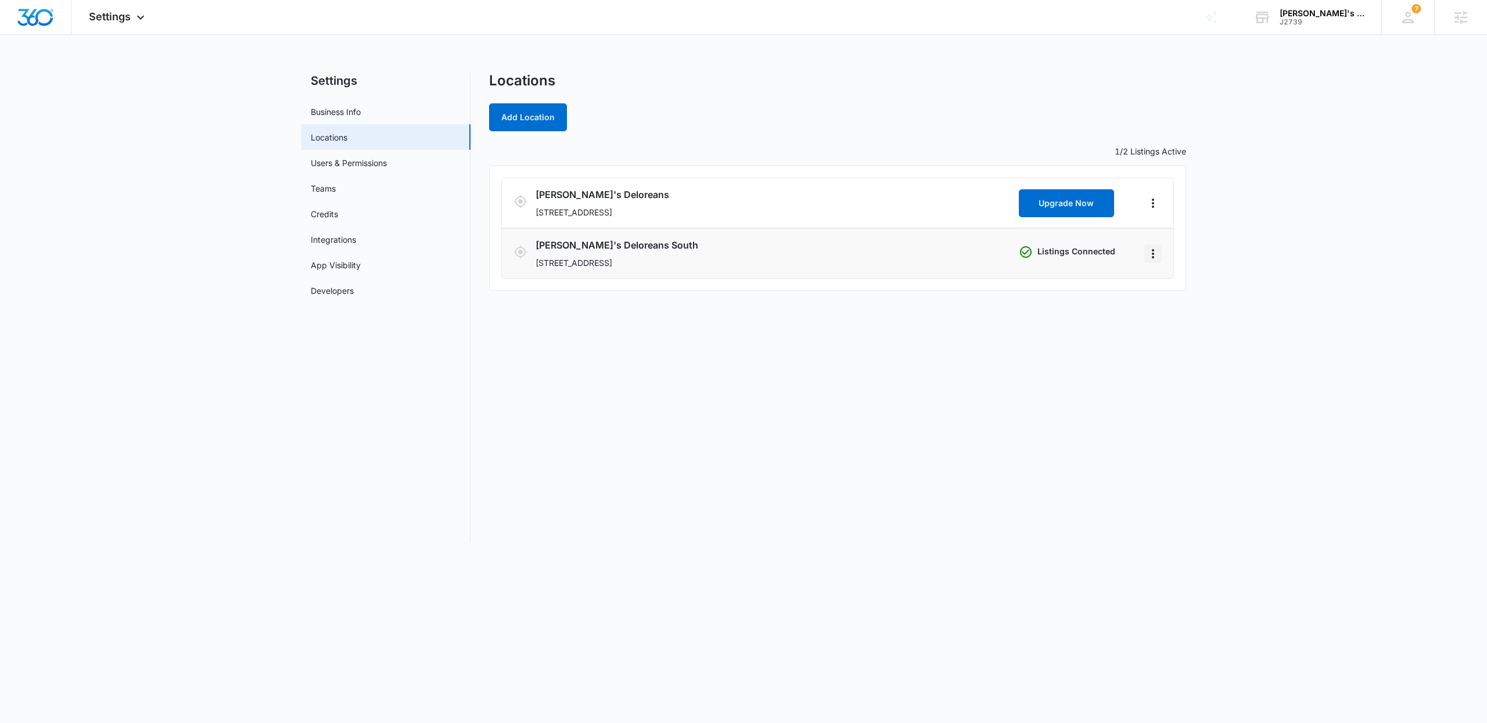
click at [1156, 258] on icon "Actions" at bounding box center [1153, 254] width 14 height 14
click at [1164, 284] on link "Edit" at bounding box center [1166, 286] width 15 height 10
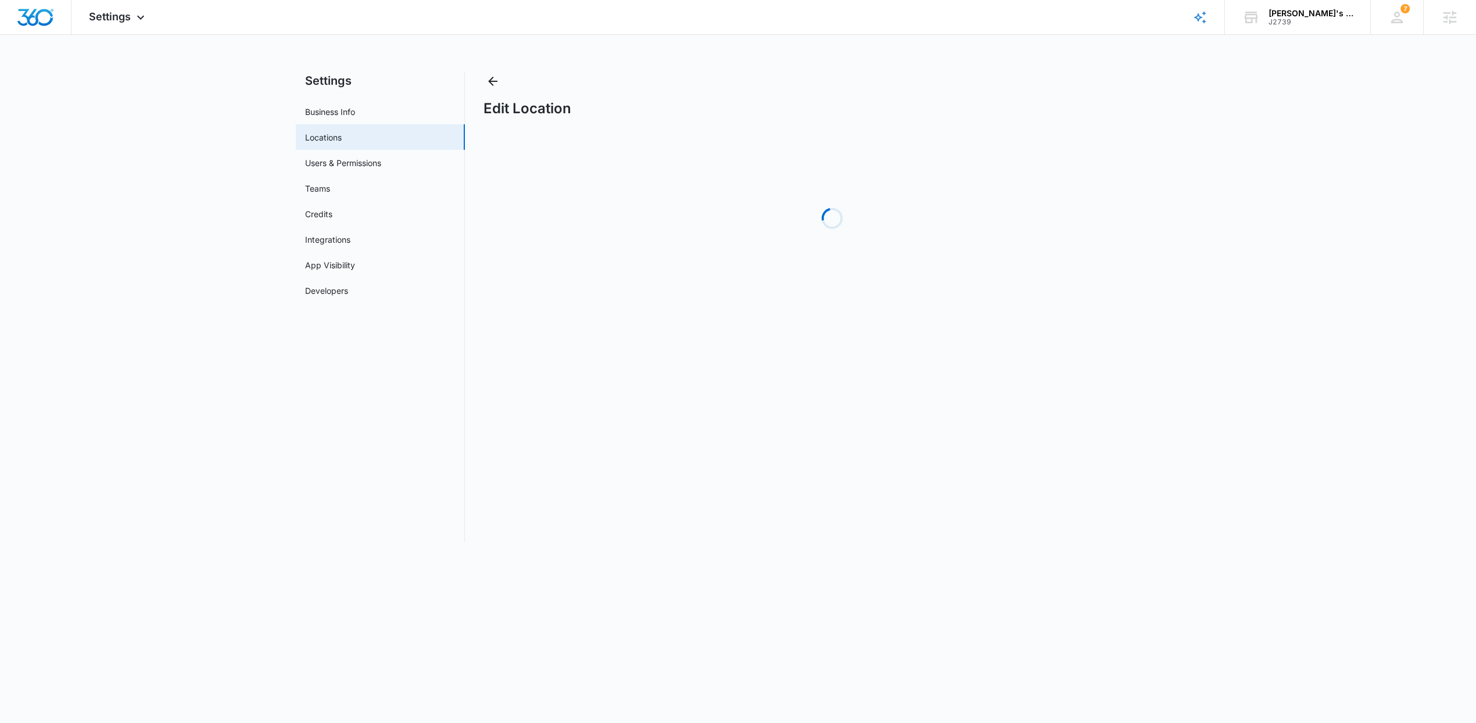
select select "[US_STATE]"
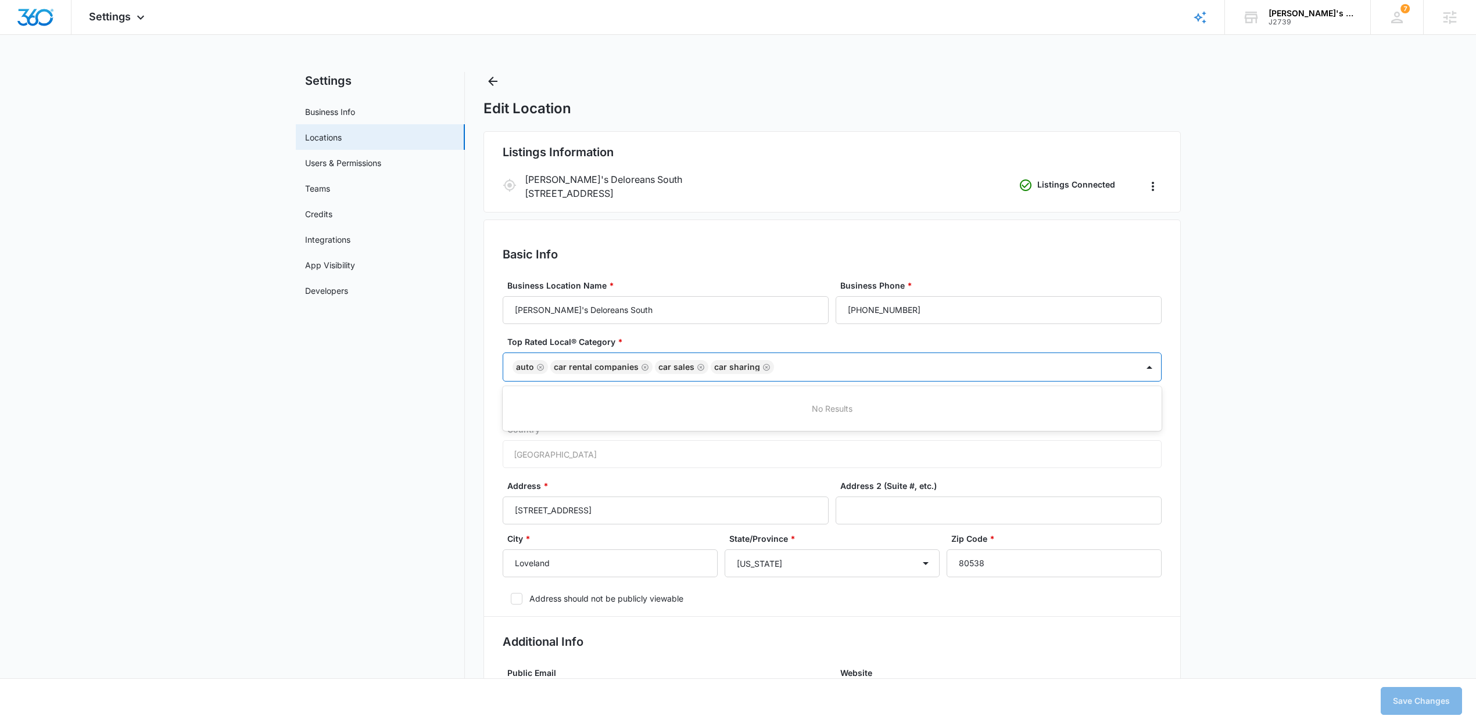
click at [969, 372] on div at bounding box center [949, 367] width 345 height 15
type input "g"
type input "c"
click at [872, 365] on div at bounding box center [949, 367] width 345 height 15
click at [820, 367] on div at bounding box center [949, 367] width 345 height 15
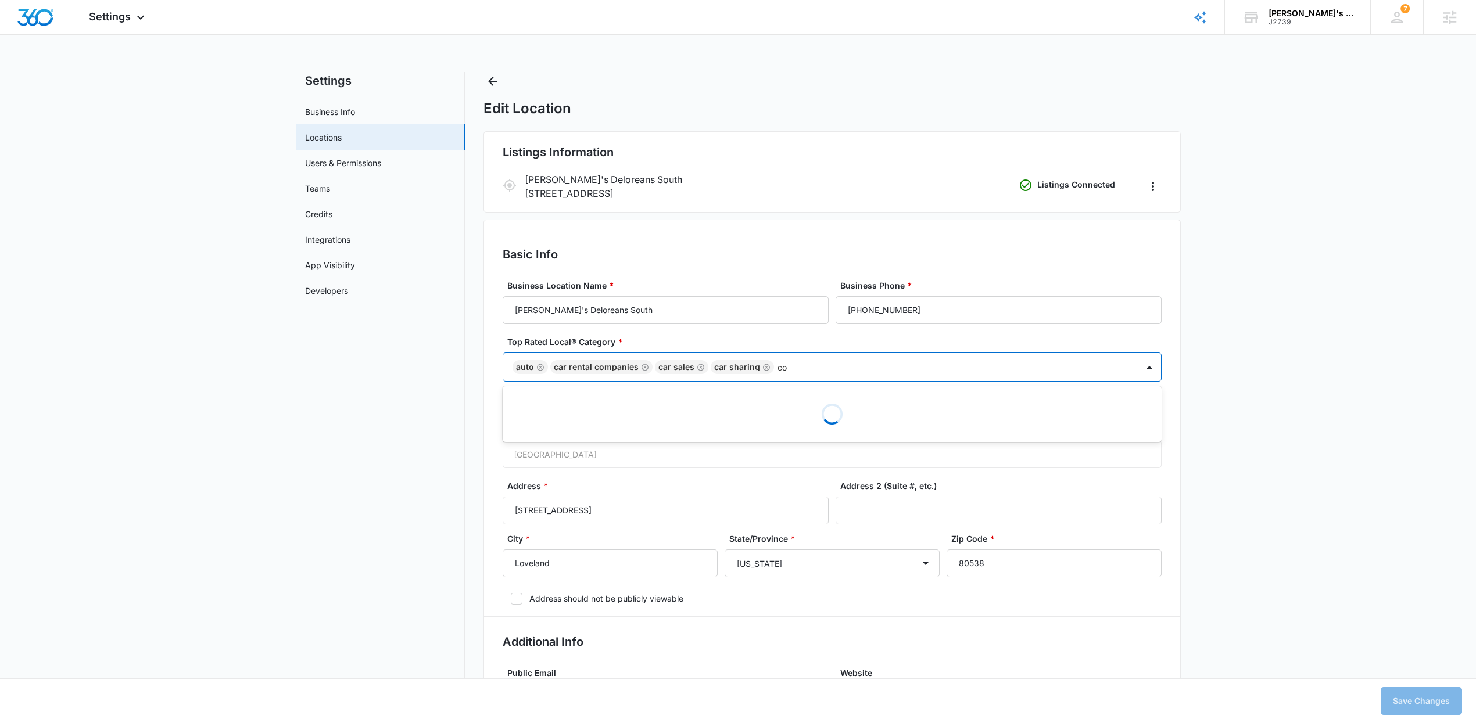
type input "c"
type input "a"
click at [540, 369] on icon "Remove Auto" at bounding box center [540, 367] width 8 height 9
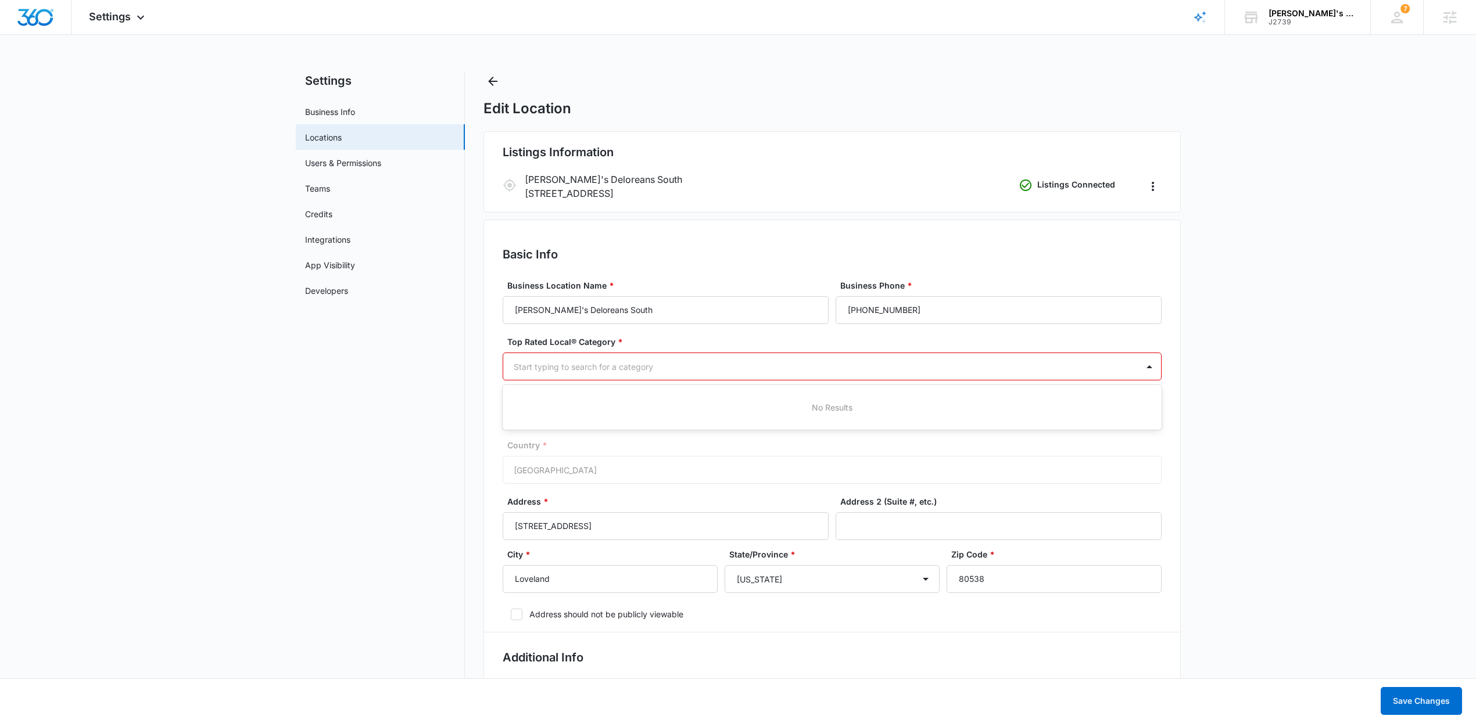
click at [540, 369] on div at bounding box center [818, 367] width 609 height 15
type input "contractor"
click at [609, 402] on div "Contractor" at bounding box center [831, 407] width 629 height 12
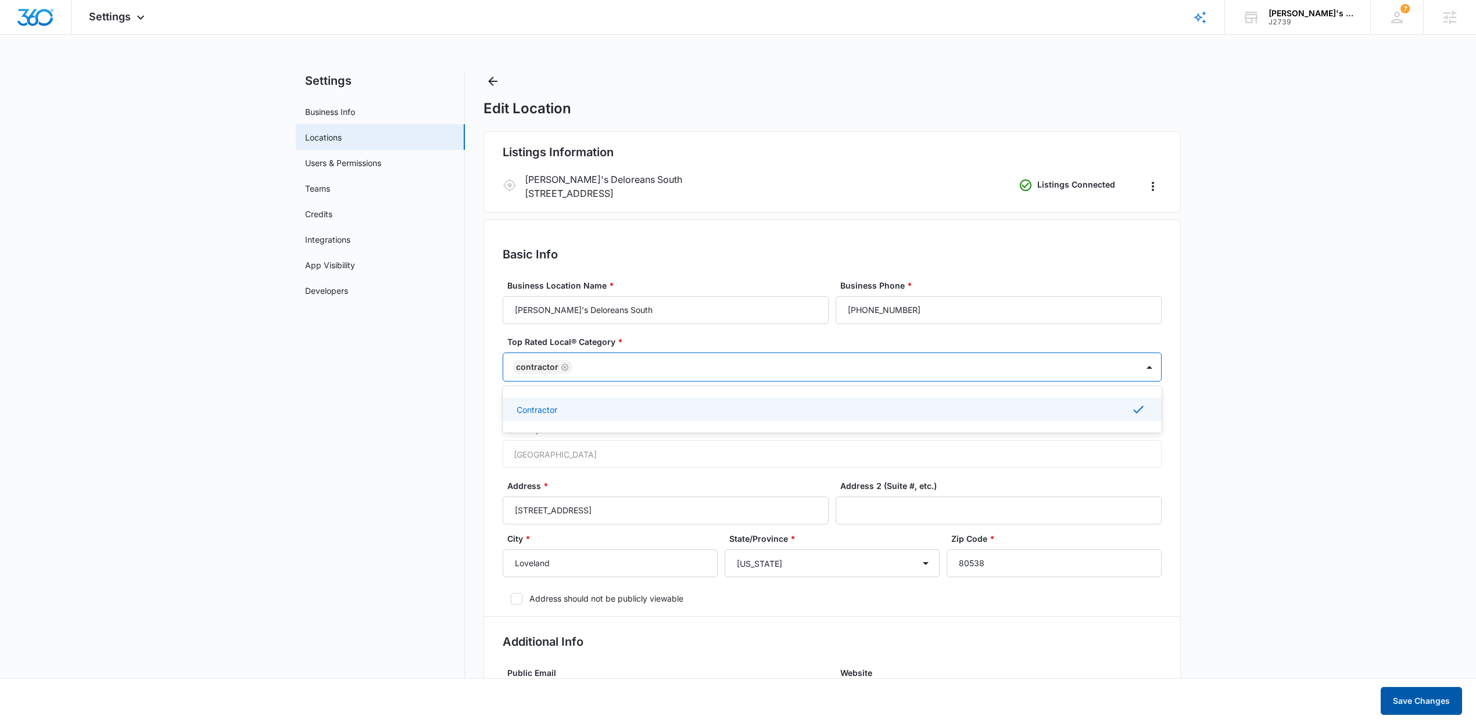
click at [1420, 702] on button "Save Changes" at bounding box center [1421, 701] width 81 height 28
click at [629, 365] on div at bounding box center [849, 367] width 547 height 15
click at [637, 365] on div at bounding box center [849, 367] width 547 height 15
type input "heating"
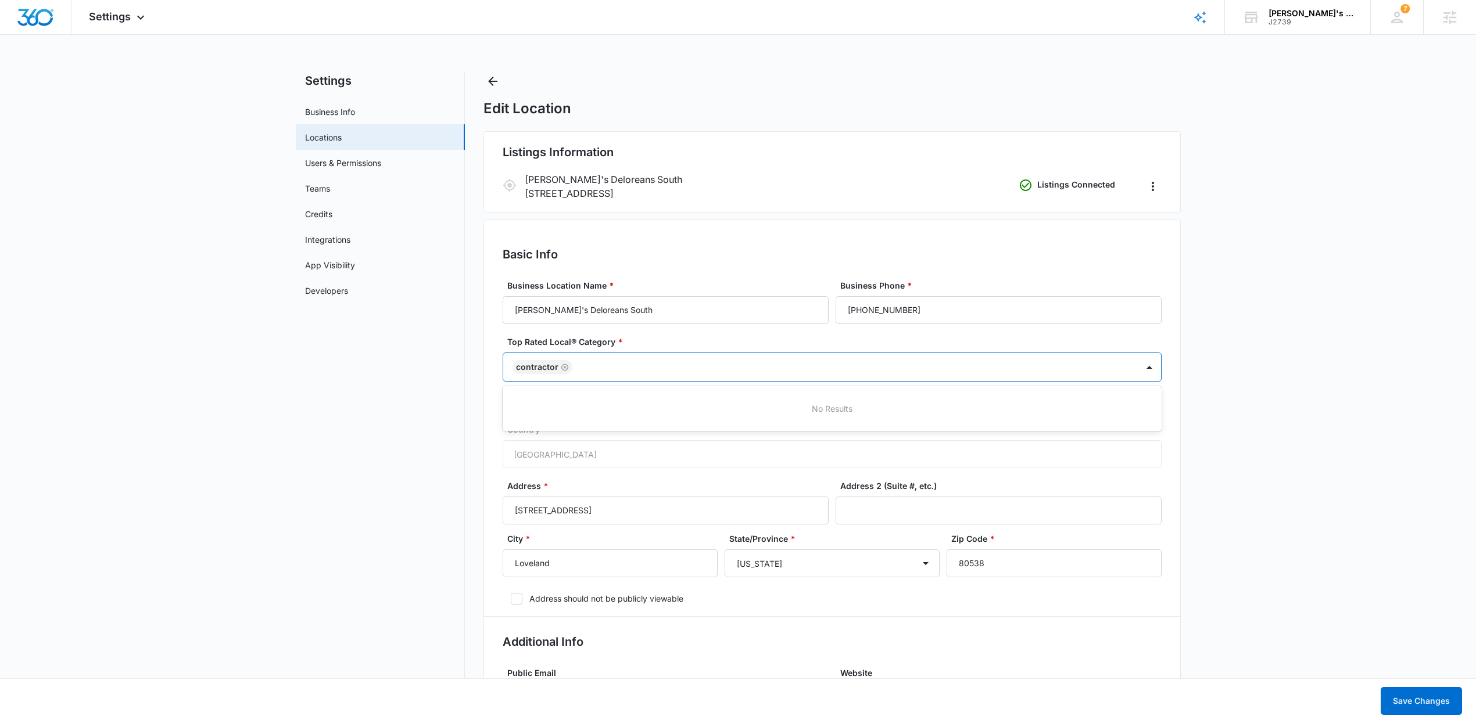
click at [623, 366] on div at bounding box center [849, 367] width 547 height 15
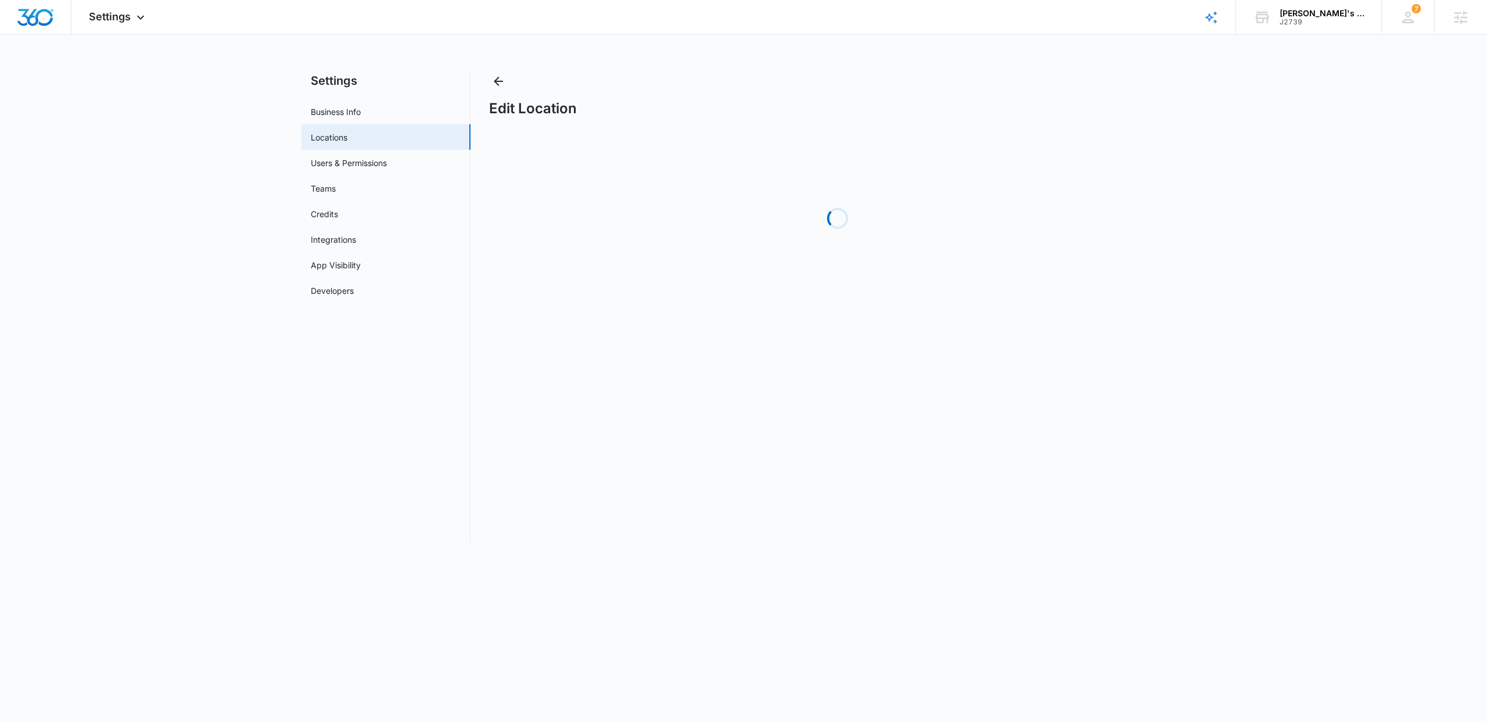
select select "[US_STATE]"
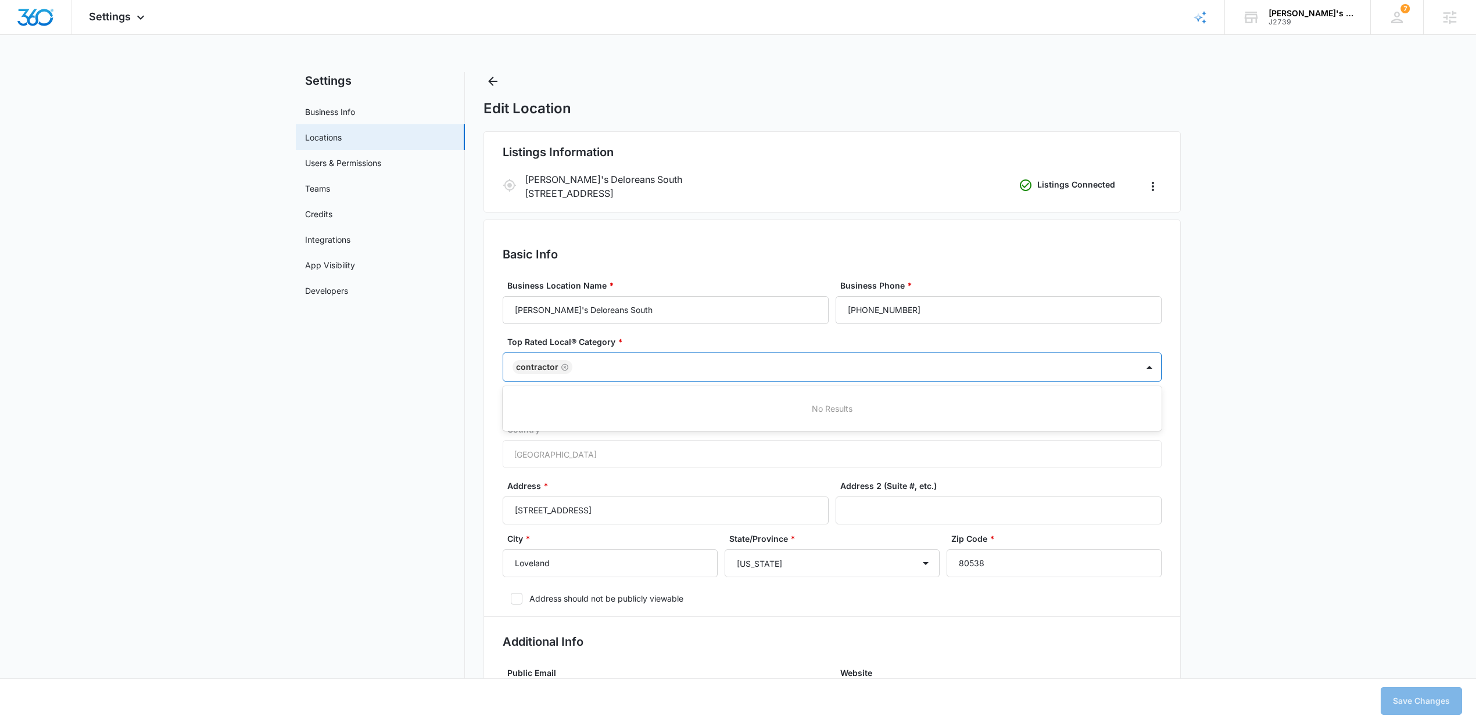
click at [672, 360] on div "Contractor" at bounding box center [820, 367] width 634 height 28
type input "air"
click at [562, 368] on icon "Remove Contractor" at bounding box center [564, 367] width 7 height 7
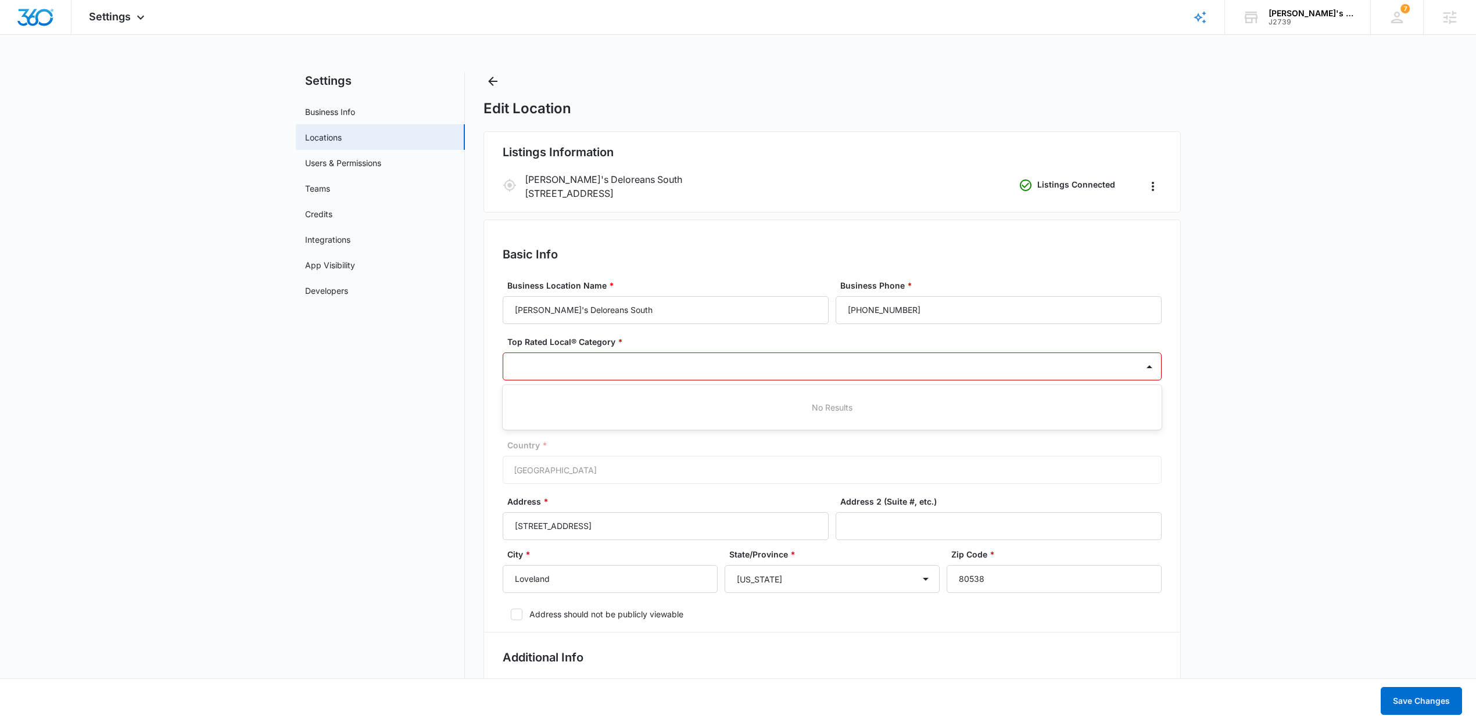
click at [571, 368] on div at bounding box center [818, 367] width 609 height 15
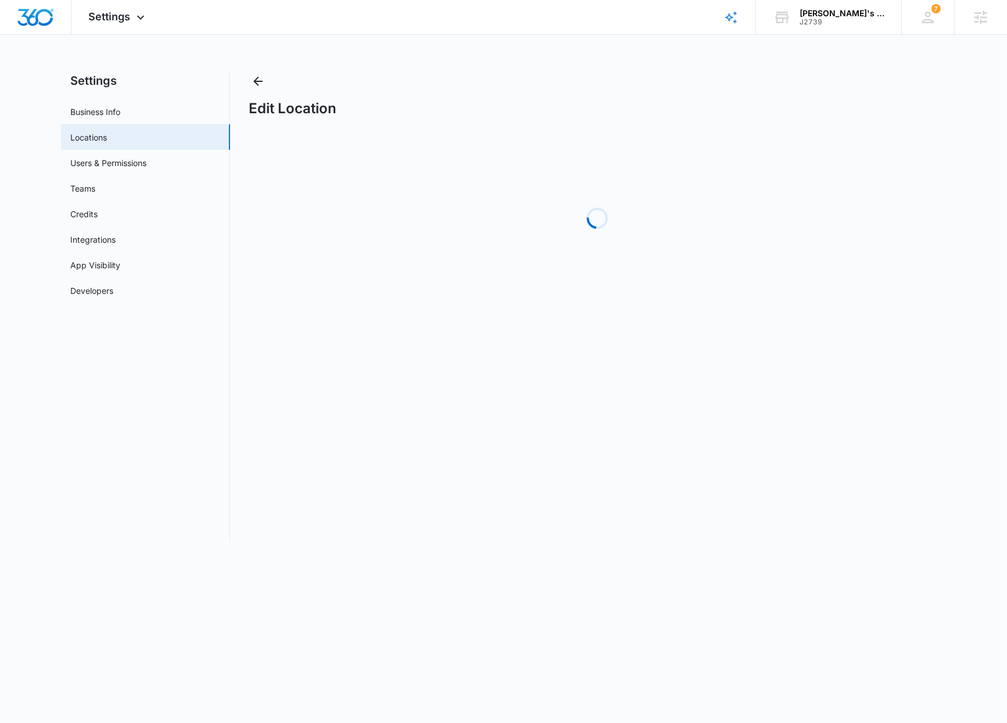
select select "[US_STATE]"
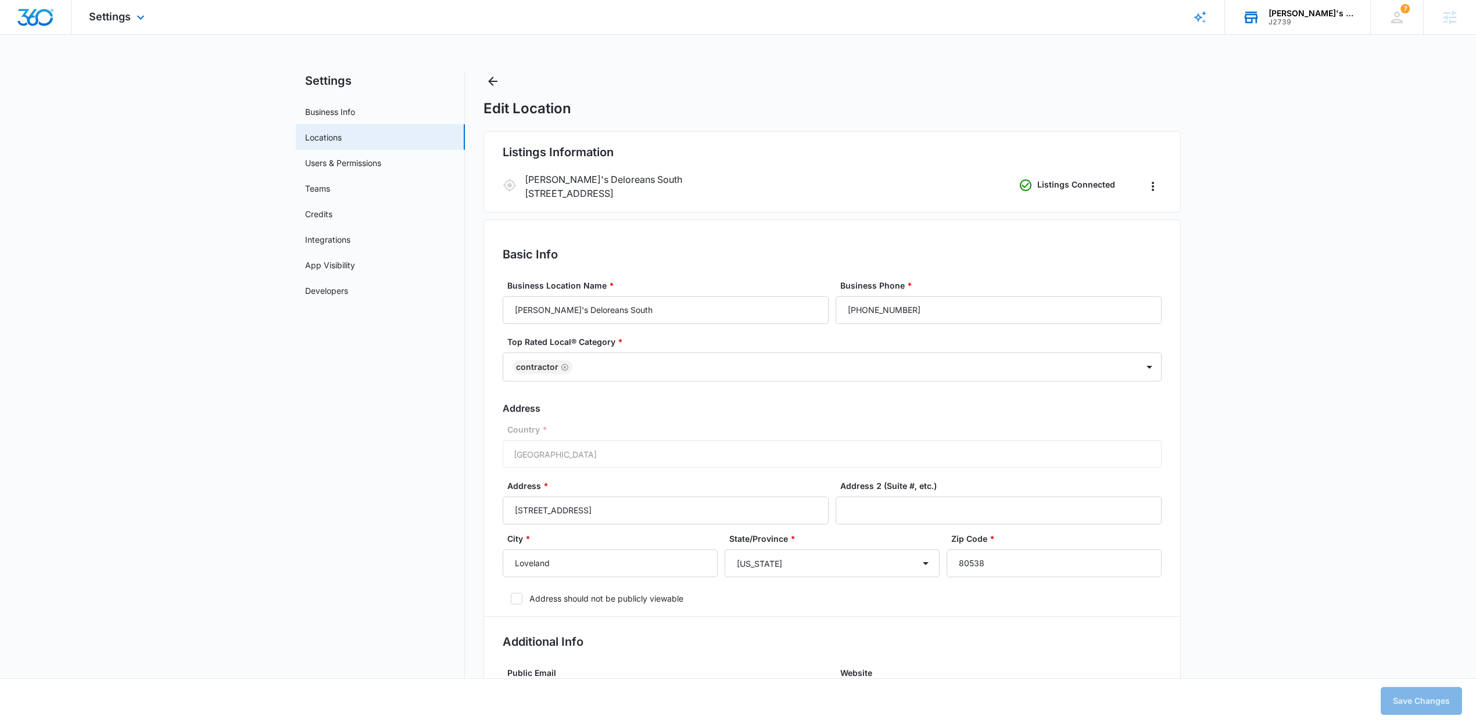
click at [1018, 18] on div "J2739" at bounding box center [1310, 22] width 85 height 8
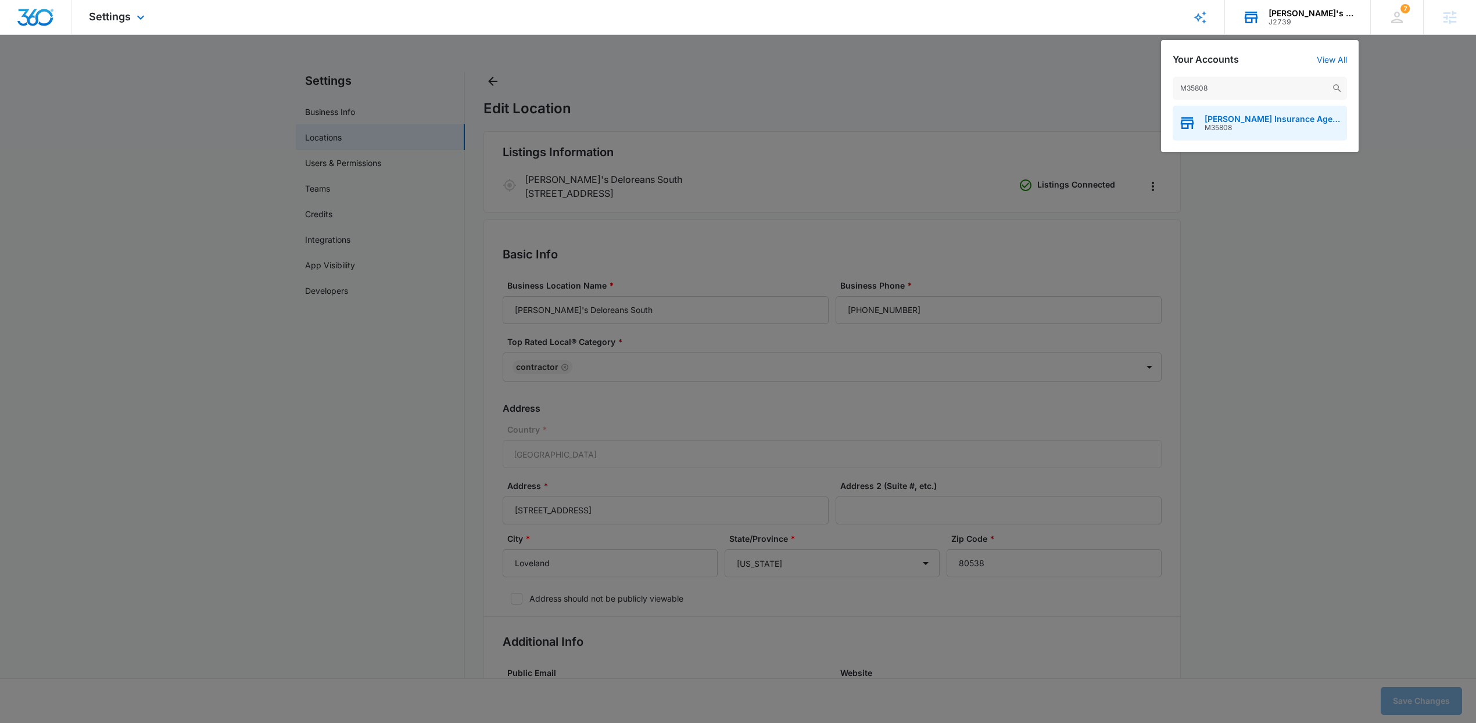
type input "M35808"
click at [1018, 121] on span "[PERSON_NAME] Insurance Agency" at bounding box center [1272, 118] width 137 height 9
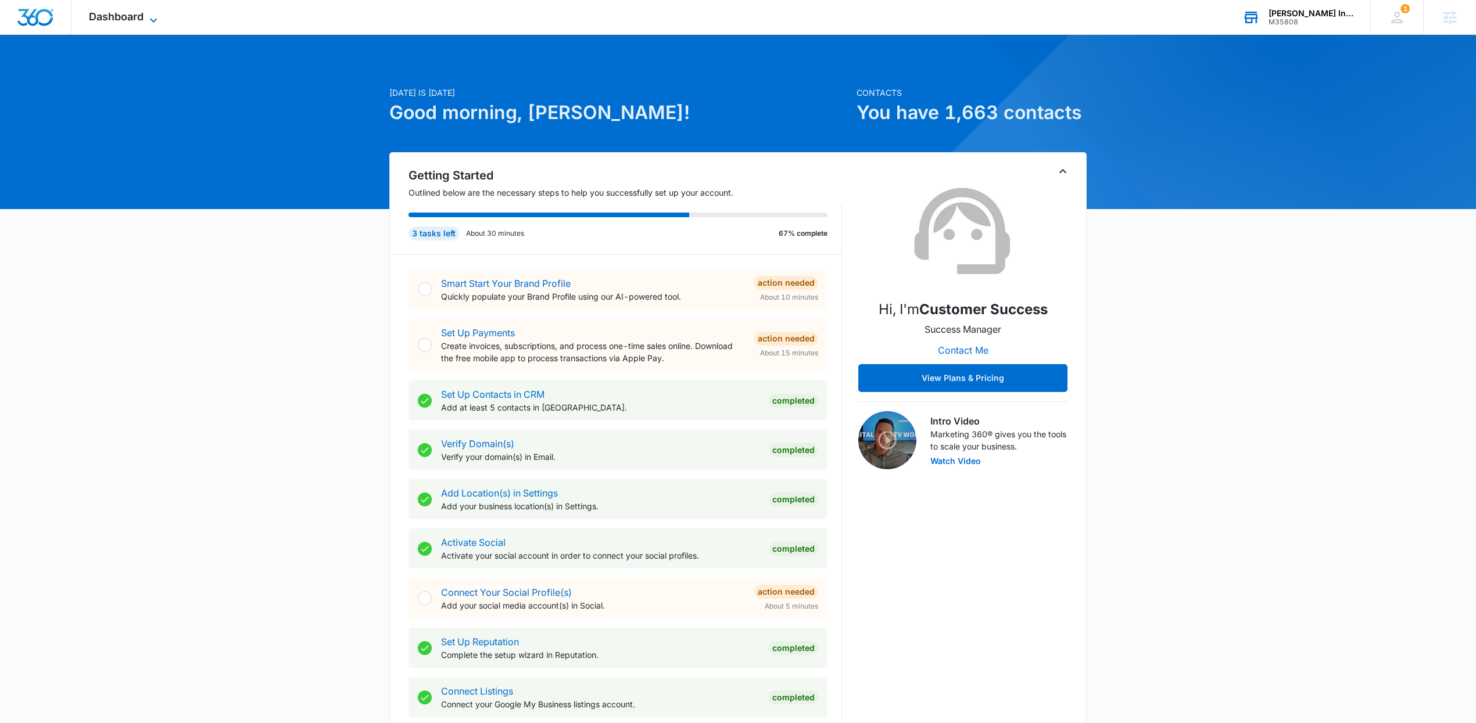
click at [136, 19] on span "Dashboard" at bounding box center [116, 16] width 55 height 12
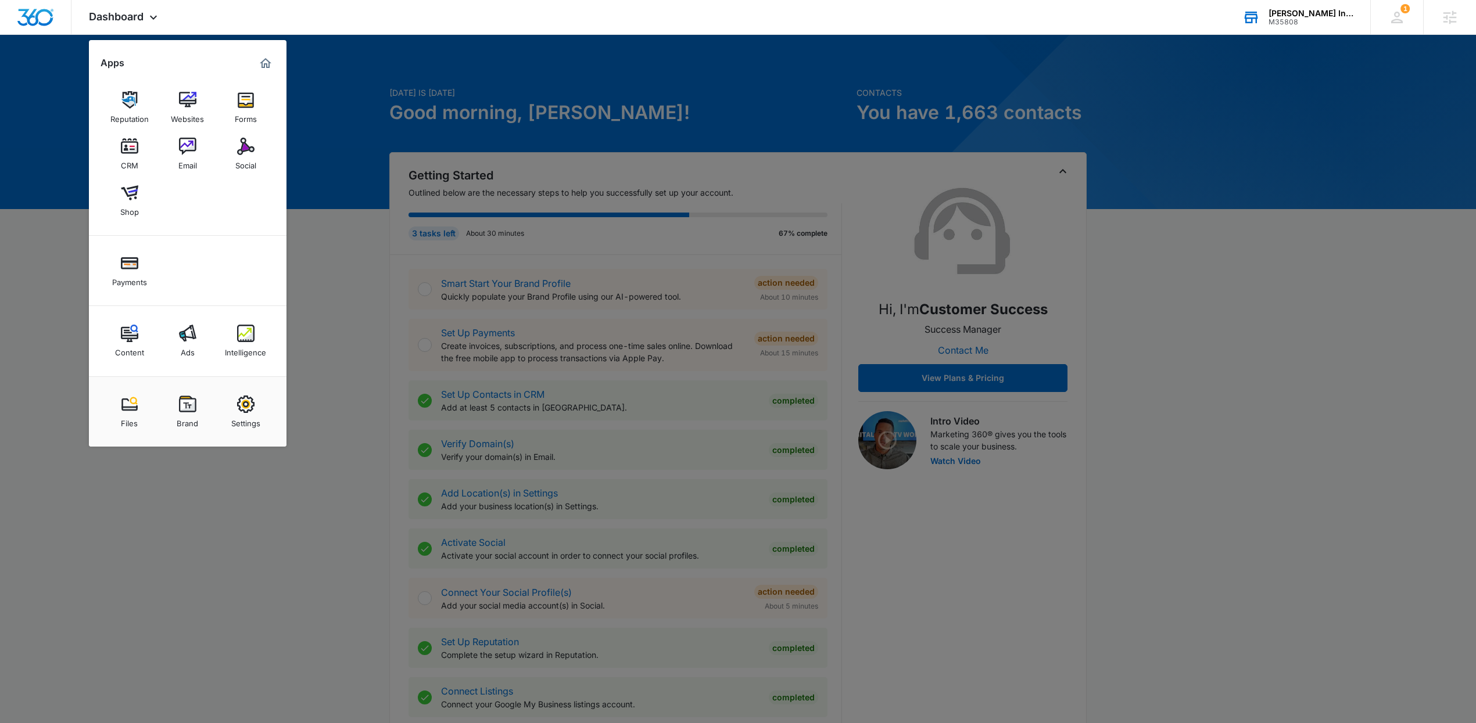
click at [251, 408] on img at bounding box center [245, 404] width 17 height 17
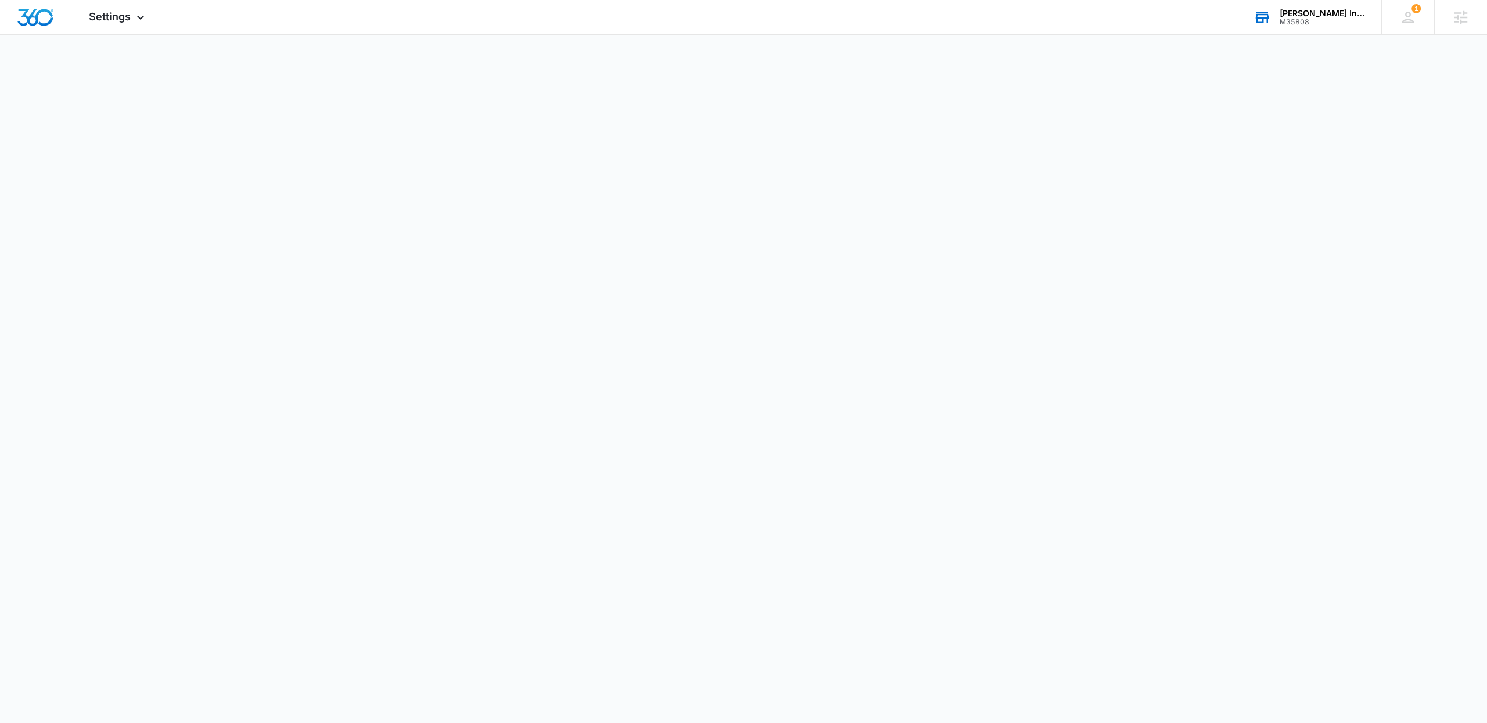
select select "US"
select select "America/[GEOGRAPHIC_DATA]"
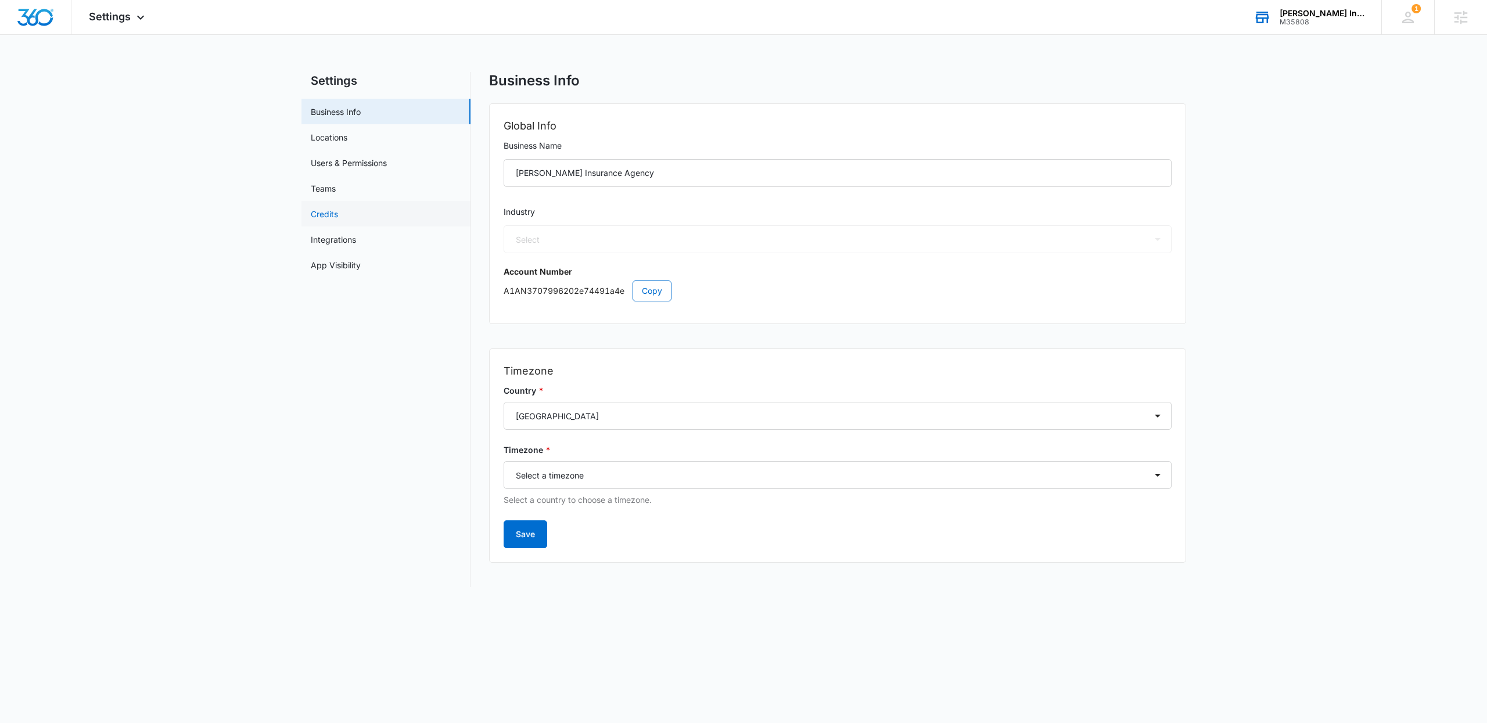
select select "34"
click at [641, 289] on button "Copy" at bounding box center [652, 291] width 39 height 21
click at [1018, 18] on div "M35808" at bounding box center [1322, 22] width 85 height 8
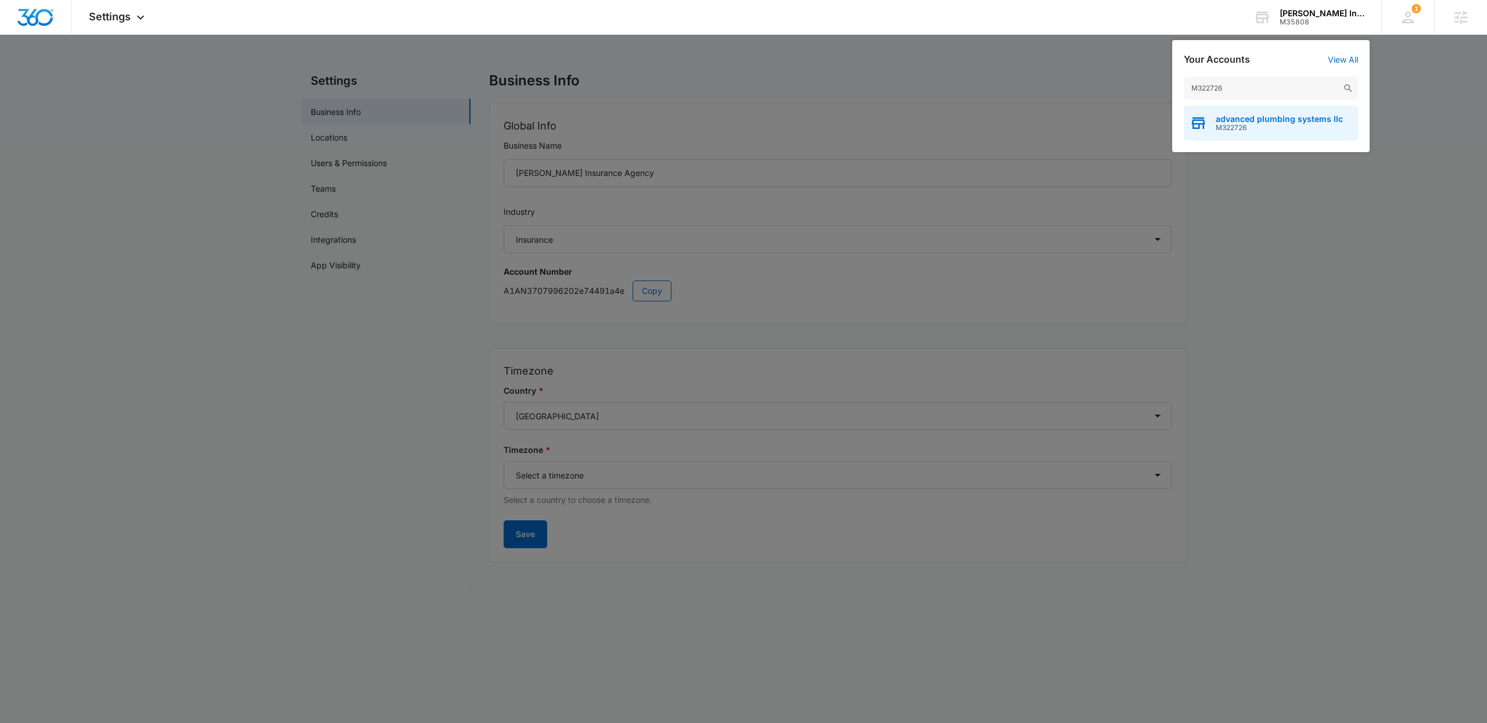
type input "M322726"
click at [1018, 130] on span "M322726" at bounding box center [1279, 128] width 127 height 8
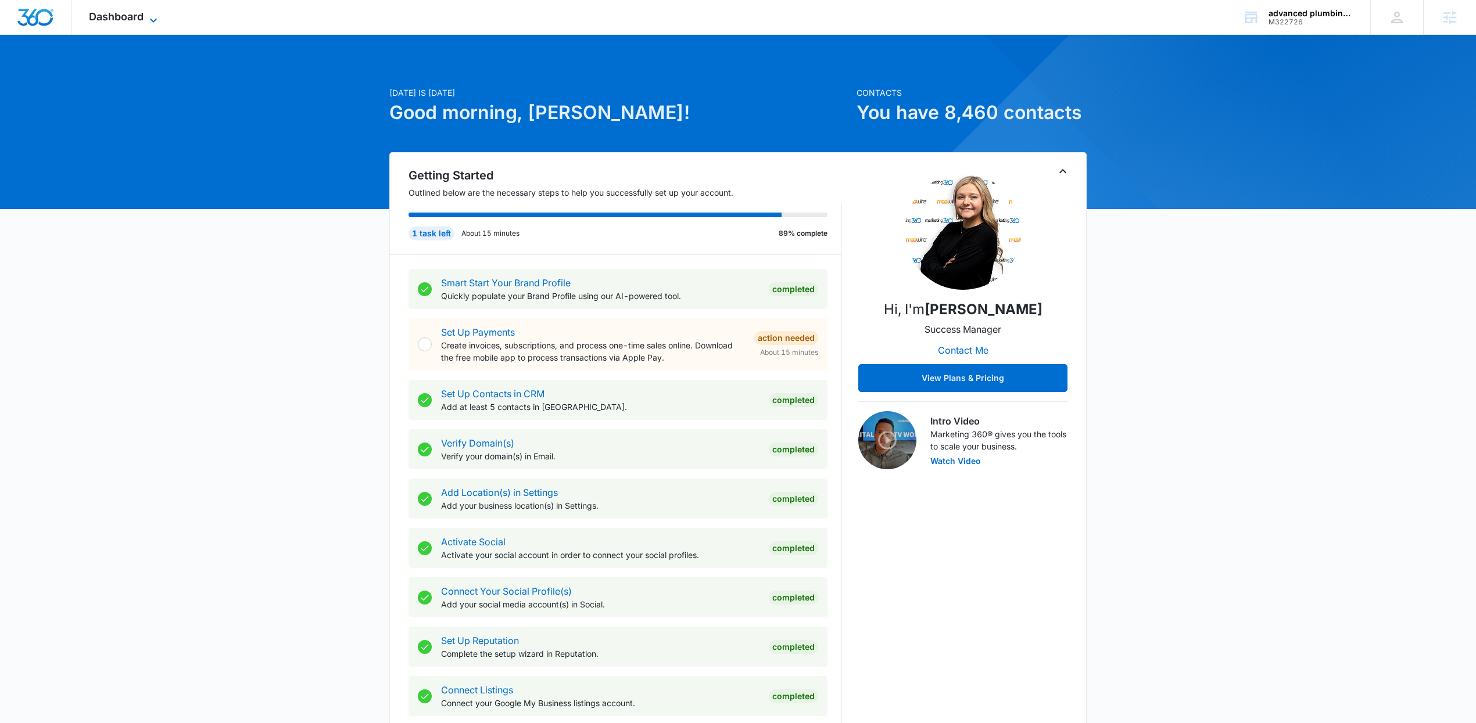
click at [151, 18] on icon at bounding box center [153, 20] width 14 height 14
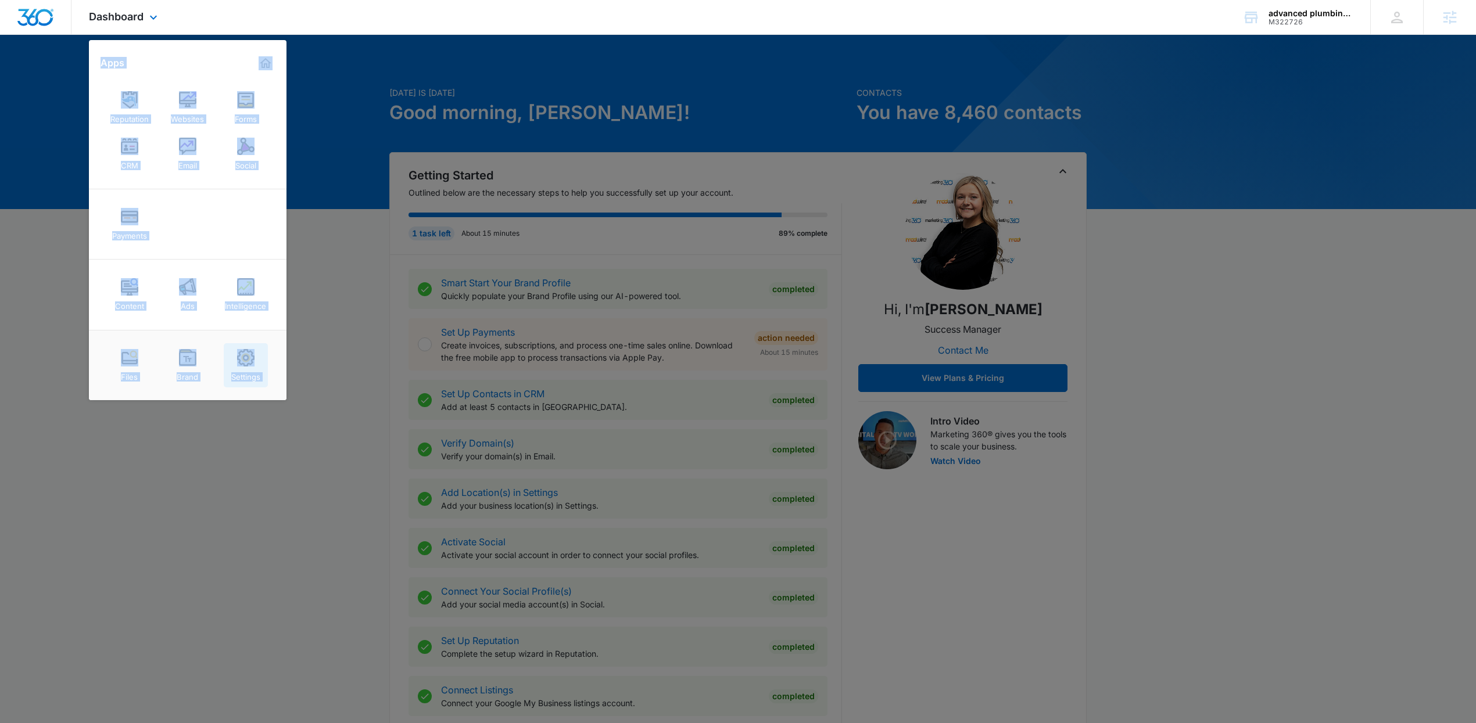
click at [247, 359] on img at bounding box center [245, 357] width 17 height 17
select select "8"
select select "US"
select select "America/[GEOGRAPHIC_DATA]"
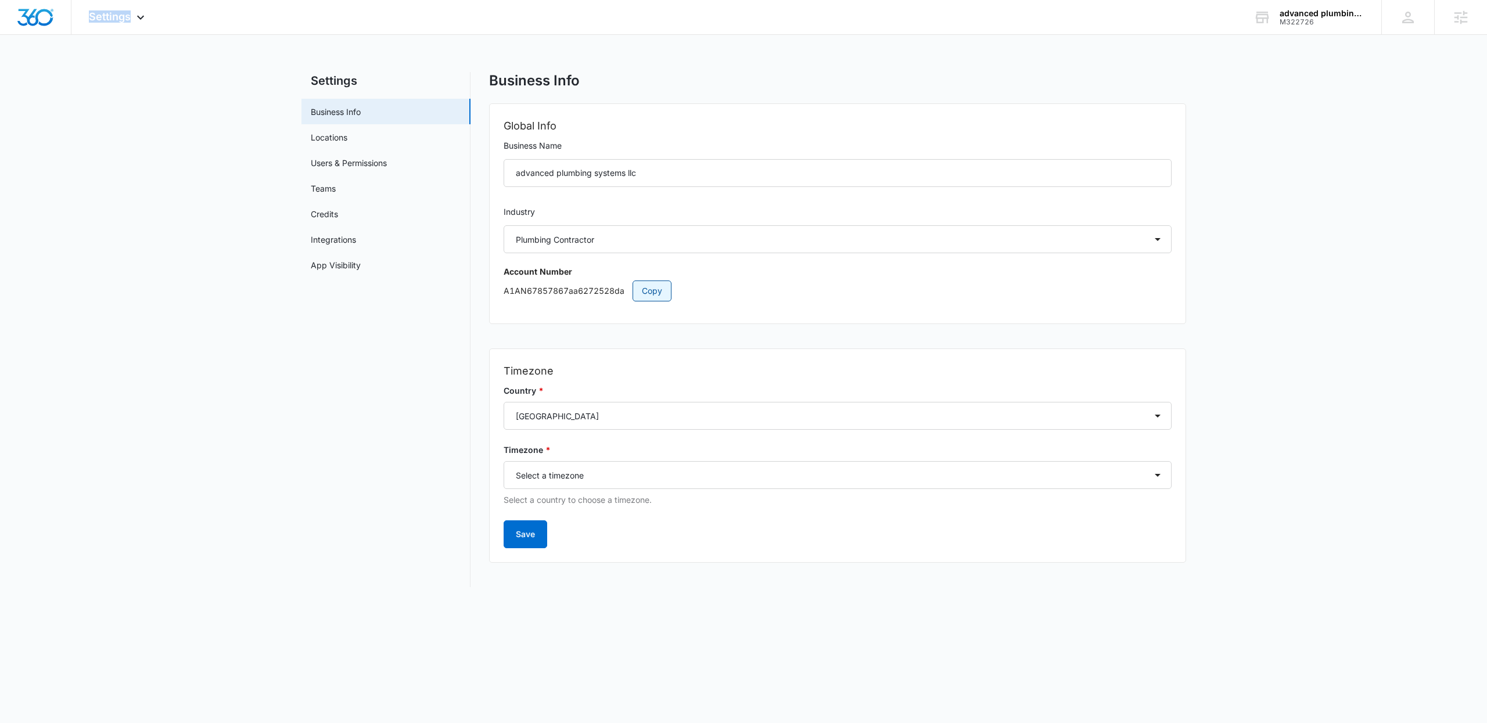
click at [643, 293] on span "Copy" at bounding box center [652, 291] width 20 height 13
click at [1018, 18] on div "M322726" at bounding box center [1322, 22] width 85 height 8
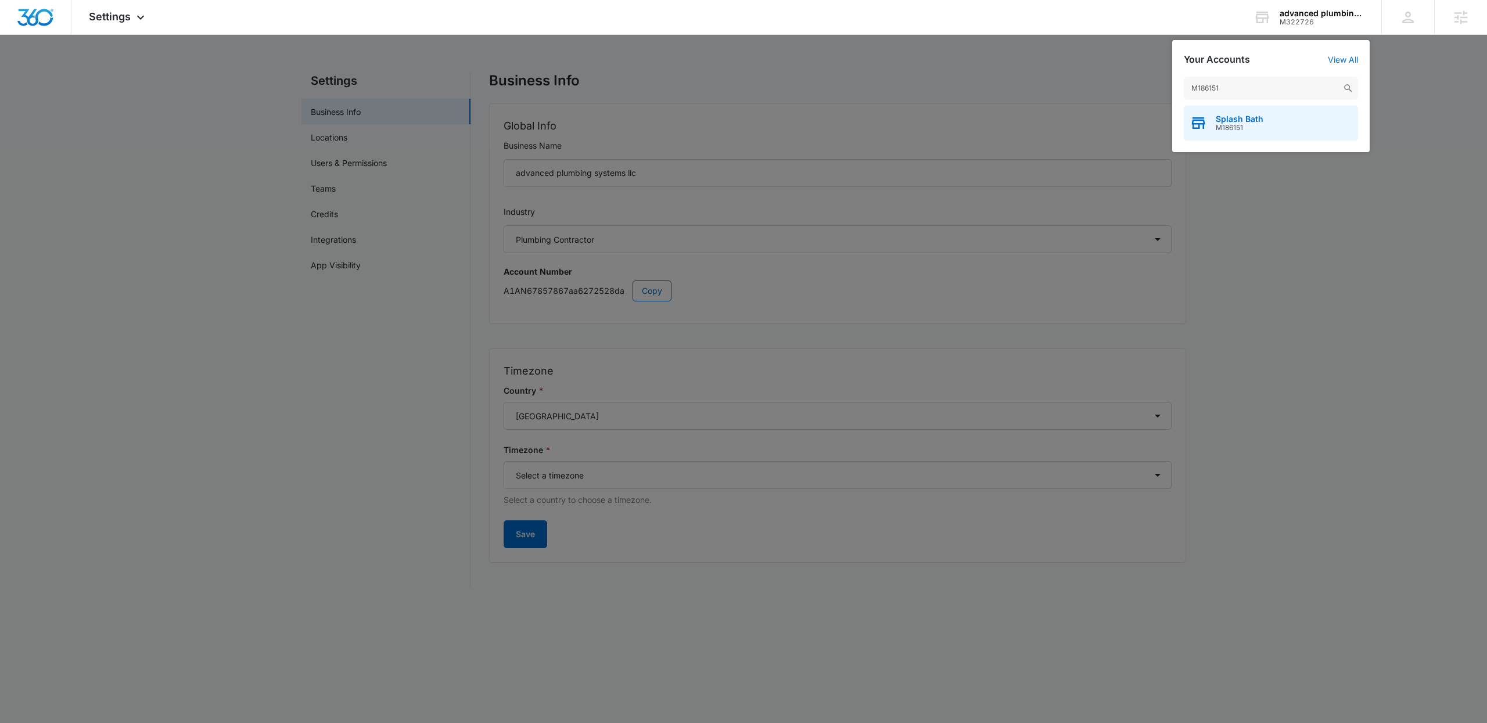
type input "M186151"
click at [1018, 126] on span "M186151" at bounding box center [1240, 128] width 48 height 8
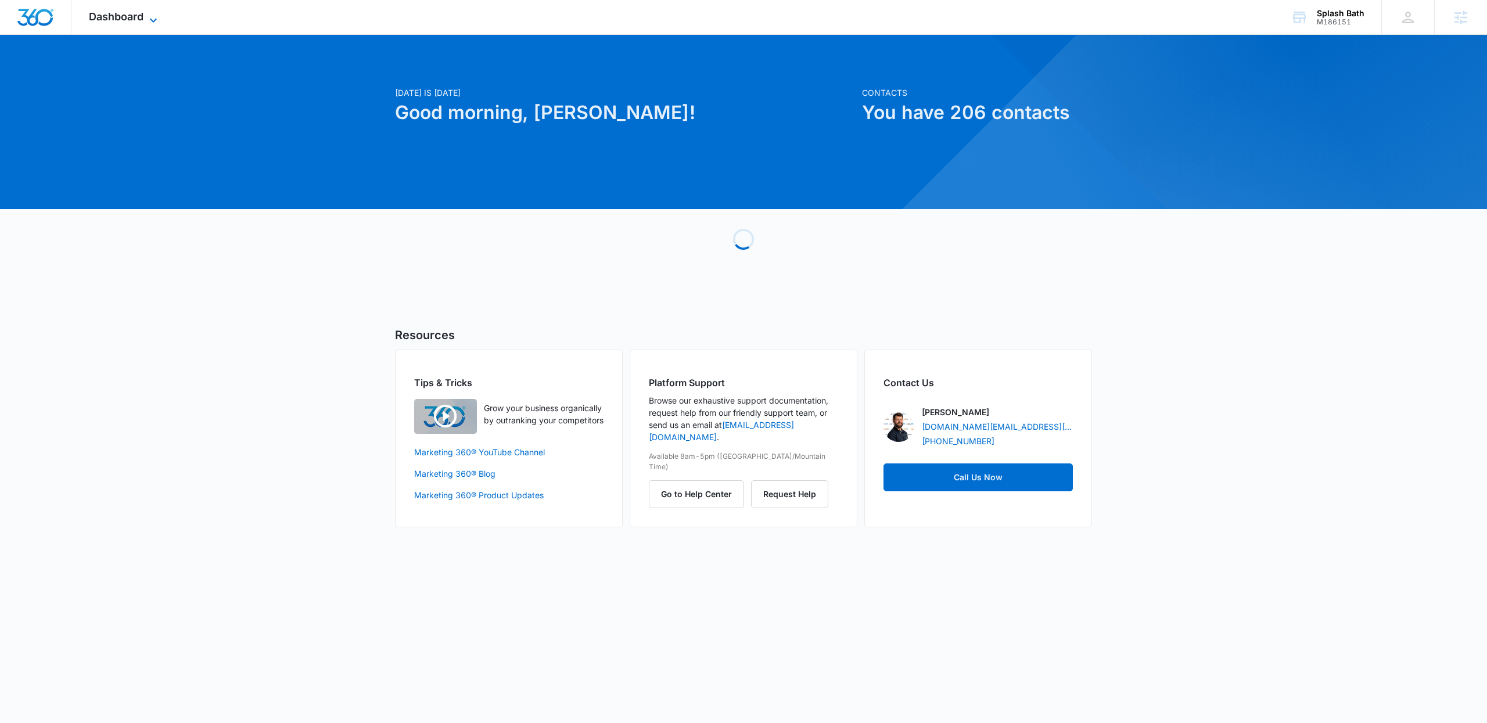
click at [149, 20] on icon at bounding box center [153, 20] width 14 height 14
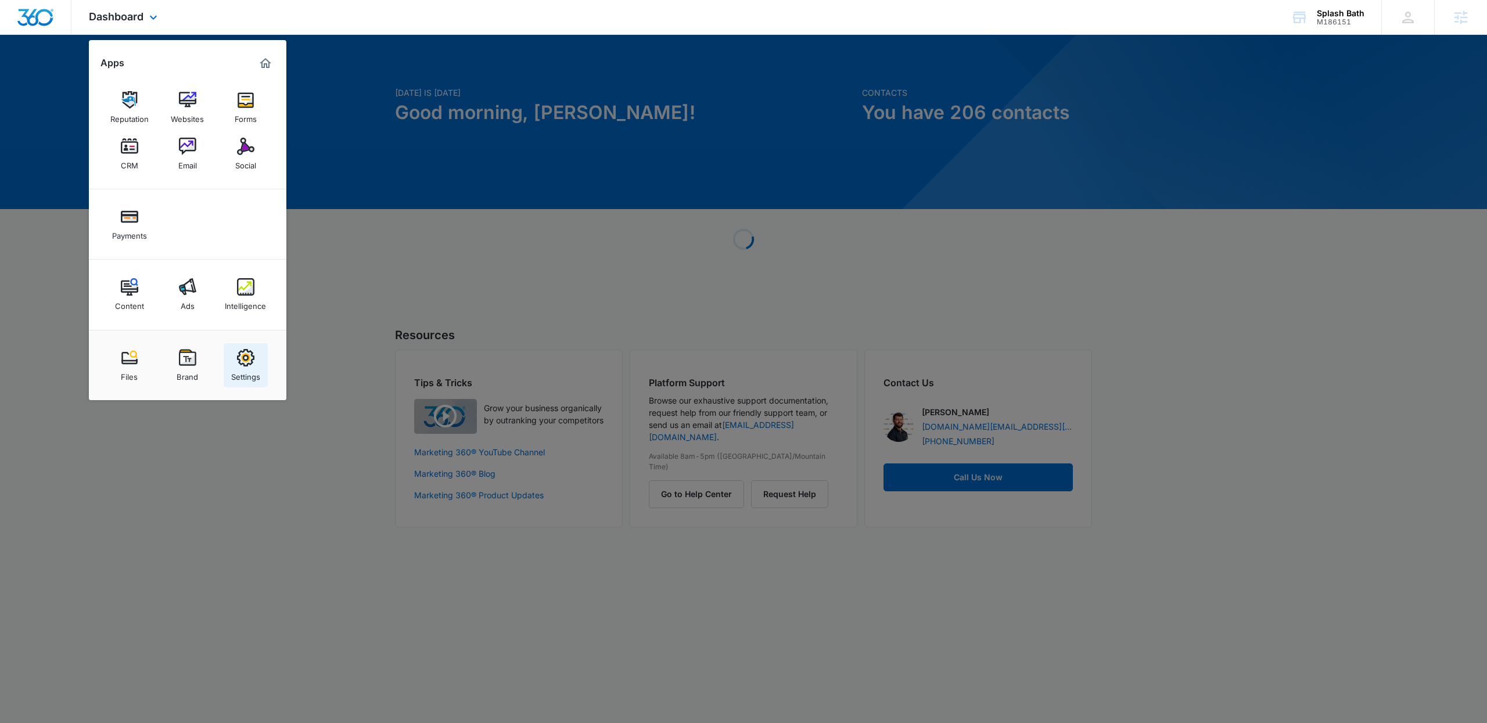
click at [244, 373] on div "Settings" at bounding box center [245, 374] width 29 height 15
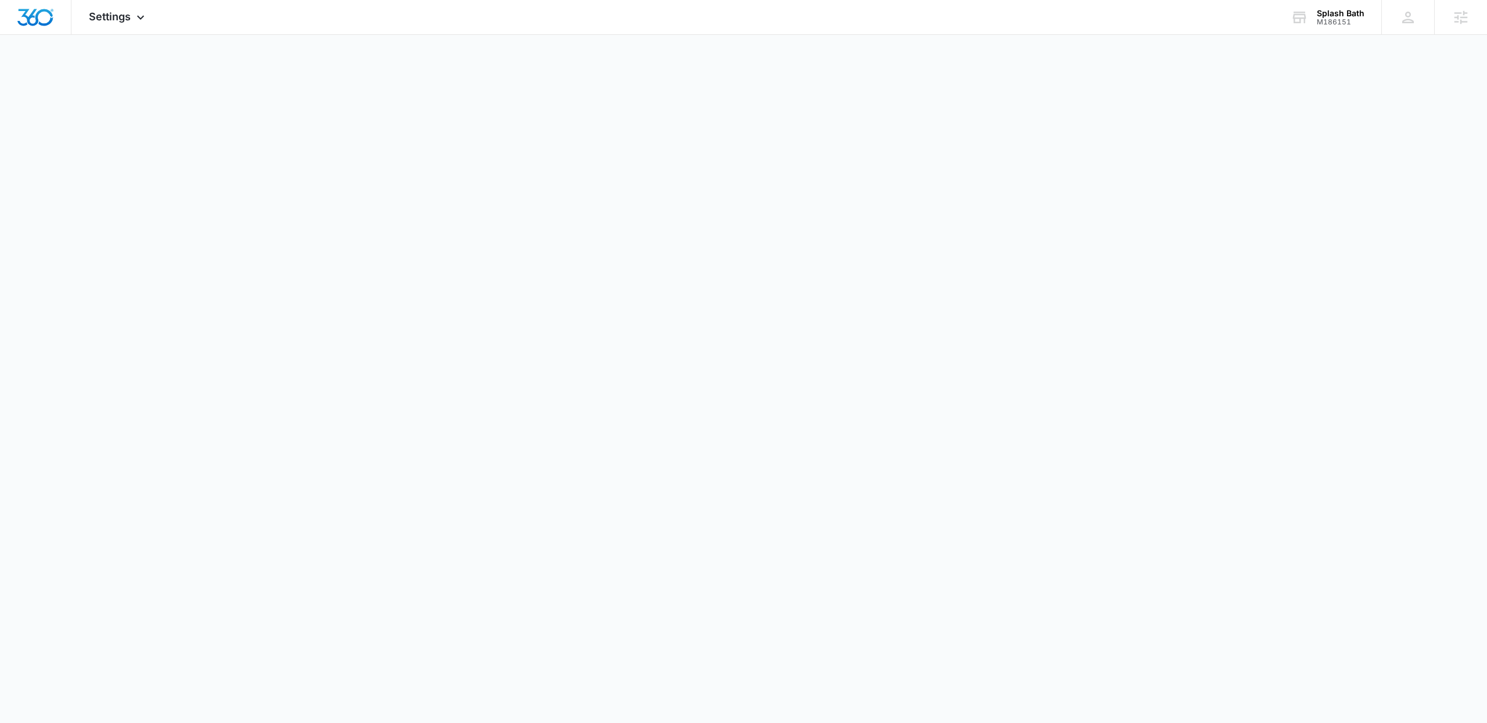
select select "4"
select select "US"
select select "America/New_York"
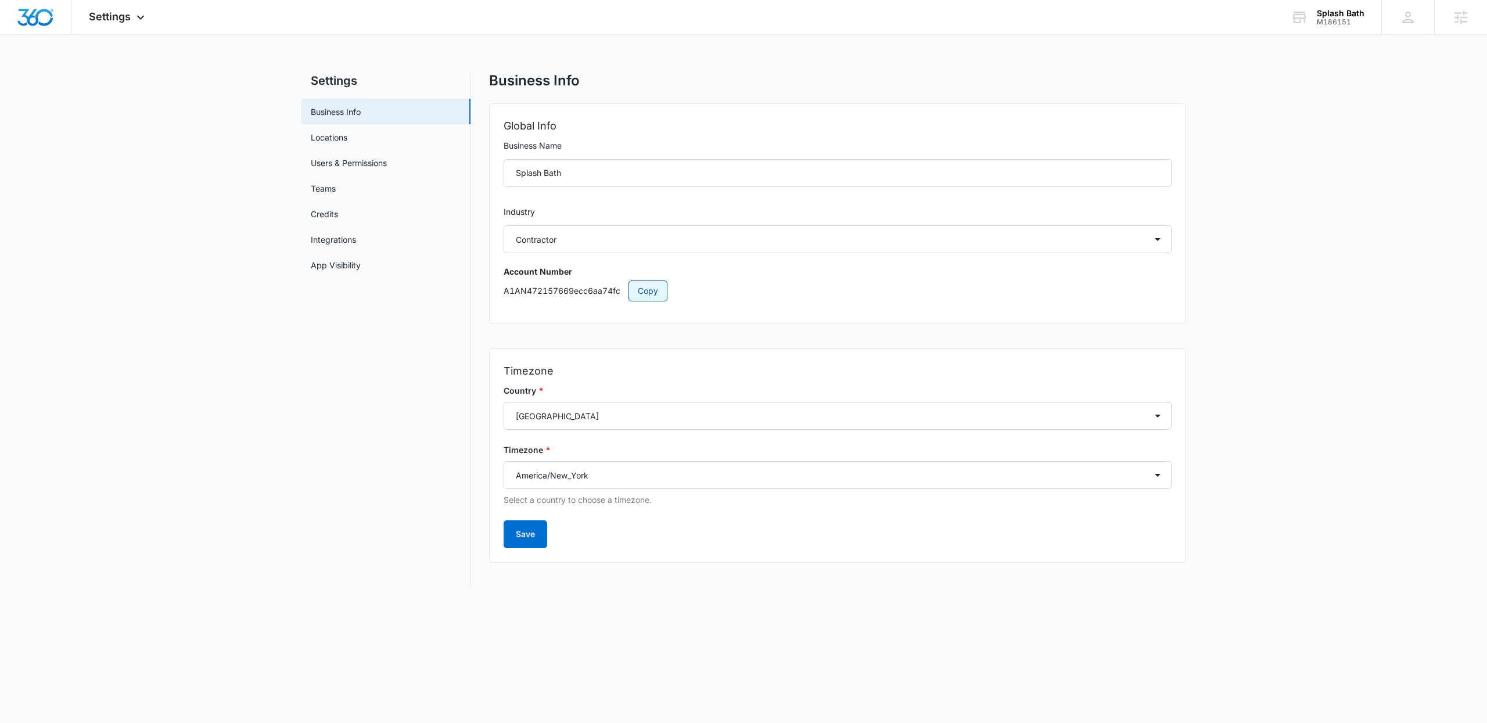
click at [654, 289] on span "Copy" at bounding box center [648, 291] width 20 height 13
click at [1018, 26] on div "Splash Bath M186151 Your Accounts View All" at bounding box center [1328, 17] width 108 height 34
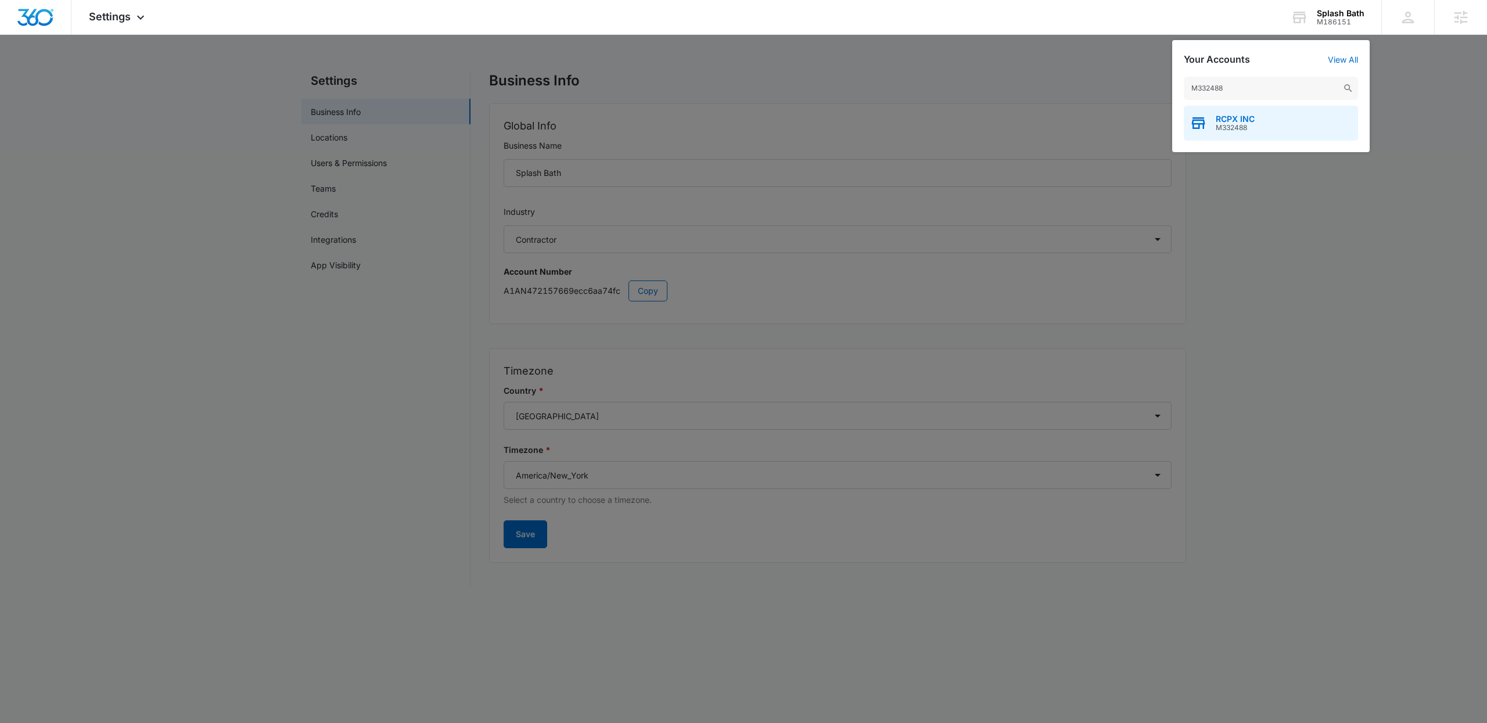
type input "M332488"
click at [1018, 131] on span "M332488" at bounding box center [1235, 128] width 39 height 8
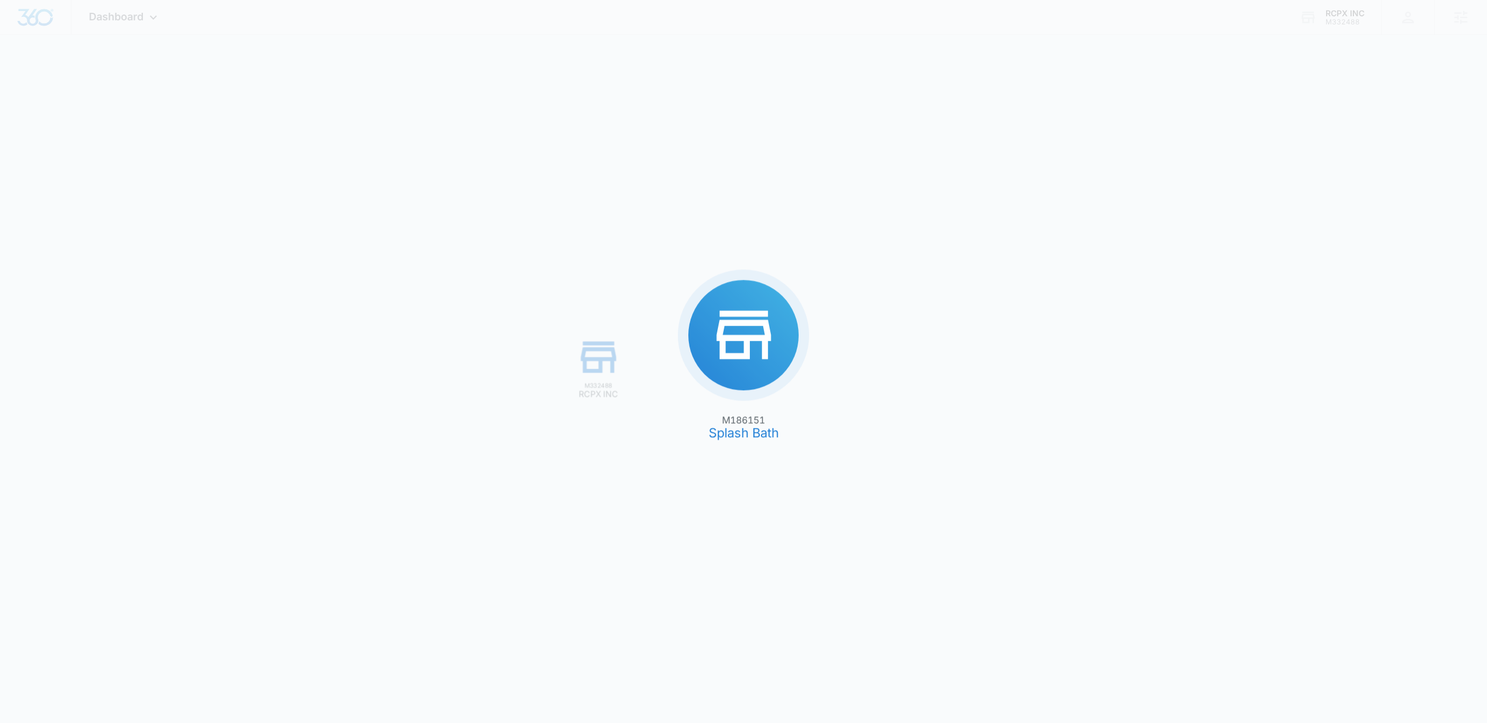
click at [1018, 130] on div "M186151 Splash Bath M332488 RCPX INC" at bounding box center [743, 361] width 1487 height 723
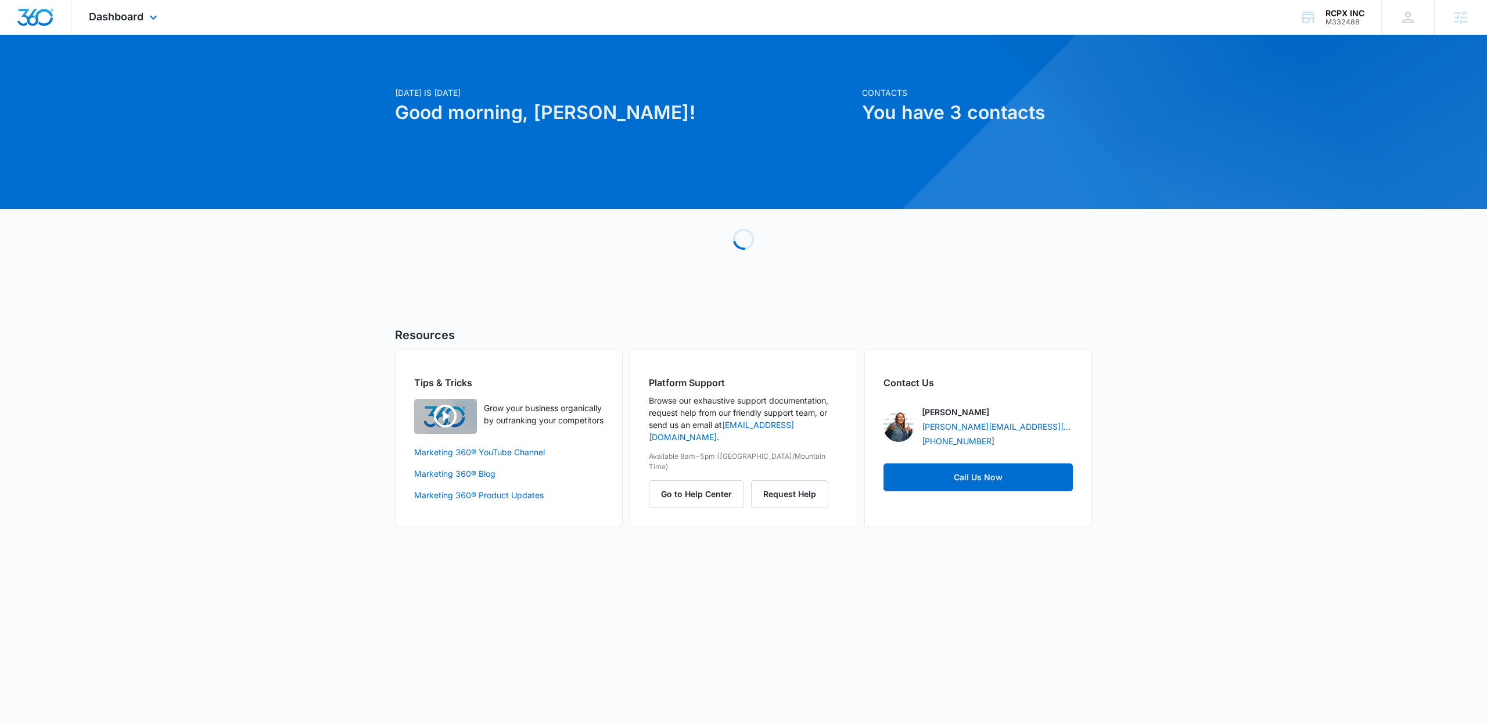
click at [153, 31] on div "Dashboard Apps Reputation Websites Forms CRM Email Social Payments Content Ads …" at bounding box center [124, 17] width 106 height 34
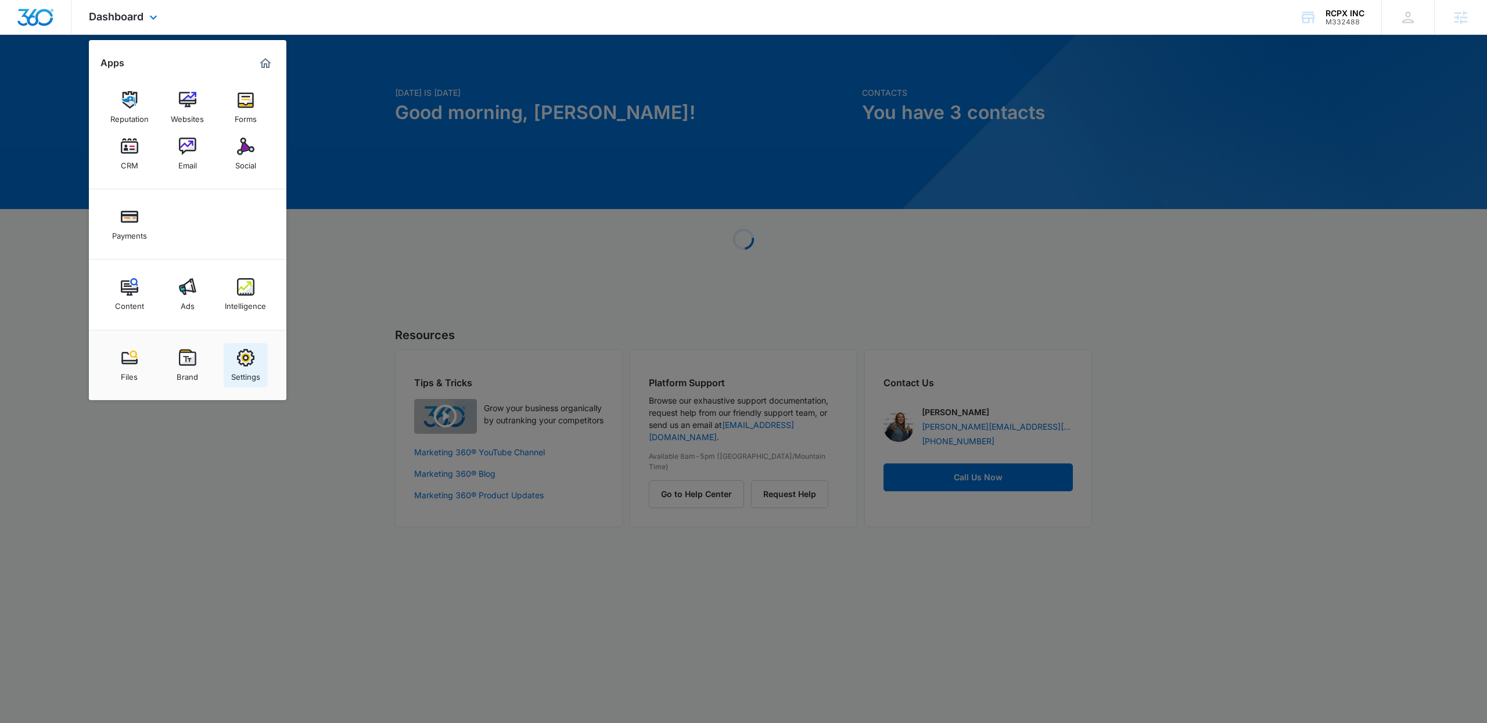
click at [250, 371] on div "Settings" at bounding box center [245, 374] width 29 height 15
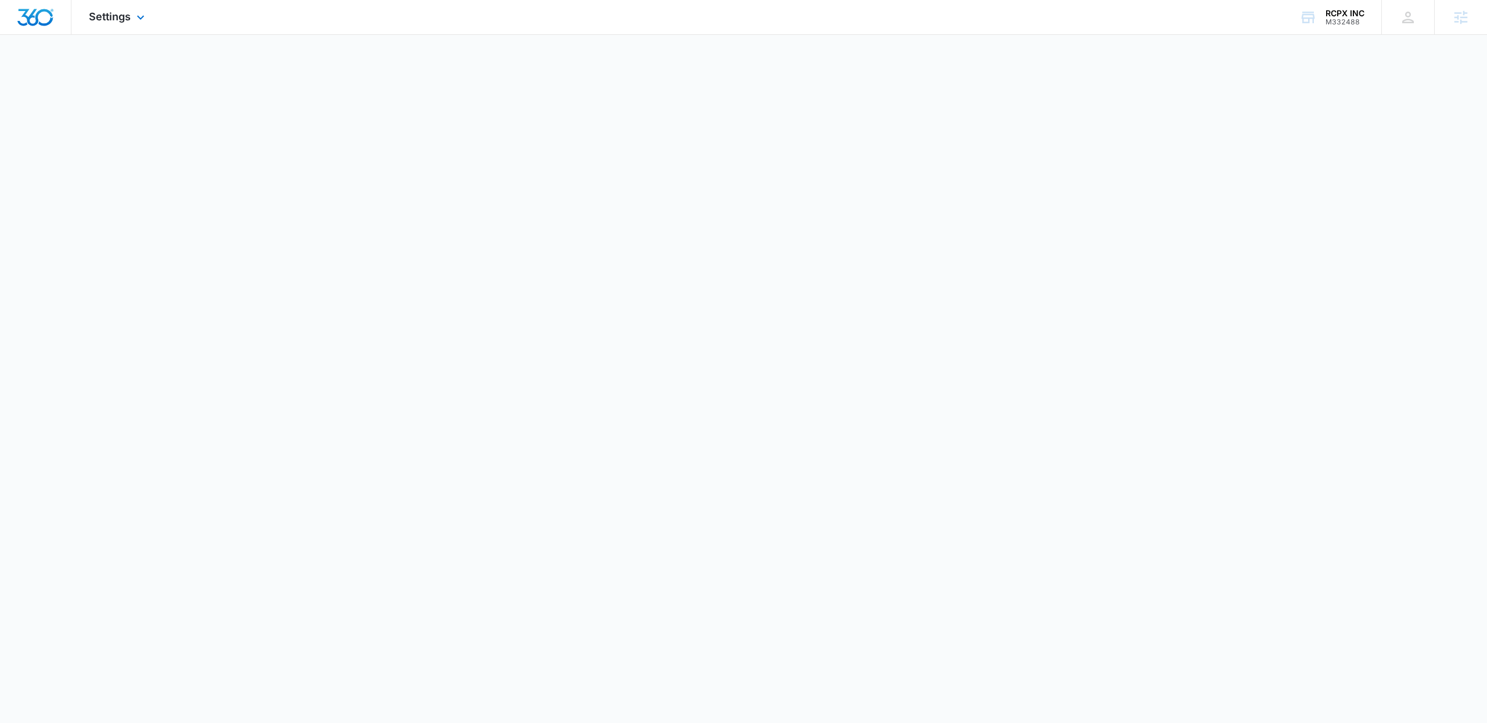
select select "4"
select select "US"
select select "America/New_York"
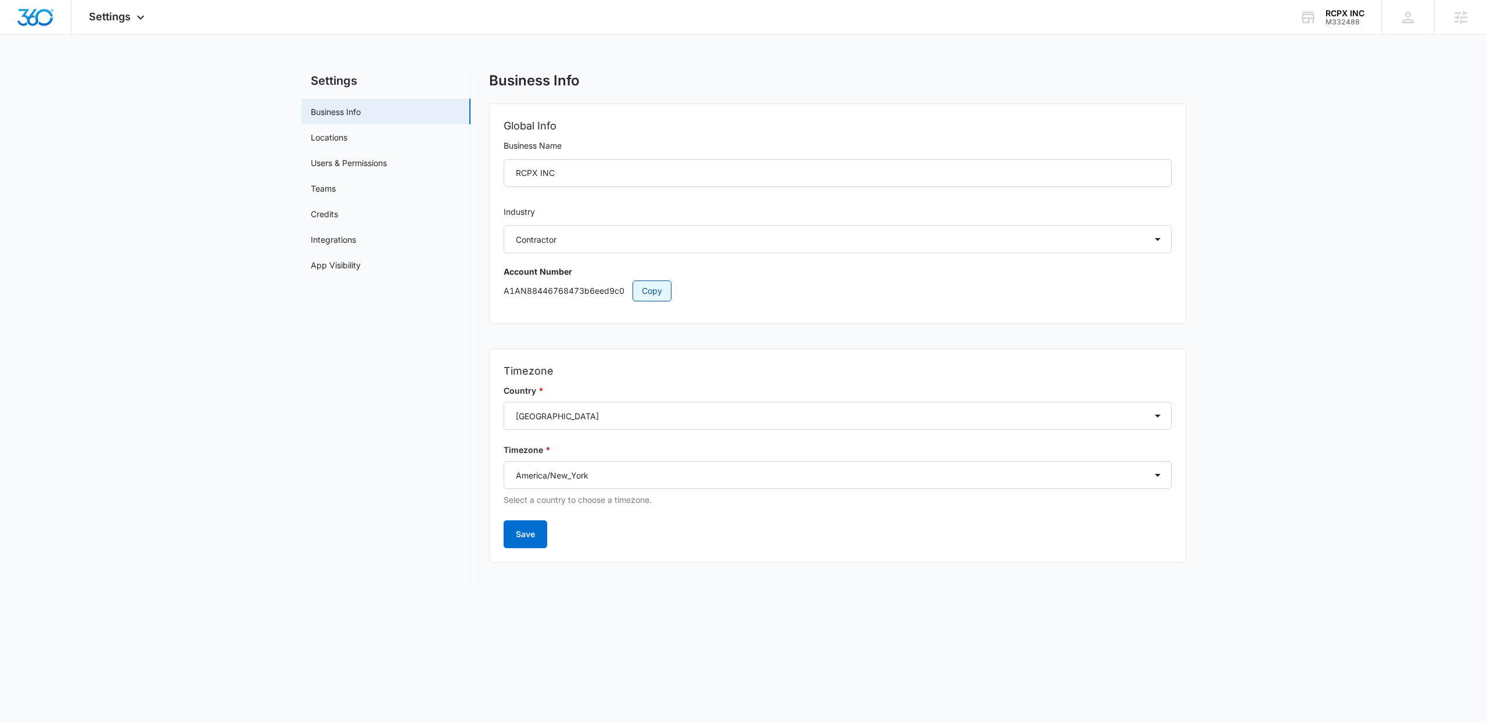
click at [646, 289] on span "Copy" at bounding box center [652, 291] width 20 height 13
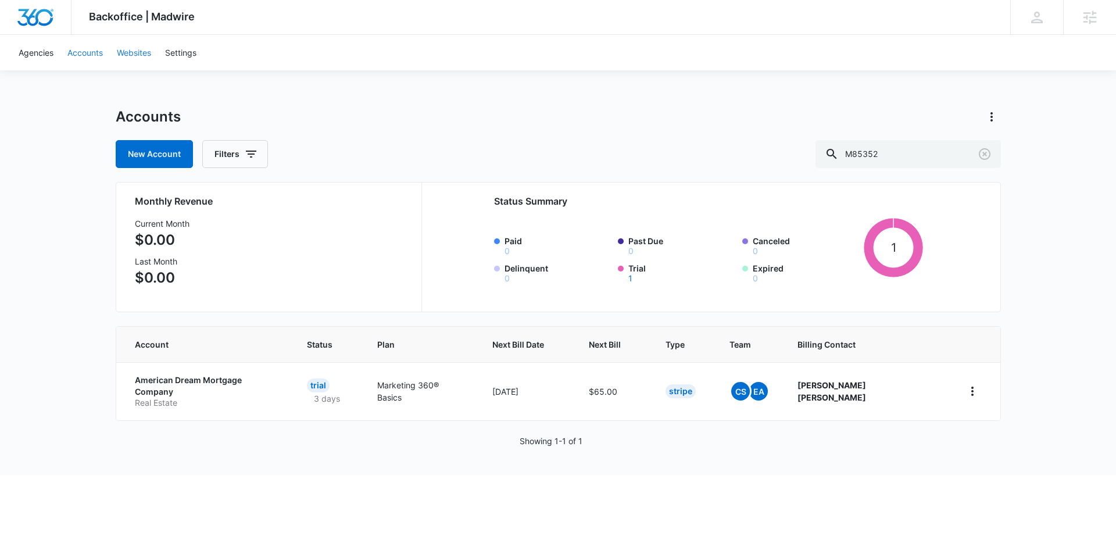
drag, startPoint x: 81, startPoint y: 58, endPoint x: 113, endPoint y: 62, distance: 32.8
click at [81, 58] on link "Accounts" at bounding box center [84, 52] width 49 height 35
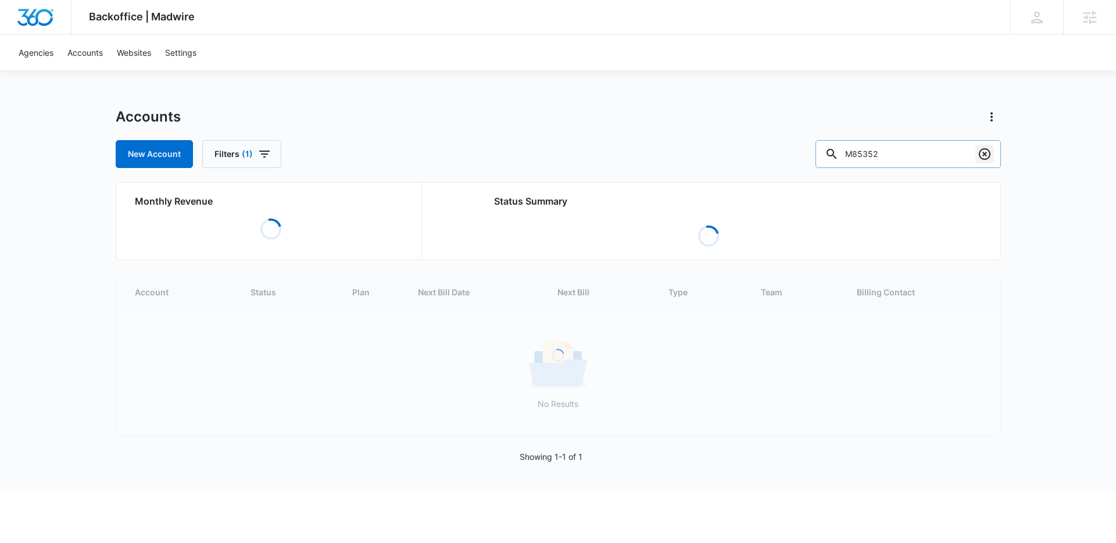
click at [988, 154] on icon "Clear" at bounding box center [984, 154] width 12 height 12
paste input "M52961"
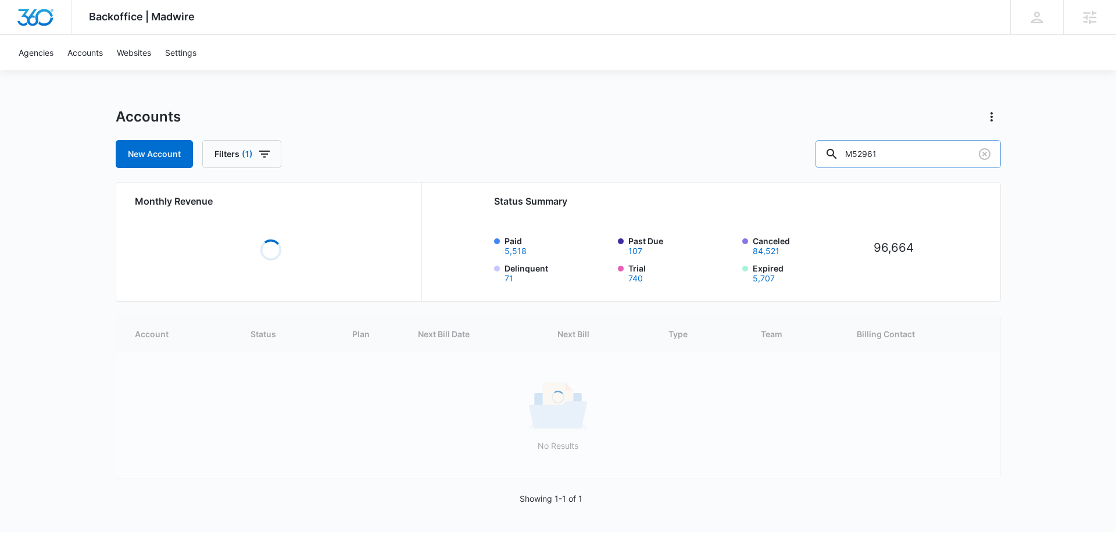
type input "M52961"
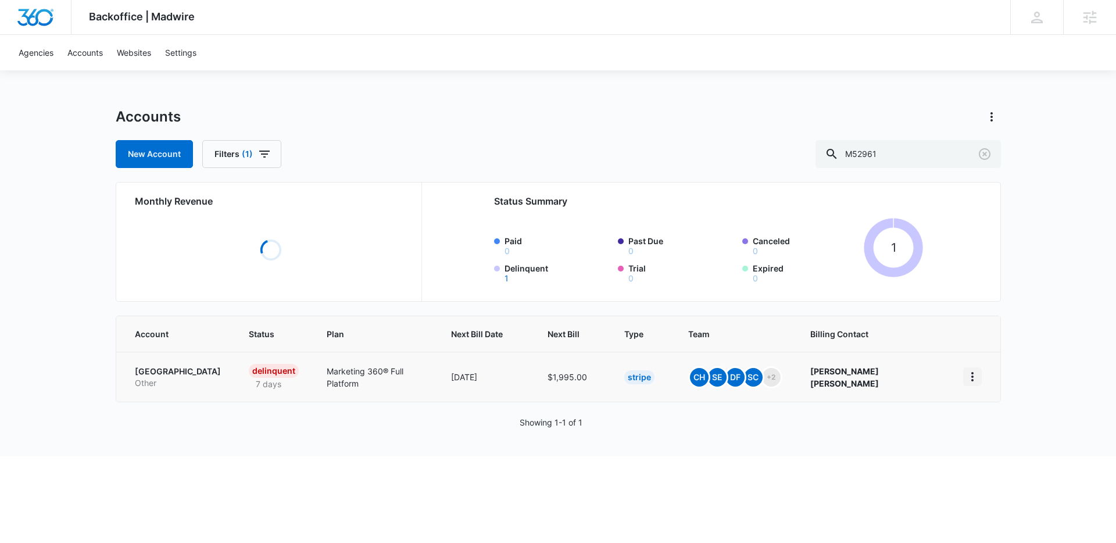
click at [976, 377] on button "home" at bounding box center [972, 376] width 19 height 19
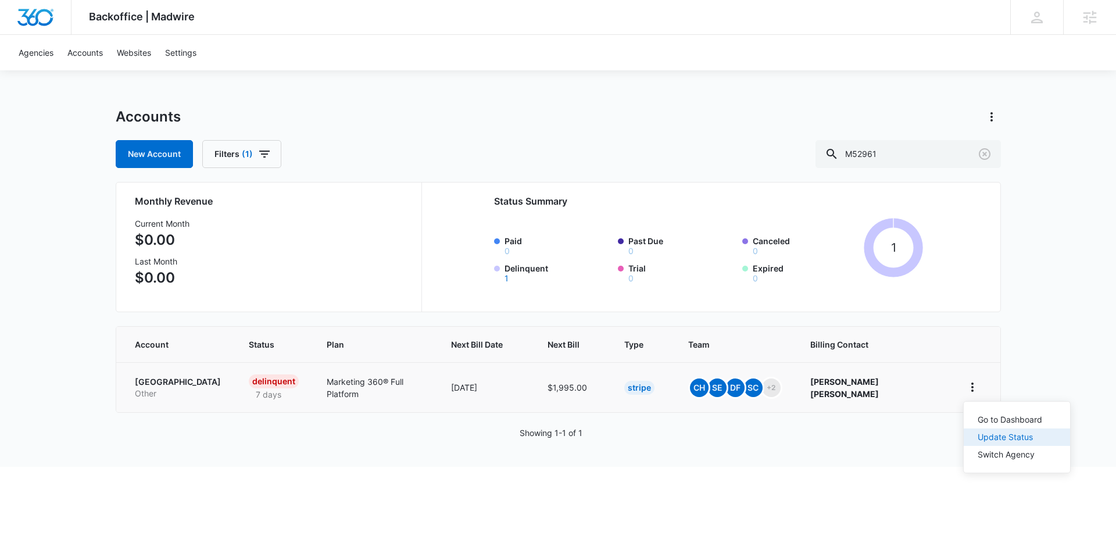
click at [980, 433] on div "Update Status" at bounding box center [1009, 437] width 64 height 8
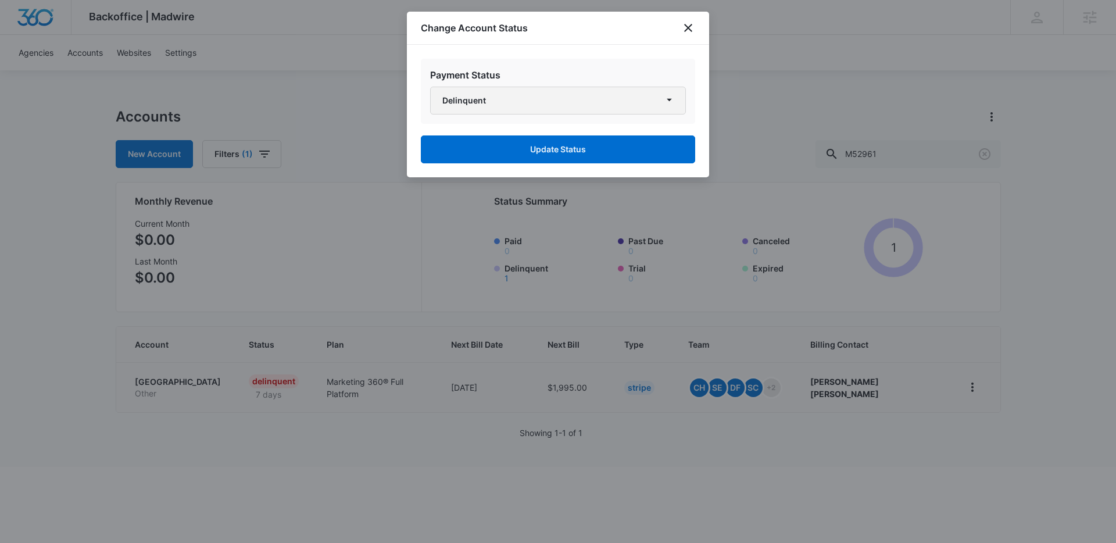
click at [572, 106] on button "Delinquent" at bounding box center [558, 101] width 256 height 28
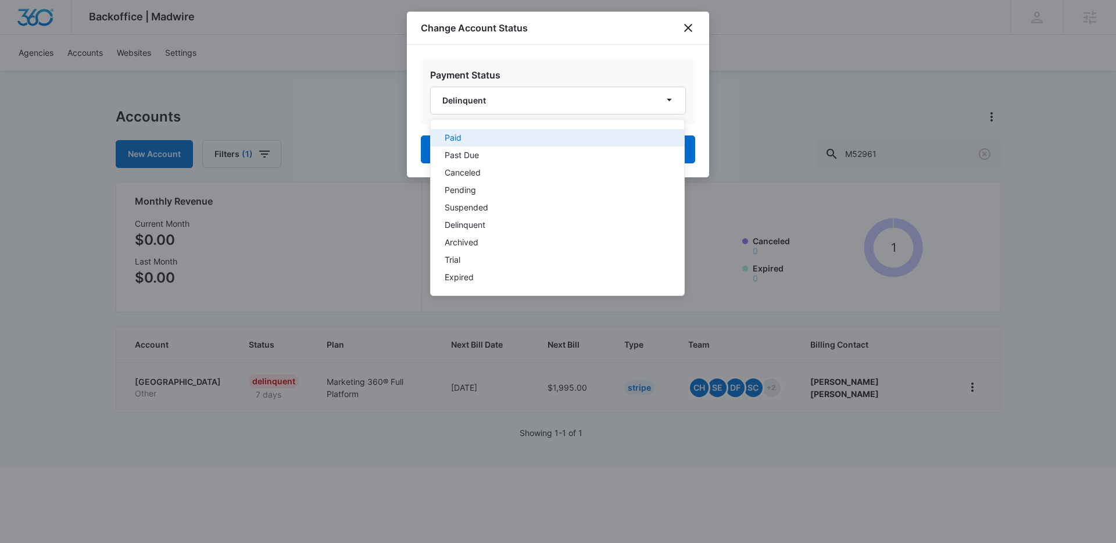
click at [521, 139] on div "Paid" at bounding box center [549, 138] width 211 height 8
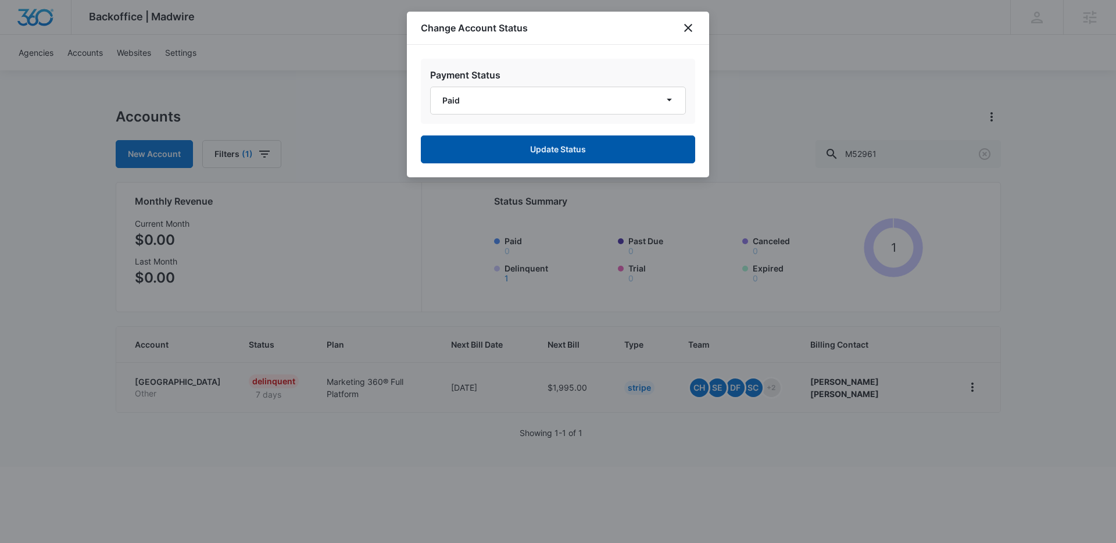
click at [536, 151] on button "Update Status" at bounding box center [558, 149] width 274 height 28
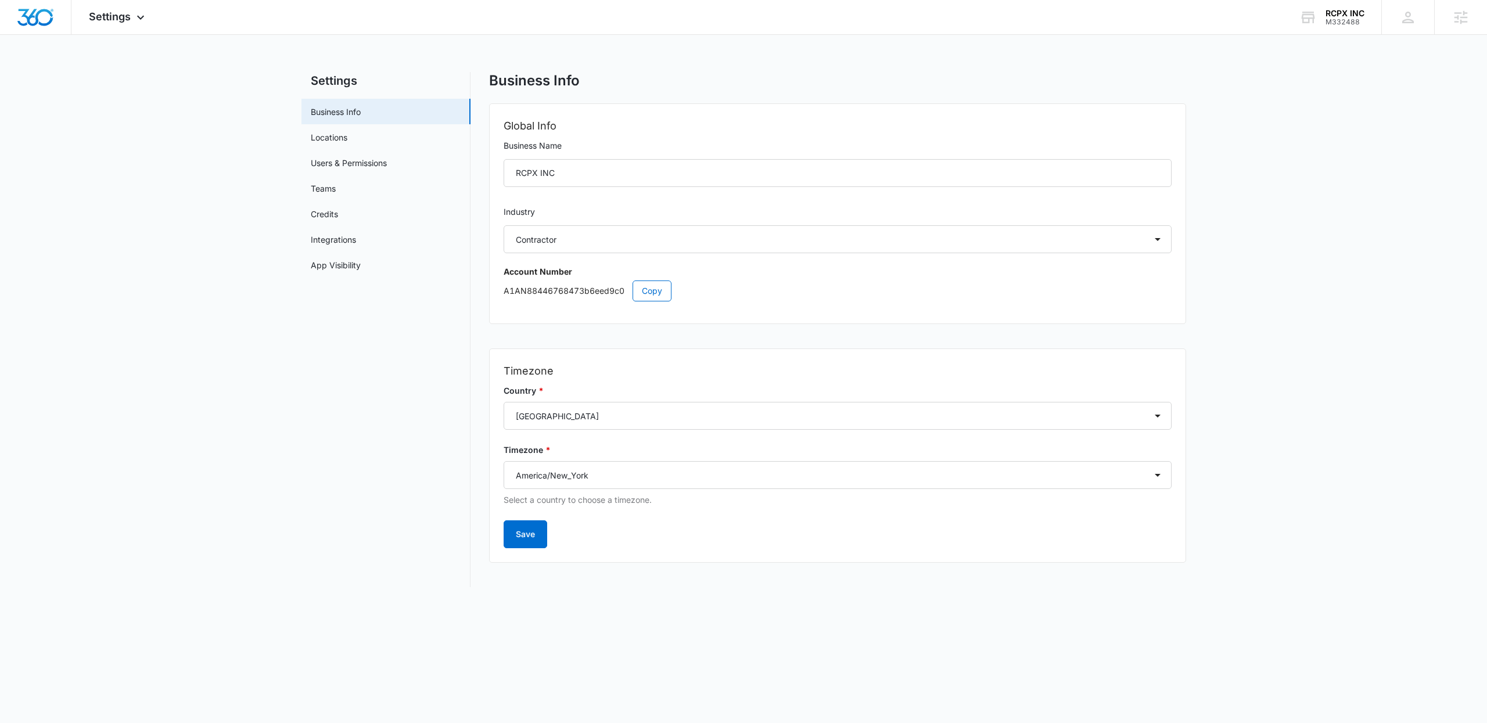
select select "4"
select select "US"
select select "America/New_York"
click at [1314, 16] on icon at bounding box center [1308, 17] width 13 height 9
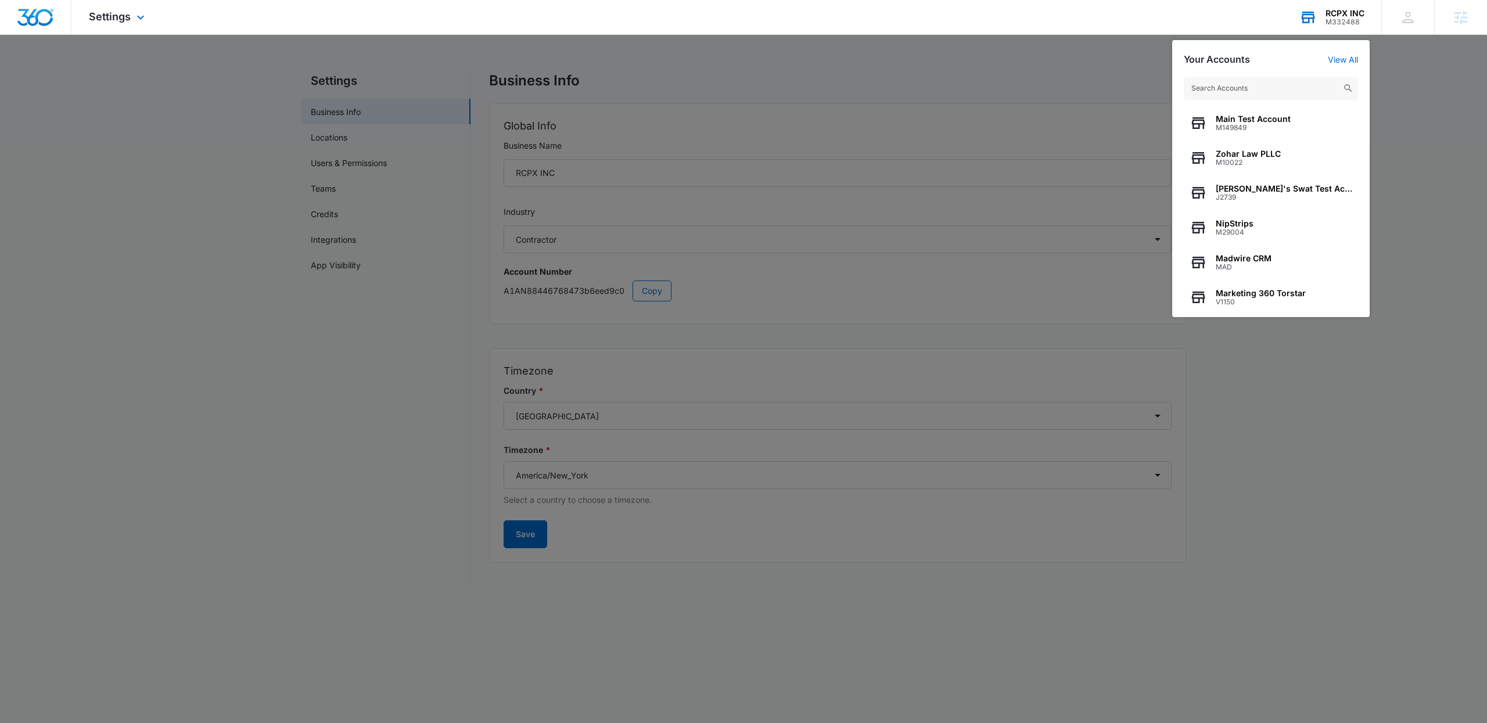
click at [1282, 87] on input "text" at bounding box center [1271, 88] width 174 height 23
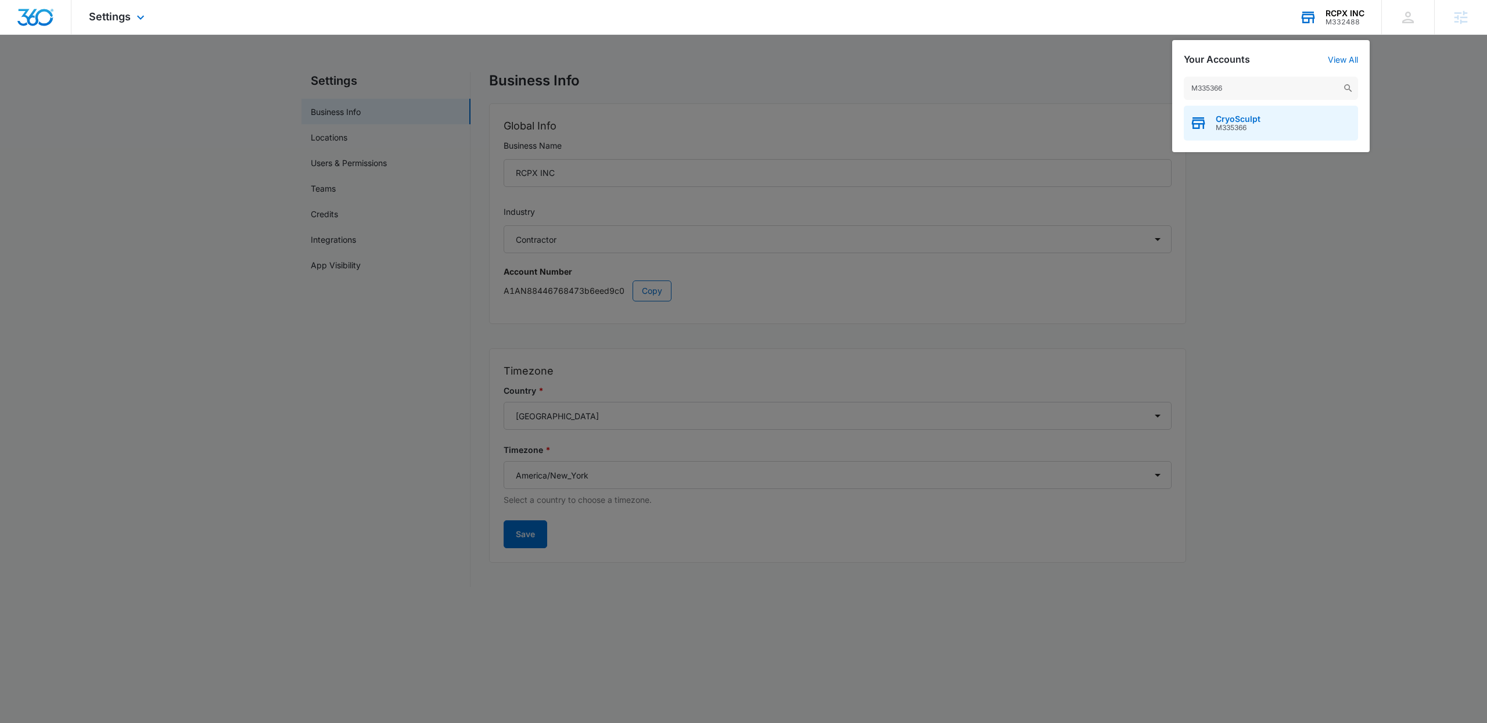
type input "M335366"
click at [1246, 124] on span "M335366" at bounding box center [1238, 128] width 45 height 8
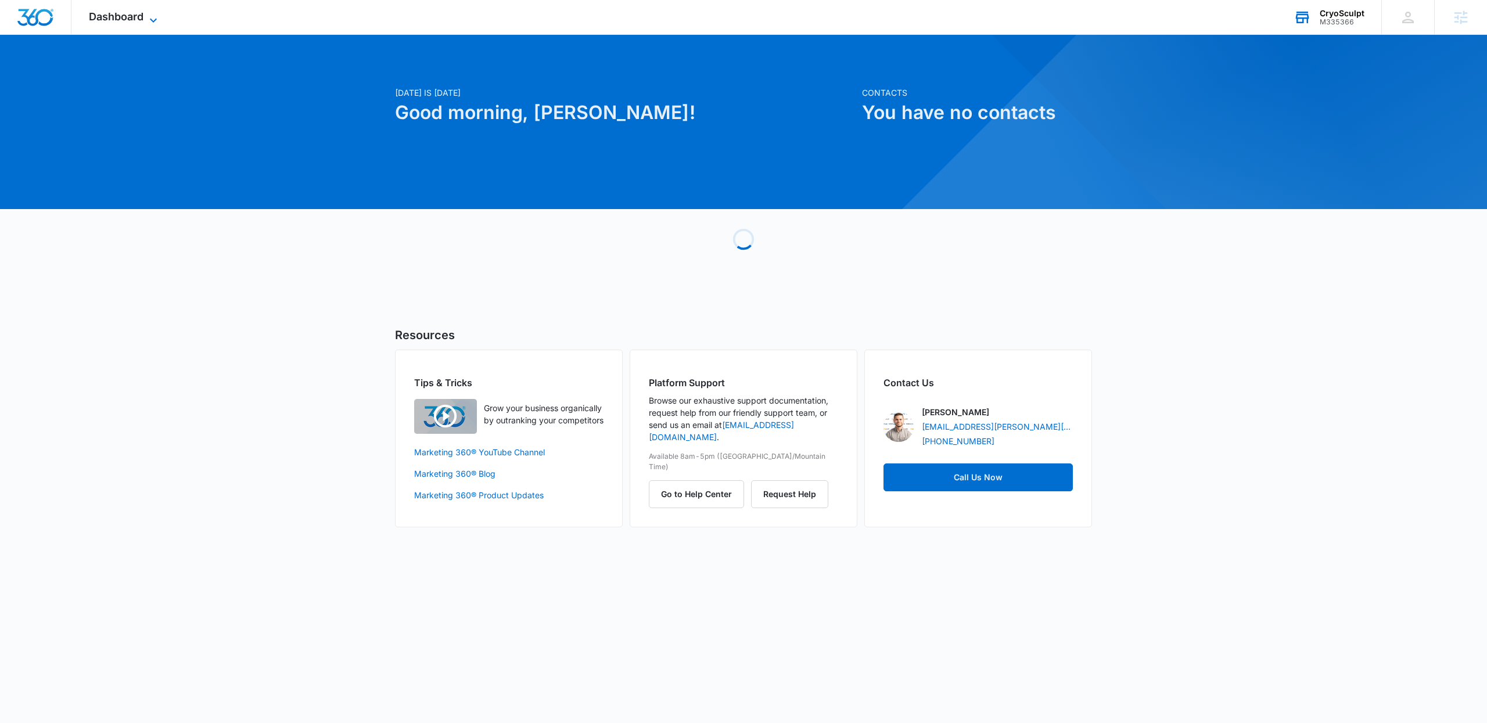
click at [137, 20] on span "Dashboard" at bounding box center [116, 16] width 55 height 12
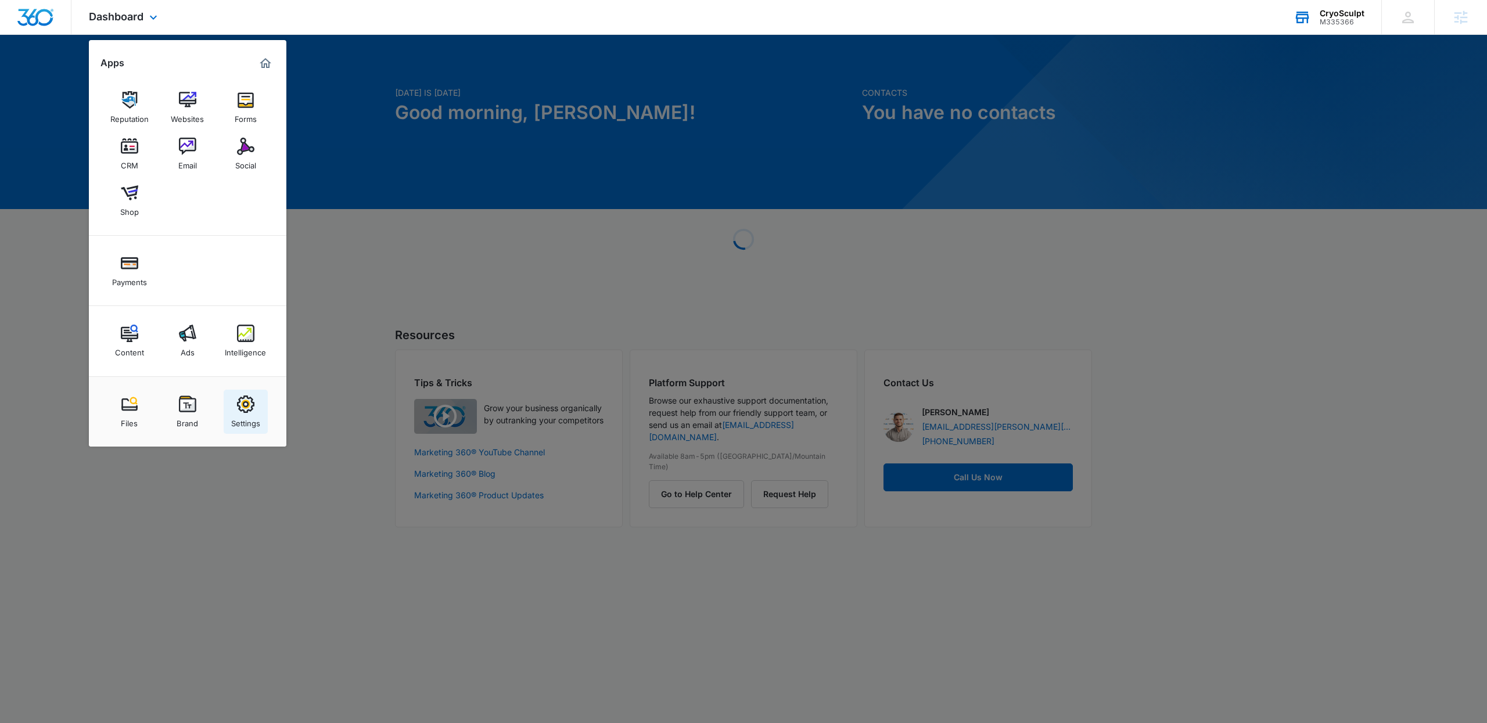
click at [249, 420] on div "Settings" at bounding box center [245, 420] width 29 height 15
select select "14"
select select "US"
select select "America/New_York"
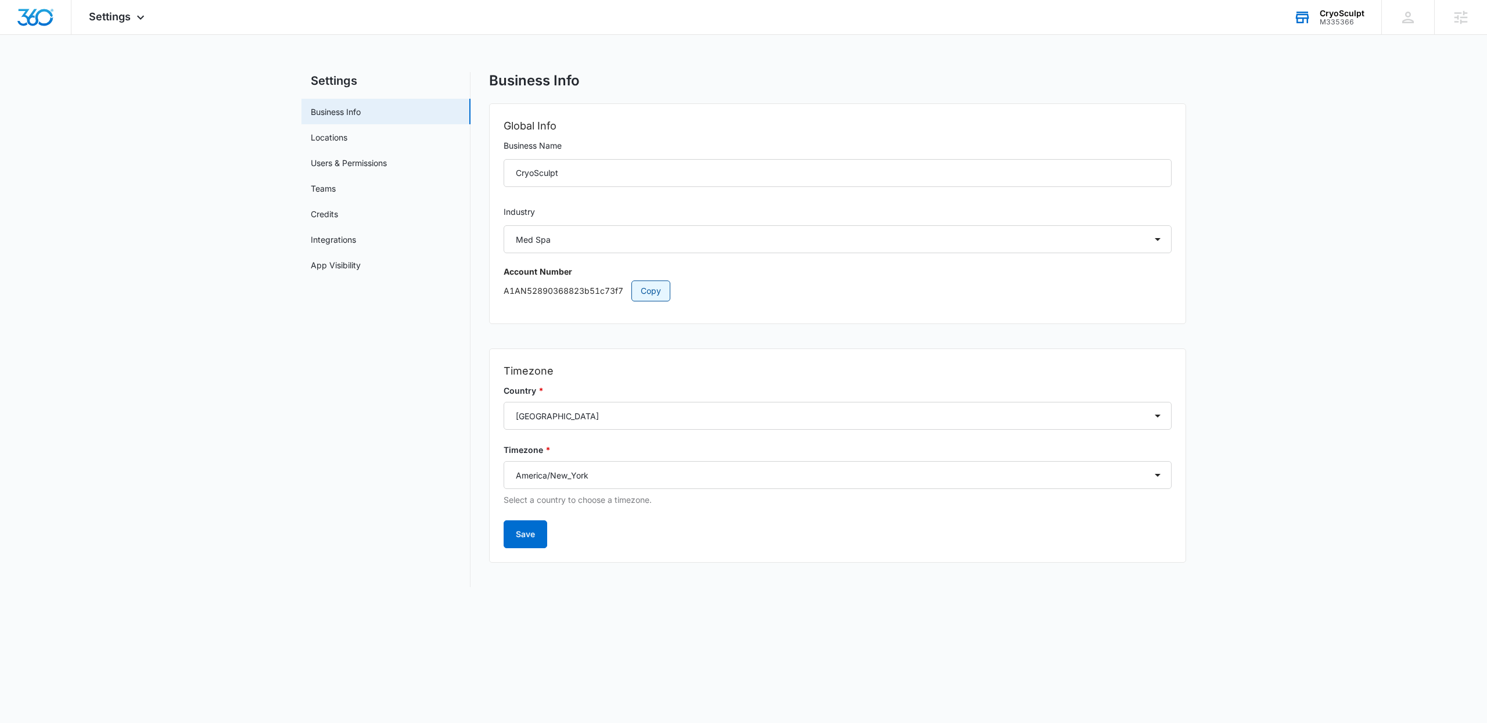
click at [654, 285] on span "Copy" at bounding box center [651, 291] width 20 height 13
click at [115, 12] on span "Settings" at bounding box center [110, 16] width 42 height 12
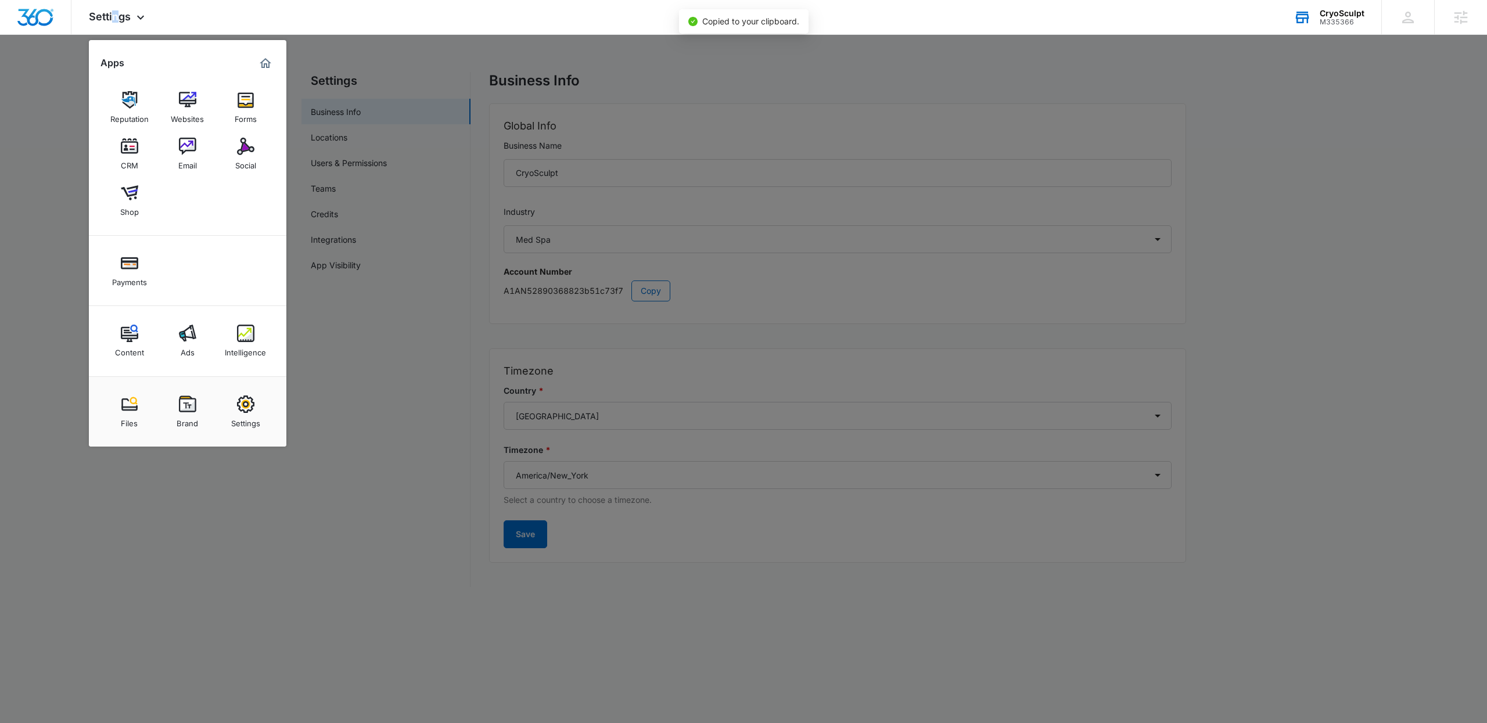
click at [196, 148] on img at bounding box center [187, 146] width 17 height 17
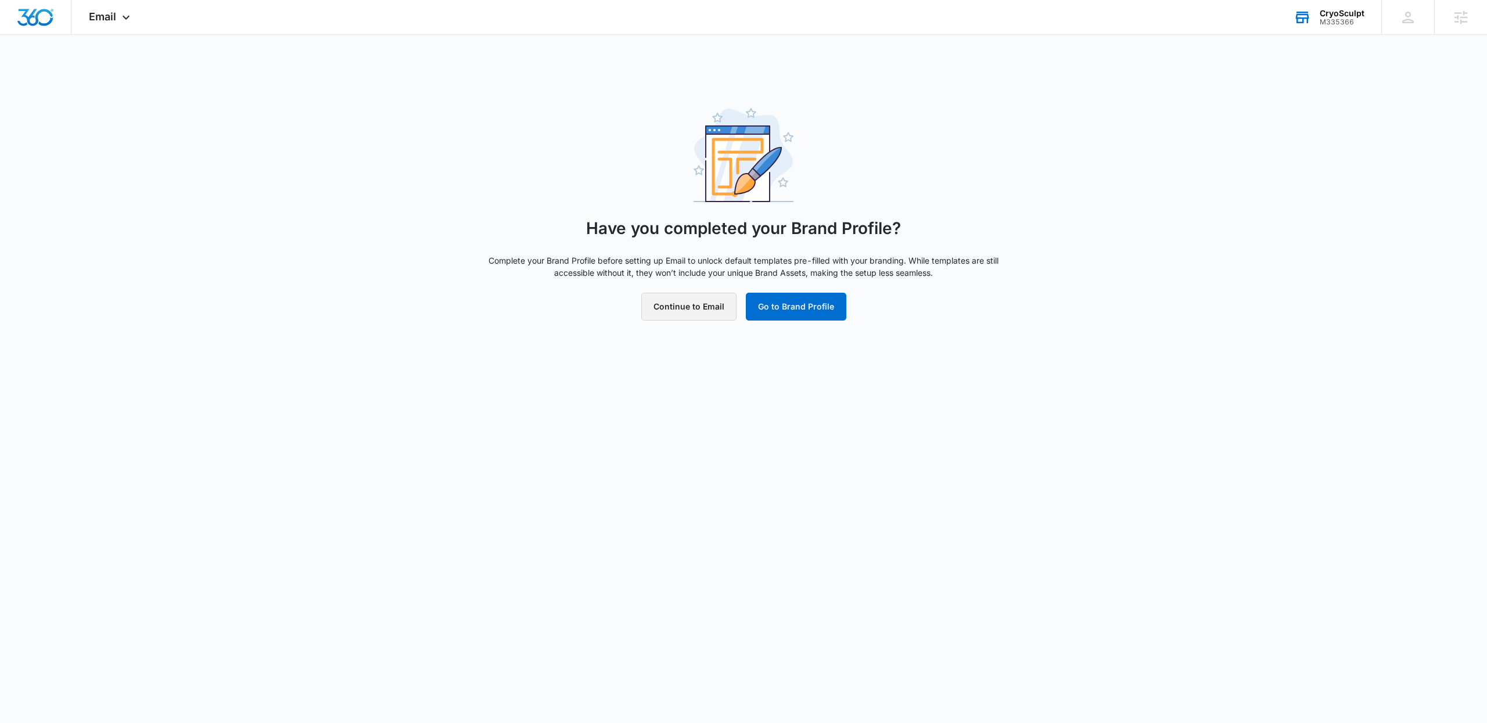
click at [693, 311] on button "Continue to Email" at bounding box center [688, 307] width 95 height 28
click at [768, 306] on button "Go to Brand Profile" at bounding box center [796, 307] width 101 height 28
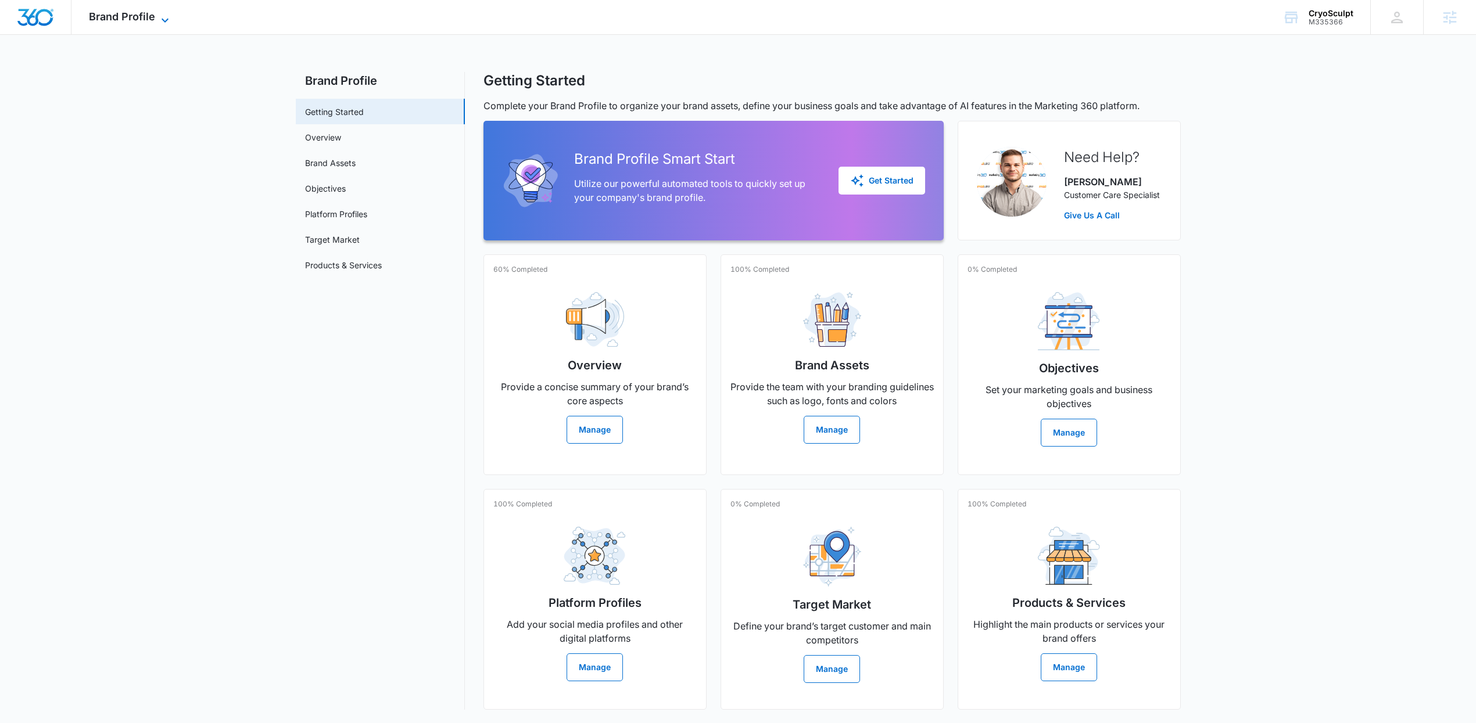
click at [141, 19] on span "Brand Profile" at bounding box center [122, 16] width 66 height 12
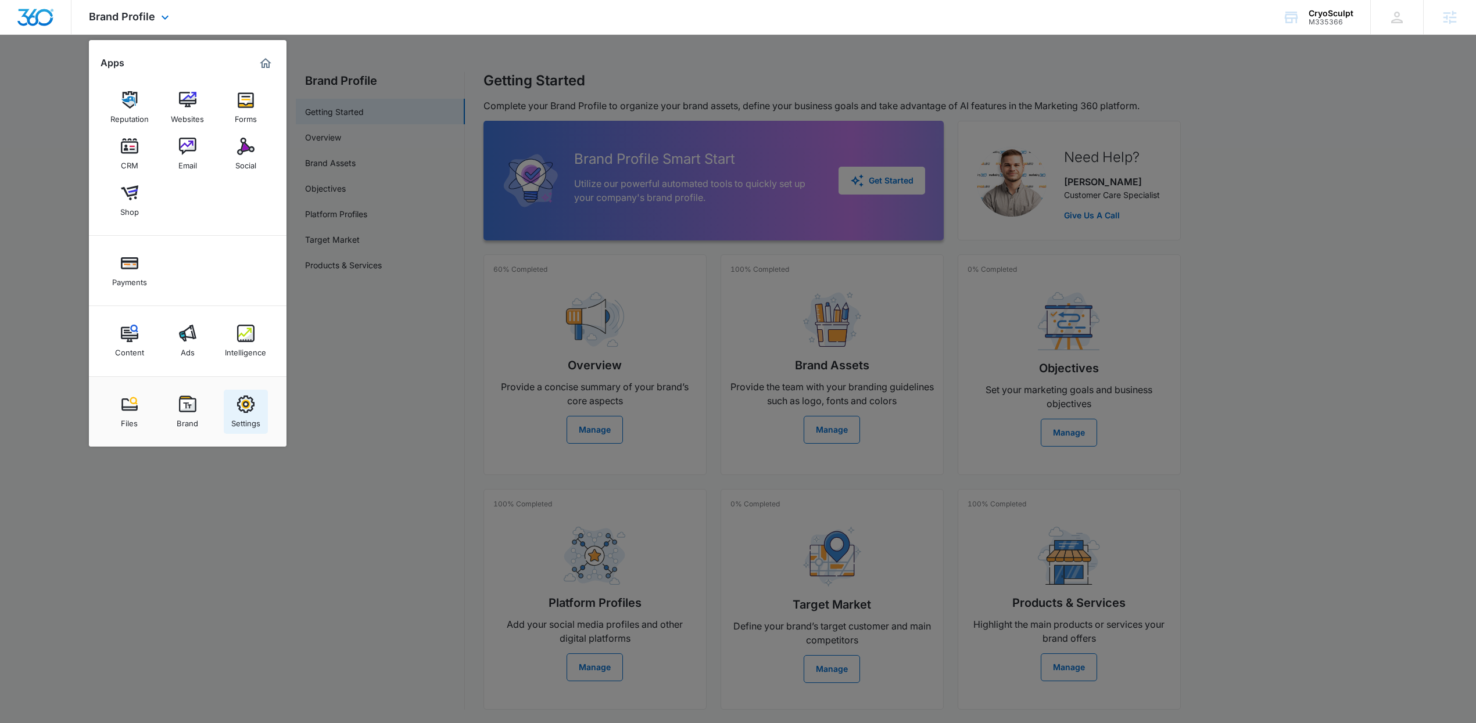
click at [247, 422] on div "Settings" at bounding box center [245, 420] width 29 height 15
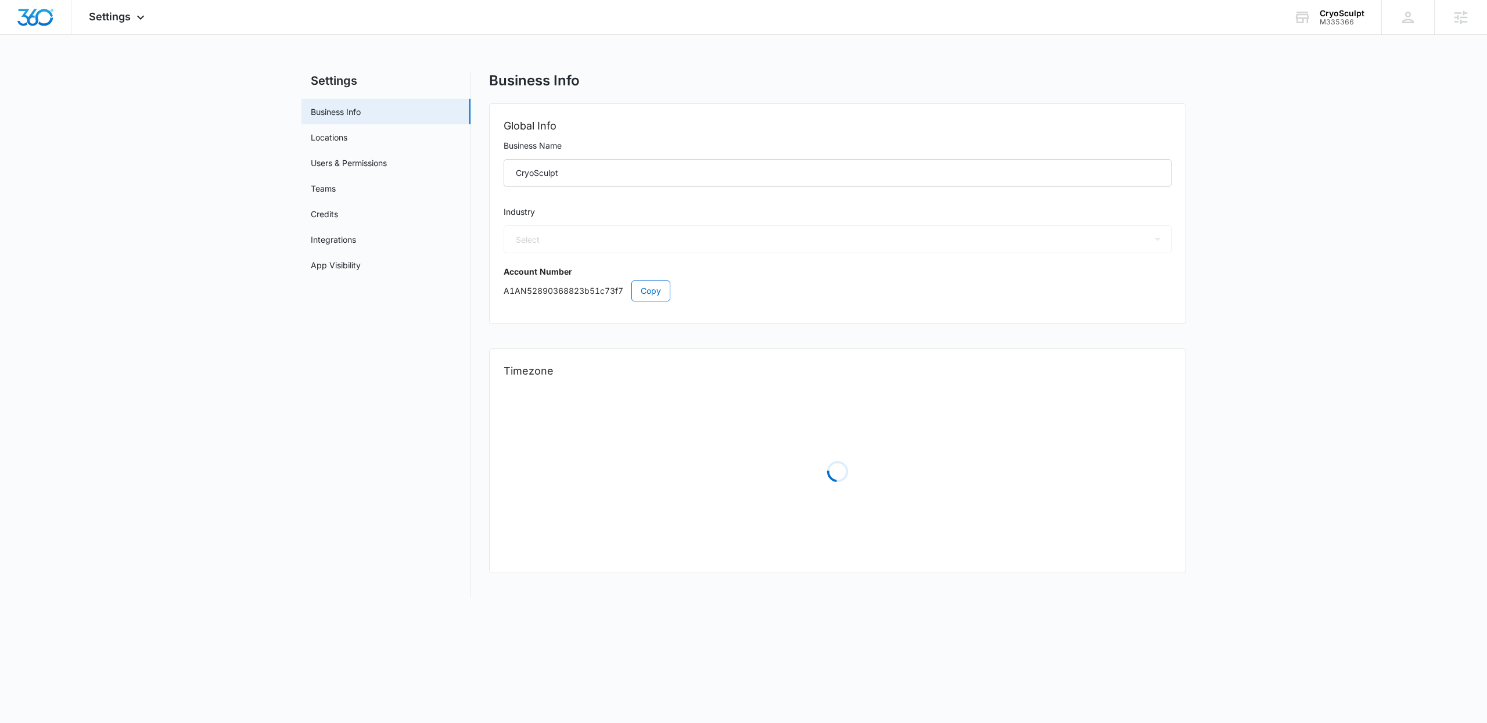
select select "14"
select select "US"
select select "America/New_York"
click at [326, 259] on link "App Visibility" at bounding box center [336, 265] width 50 height 12
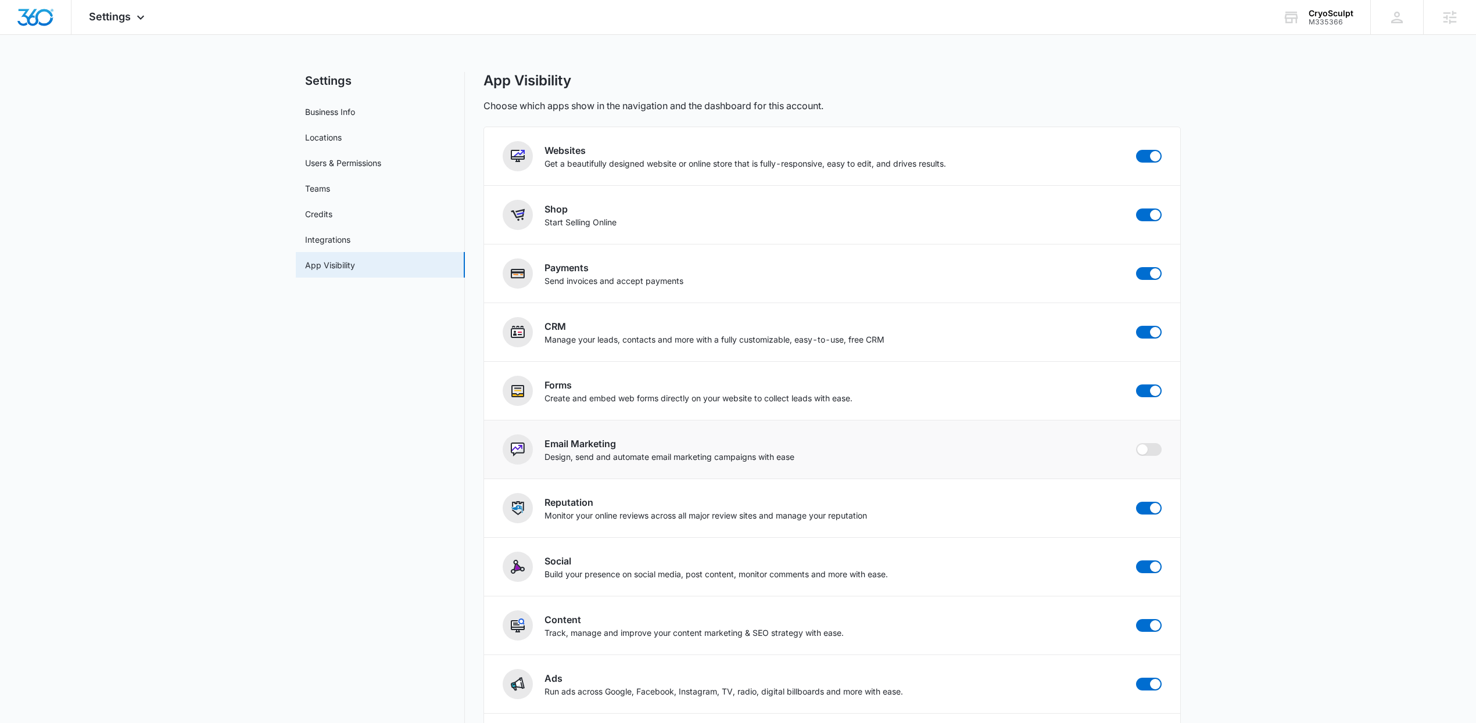
click at [1142, 450] on span at bounding box center [1142, 449] width 10 height 10
click at [1136, 443] on input "checkbox" at bounding box center [1135, 443] width 1 height 1
click at [1147, 451] on span at bounding box center [1142, 449] width 10 height 10
click at [1136, 443] on input "checkbox" at bounding box center [1135, 443] width 1 height 1
checkbox input "false"
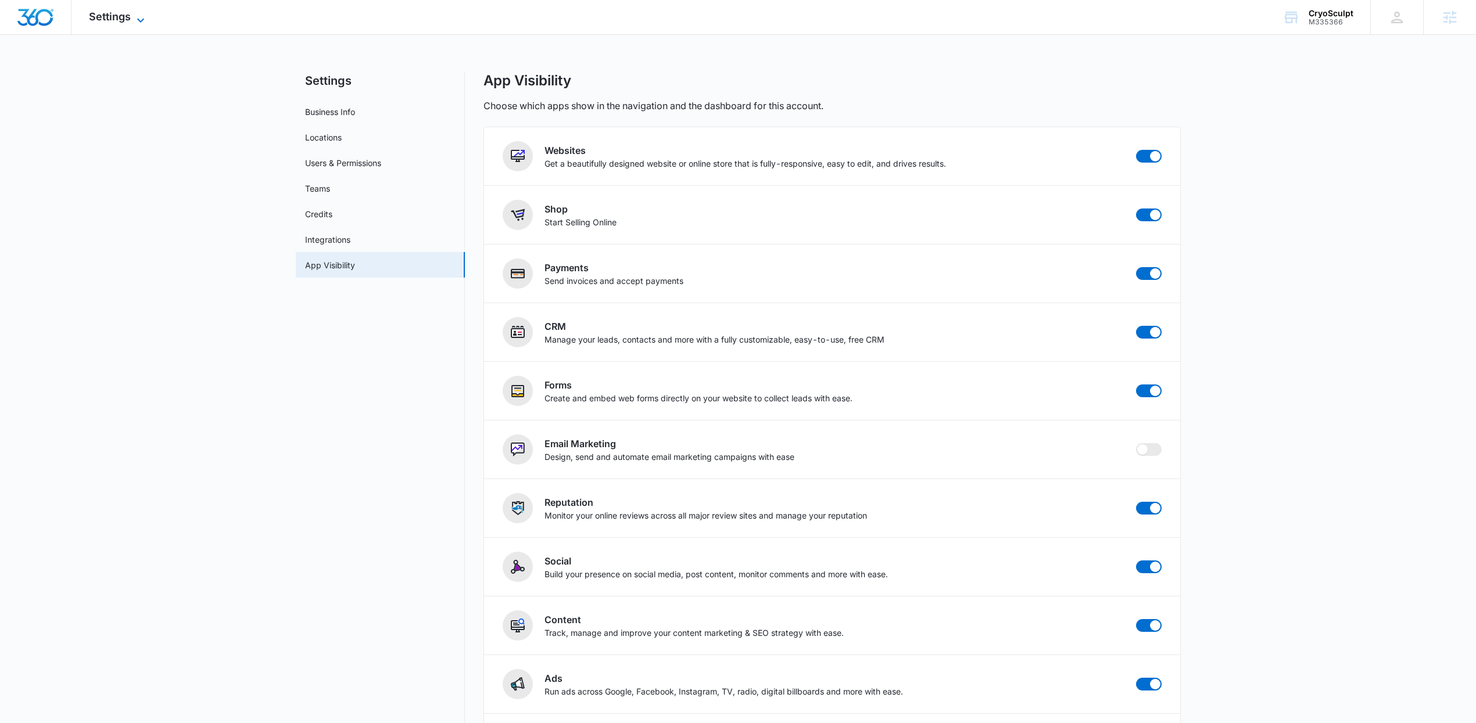
click at [116, 16] on span "Settings" at bounding box center [110, 16] width 42 height 12
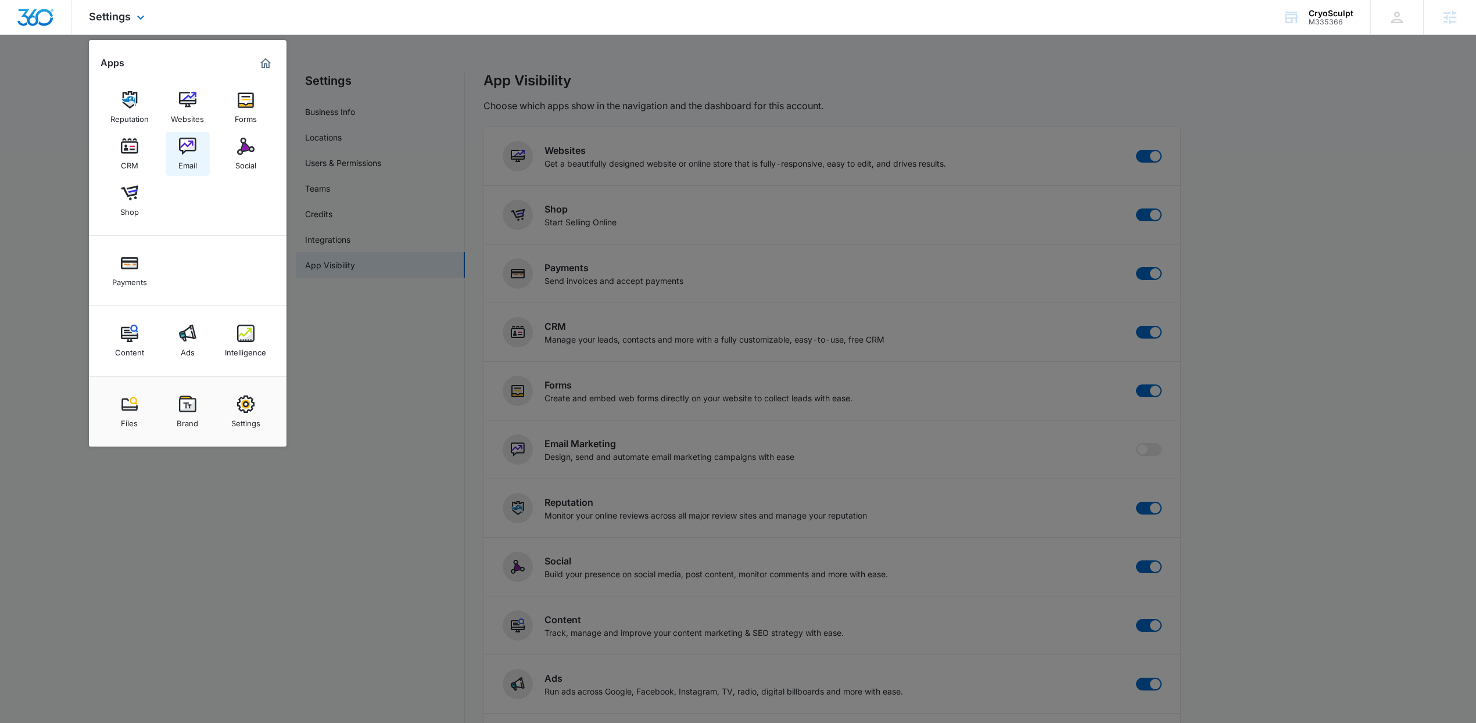
click at [192, 160] on div "Email" at bounding box center [187, 162] width 19 height 15
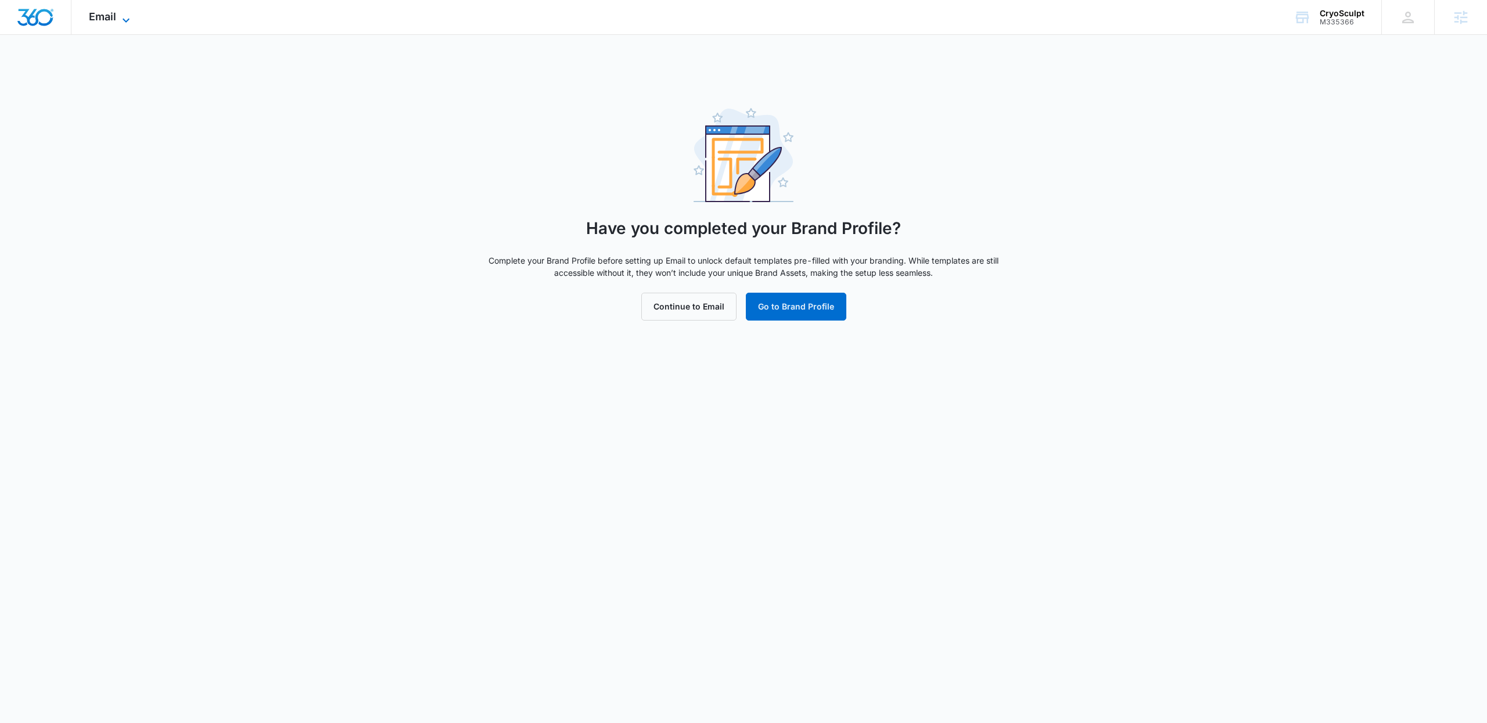
click at [115, 20] on span "Email" at bounding box center [102, 16] width 27 height 12
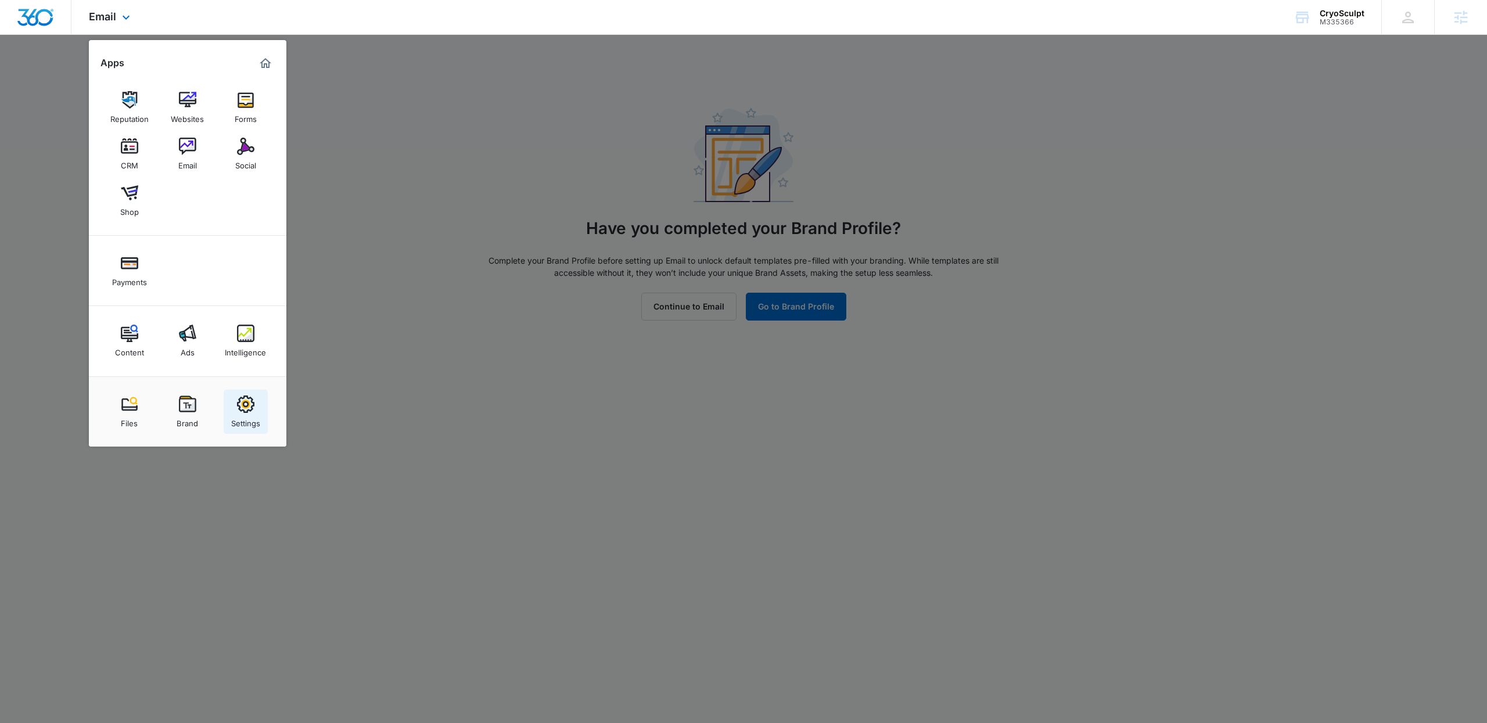
click at [246, 420] on div "Settings" at bounding box center [245, 420] width 29 height 15
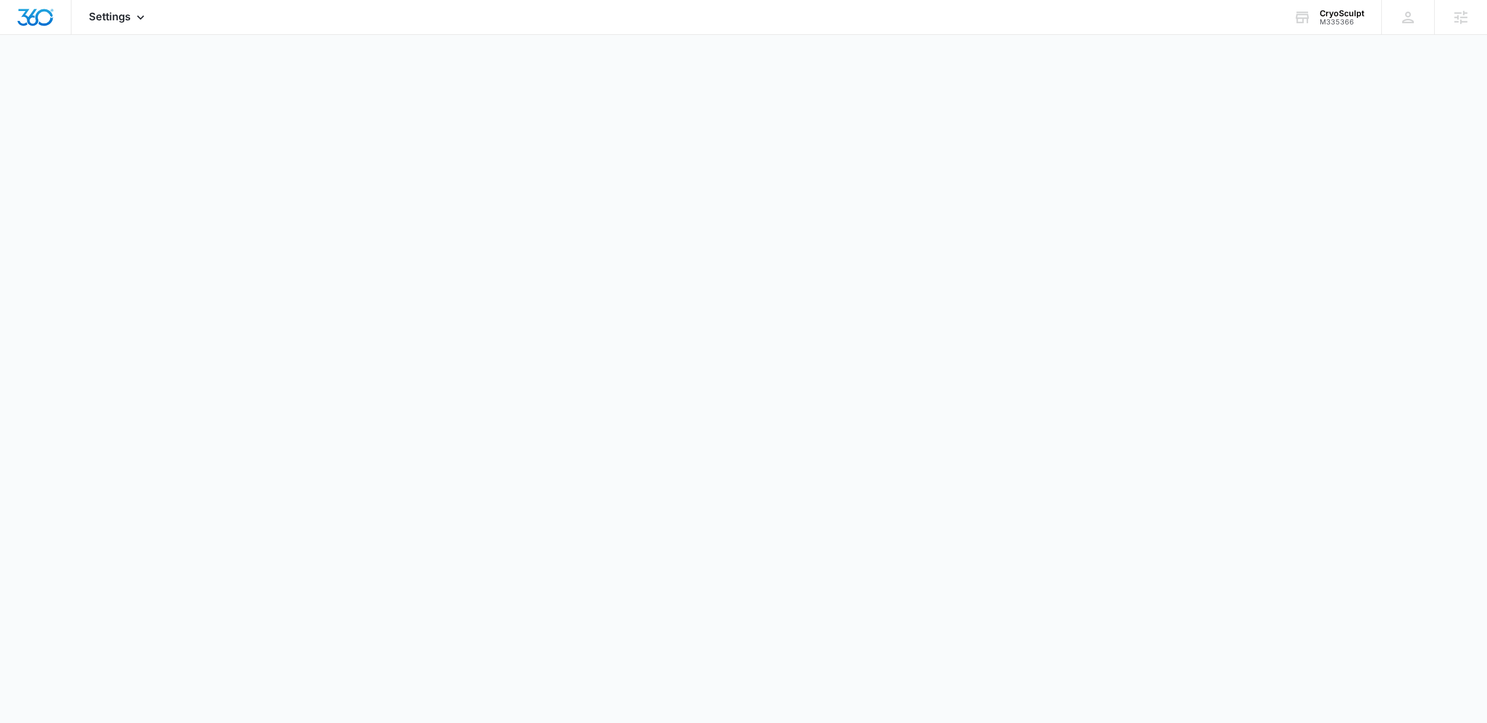
select select "US"
select select "America/New_York"
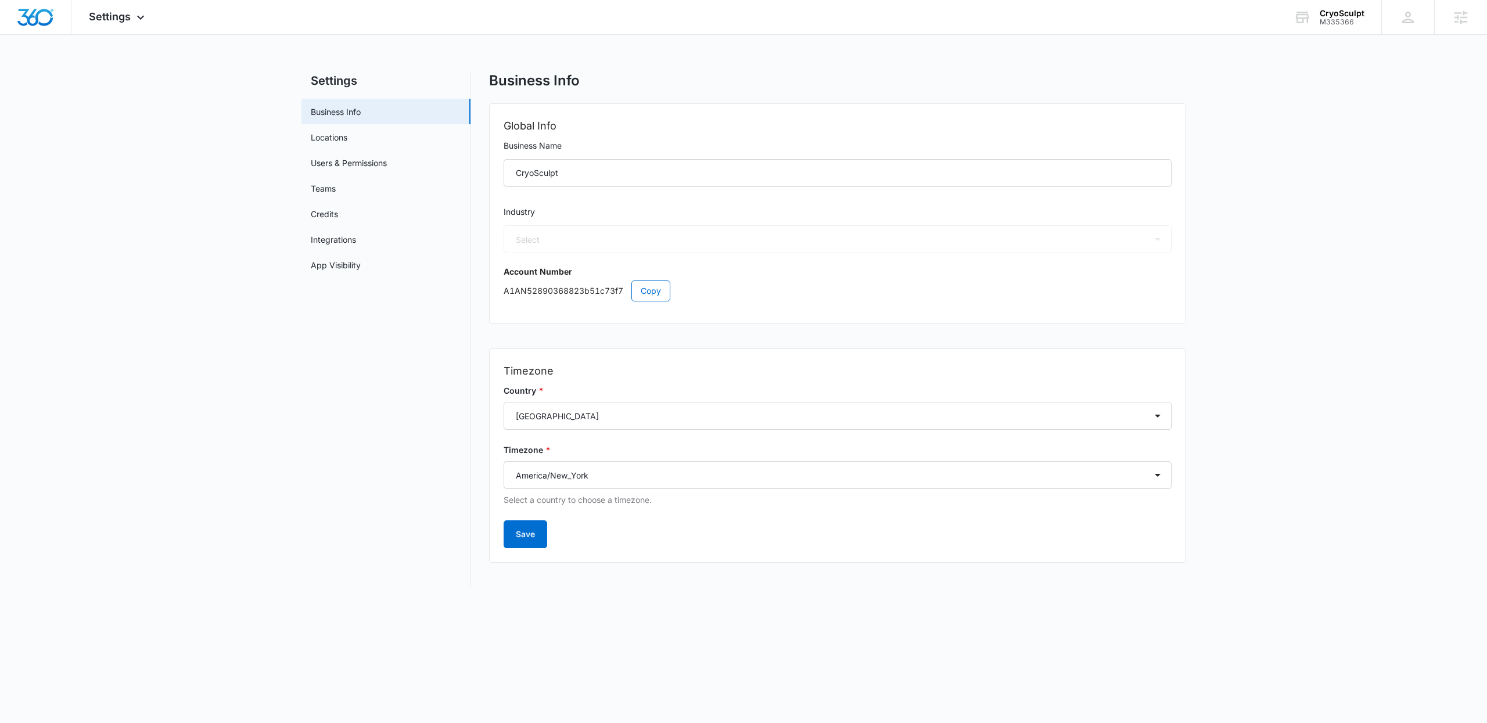
select select "14"
click at [132, 18] on div "Settings Apps Reputation Websites Forms CRM Email Social Shop Payments Content …" at bounding box center [118, 17] width 94 height 34
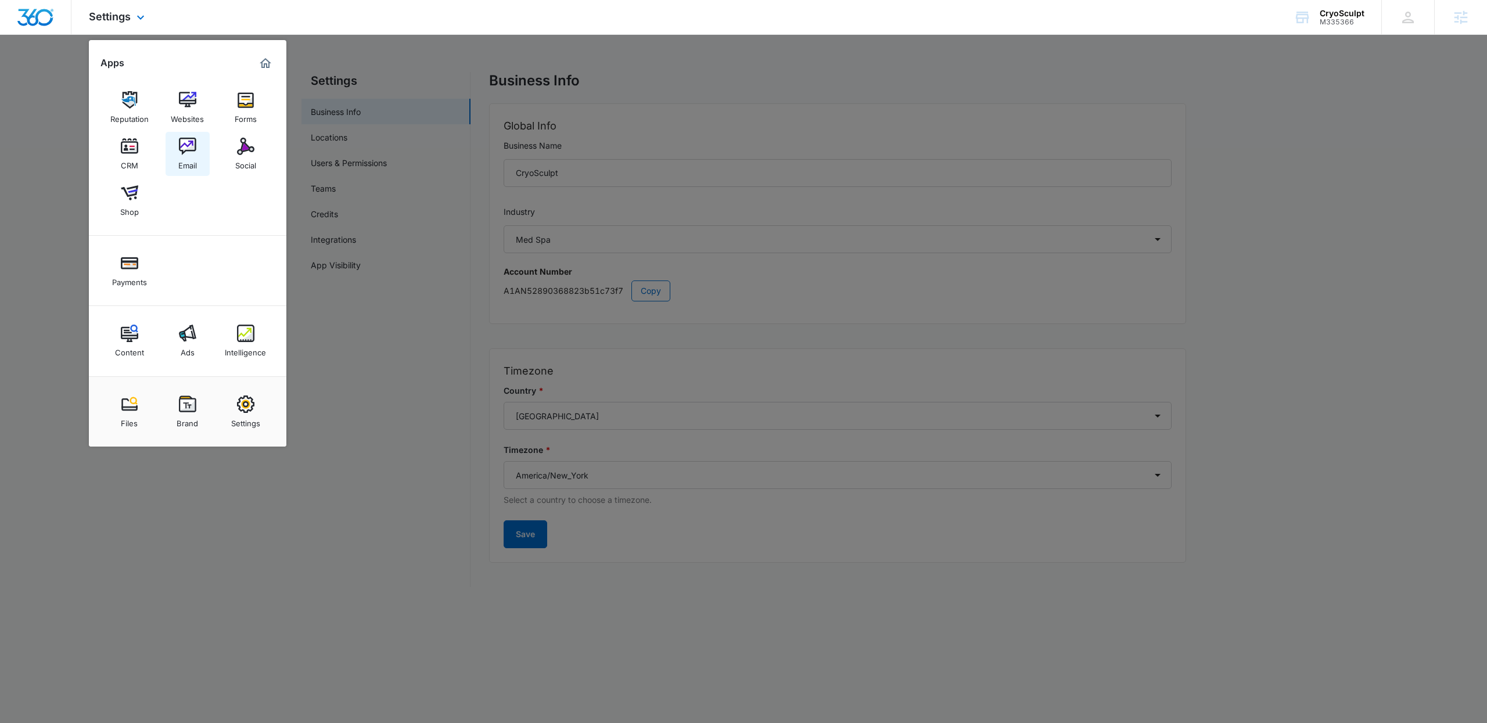
click at [196, 150] on link "Email" at bounding box center [188, 154] width 44 height 44
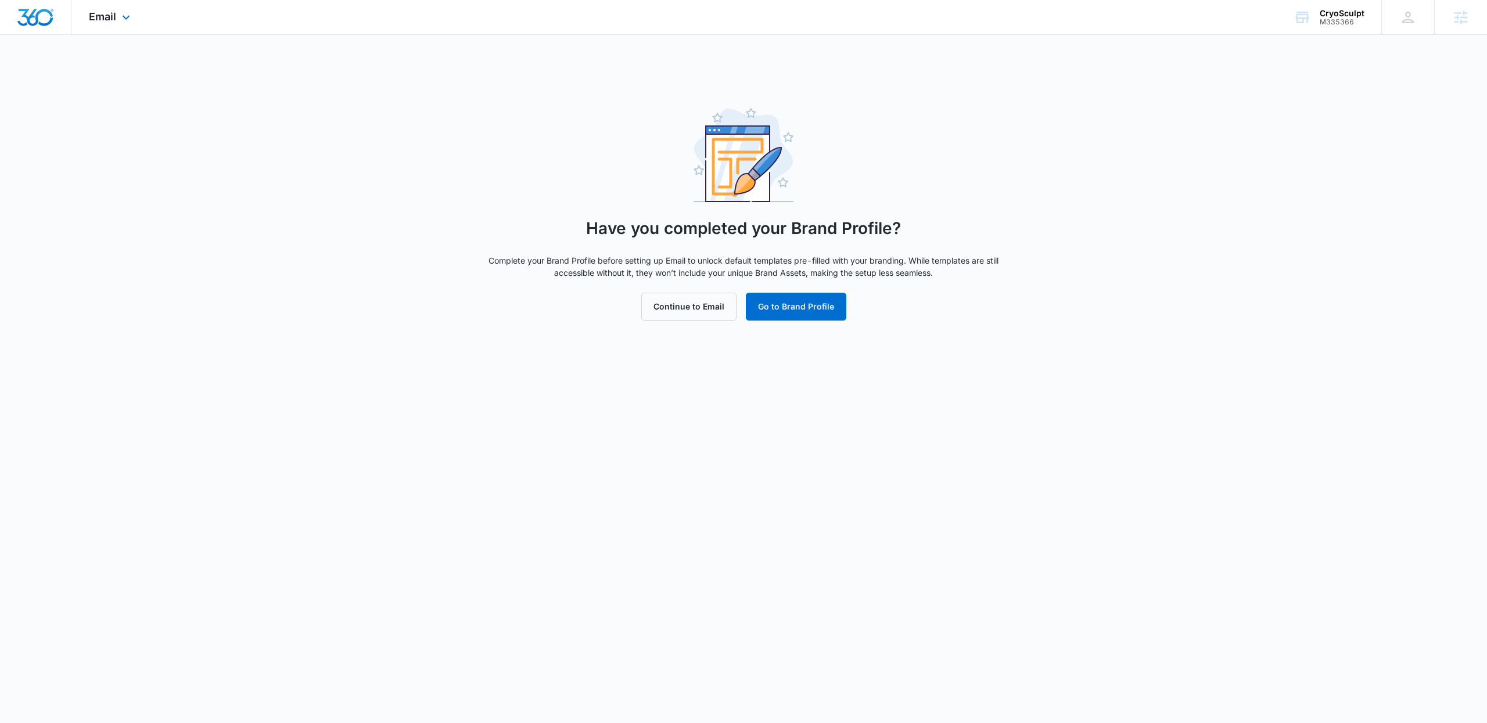
click at [112, 19] on span "Email" at bounding box center [102, 16] width 27 height 12
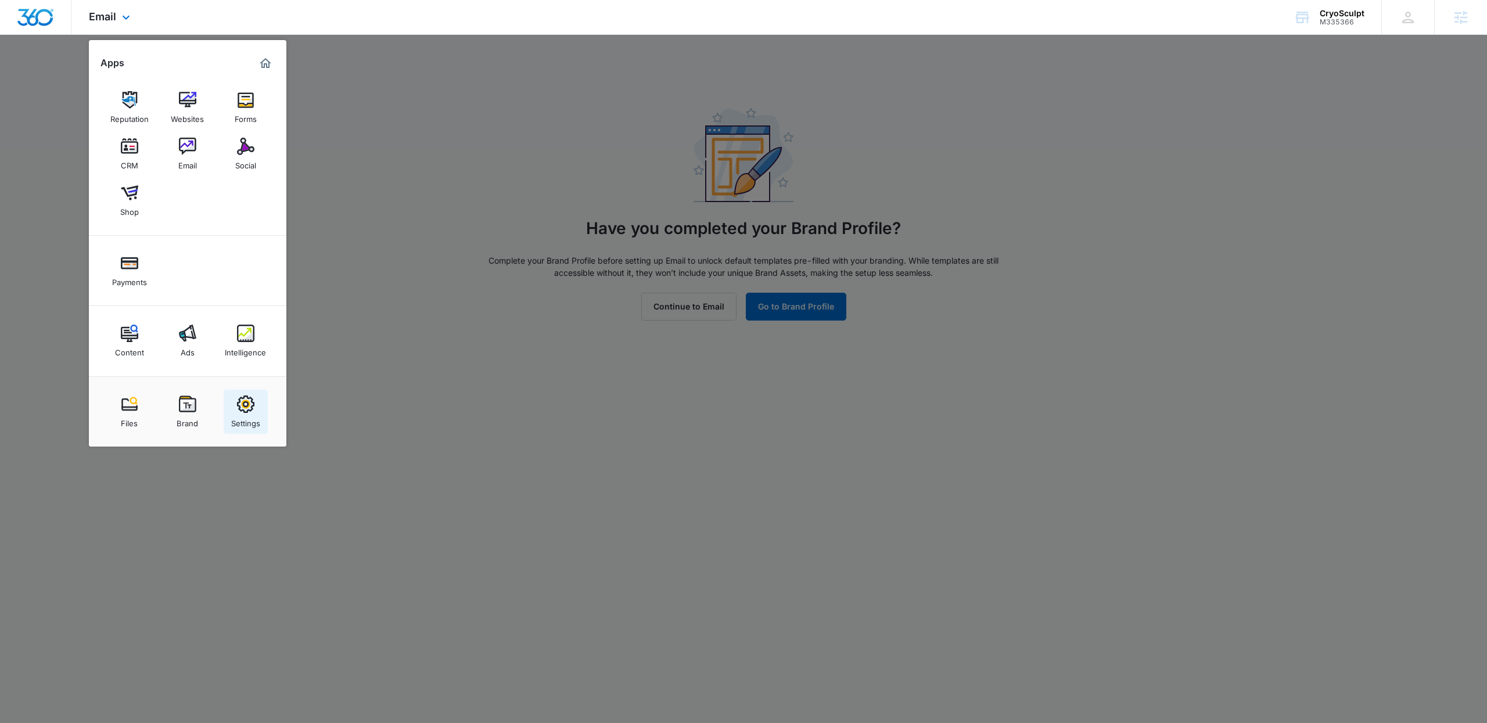
click at [243, 408] on img at bounding box center [245, 404] width 17 height 17
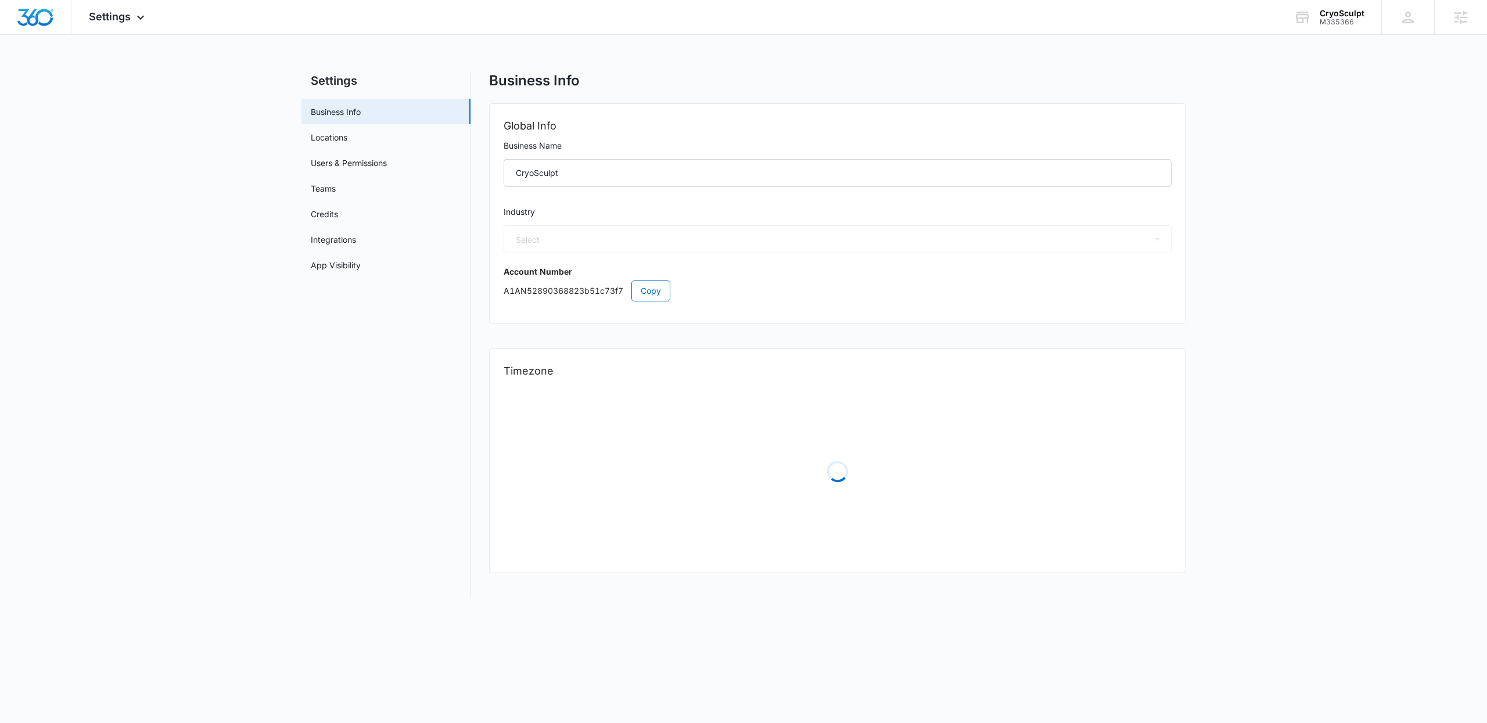
select select "14"
select select "US"
select select "America/New_York"
click at [659, 285] on span "Copy" at bounding box center [651, 291] width 20 height 13
click at [693, 168] on input "CryoSculpt" at bounding box center [838, 173] width 668 height 28
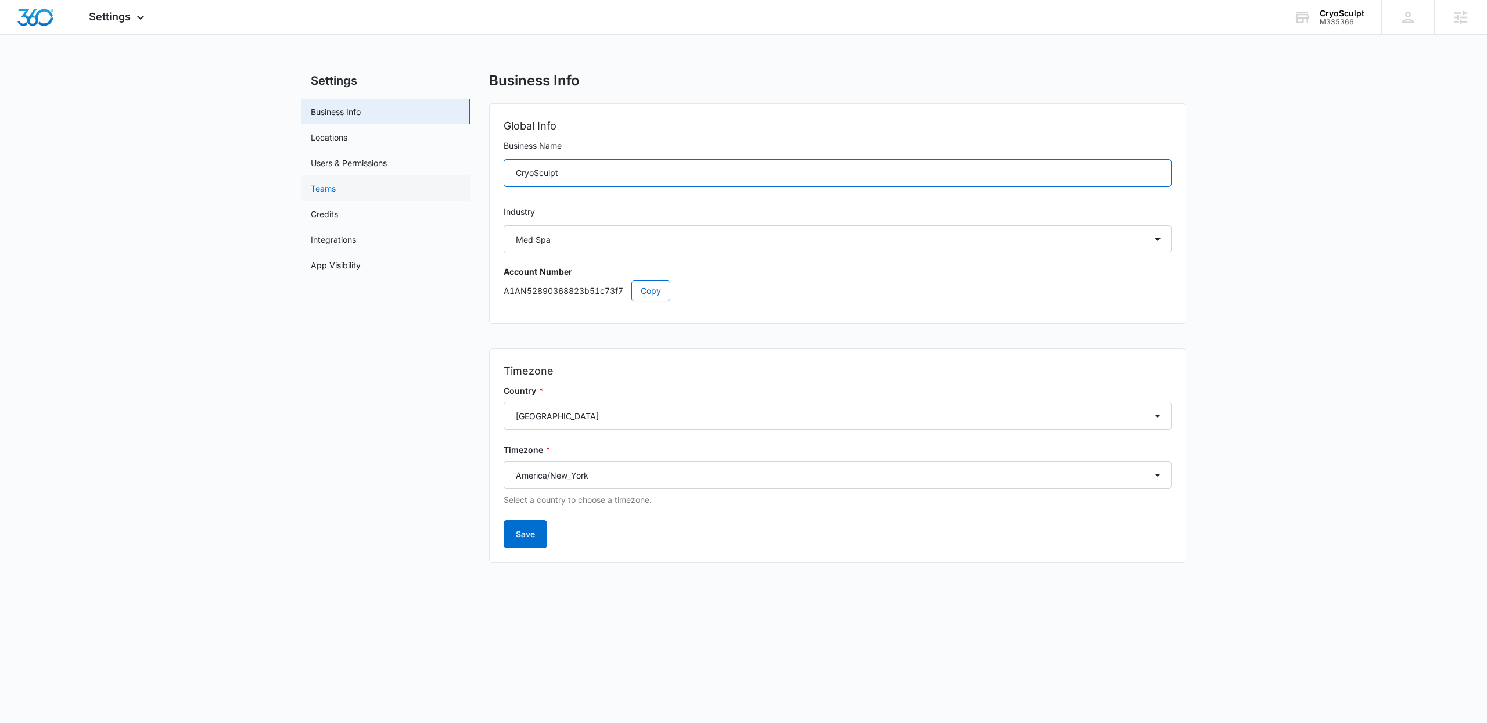
drag, startPoint x: 718, startPoint y: 177, endPoint x: 313, endPoint y: 178, distance: 404.4
click at [315, 178] on div "Settings Business Info Locations Users & Permissions Teams Credits Integrations…" at bounding box center [744, 329] width 885 height 515
click at [642, 292] on span "Copy" at bounding box center [651, 291] width 20 height 13
click at [641, 292] on span "Copy" at bounding box center [651, 291] width 20 height 13
click at [1339, 27] on div "CryoSculpt M335366 Your Accounts View All" at bounding box center [1329, 17] width 105 height 34
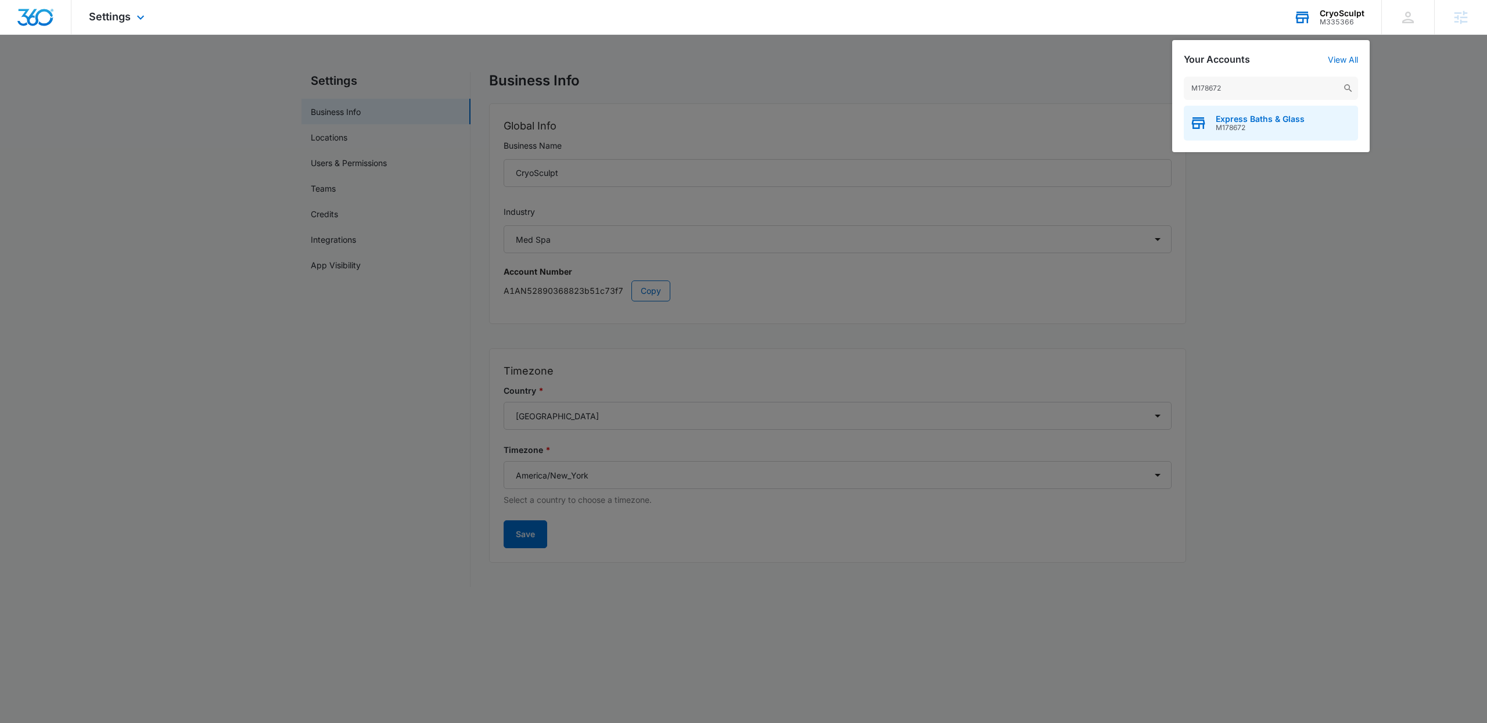
type input "M178672"
click at [1261, 128] on span "M178672" at bounding box center [1260, 128] width 89 height 8
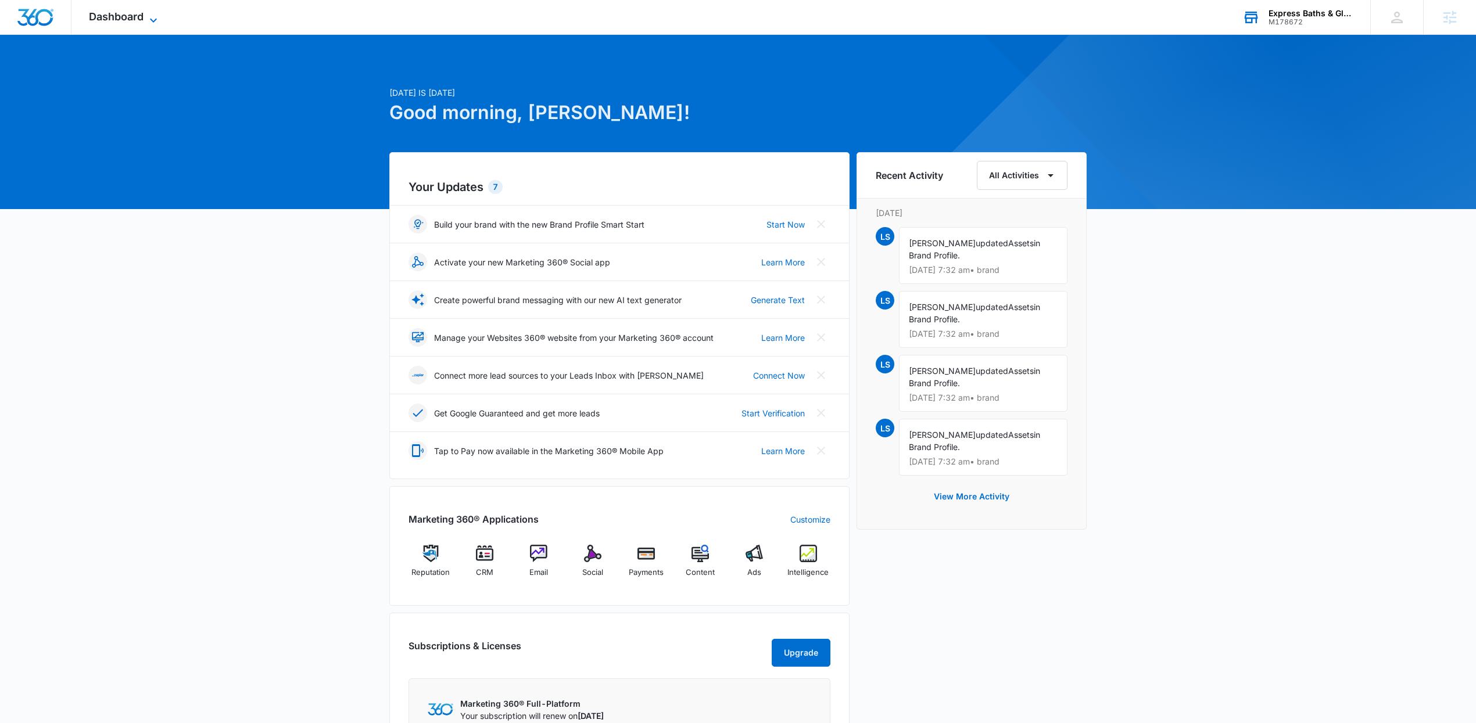
click at [144, 15] on span "Dashboard" at bounding box center [116, 16] width 55 height 12
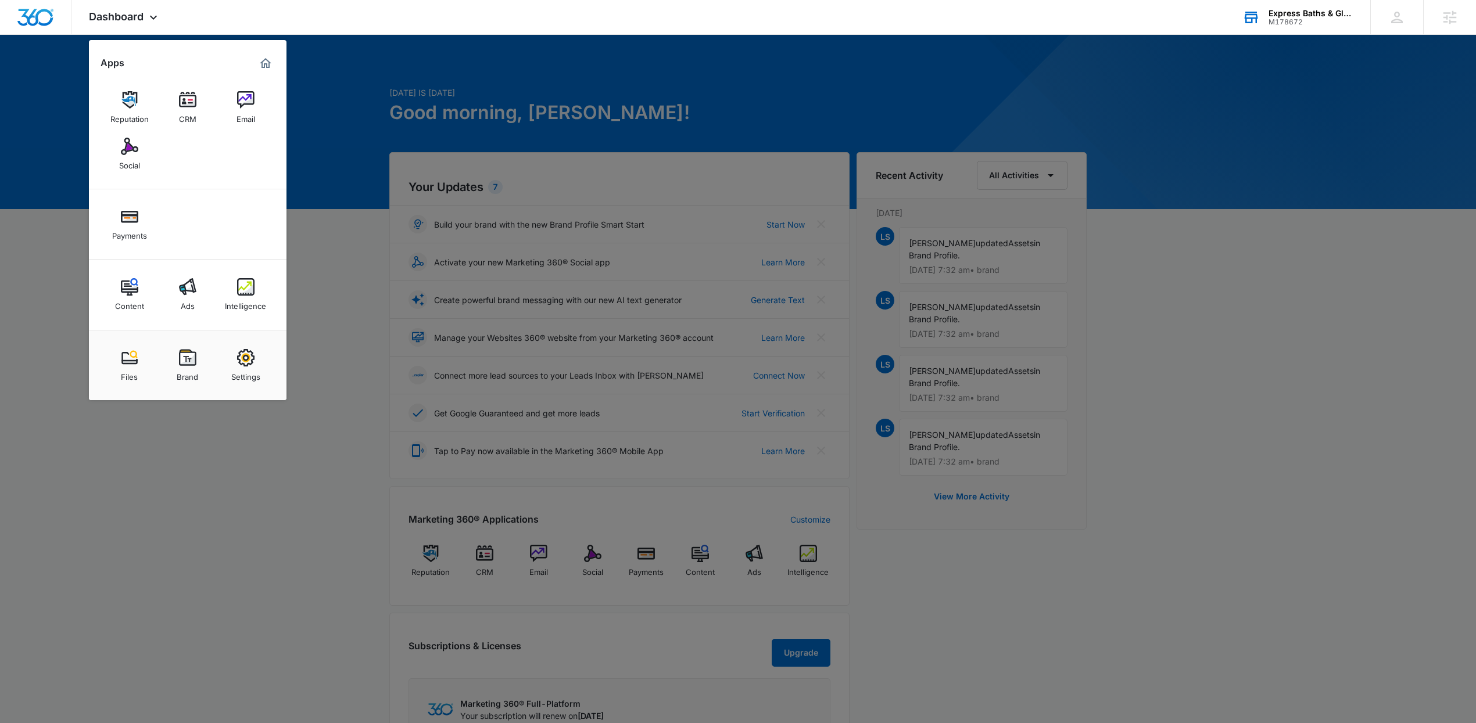
click at [250, 105] on img at bounding box center [245, 99] width 17 height 17
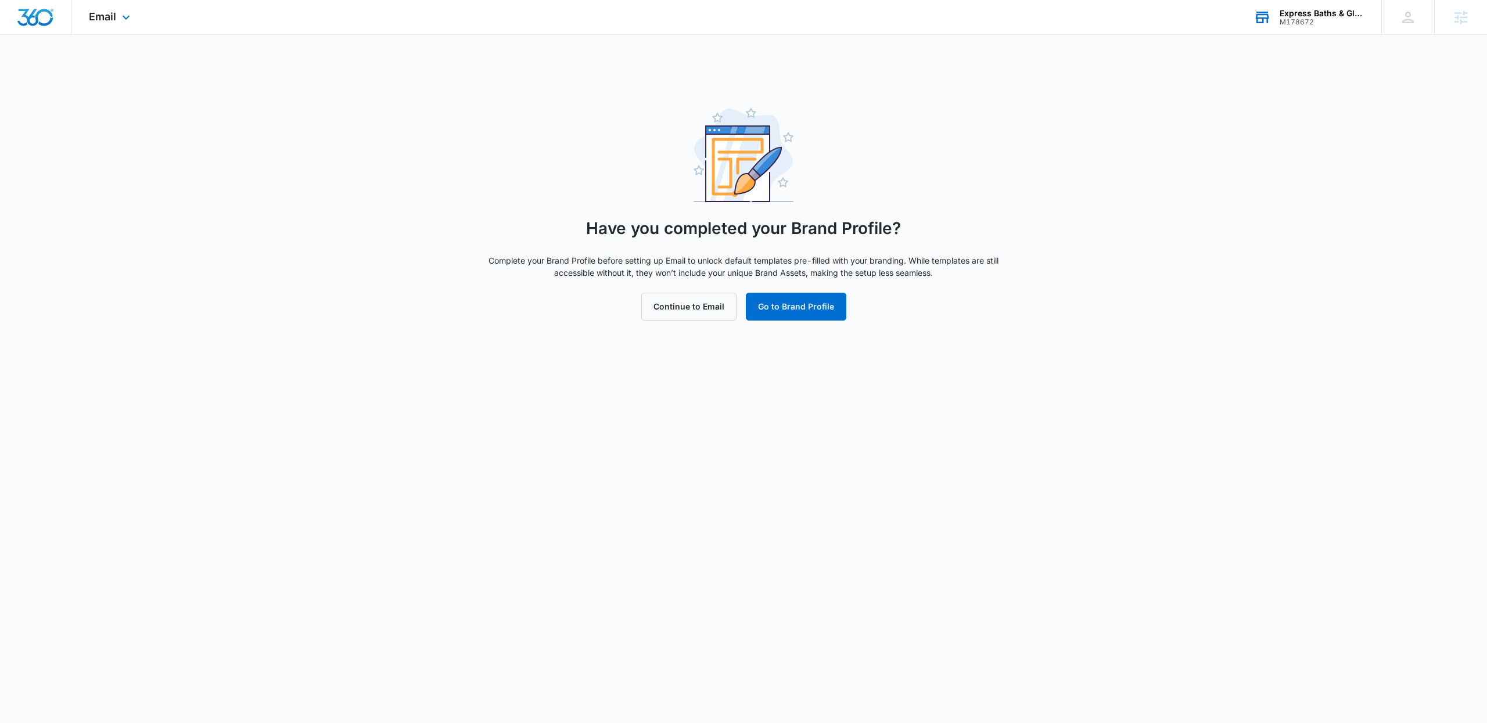
click at [116, 23] on div "Email Apps Reputation CRM Email Social Payments Content Ads Intelligence Files …" at bounding box center [110, 17] width 79 height 34
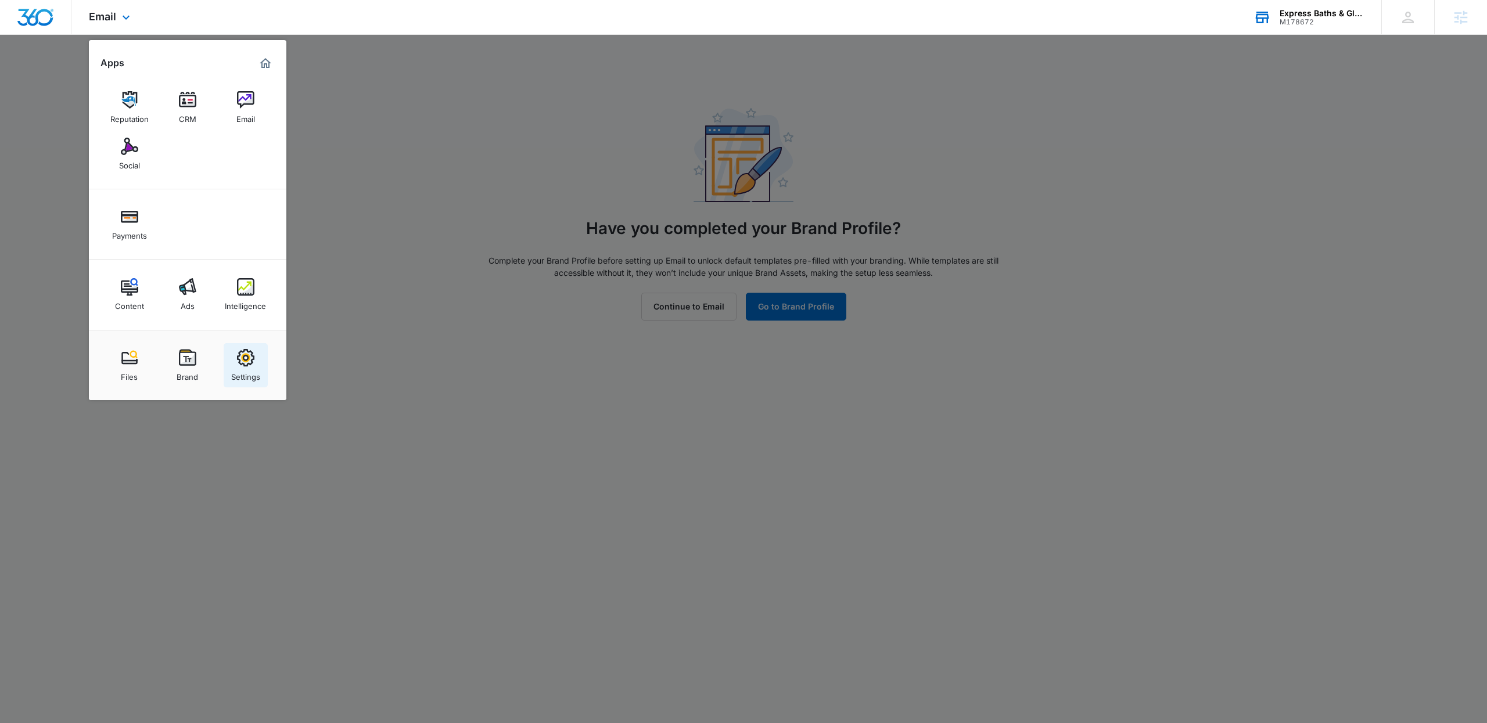
click at [237, 356] on img at bounding box center [245, 357] width 17 height 17
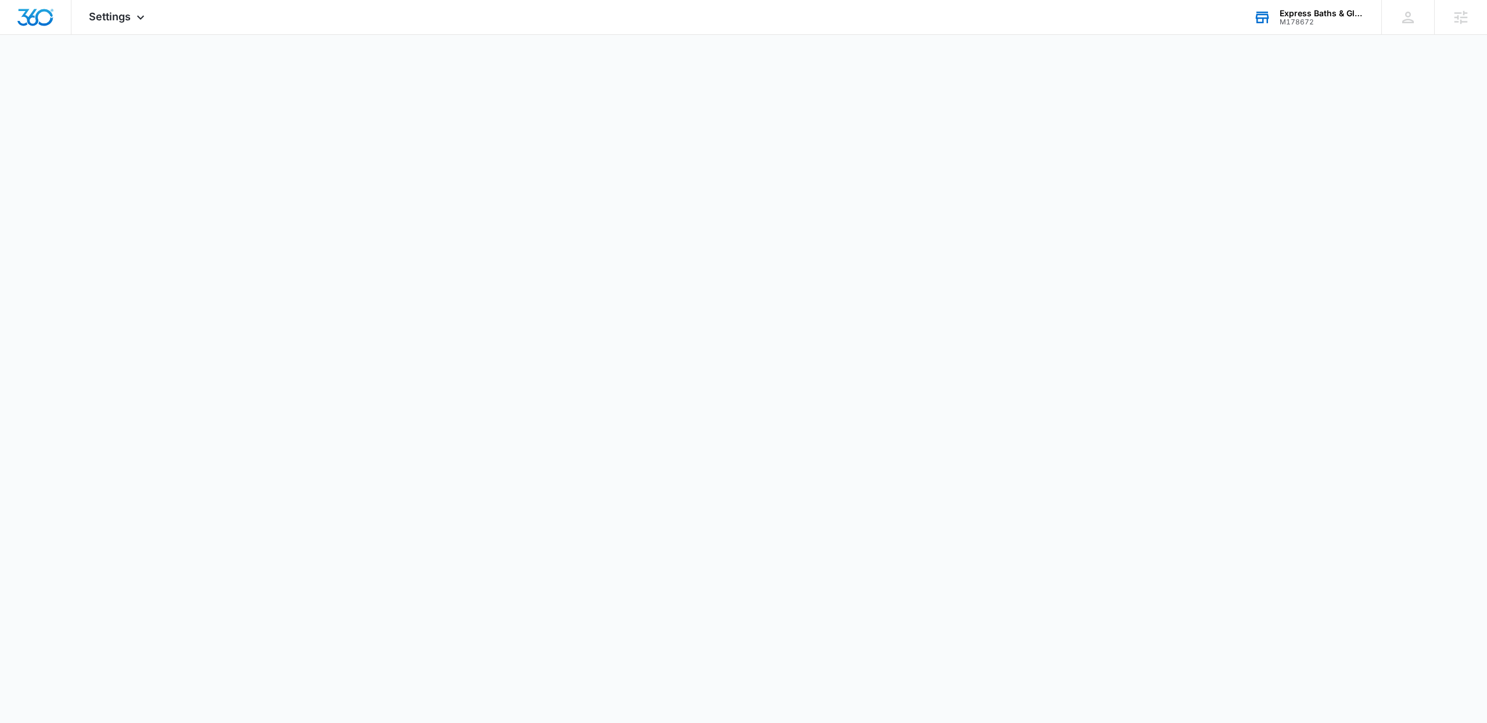
select select "4"
select select "US"
select select "America/New_York"
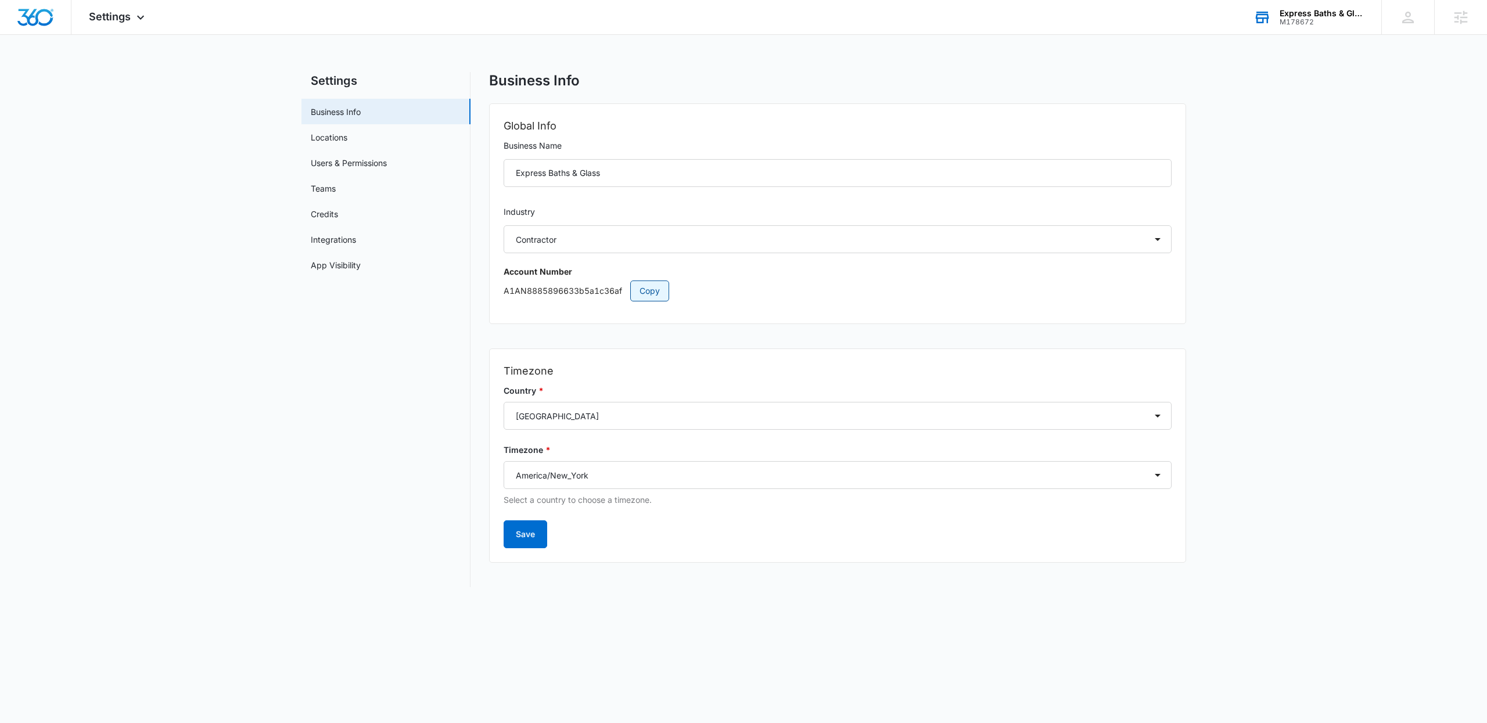
click at [643, 294] on span "Copy" at bounding box center [650, 291] width 20 height 13
drag, startPoint x: 651, startPoint y: 174, endPoint x: 470, endPoint y: 175, distance: 180.7
click at [470, 175] on div "Settings Business Info Locations Users & Permissions Teams Credits Integrations…" at bounding box center [744, 329] width 885 height 515
click at [110, 24] on div "Settings Apps Reputation CRM Email Social Payments Content Ads Intelligence Fil…" at bounding box center [118, 17] width 94 height 34
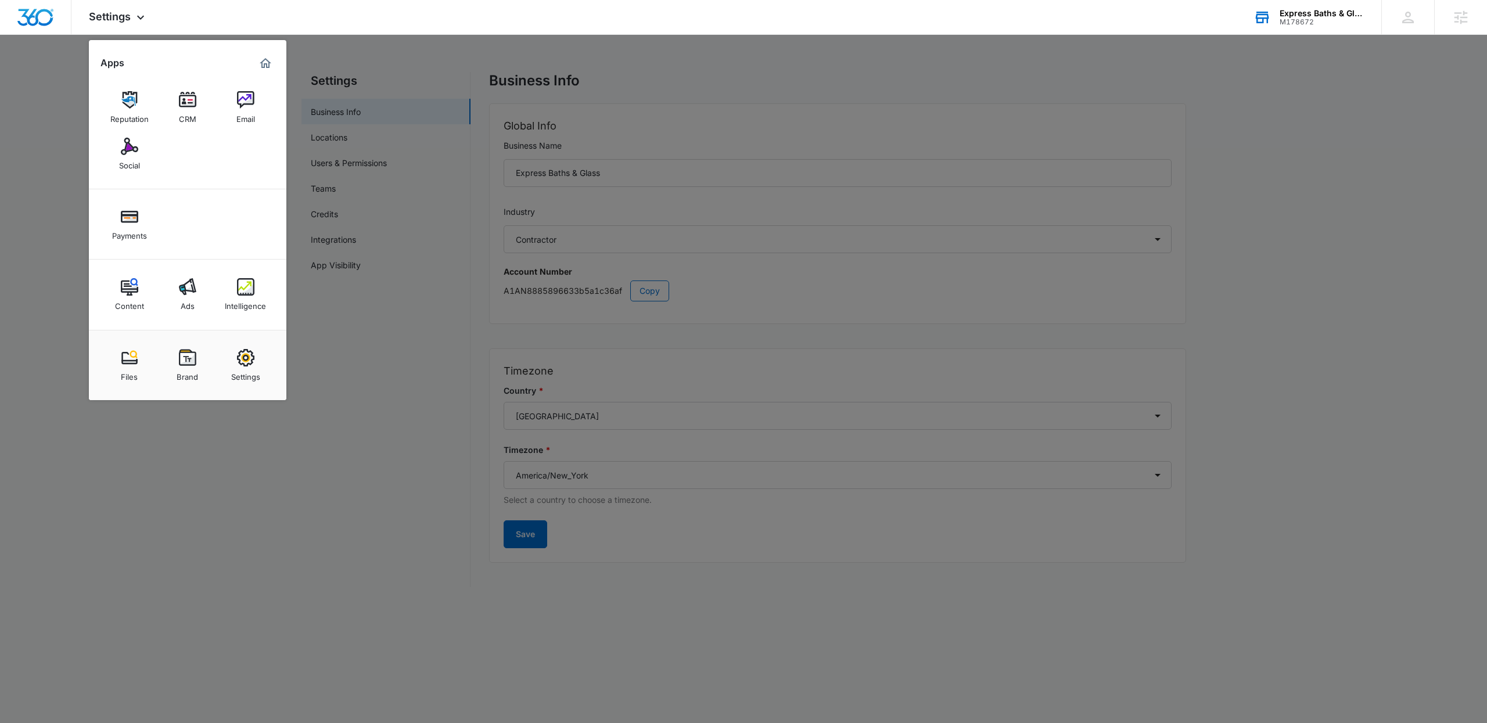
drag, startPoint x: 250, startPoint y: 106, endPoint x: 718, endPoint y: 236, distance: 484.8
click at [250, 106] on img at bounding box center [245, 99] width 17 height 17
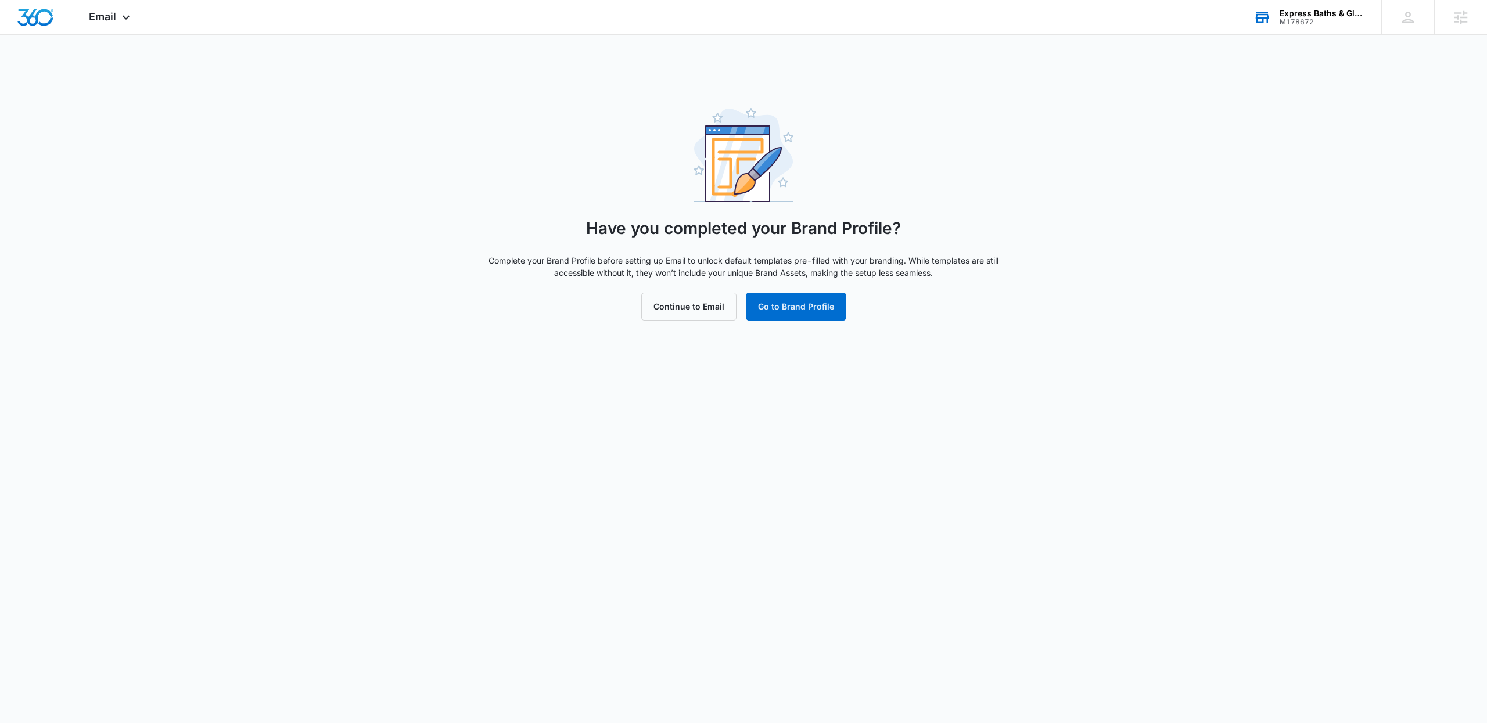
click at [1304, 16] on div "Express Baths & Glass" at bounding box center [1322, 13] width 85 height 9
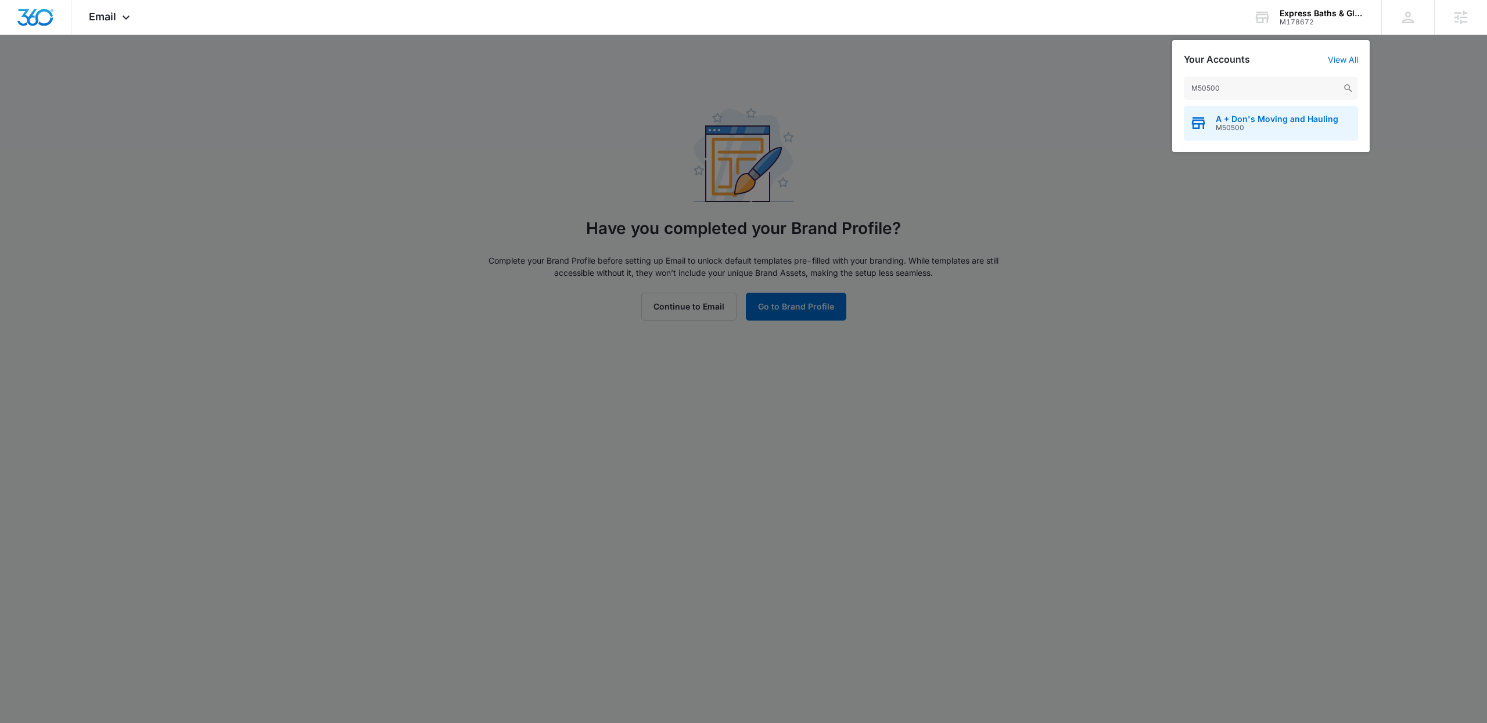
type input "M50500"
click at [1256, 130] on span "M50500" at bounding box center [1277, 128] width 123 height 8
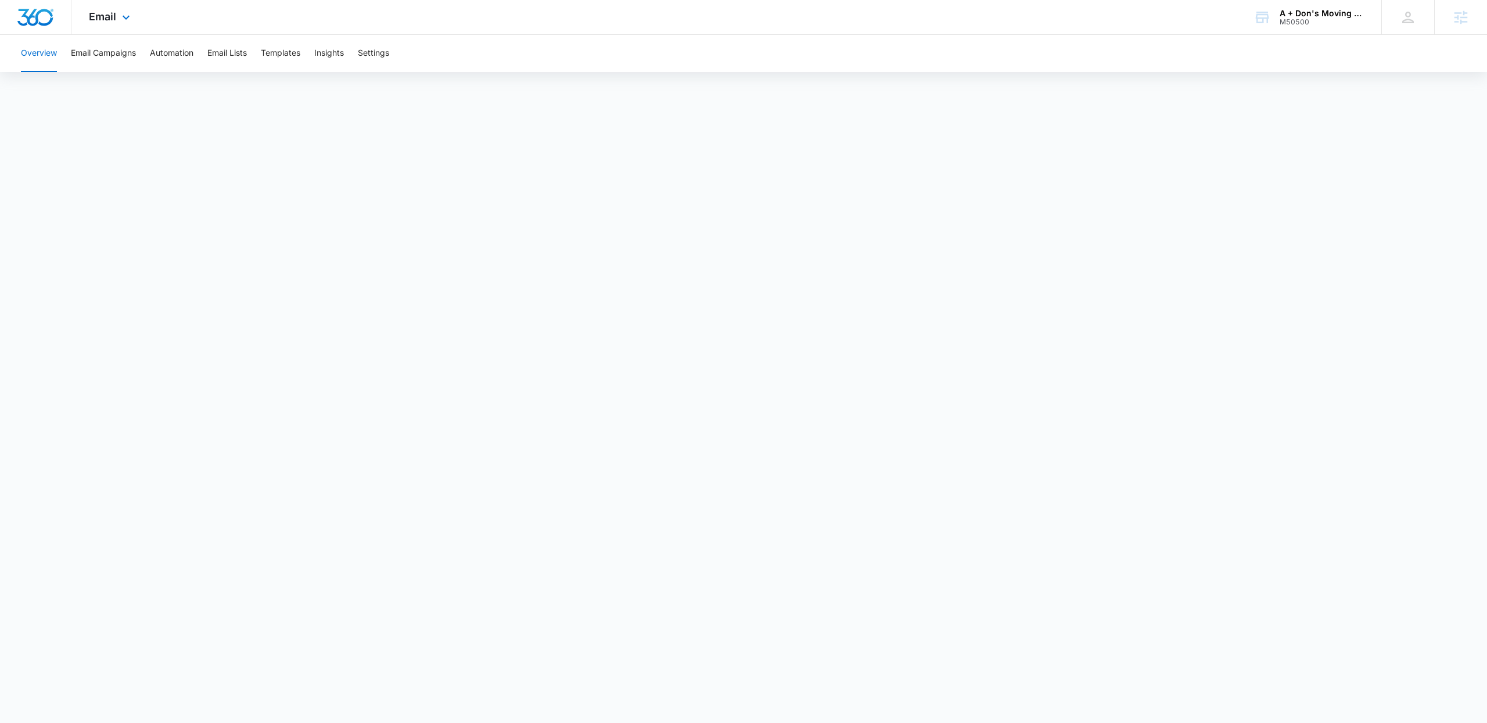
click at [116, 15] on div "Email Apps Reputation Websites Forms CRM Email Social Payments Content Ads Inte…" at bounding box center [110, 17] width 79 height 34
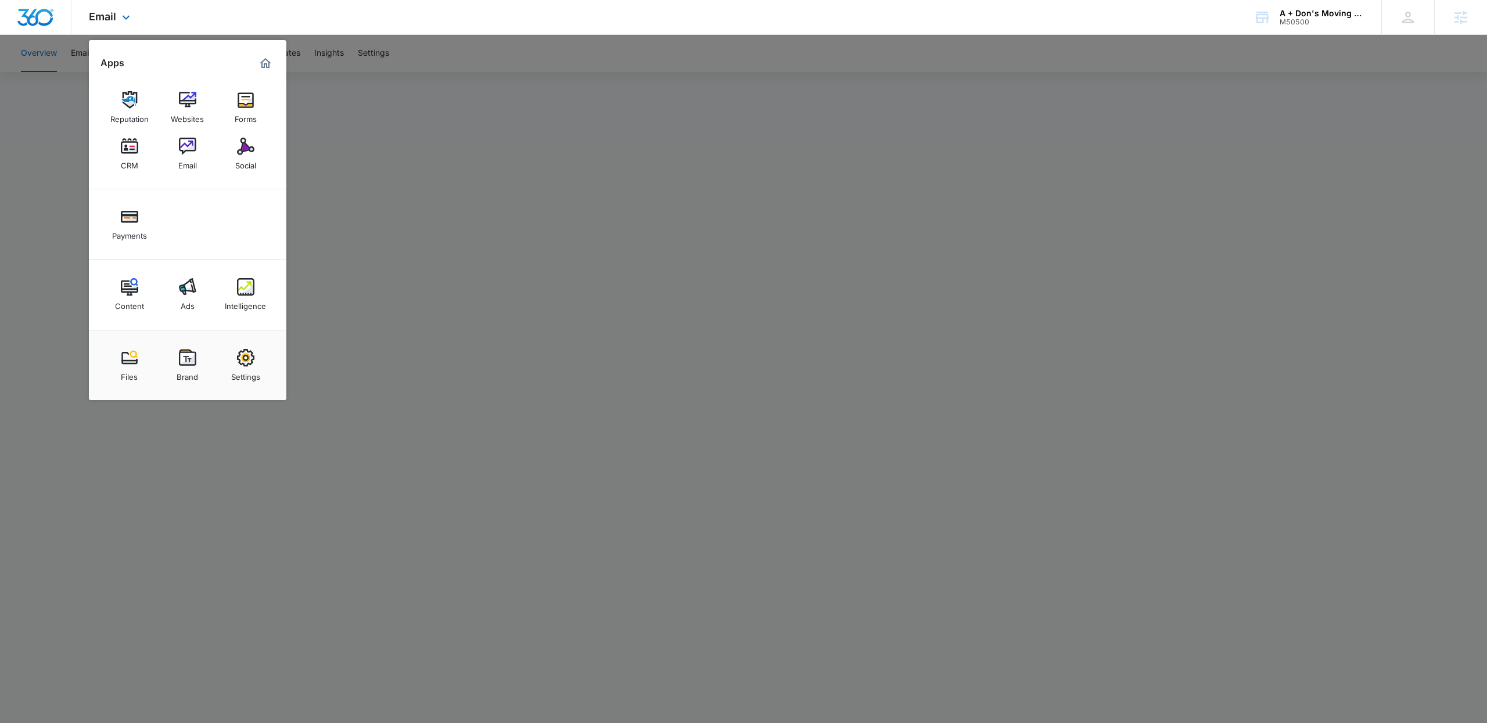
click at [188, 321] on div "Content Ads Intelligence" at bounding box center [188, 295] width 198 height 70
click at [187, 292] on img at bounding box center [187, 286] width 17 height 17
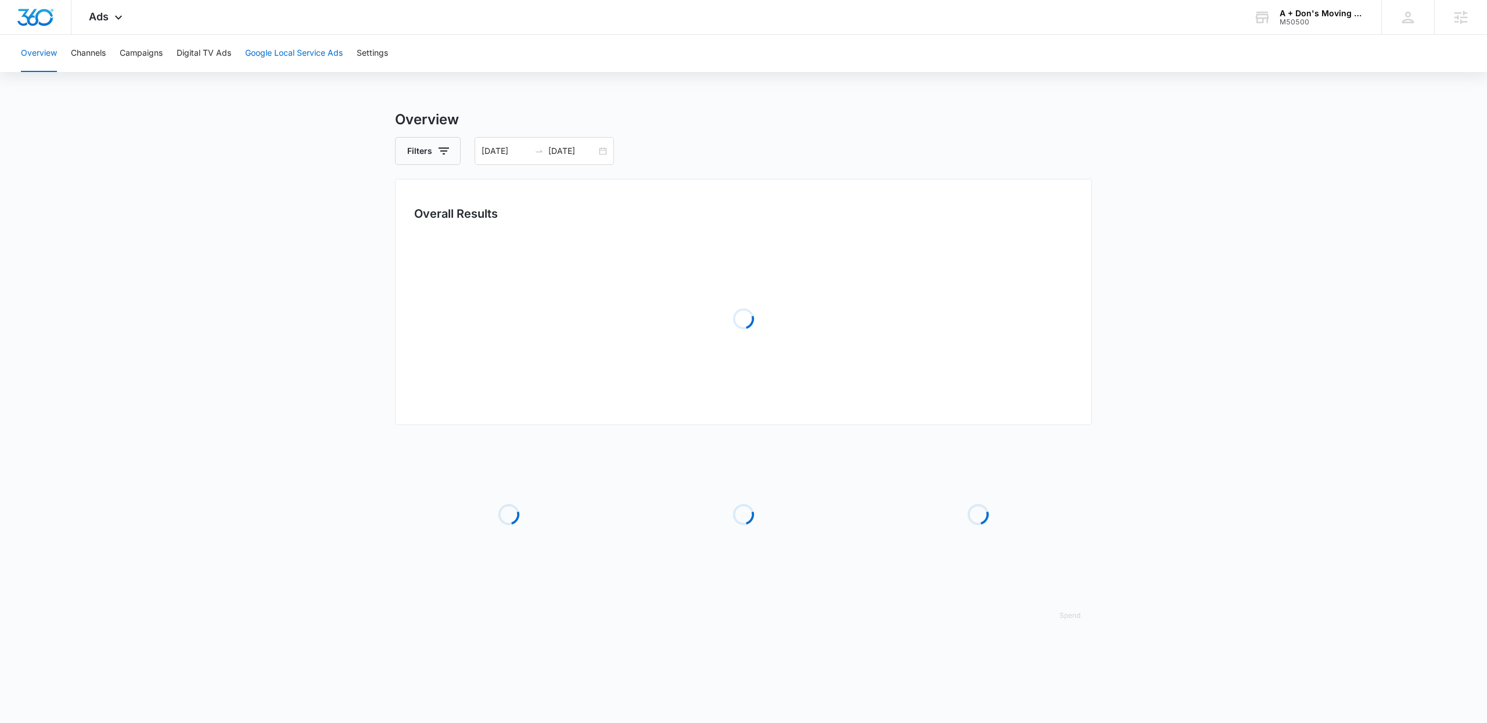
click at [282, 44] on button "Google Local Service Ads" at bounding box center [294, 53] width 98 height 37
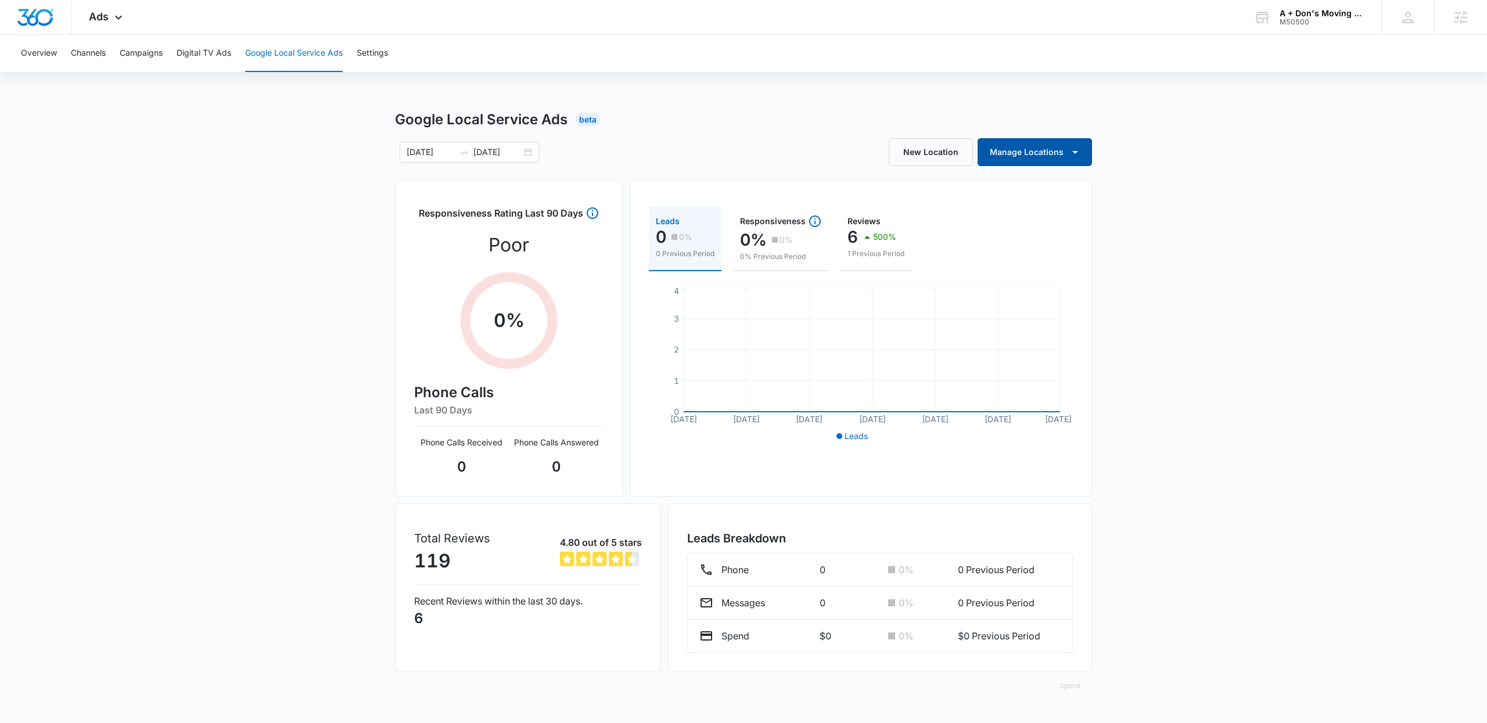
click at [1071, 150] on icon "button" at bounding box center [1076, 152] width 14 height 14
click at [1050, 189] on div "A Don's Moving and Hauling" at bounding box center [1048, 190] width 108 height 8
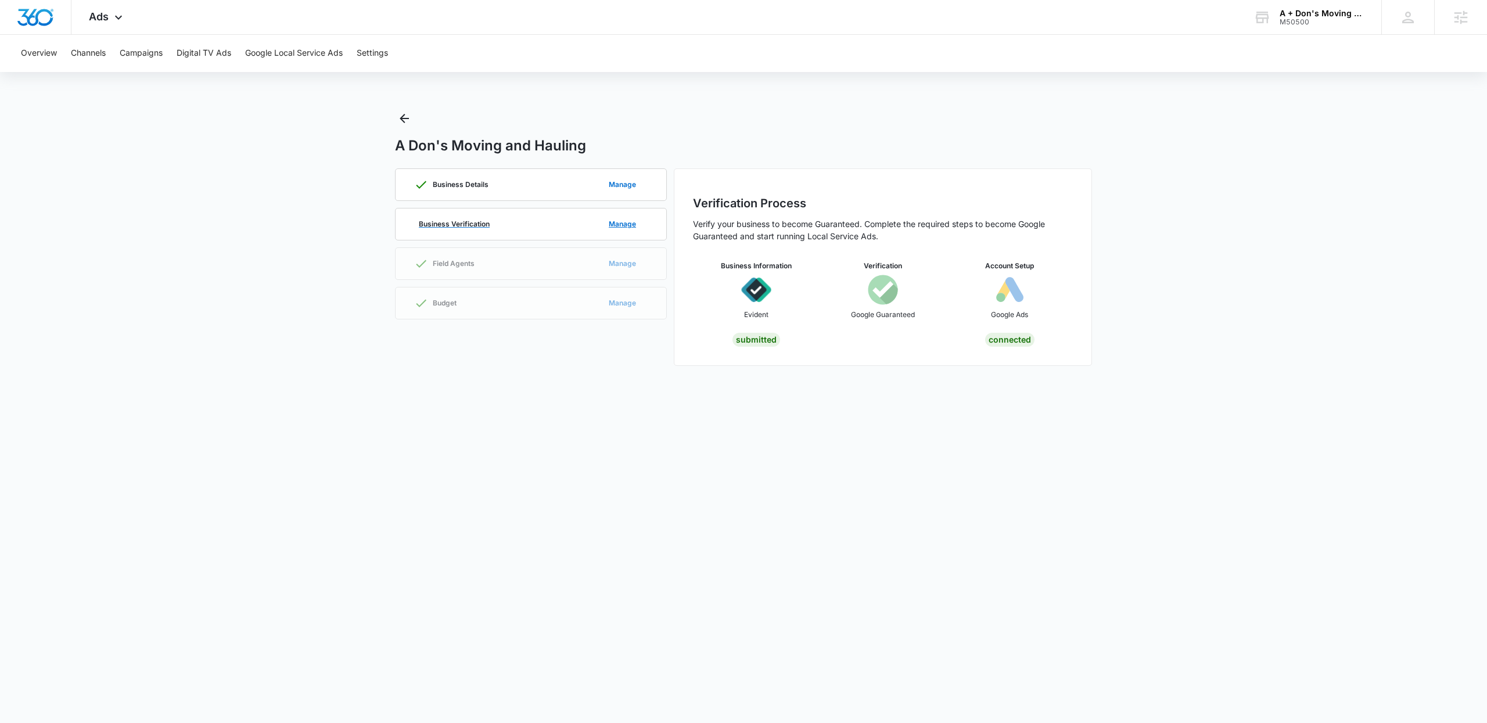
click at [526, 219] on div "Business Verification Manage" at bounding box center [531, 224] width 234 height 31
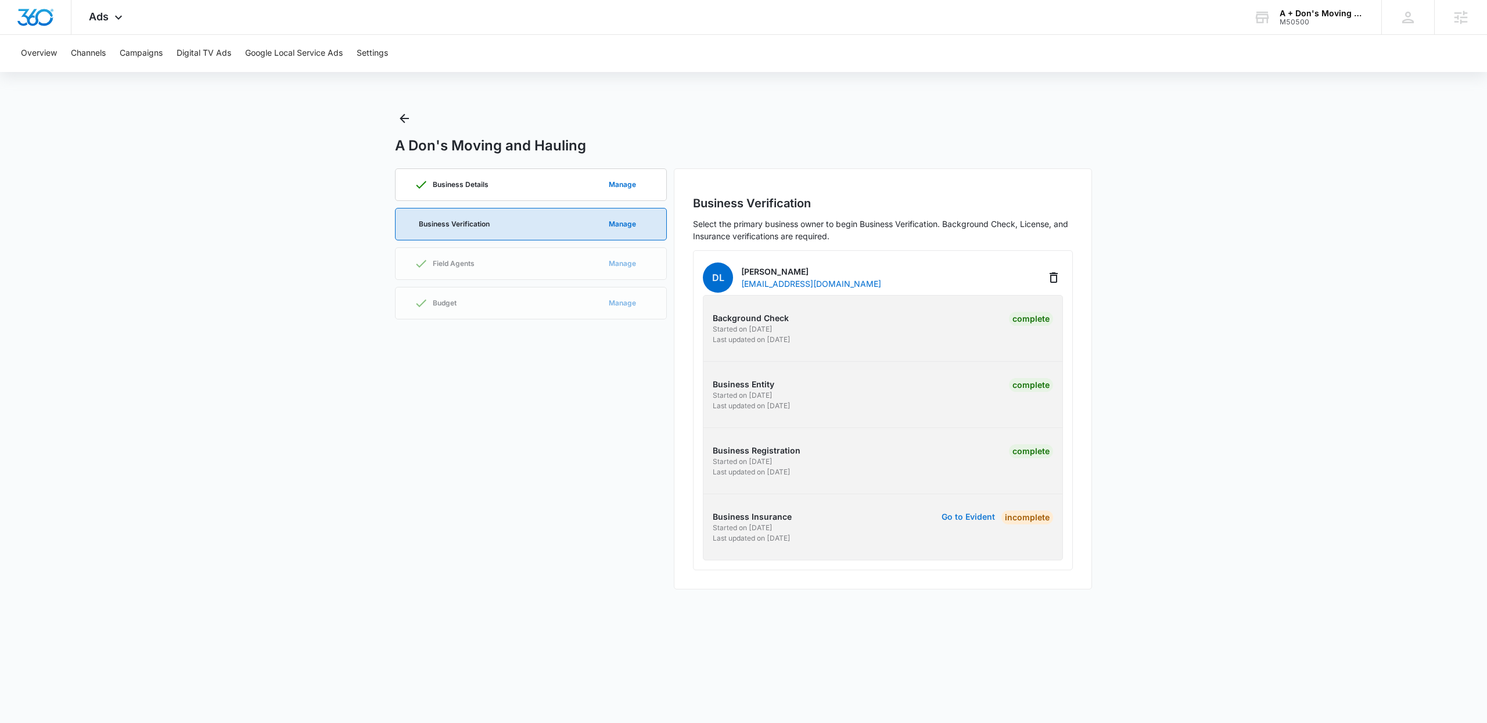
click at [963, 517] on button "Go to Evident" at bounding box center [968, 517] width 53 height 8
click at [963, 519] on button "Go to Evident" at bounding box center [968, 517] width 53 height 8
click at [971, 523] on link "Go to Evident" at bounding box center [968, 527] width 53 height 33
click at [1202, 243] on main "A Don's Moving and Hauling Business Details Manage Business Verification Manage…" at bounding box center [743, 356] width 1487 height 494
